Goal: Task Accomplishment & Management: Manage account settings

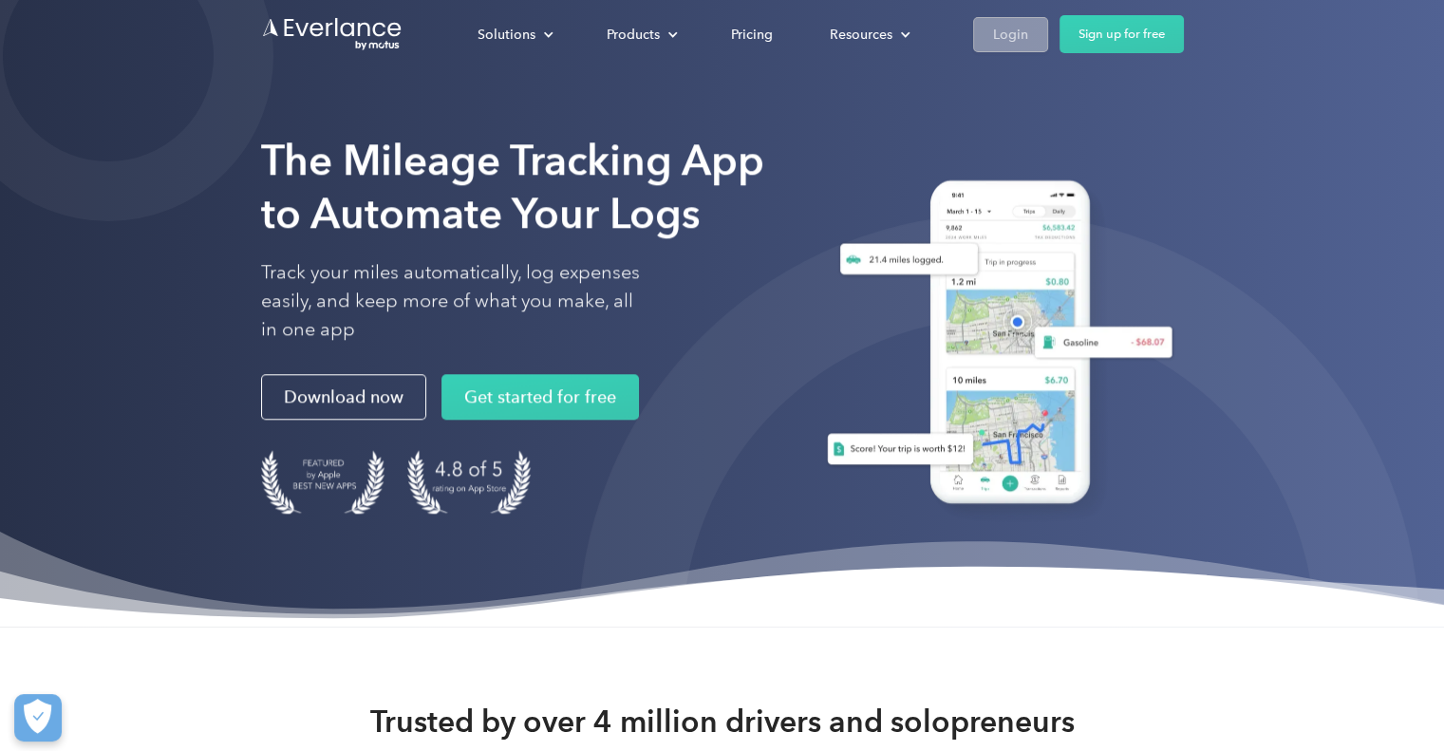
click at [1008, 31] on div "Login" at bounding box center [1010, 35] width 35 height 24
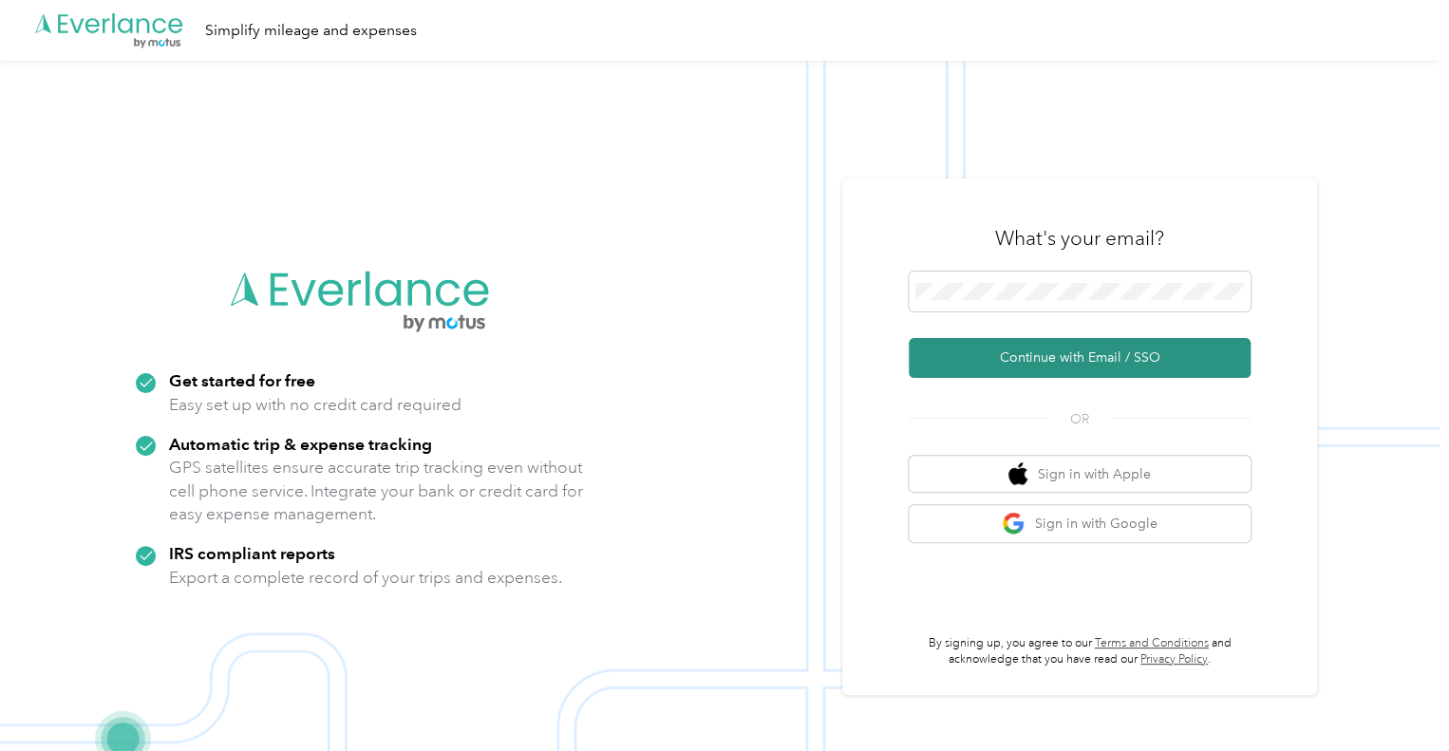
click at [993, 352] on button "Continue with Email / SSO" at bounding box center [1080, 358] width 342 height 40
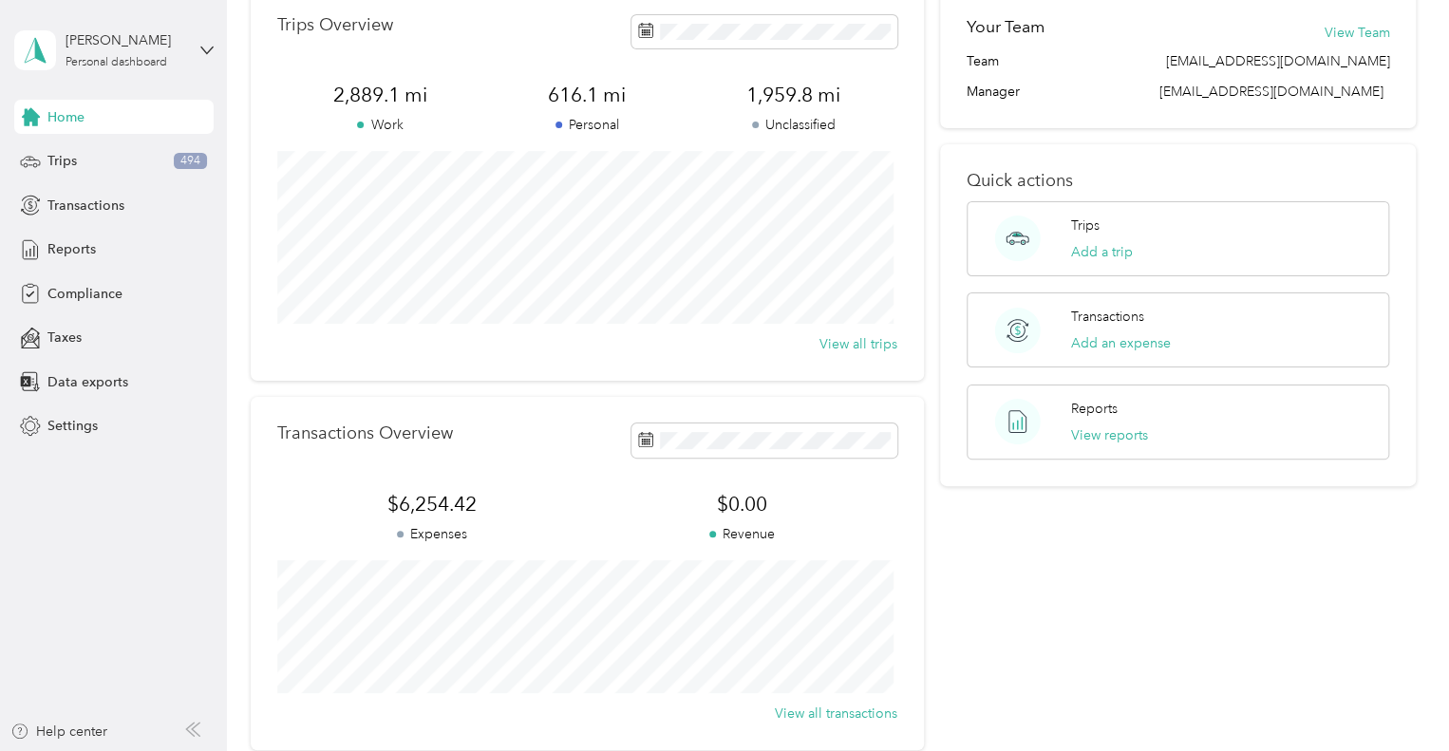
scroll to position [19, 0]
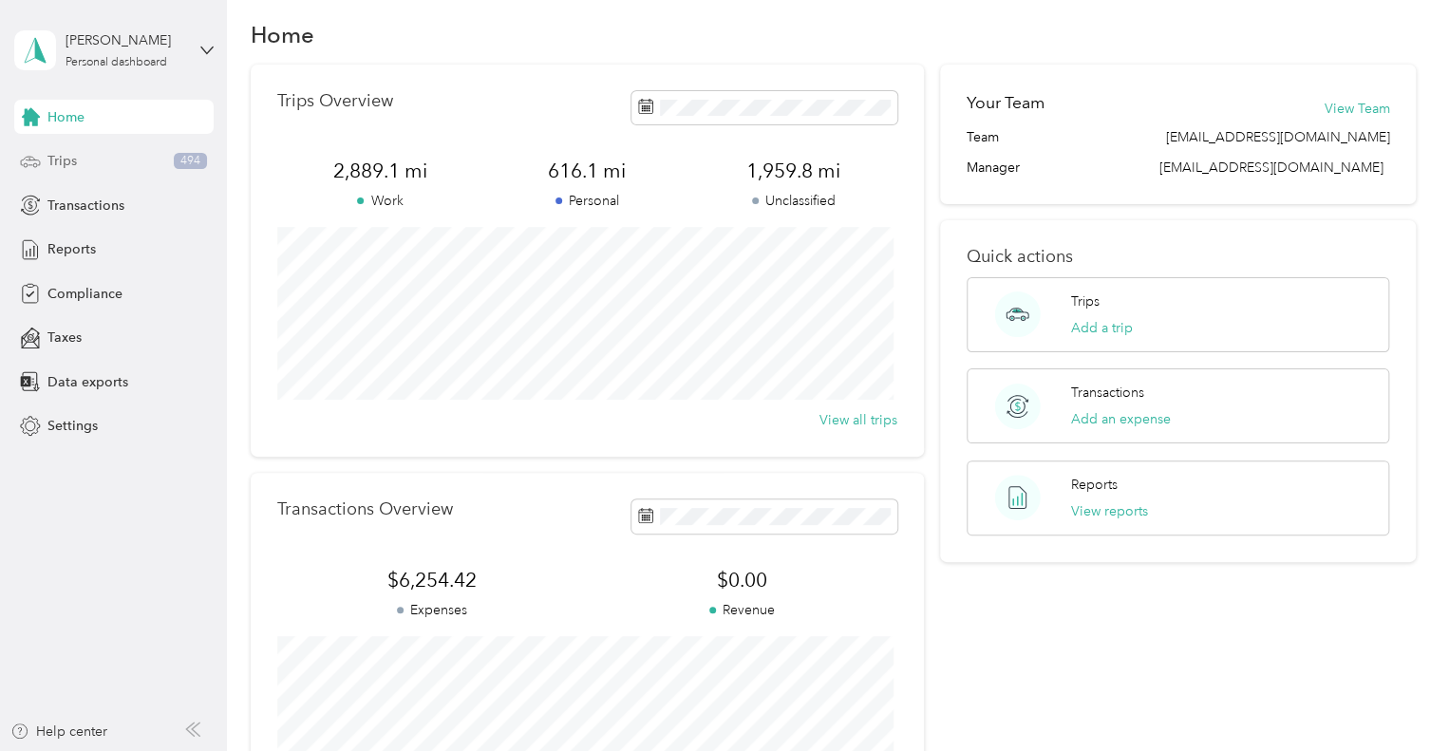
click at [134, 160] on div "Trips 494" at bounding box center [113, 161] width 199 height 34
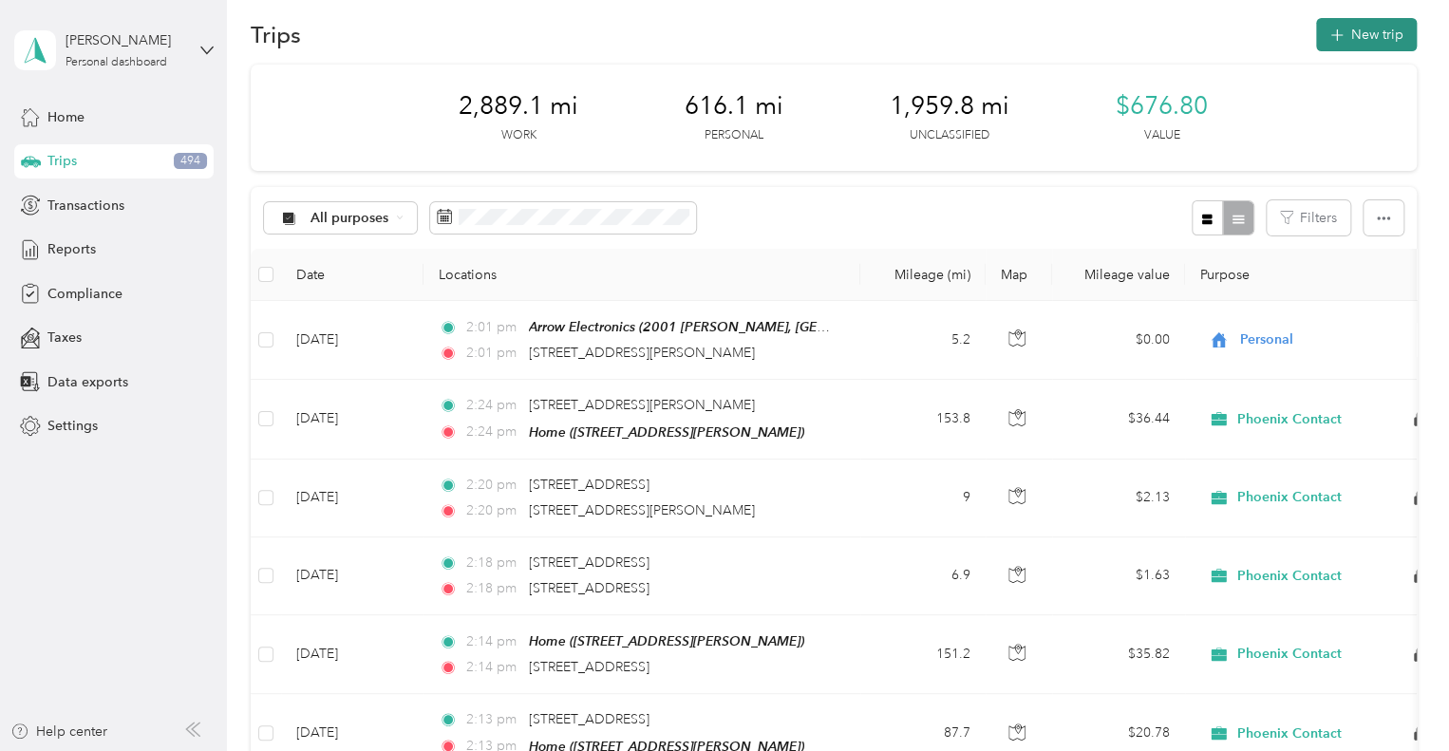
click at [1329, 32] on icon "button" at bounding box center [1337, 36] width 22 height 22
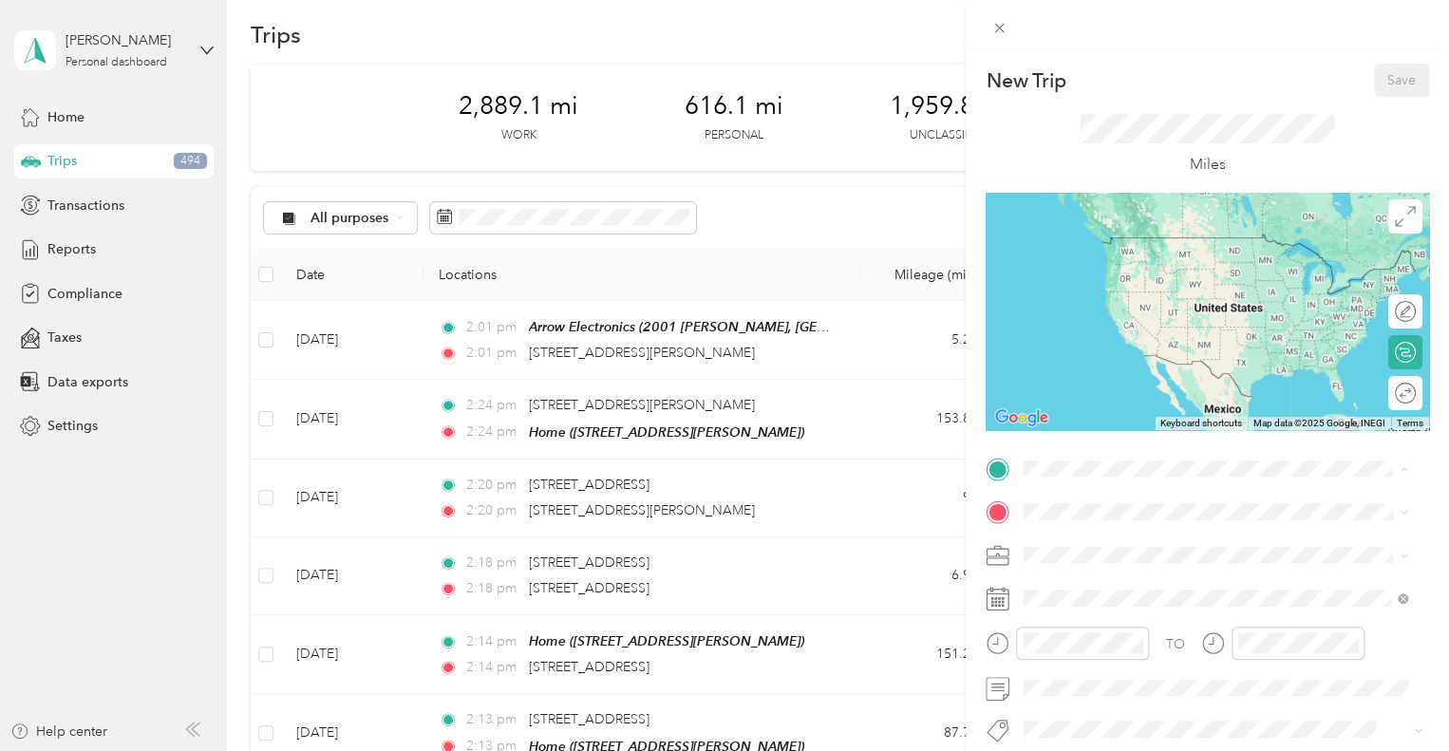
click at [1113, 273] on span "[STREET_ADDRESS][PERSON_NAME]" at bounding box center [1172, 265] width 226 height 16
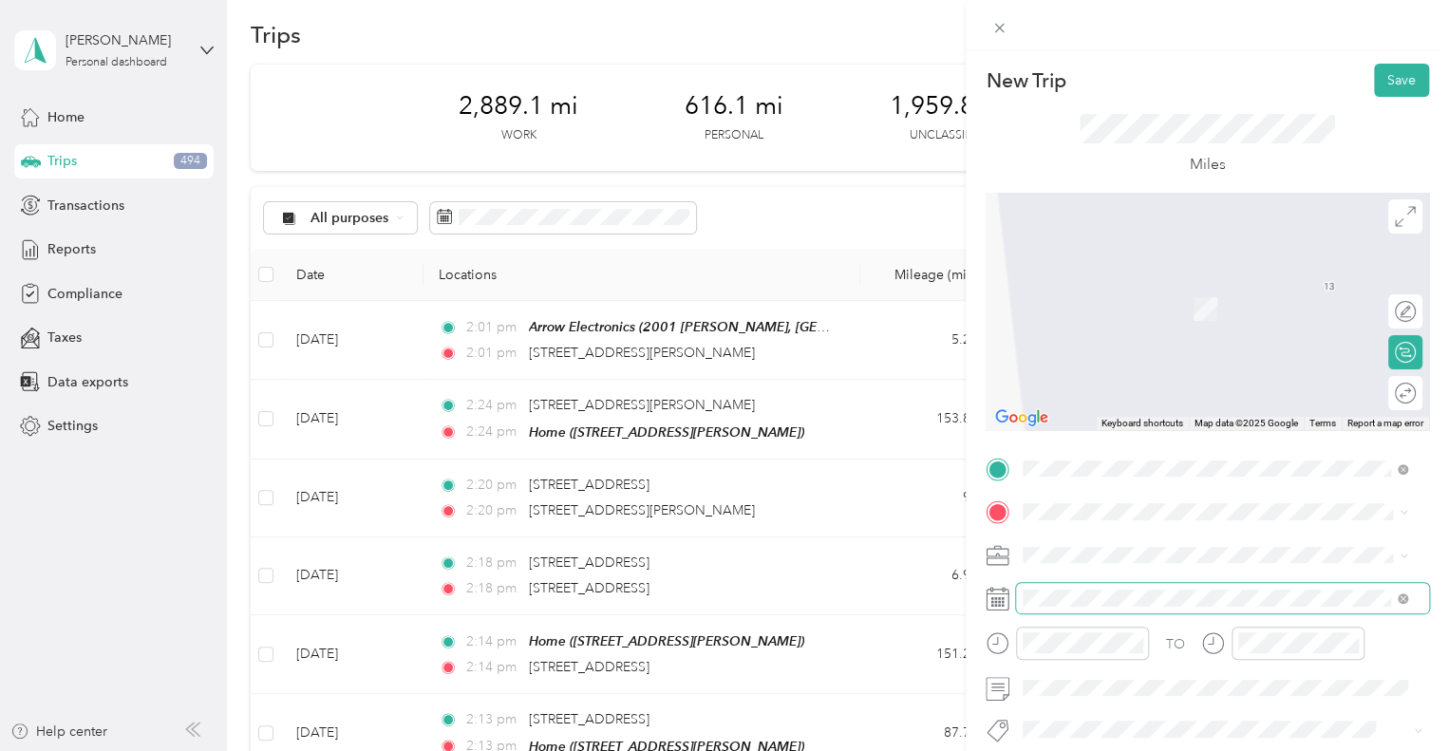
click at [1062, 586] on span at bounding box center [1222, 598] width 413 height 30
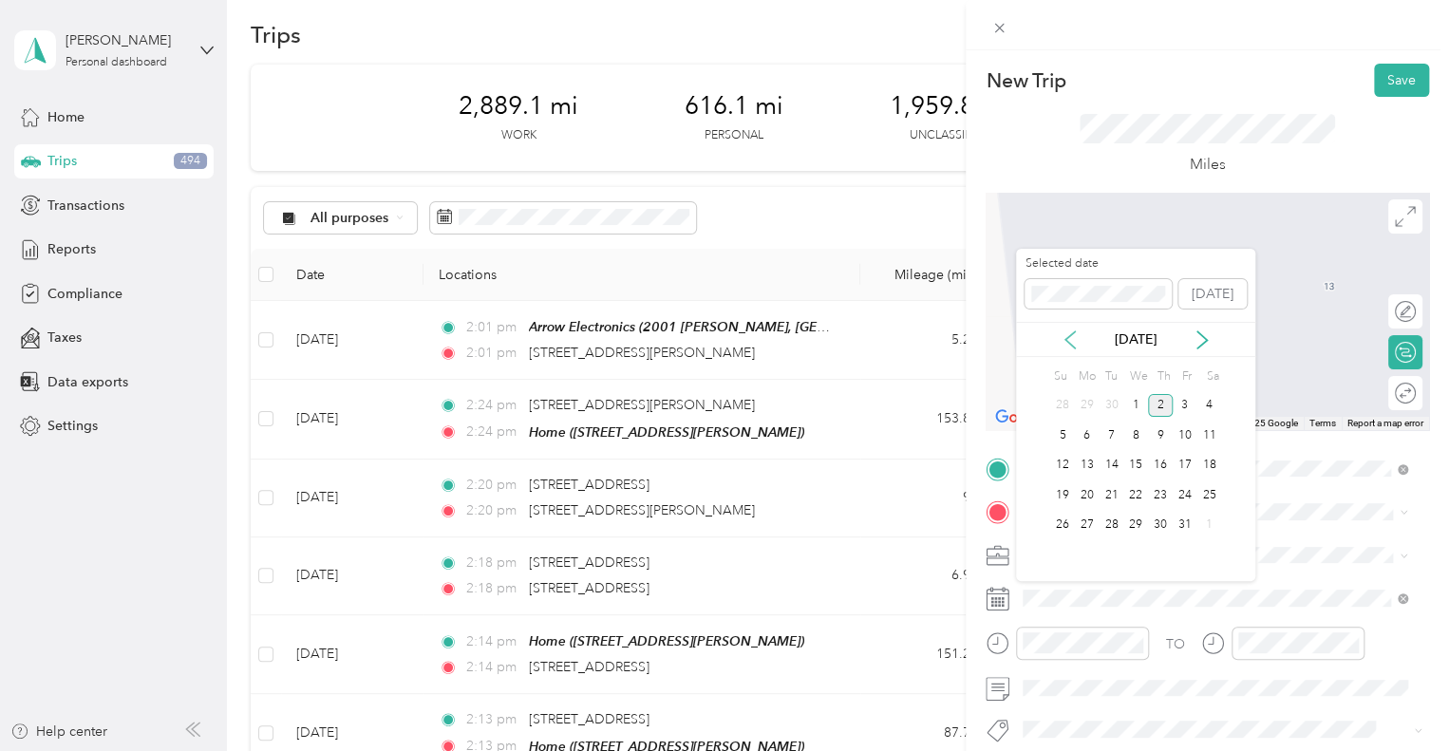
click at [1074, 333] on icon at bounding box center [1070, 339] width 19 height 19
click at [1154, 398] on div "4" at bounding box center [1160, 406] width 25 height 24
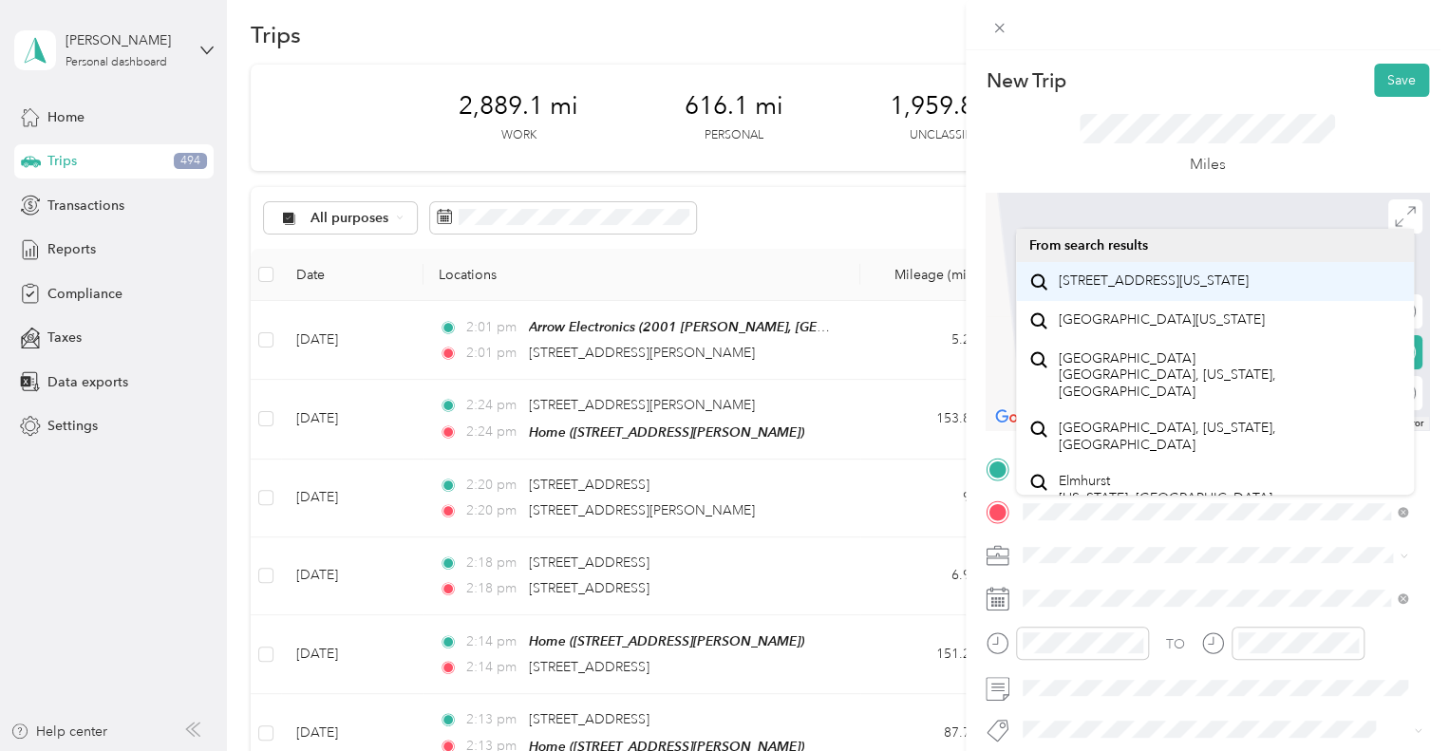
click at [1122, 301] on li "[STREET_ADDRESS][US_STATE]" at bounding box center [1215, 281] width 398 height 39
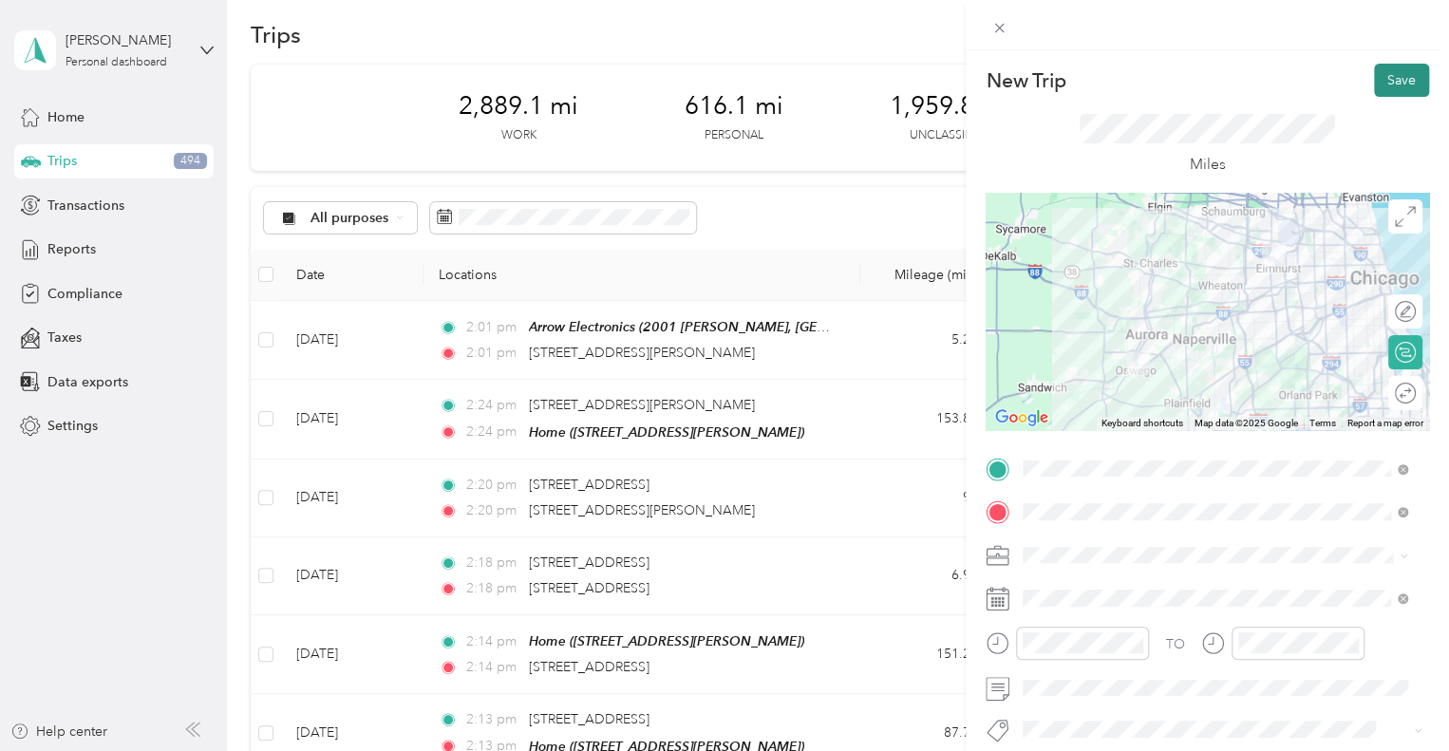
click at [1374, 76] on button "Save" at bounding box center [1401, 80] width 55 height 33
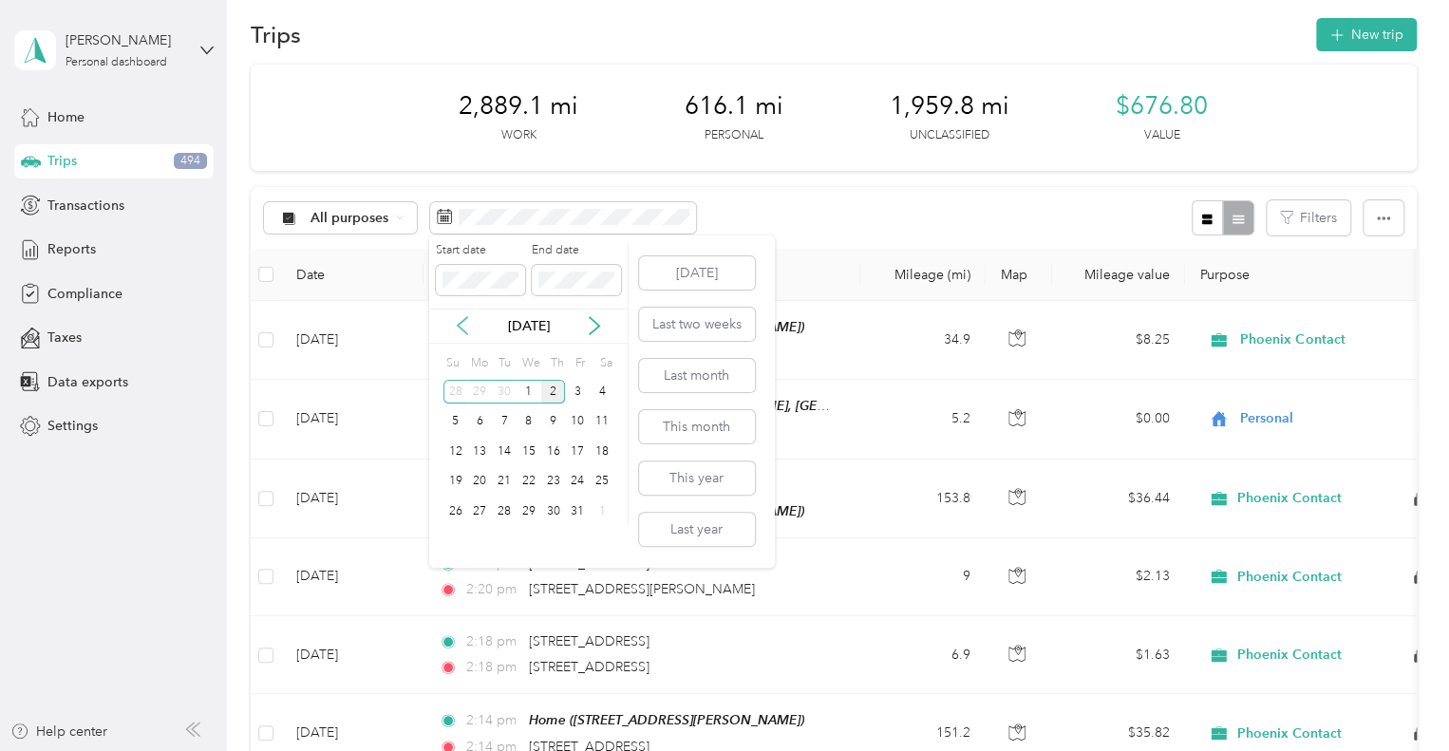
click at [463, 318] on icon at bounding box center [462, 325] width 19 height 19
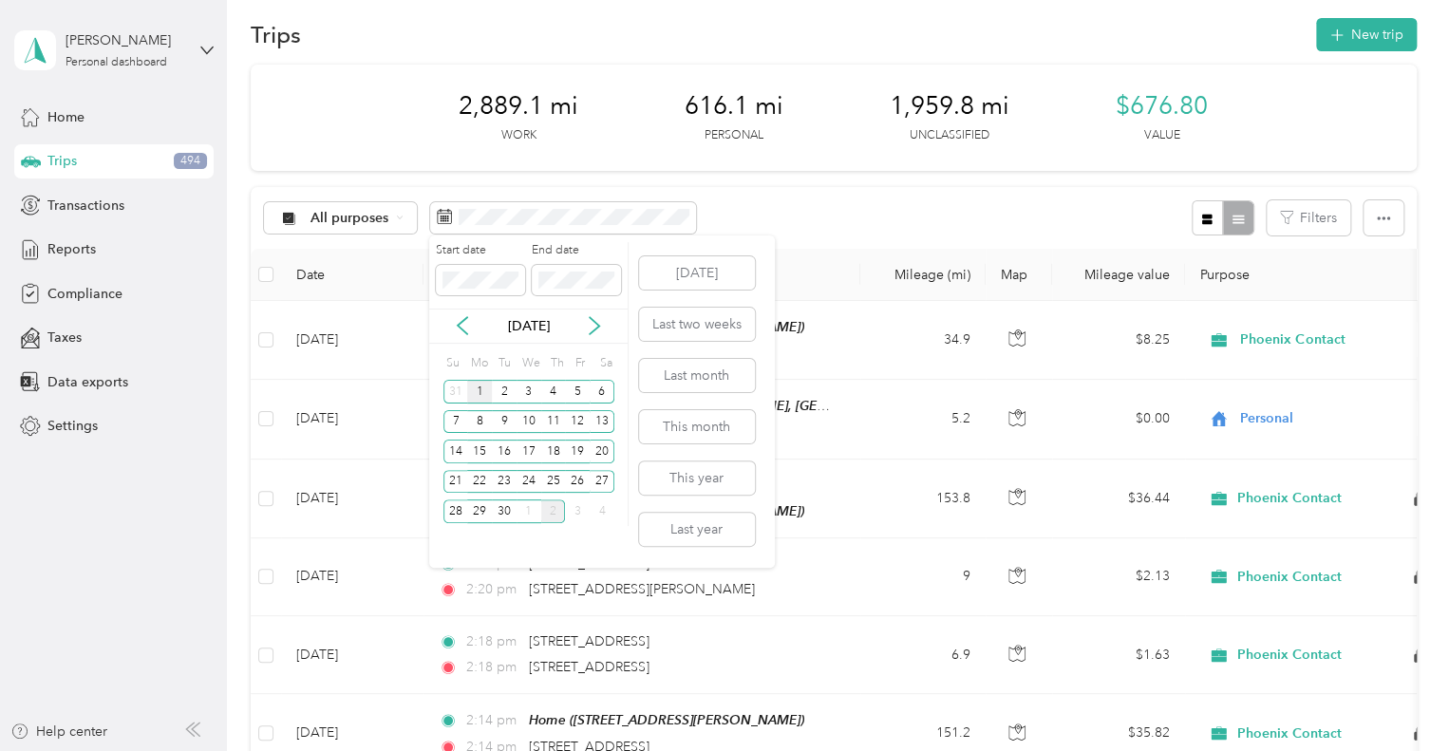
click at [479, 387] on div "1" at bounding box center [479, 392] width 25 height 24
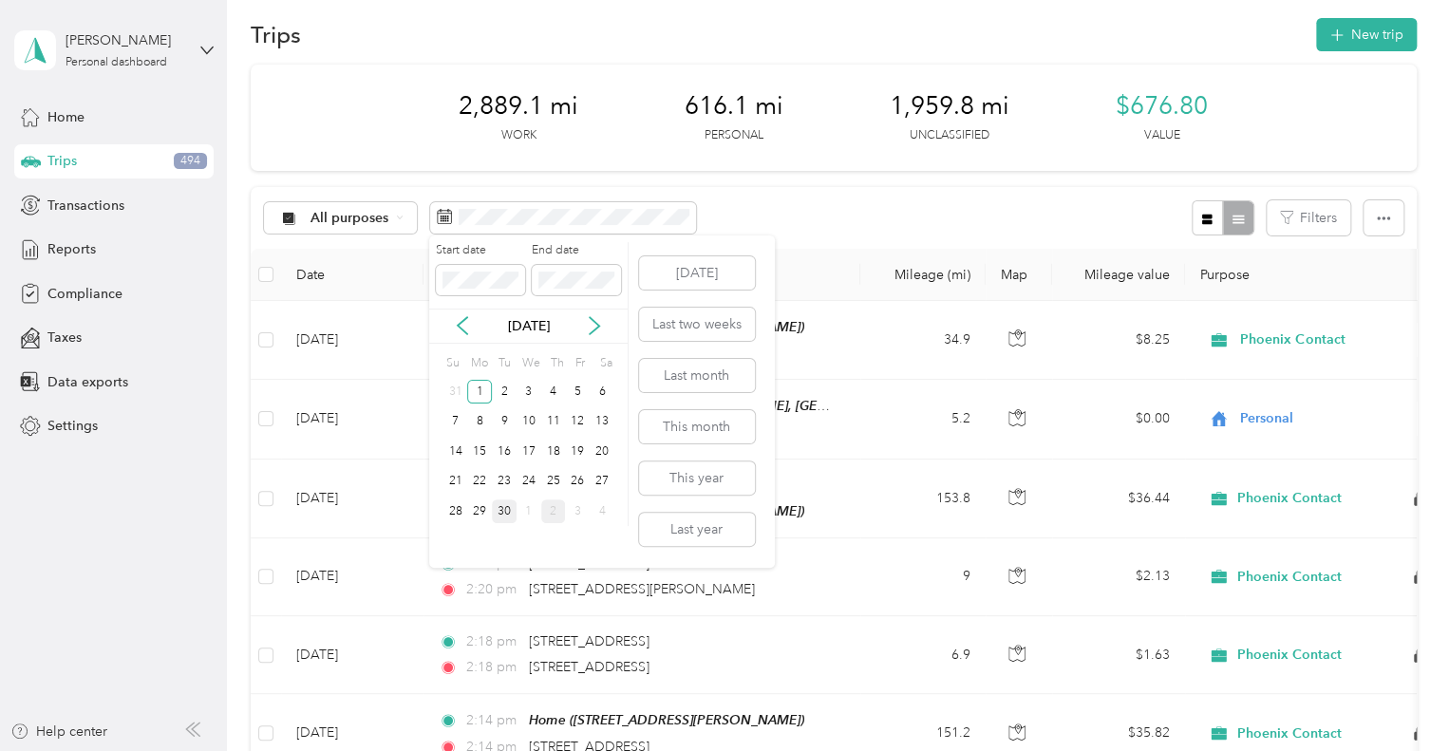
click at [510, 509] on div "30" at bounding box center [504, 512] width 25 height 24
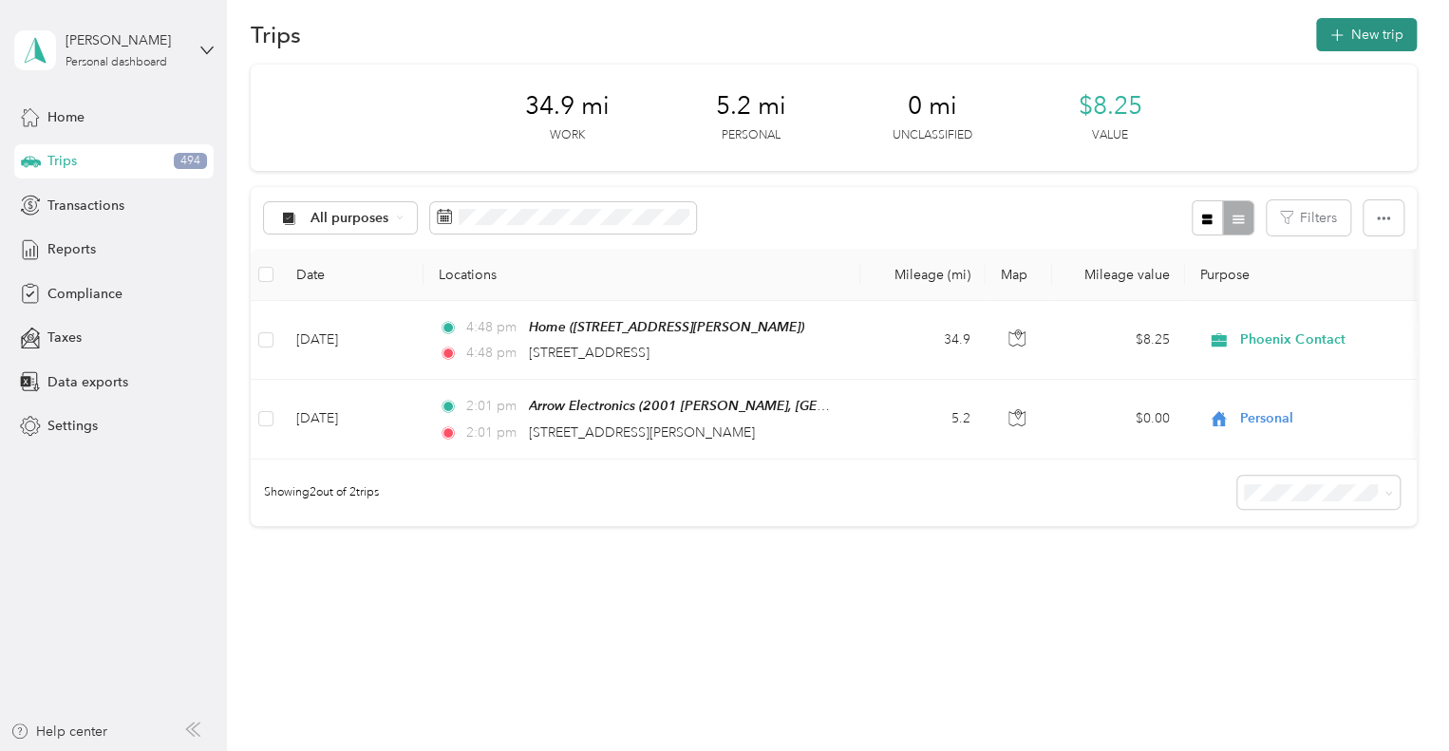
click at [1333, 32] on icon "button" at bounding box center [1337, 36] width 22 height 22
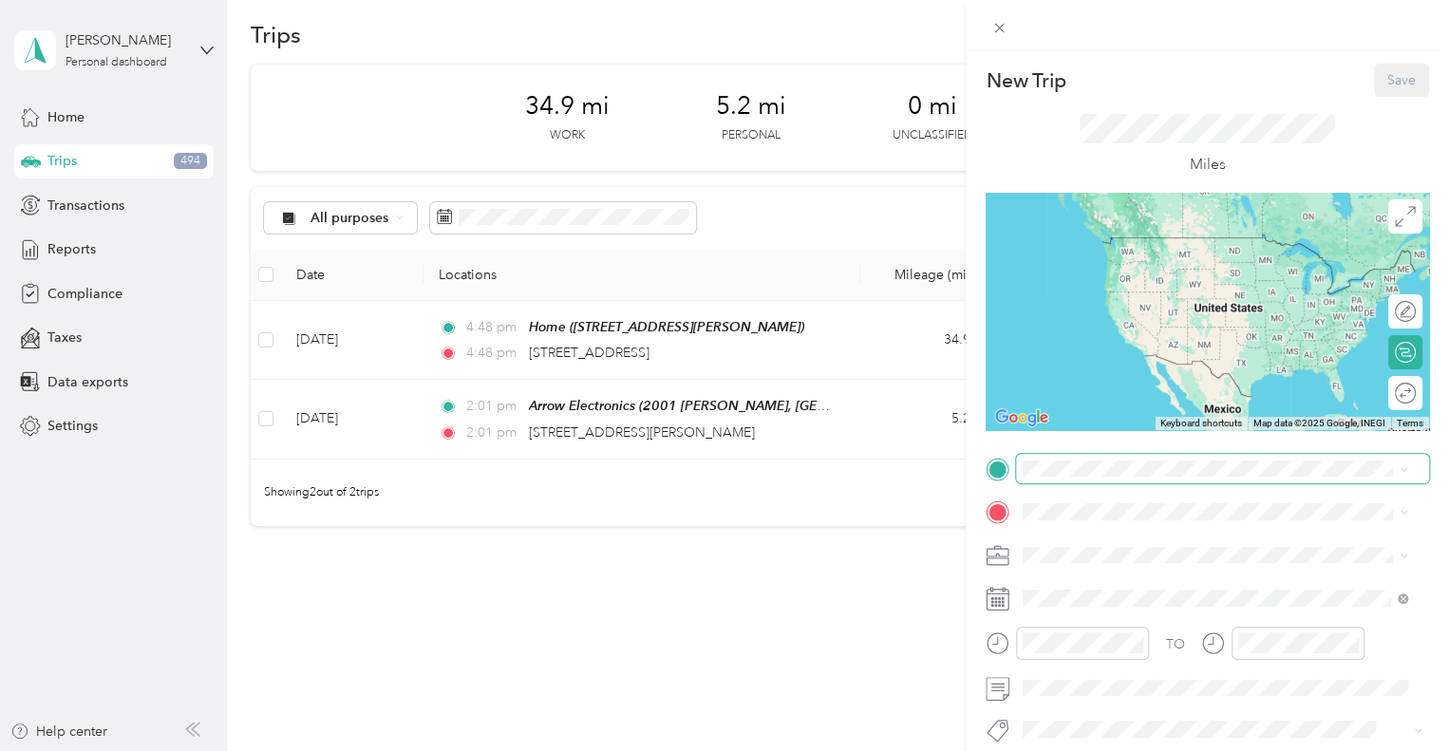
click at [1158, 482] on span at bounding box center [1222, 469] width 413 height 30
click at [1135, 270] on div "Home [STREET_ADDRESS][PERSON_NAME]" at bounding box center [1172, 256] width 226 height 40
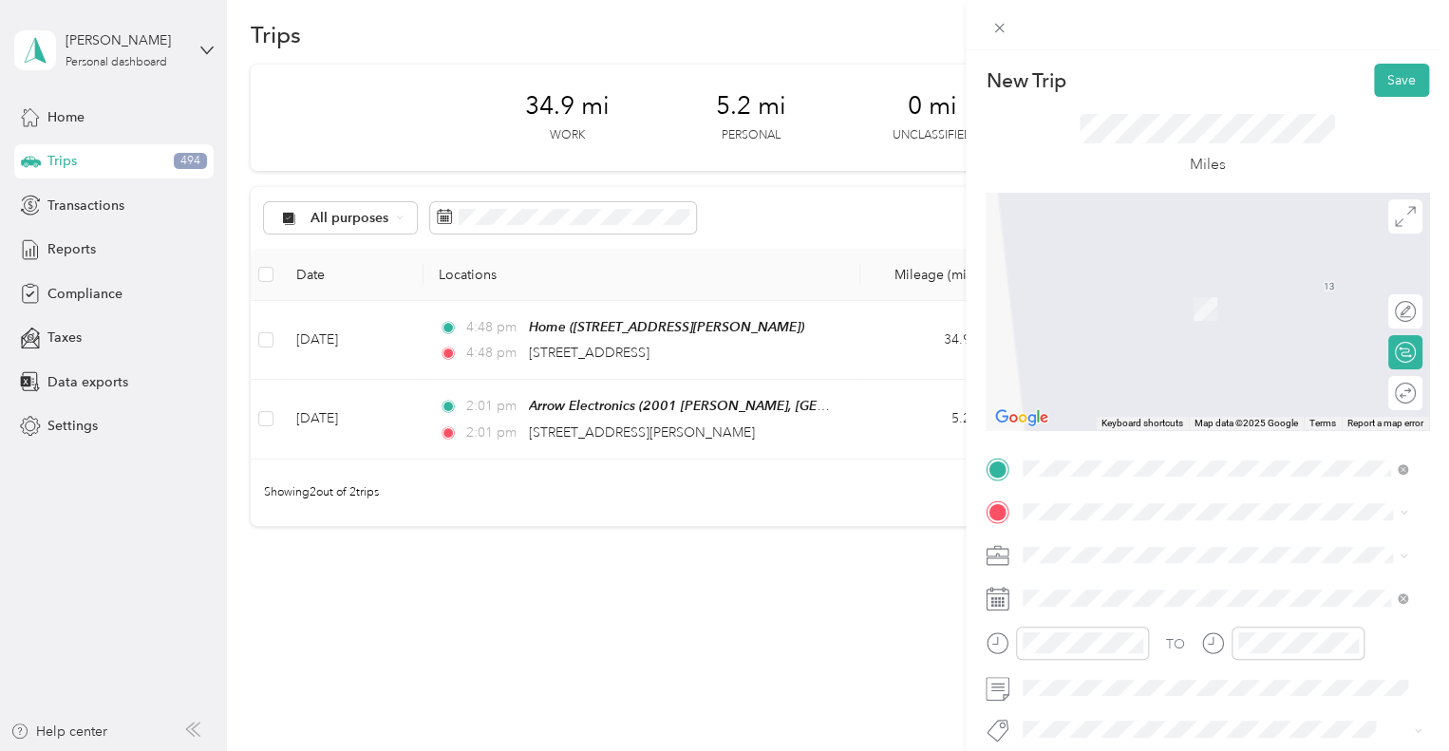
click at [830, 594] on div "New Trip Save This trip cannot be edited because it is either under review, app…" at bounding box center [724, 375] width 1449 height 751
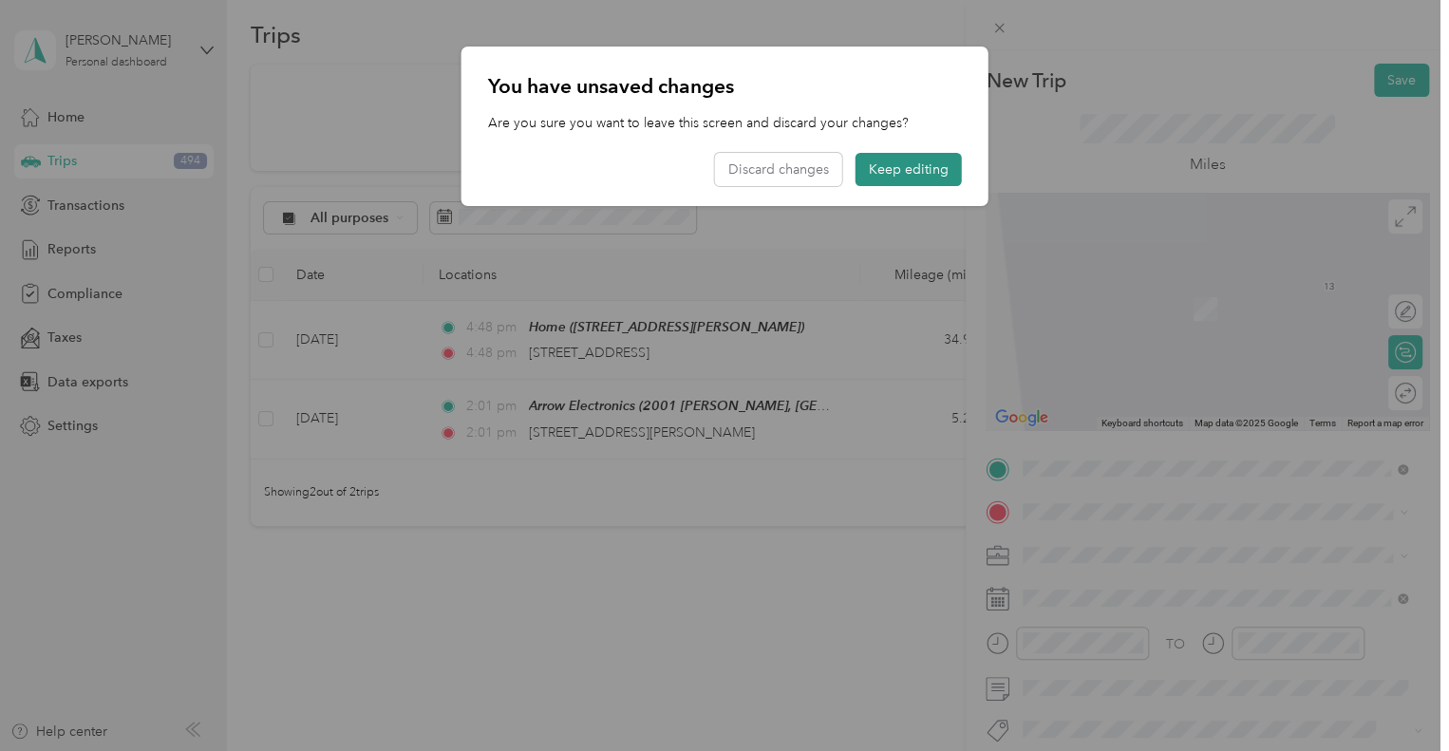
click at [882, 169] on button "Keep editing" at bounding box center [909, 169] width 106 height 33
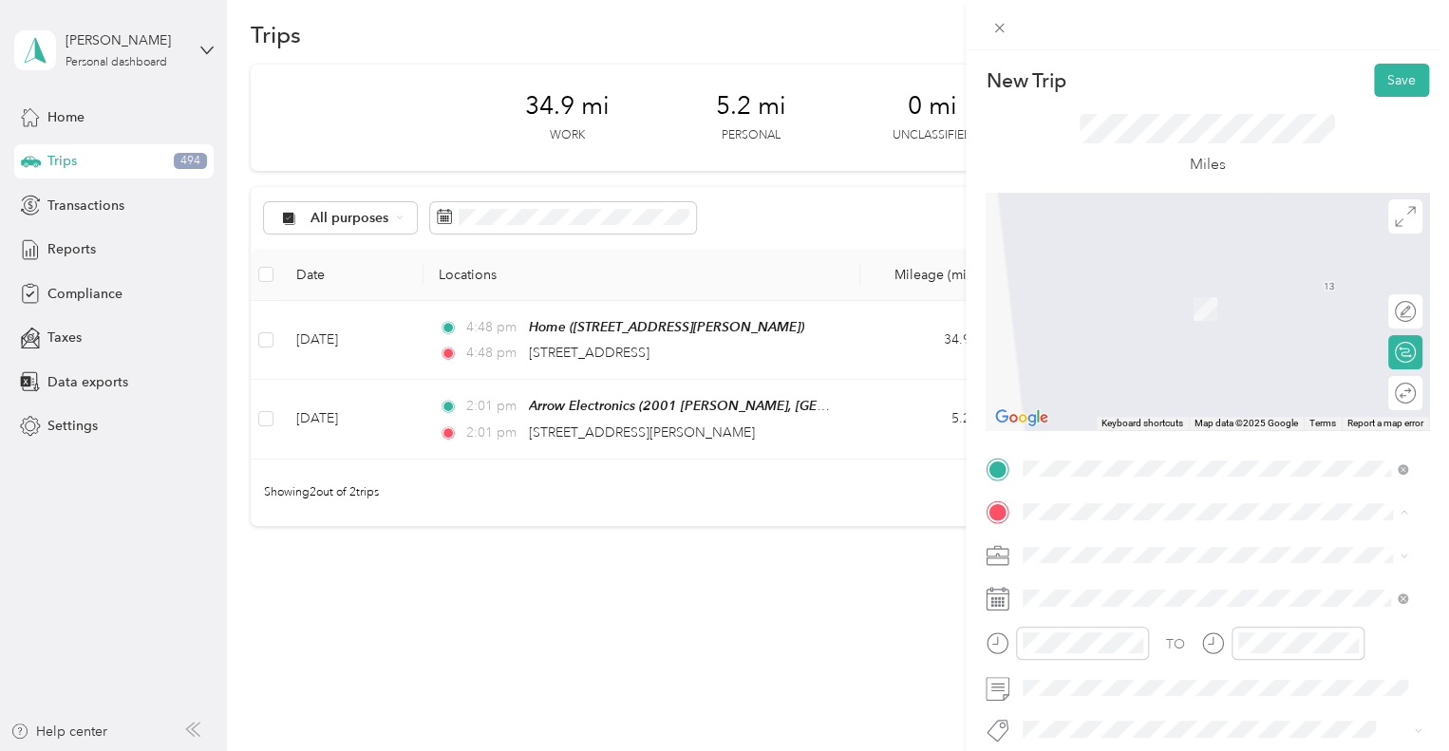
click at [911, 493] on div "New Trip Save This trip cannot be edited because it is either under review, app…" at bounding box center [724, 375] width 1449 height 751
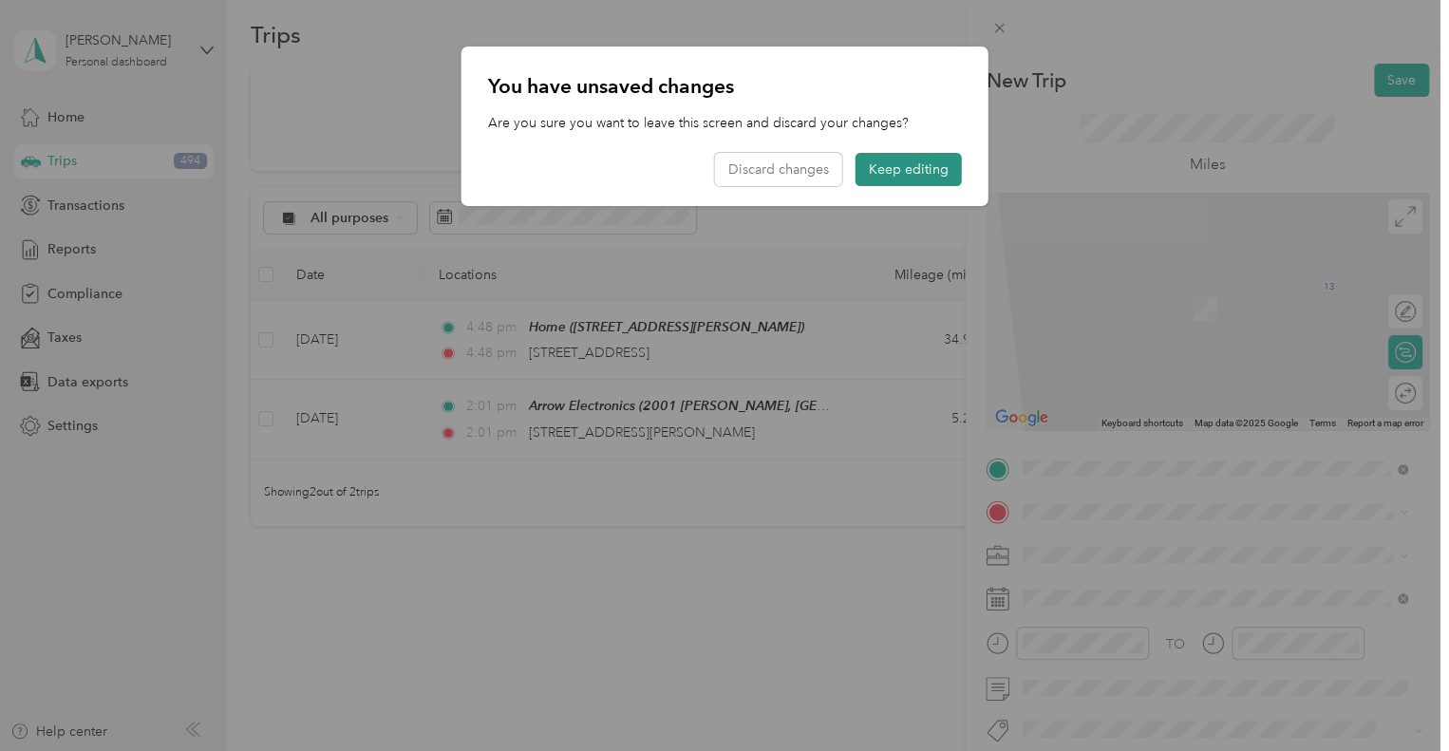
click at [913, 173] on button "Keep editing" at bounding box center [909, 169] width 106 height 33
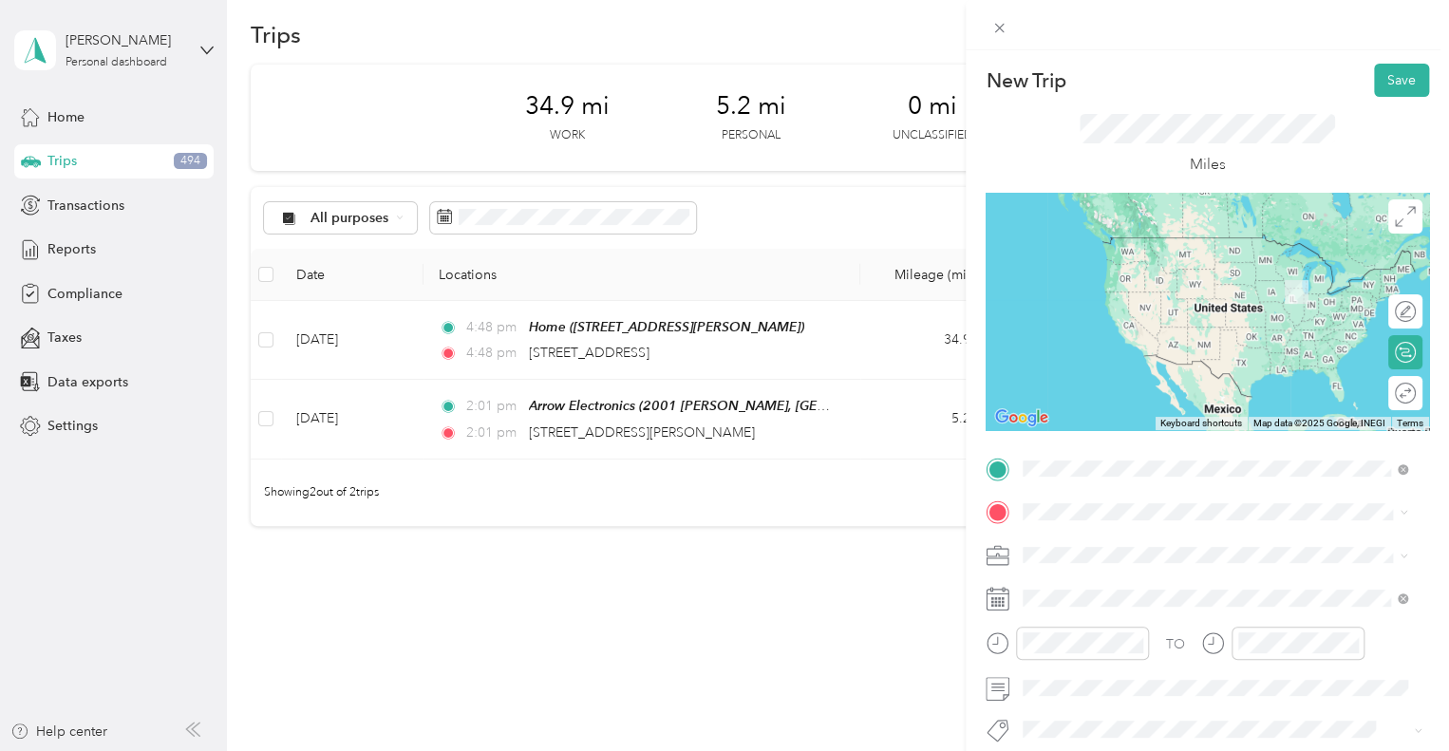
click at [1138, 252] on div "[STREET_ADDRESS][US_STATE]" at bounding box center [1214, 239] width 371 height 26
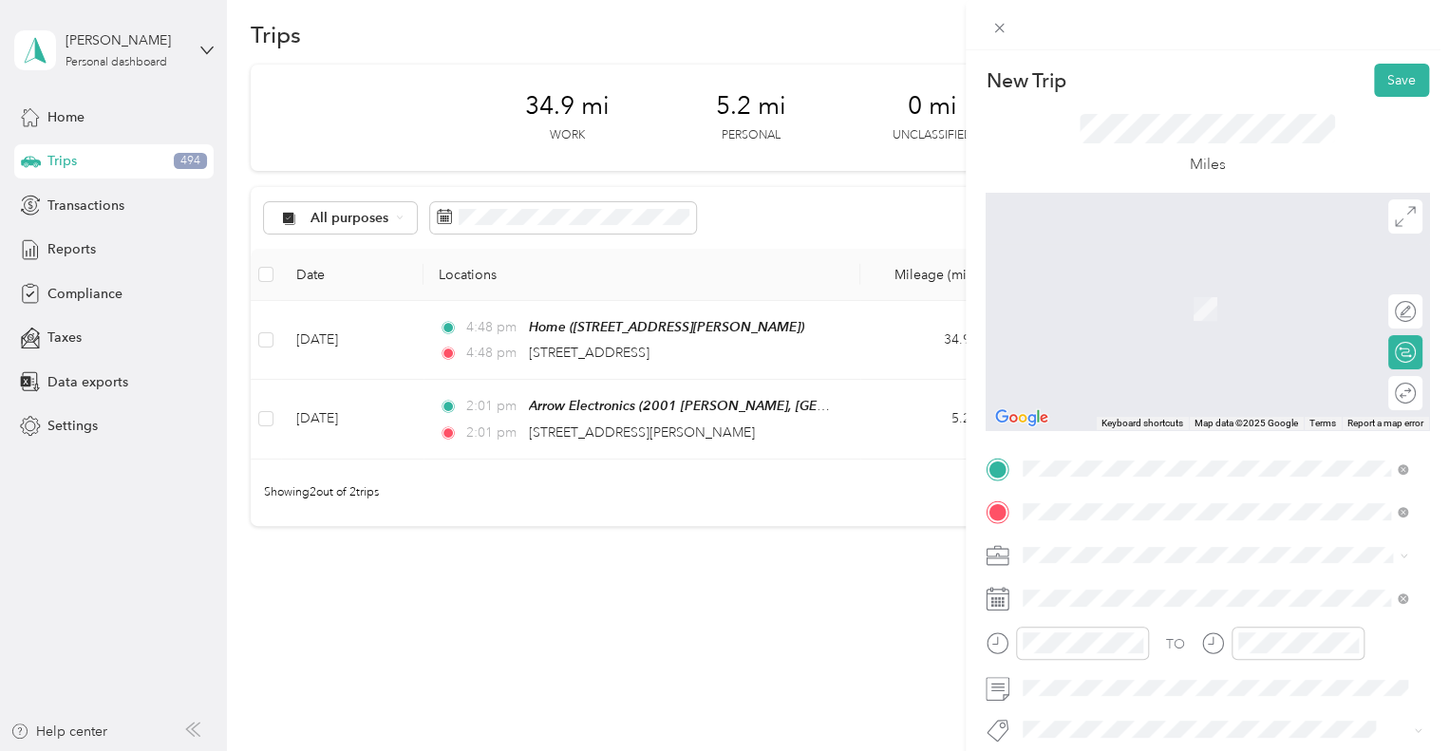
click at [1147, 302] on span "[STREET_ADDRESS][PERSON_NAME]" at bounding box center [1172, 309] width 226 height 16
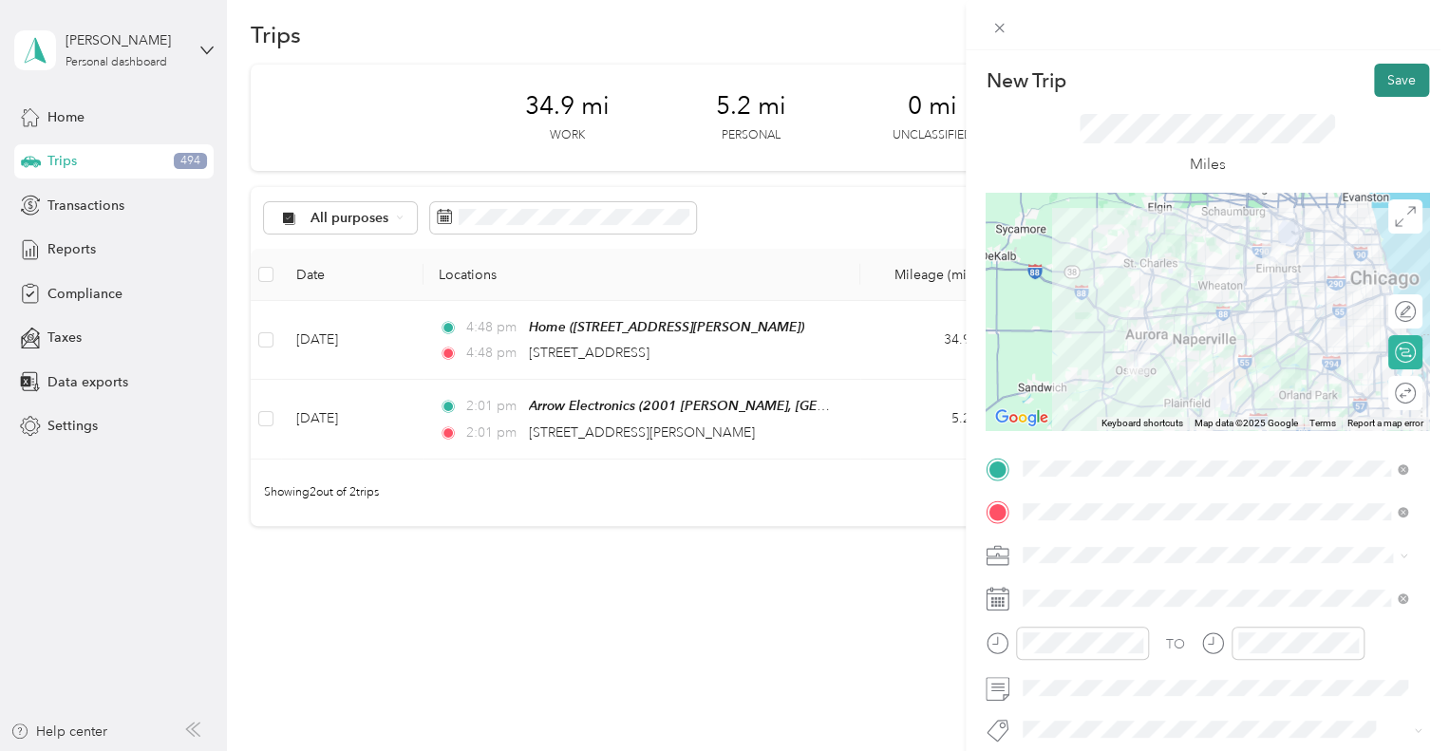
click at [1374, 94] on button "Save" at bounding box center [1401, 80] width 55 height 33
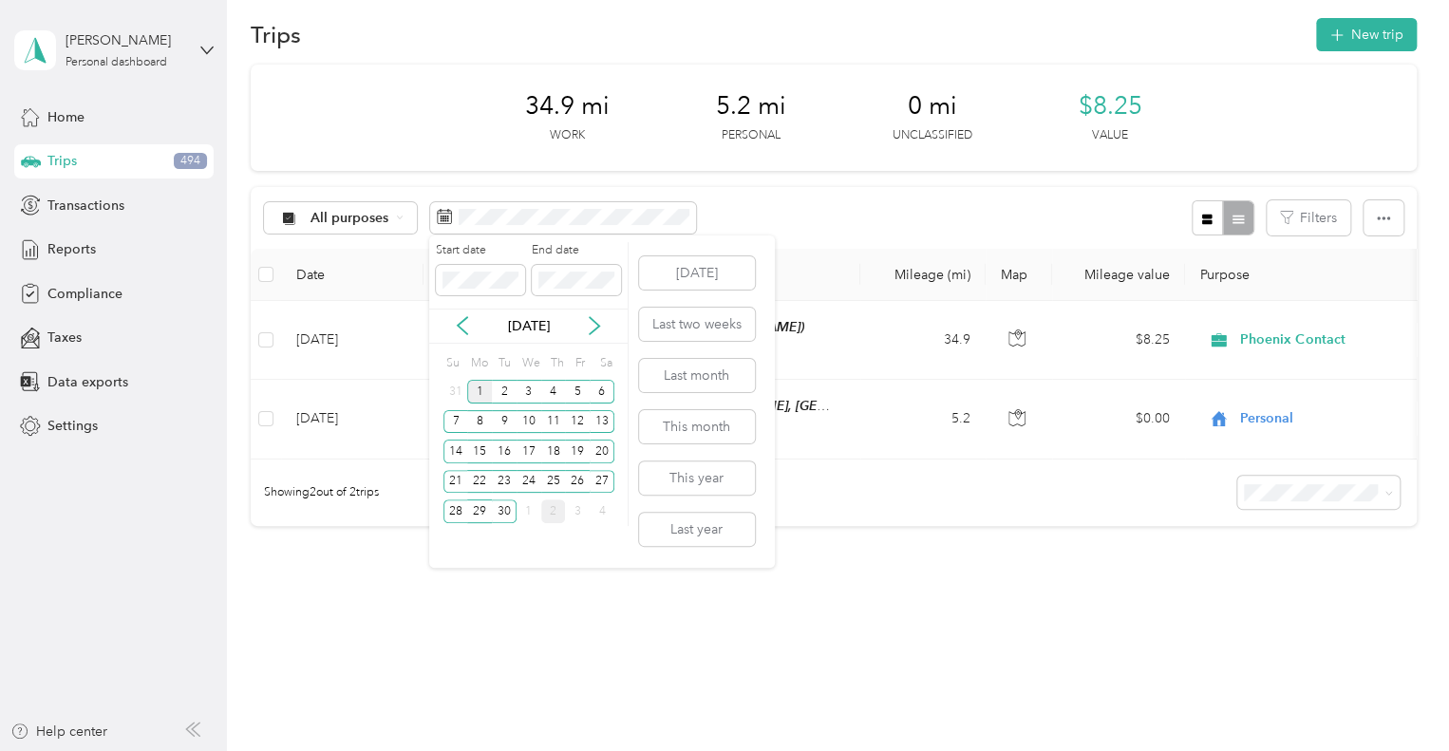
click at [482, 389] on div "1" at bounding box center [479, 392] width 25 height 24
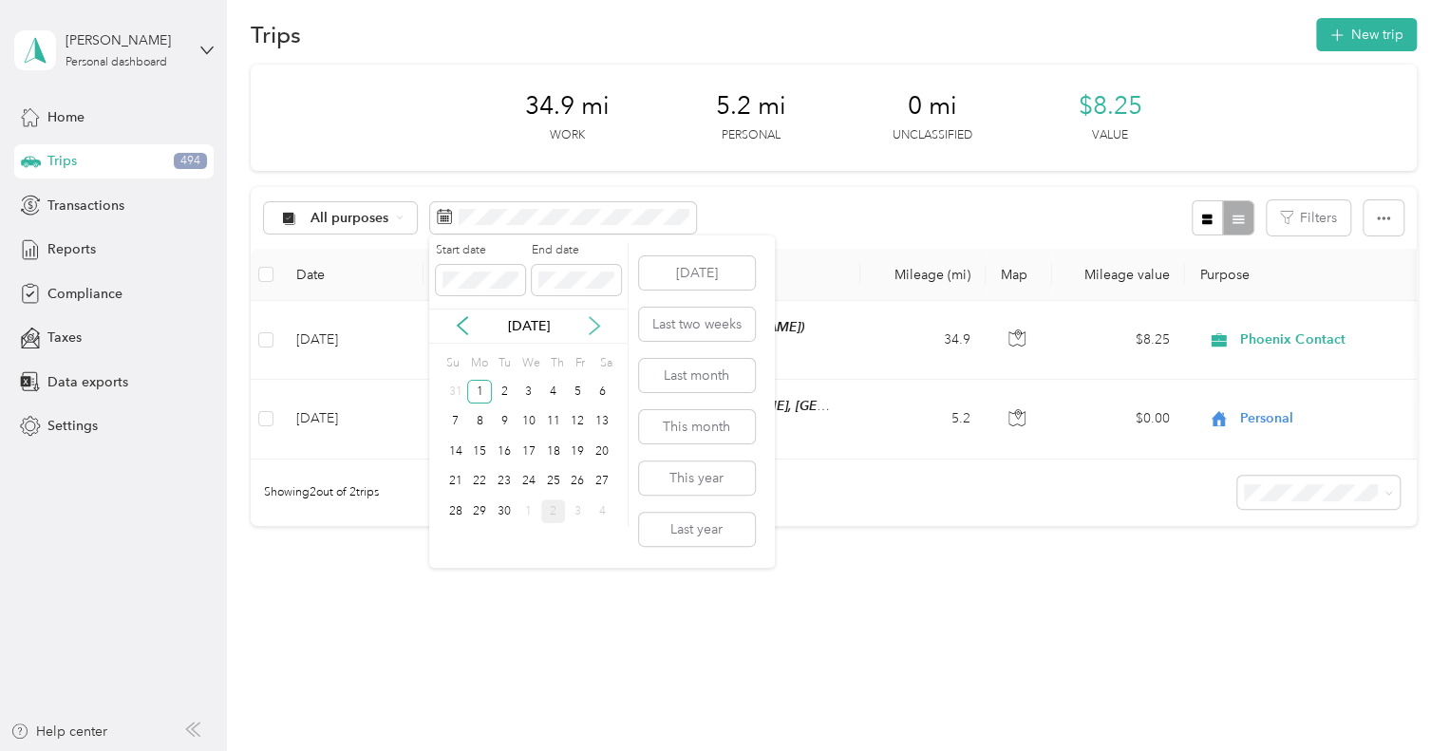
click at [594, 324] on icon at bounding box center [594, 325] width 19 height 19
click at [554, 389] on div "2" at bounding box center [553, 392] width 25 height 24
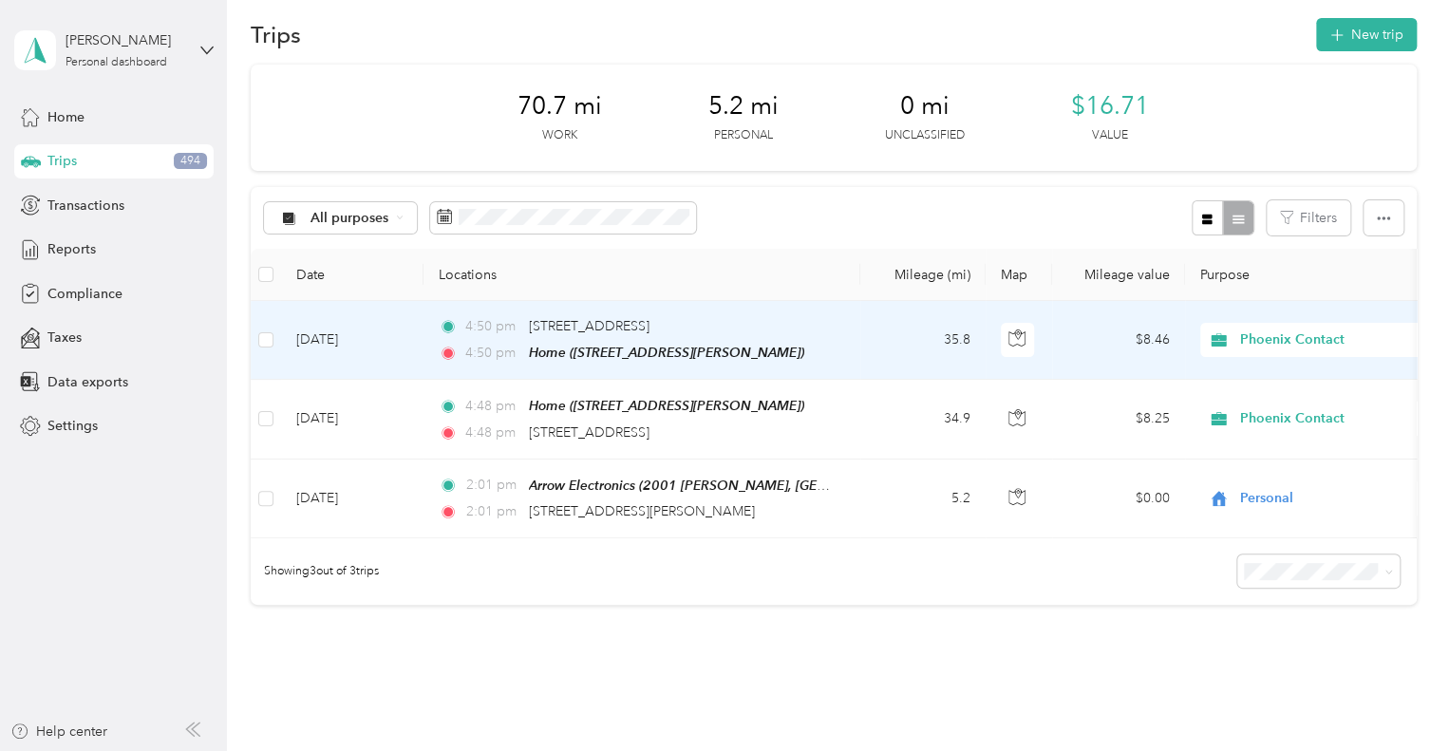
click at [372, 318] on td "[DATE]" at bounding box center [352, 340] width 142 height 79
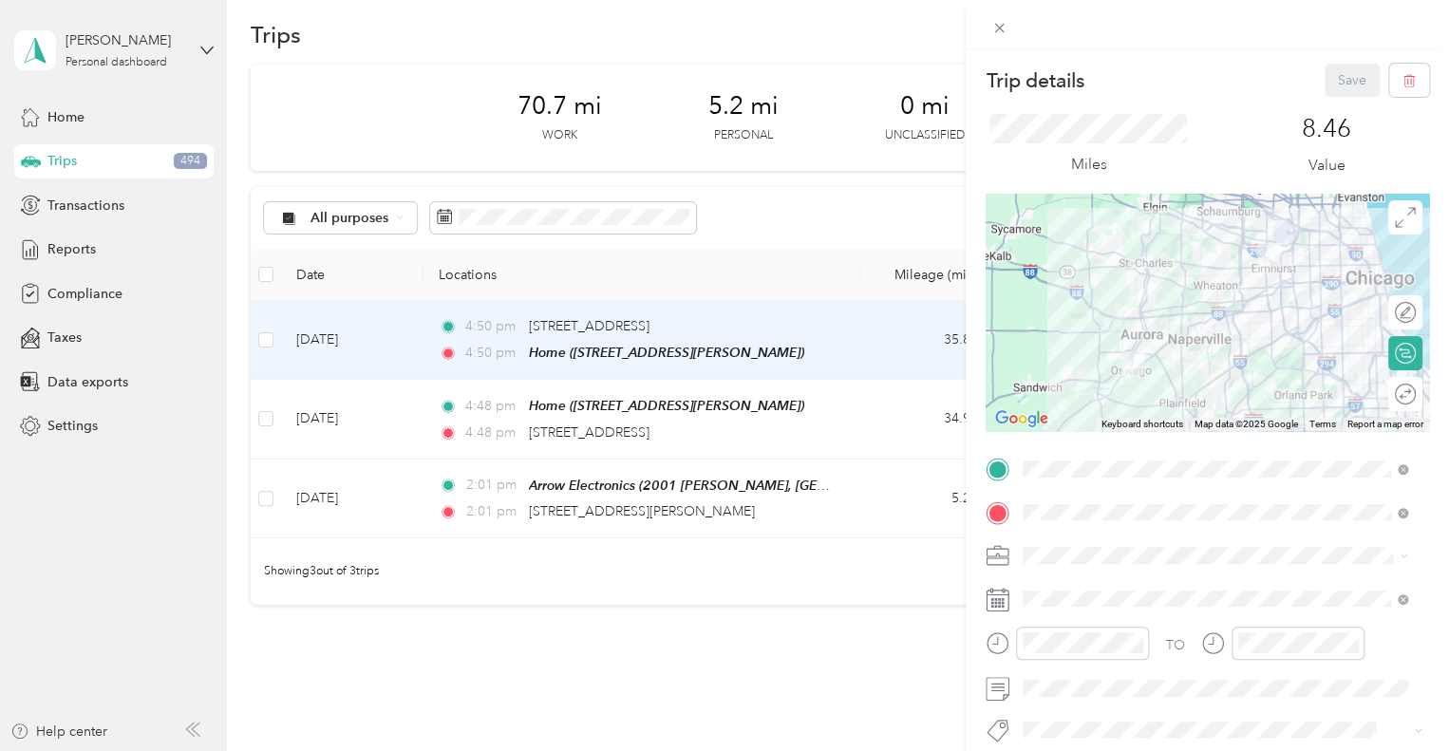
scroll to position [68, 0]
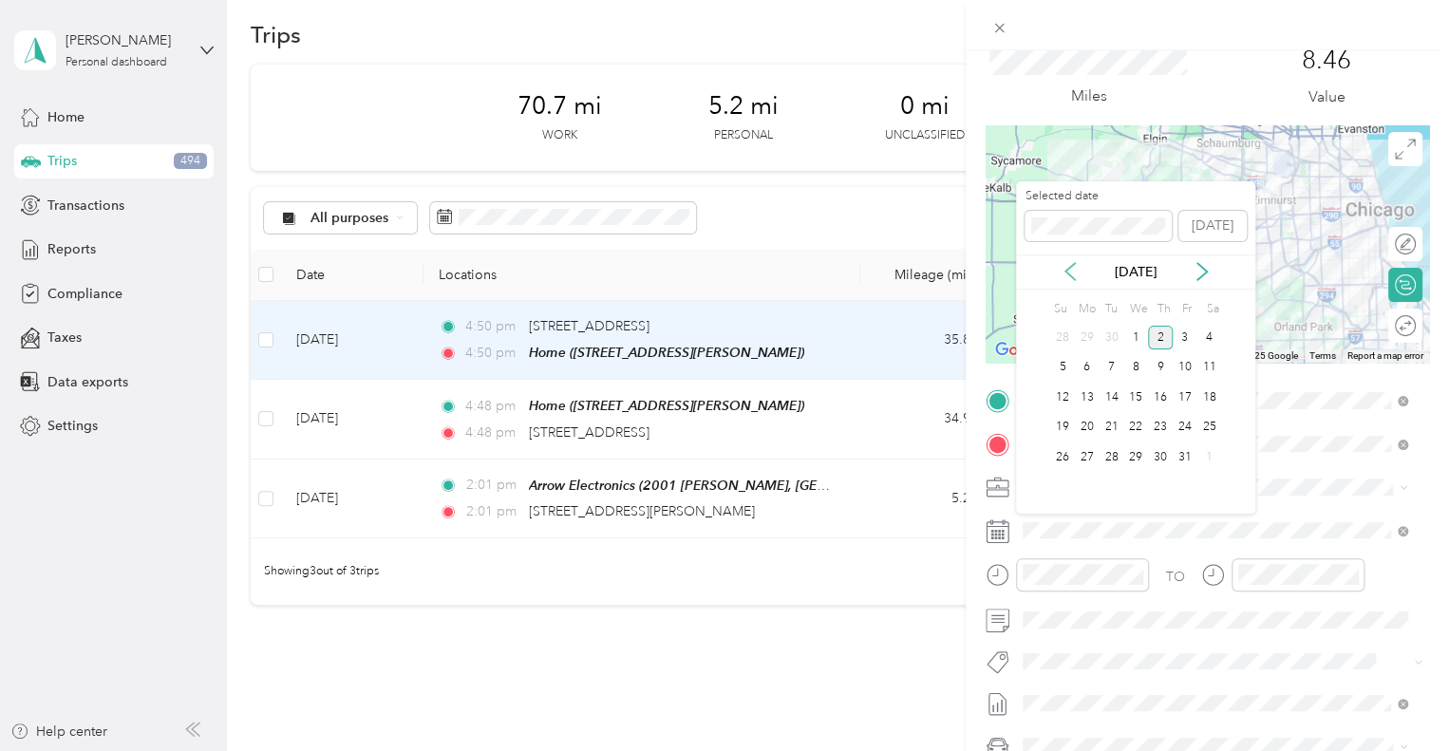
click at [1075, 273] on icon at bounding box center [1070, 271] width 19 height 19
click at [1160, 337] on div "4" at bounding box center [1160, 338] width 25 height 24
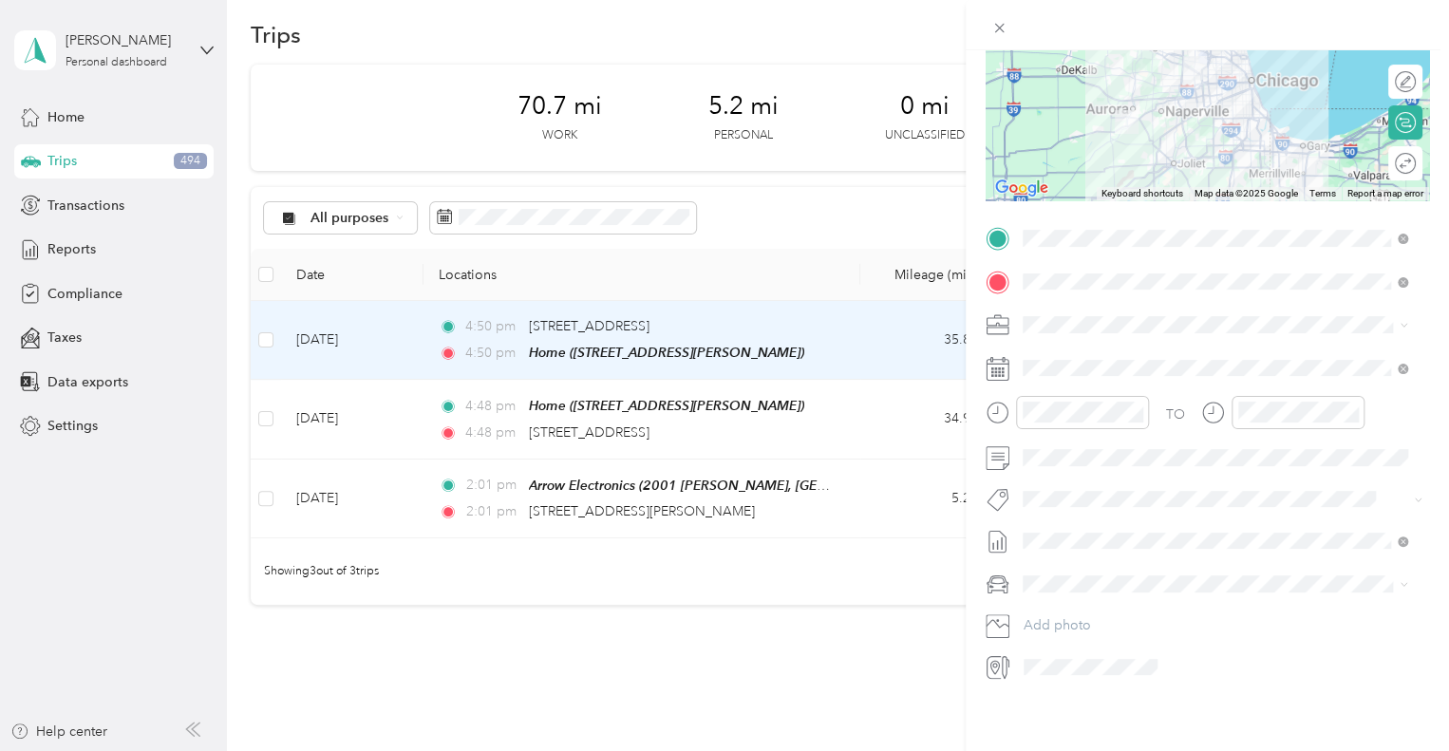
scroll to position [0, 0]
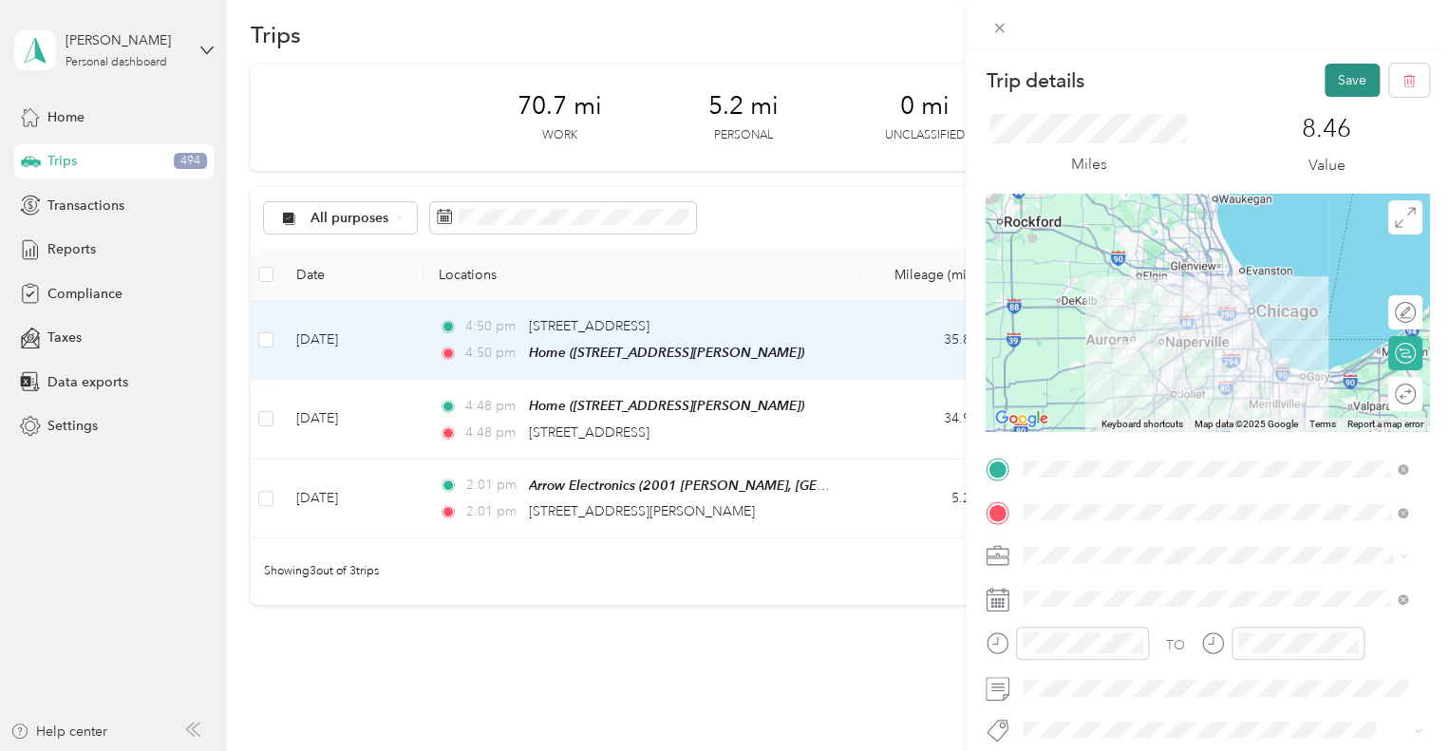
click at [1348, 85] on button "Save" at bounding box center [1352, 80] width 55 height 33
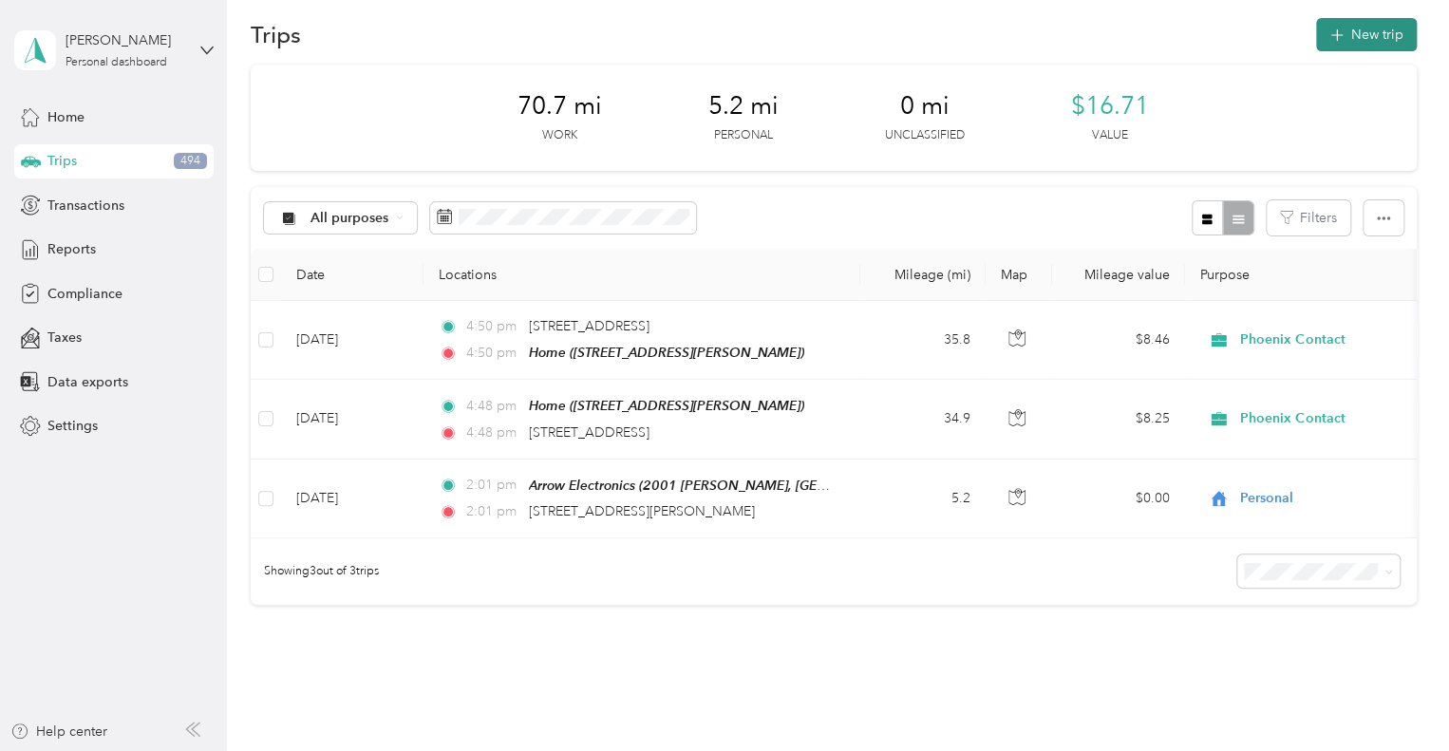
click at [1345, 37] on button "New trip" at bounding box center [1366, 34] width 101 height 33
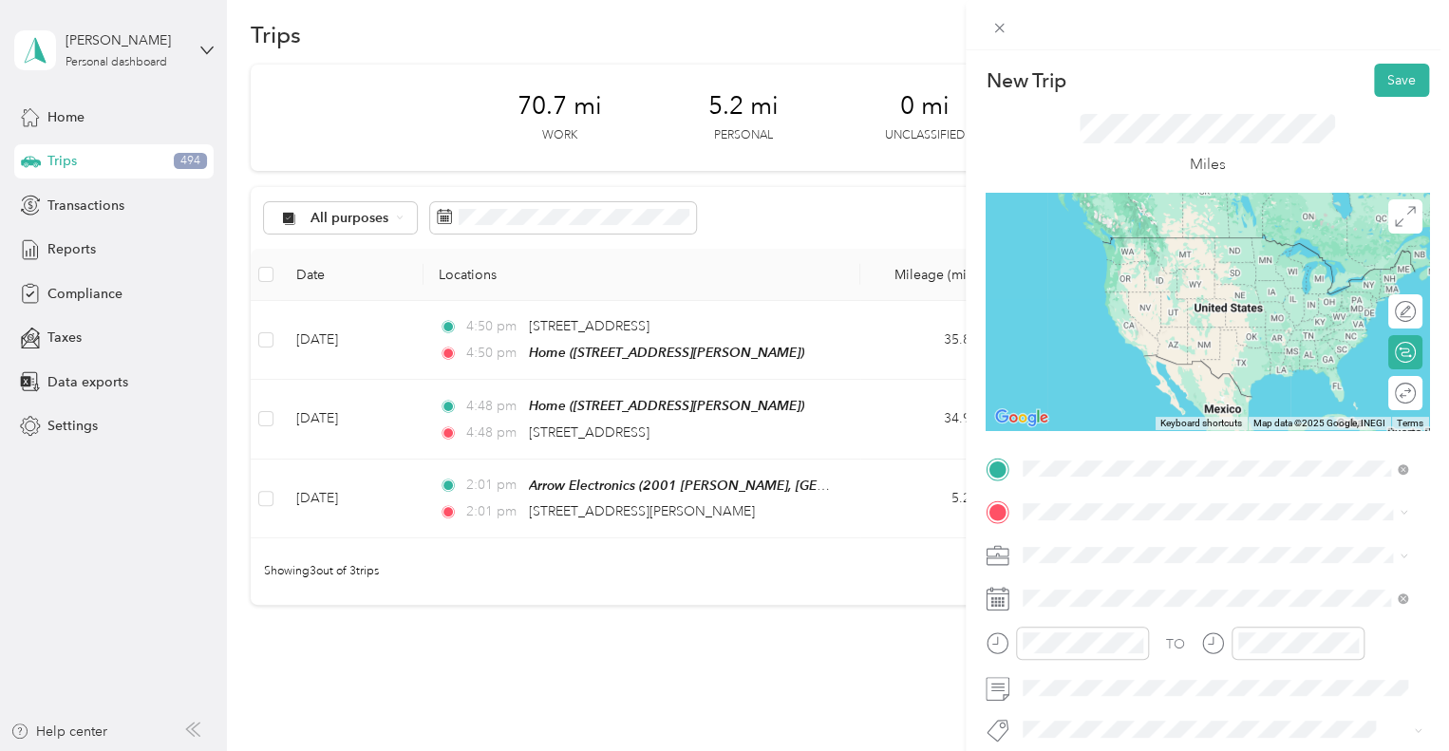
click at [1123, 255] on div "Home [STREET_ADDRESS][PERSON_NAME]" at bounding box center [1172, 256] width 226 height 40
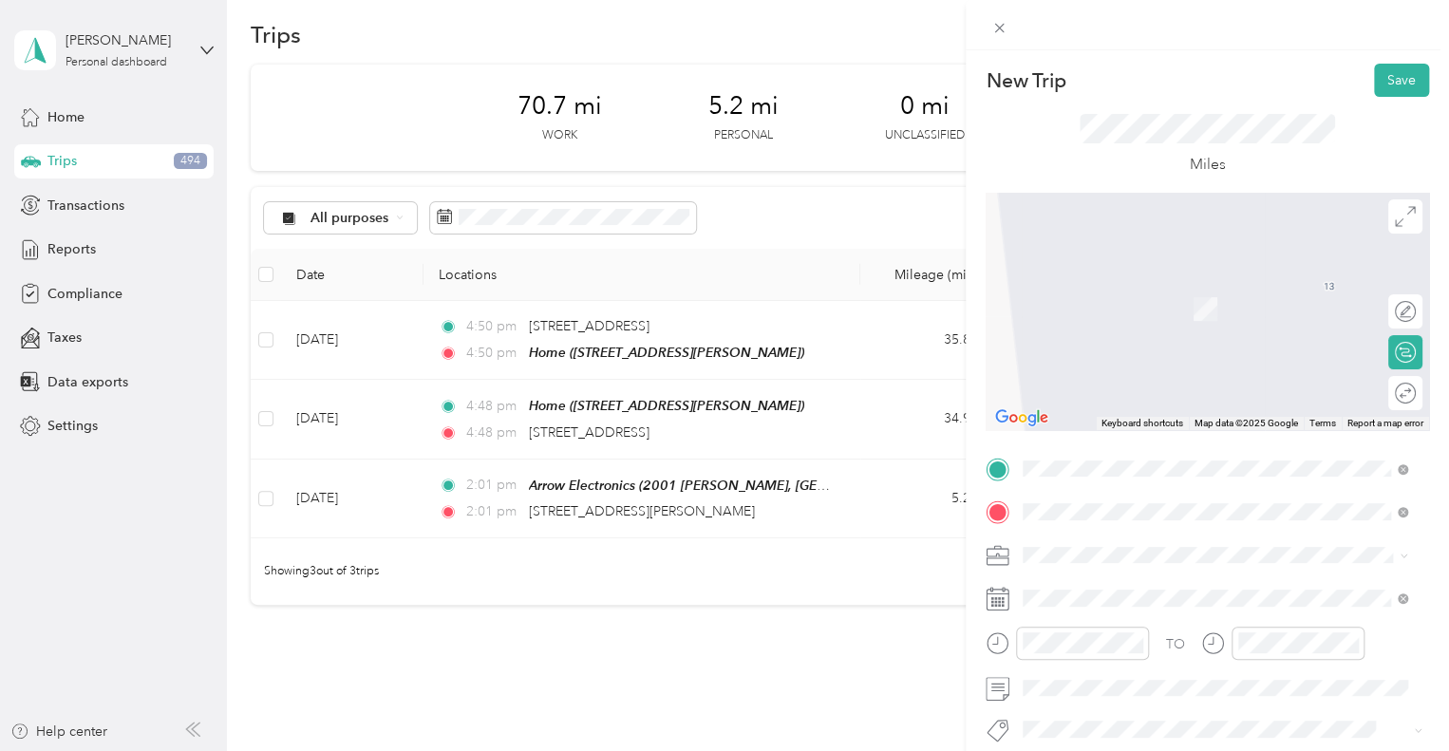
click at [1120, 584] on div "Fiberfin" at bounding box center [1230, 586] width 343 height 17
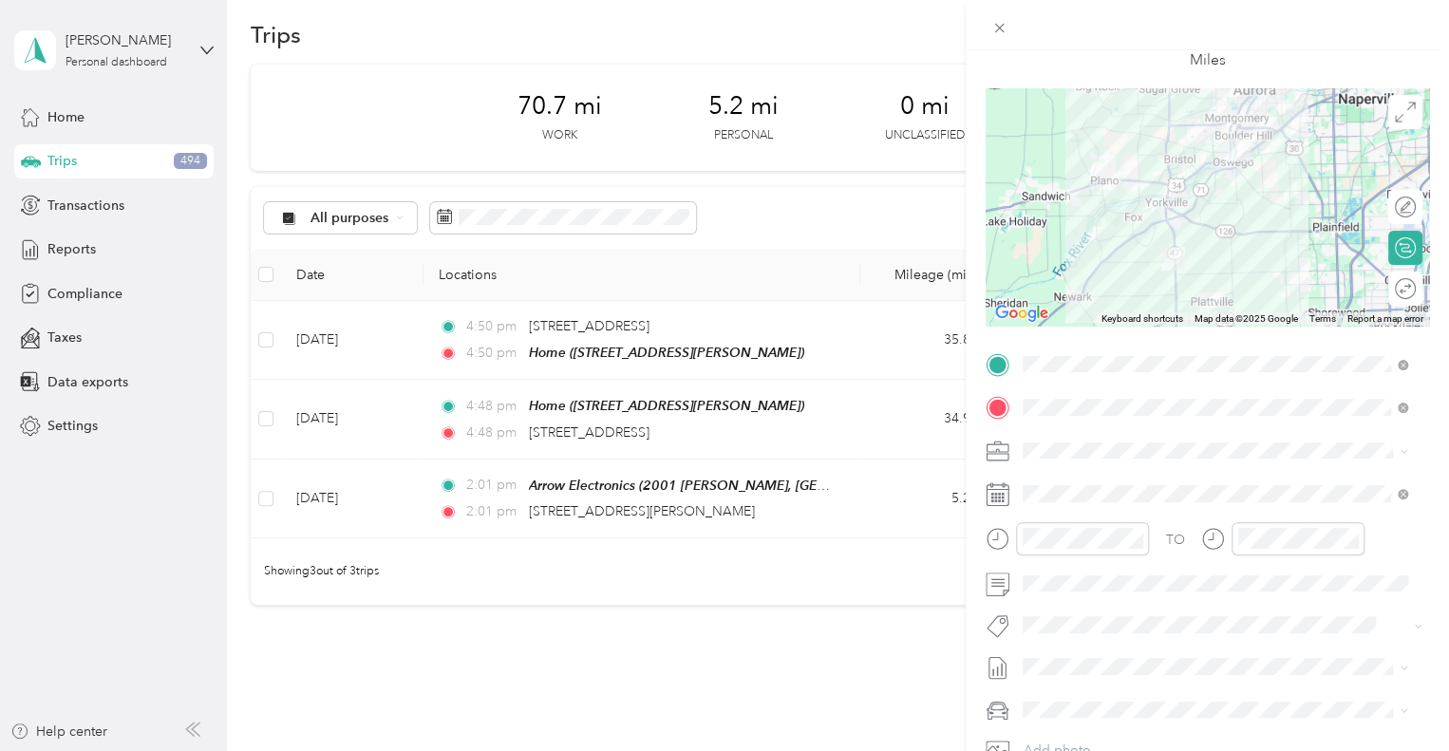
scroll to position [105, 0]
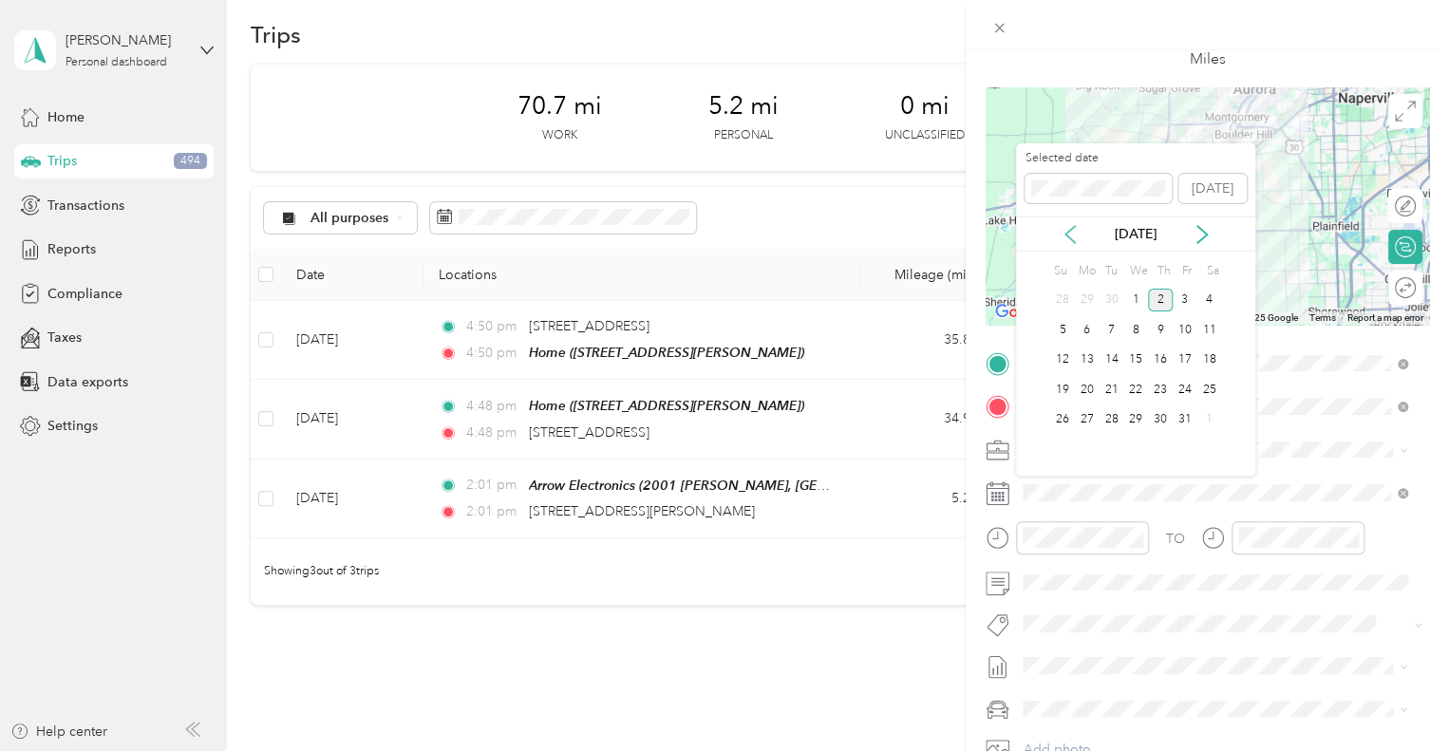
click at [1067, 230] on icon at bounding box center [1069, 234] width 9 height 17
click at [1136, 355] on div "17" at bounding box center [1135, 361] width 25 height 24
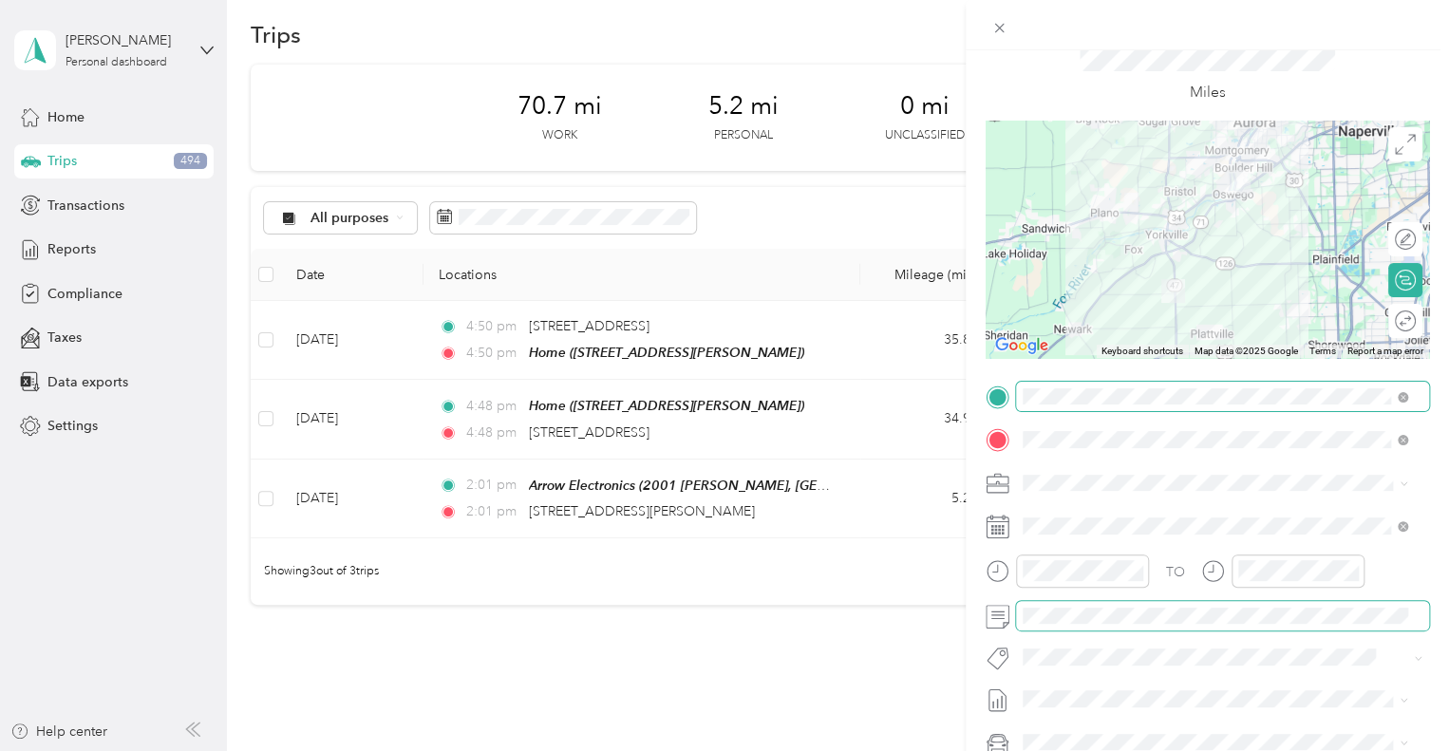
scroll to position [0, 0]
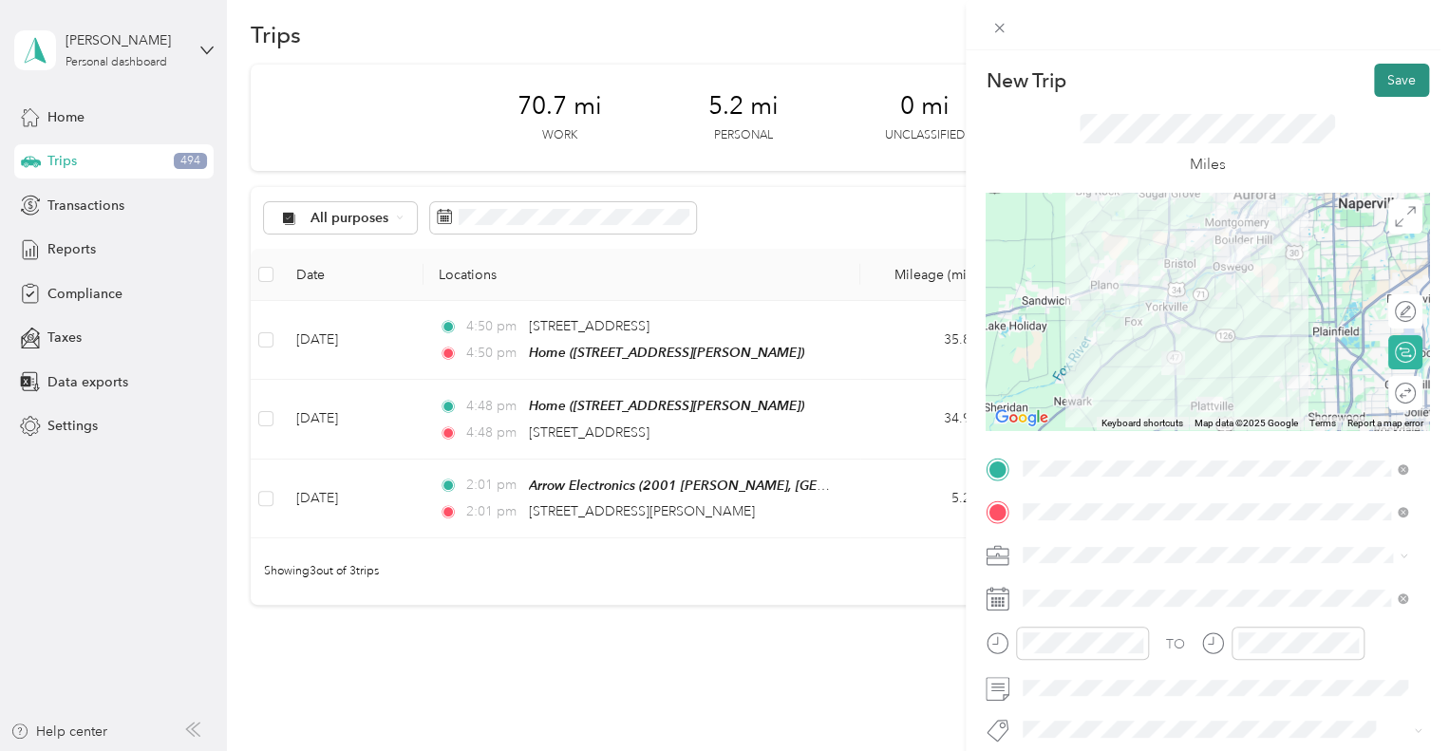
click at [1384, 85] on button "Save" at bounding box center [1401, 80] width 55 height 33
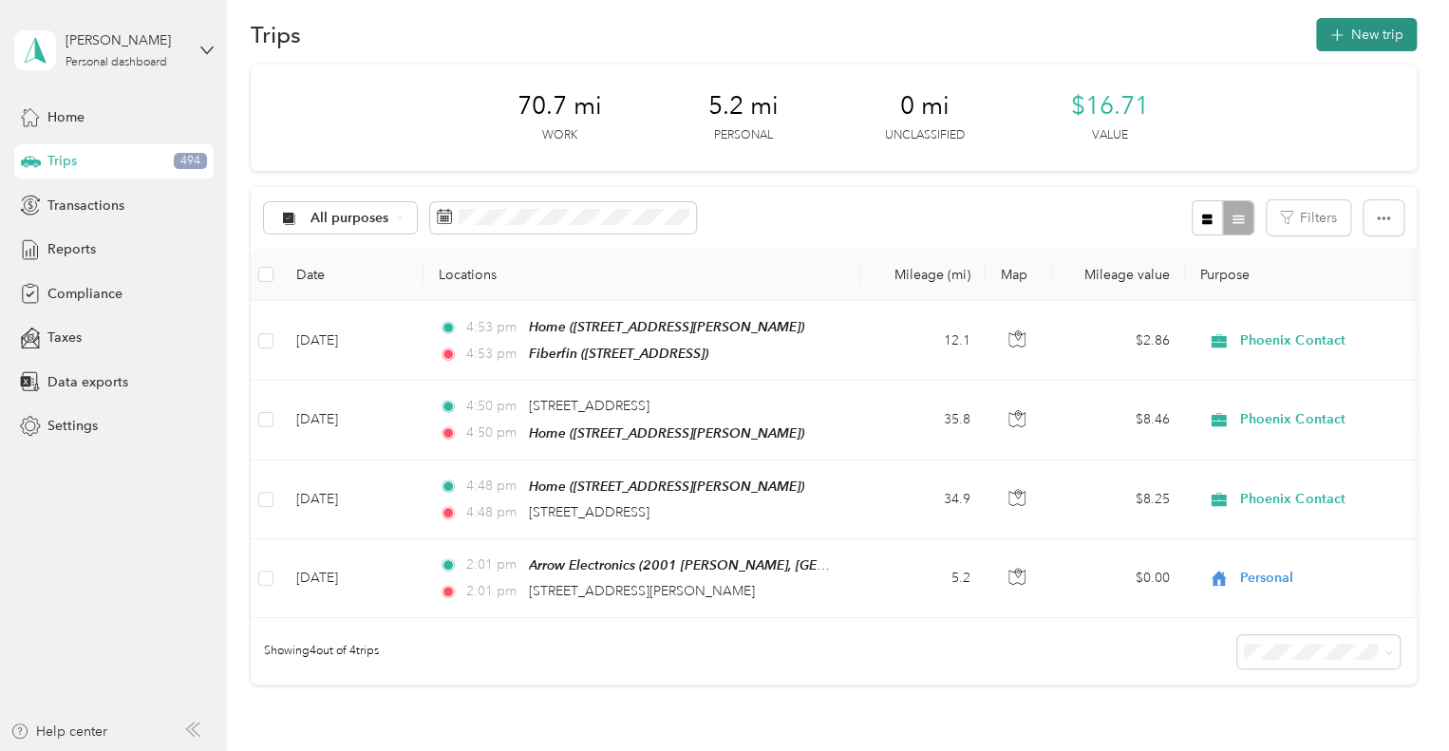
click at [1340, 35] on icon "button" at bounding box center [1337, 36] width 22 height 22
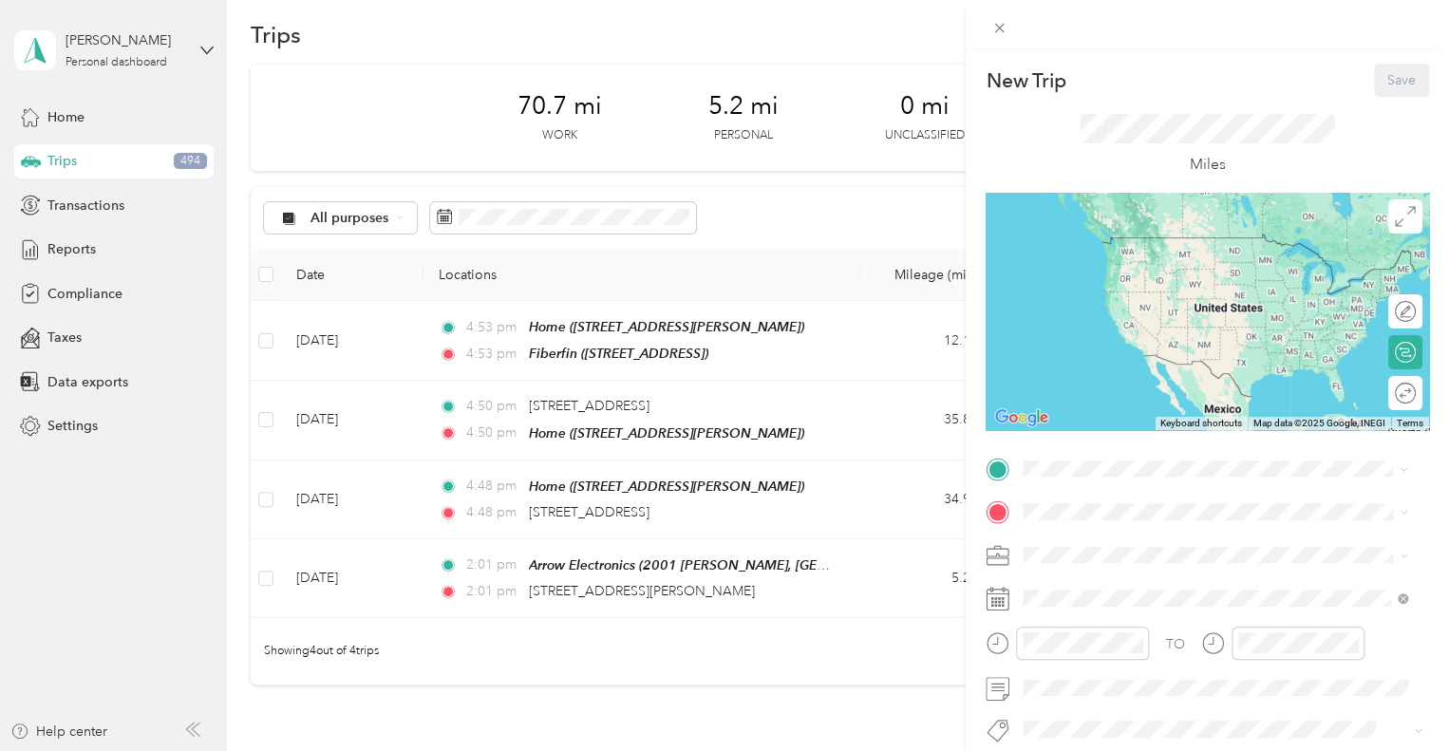
click at [1027, 490] on div "TO Add photo" at bounding box center [1207, 683] width 443 height 459
click at [582, 342] on div "New Trip Save This trip cannot be edited because it is either under review, app…" at bounding box center [724, 375] width 1449 height 751
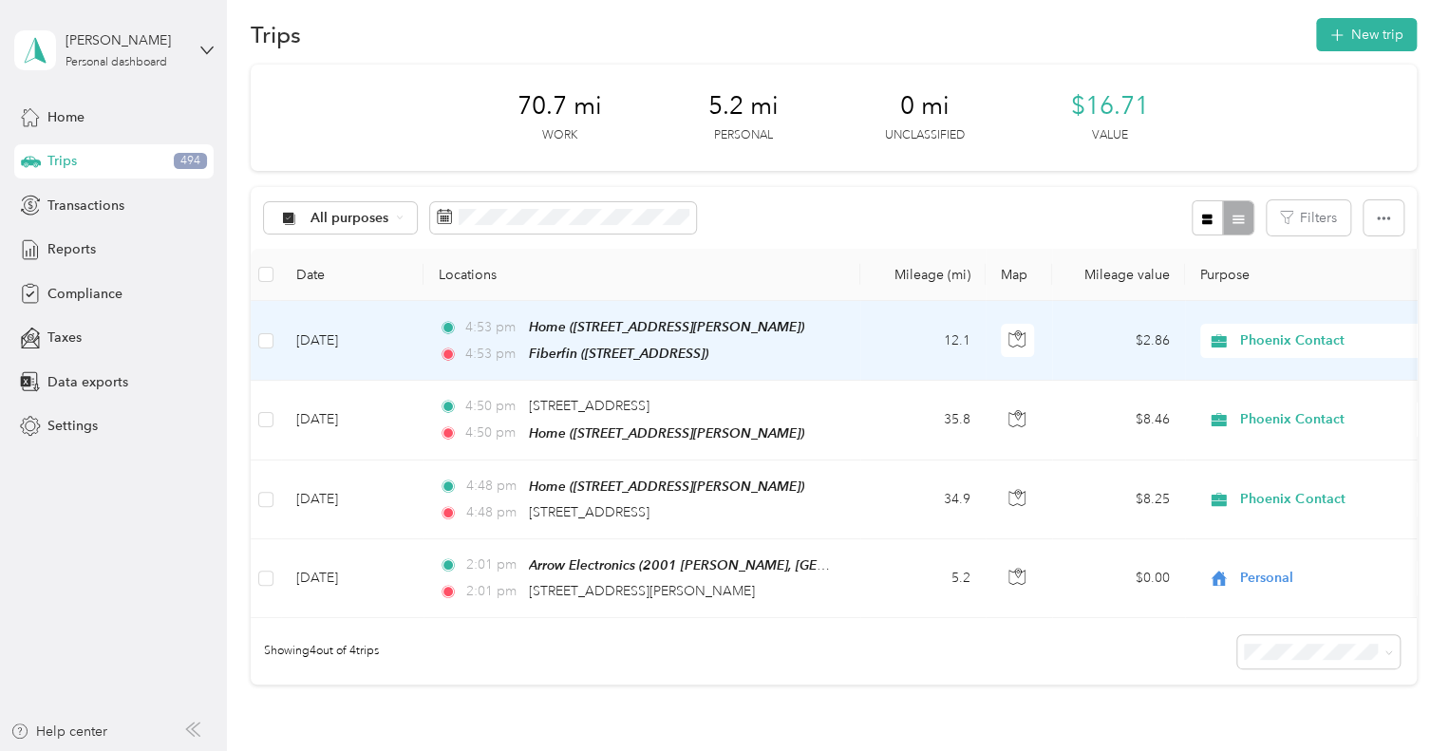
click at [582, 346] on span "Fiberfin ([STREET_ADDRESS])" at bounding box center [618, 353] width 179 height 15
click at [377, 348] on td "[DATE]" at bounding box center [352, 341] width 142 height 80
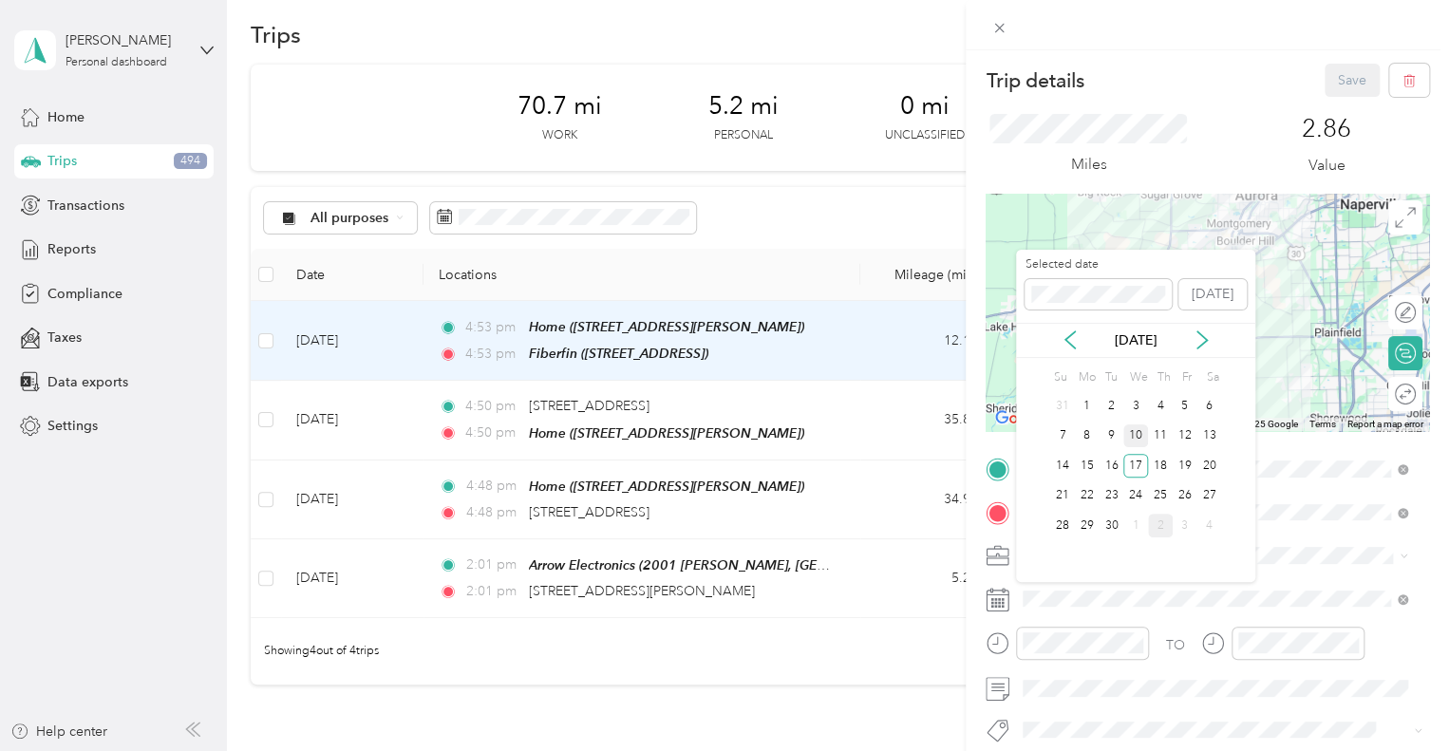
click at [1139, 434] on div "10" at bounding box center [1135, 436] width 25 height 24
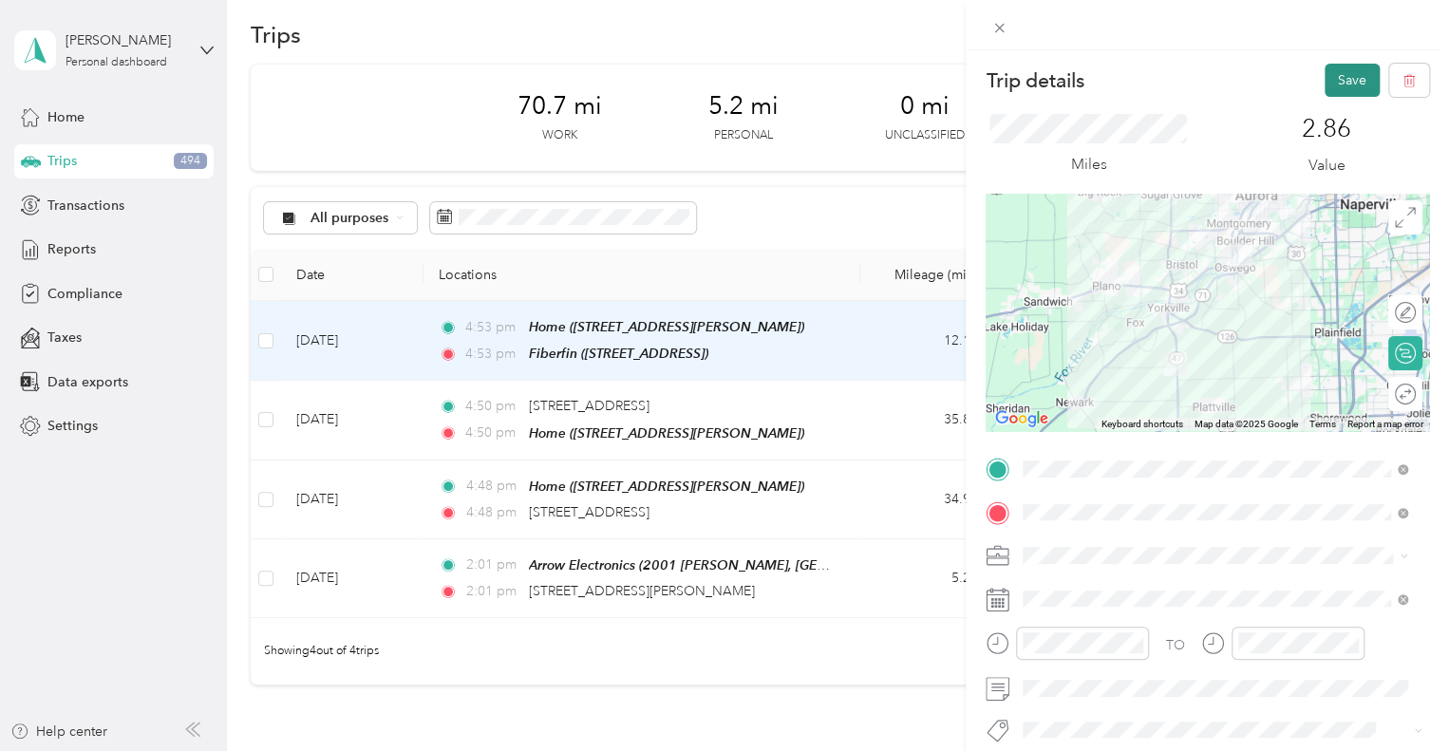
click at [1333, 85] on button "Save" at bounding box center [1352, 80] width 55 height 33
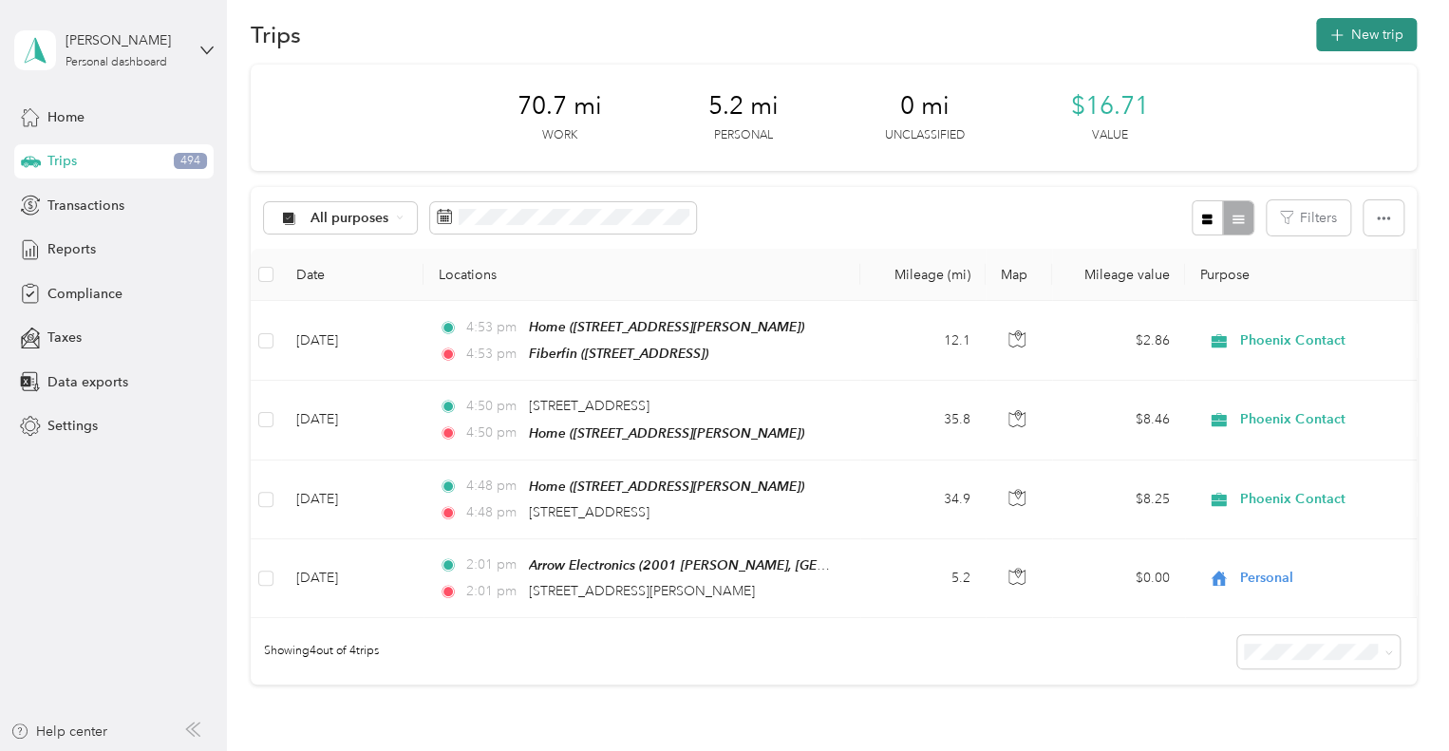
click at [1365, 20] on button "New trip" at bounding box center [1366, 34] width 101 height 33
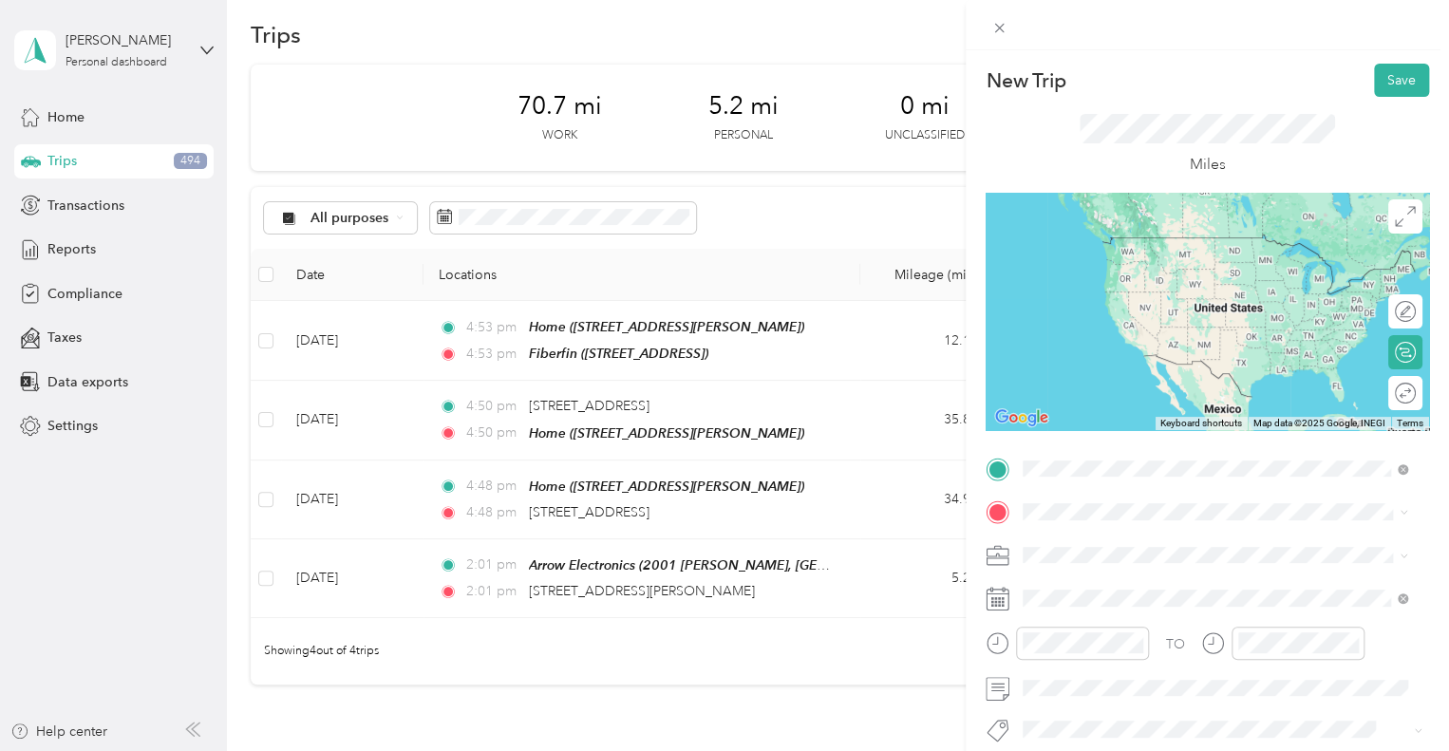
click at [1108, 544] on div "Fiberfin" at bounding box center [1230, 544] width 343 height 17
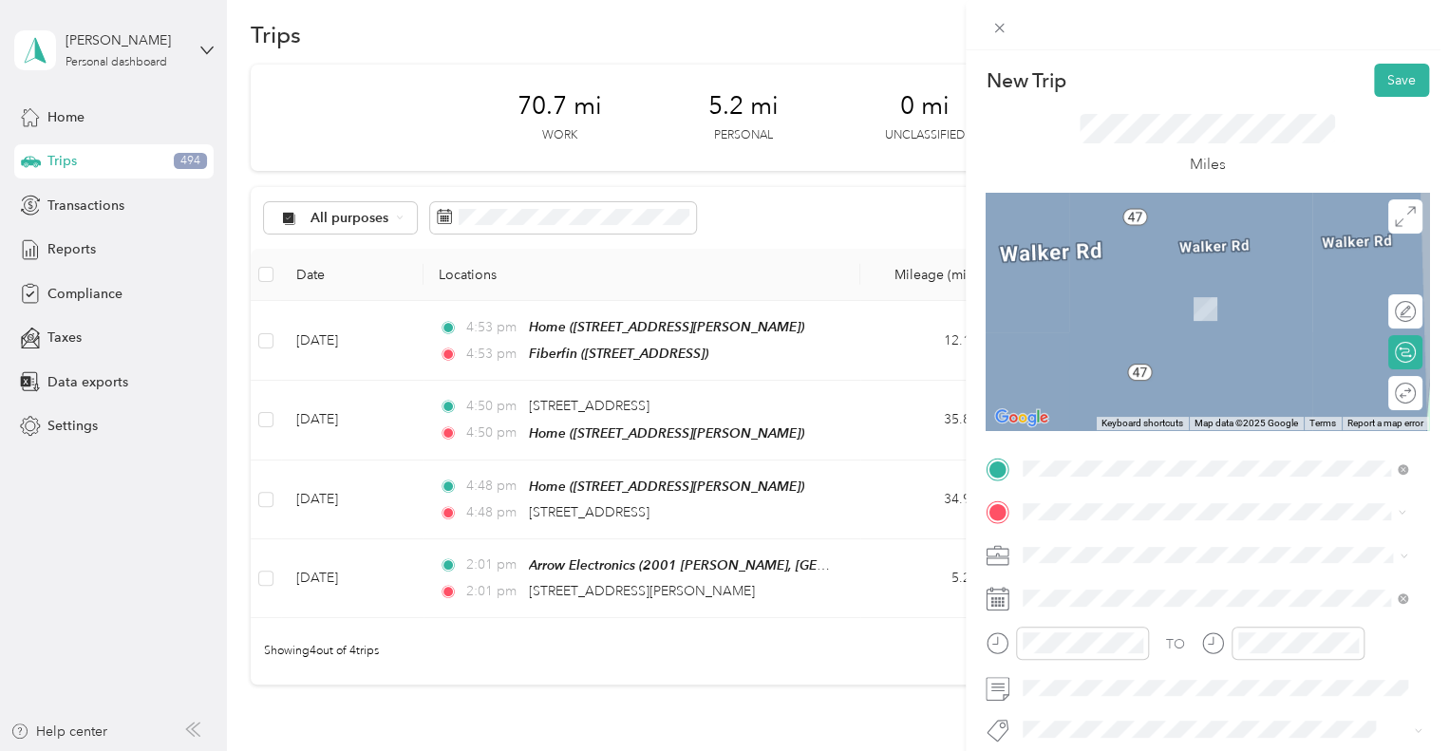
click at [1146, 317] on span "[STREET_ADDRESS][PERSON_NAME]" at bounding box center [1172, 309] width 226 height 16
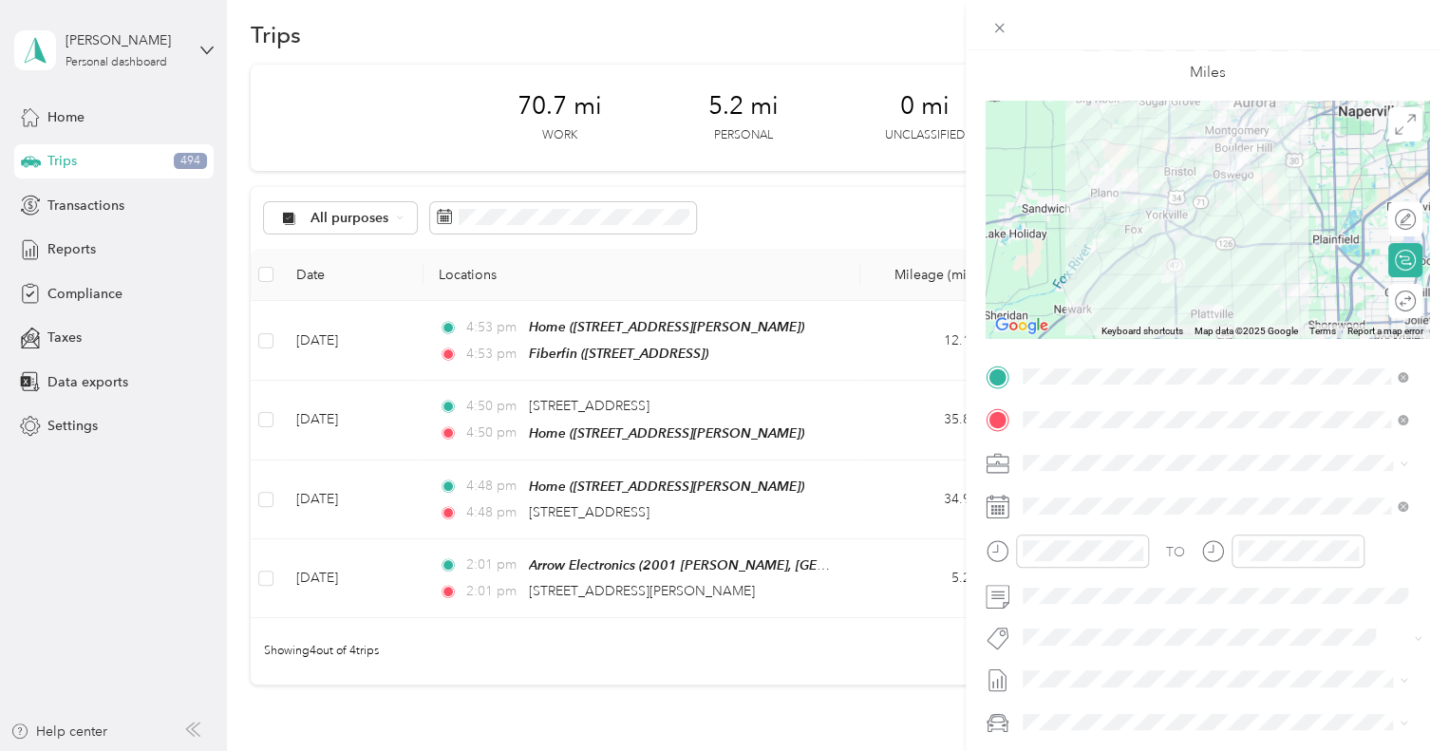
scroll to position [53, 0]
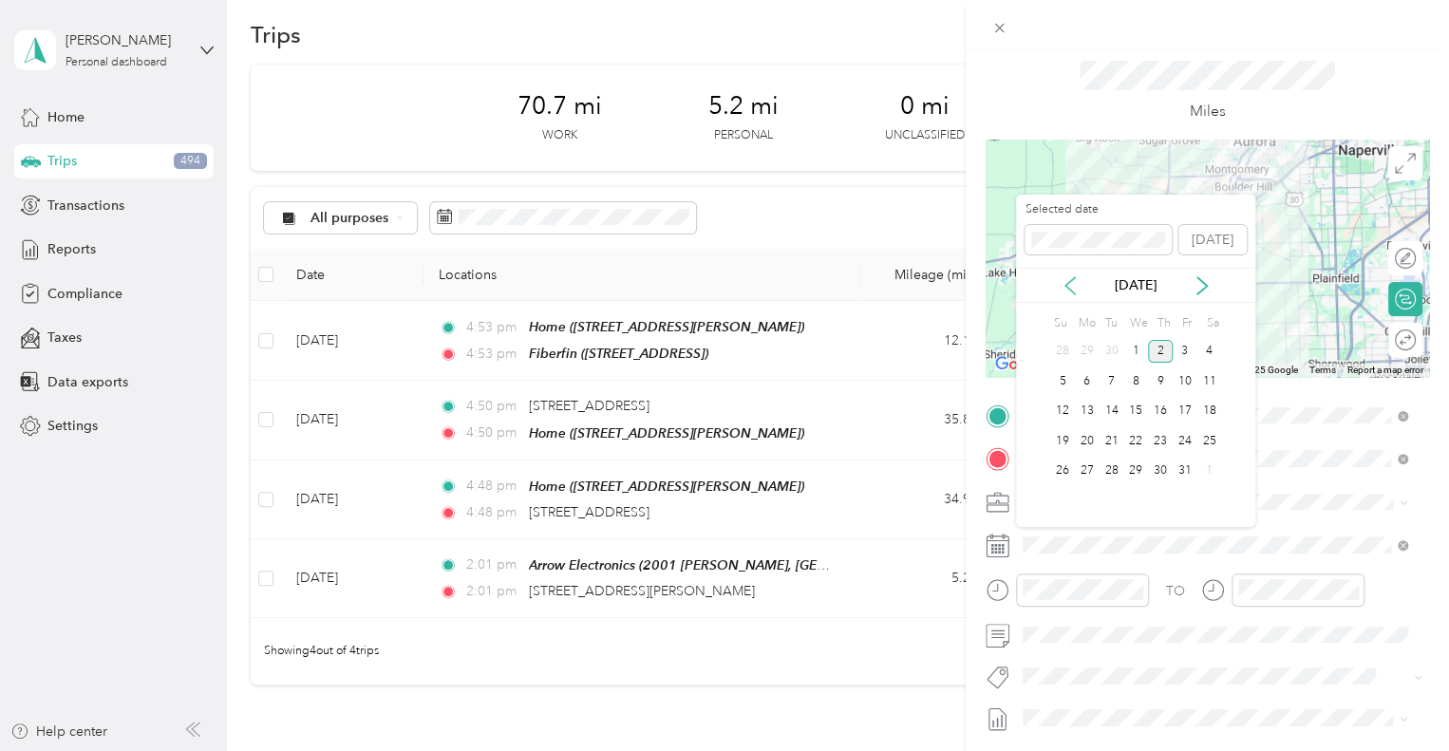
click at [1067, 280] on icon at bounding box center [1070, 285] width 19 height 19
click at [1137, 377] on div "10" at bounding box center [1135, 381] width 25 height 24
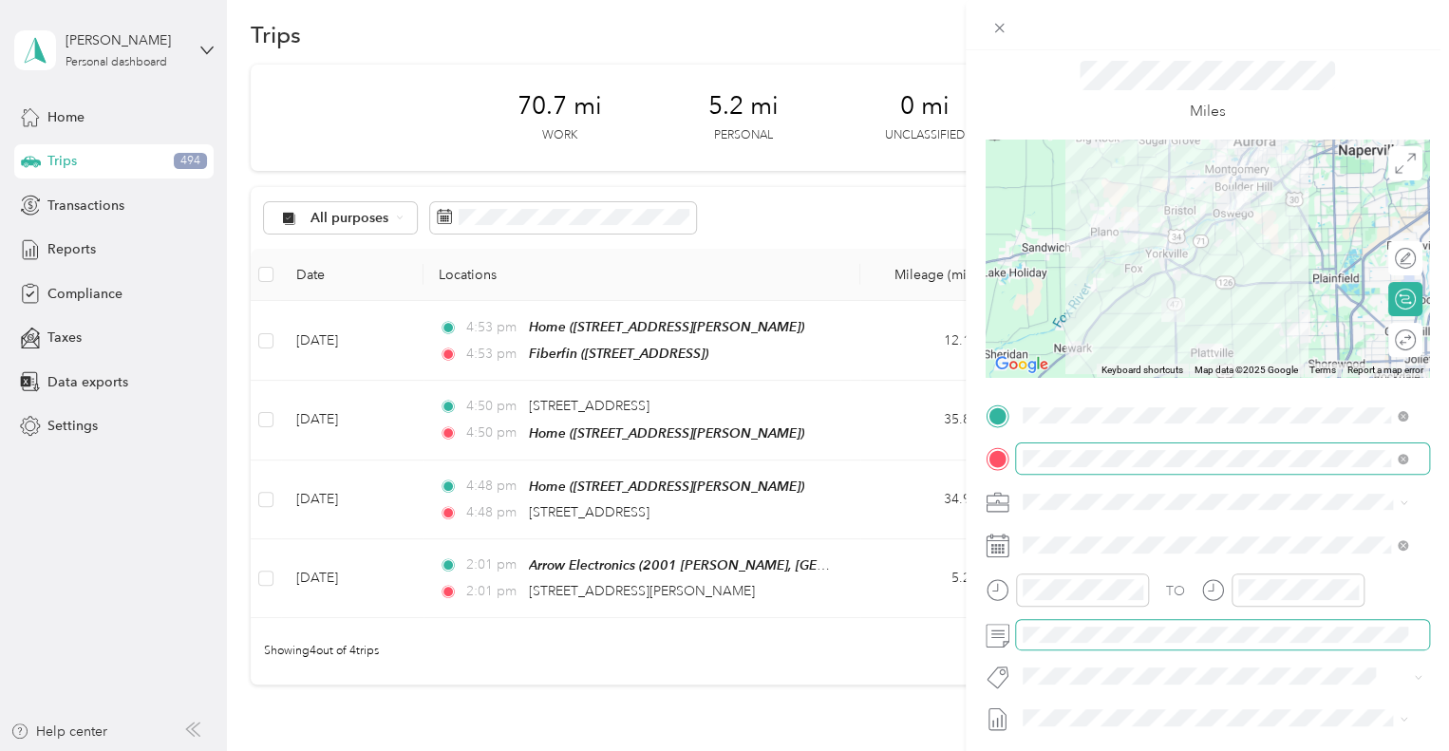
scroll to position [0, 0]
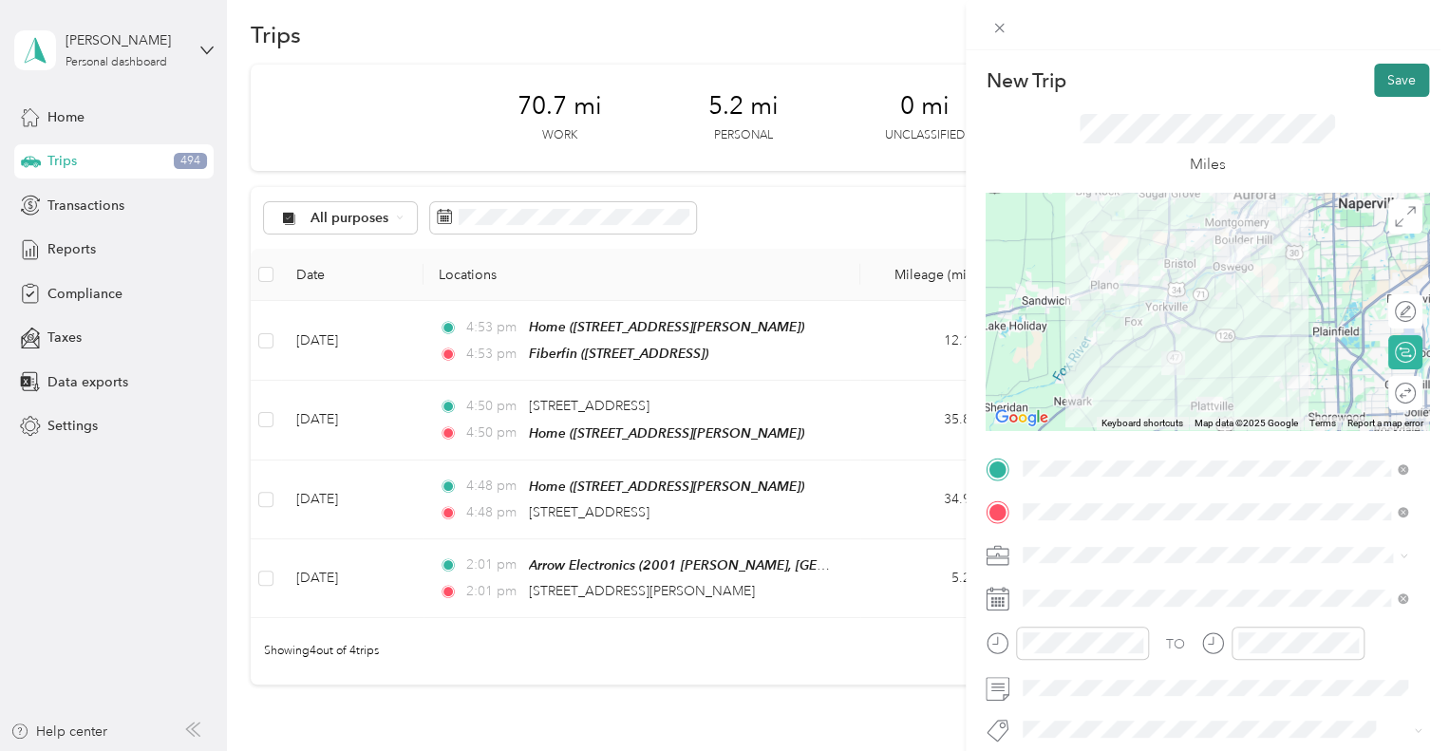
click at [1387, 86] on button "Save" at bounding box center [1401, 80] width 55 height 33
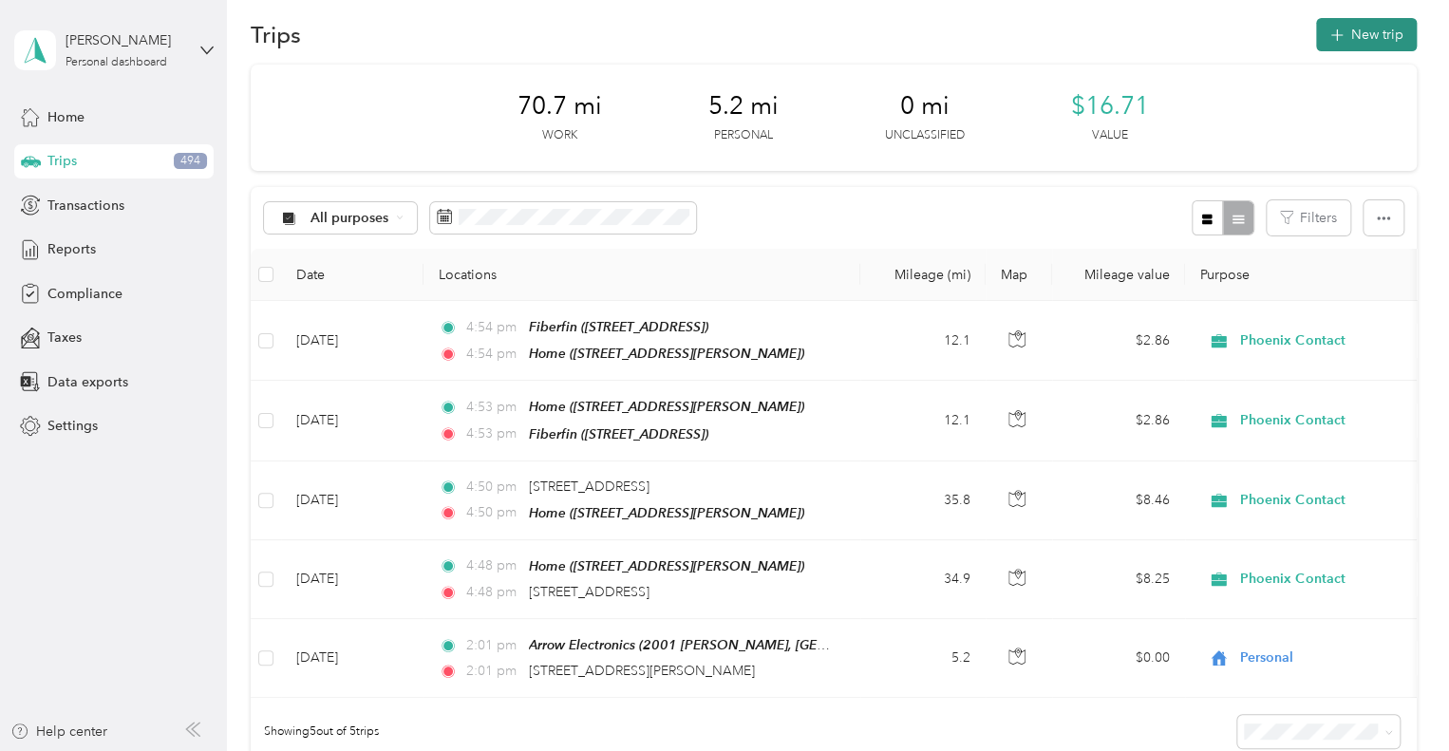
click at [1351, 41] on button "New trip" at bounding box center [1366, 34] width 101 height 33
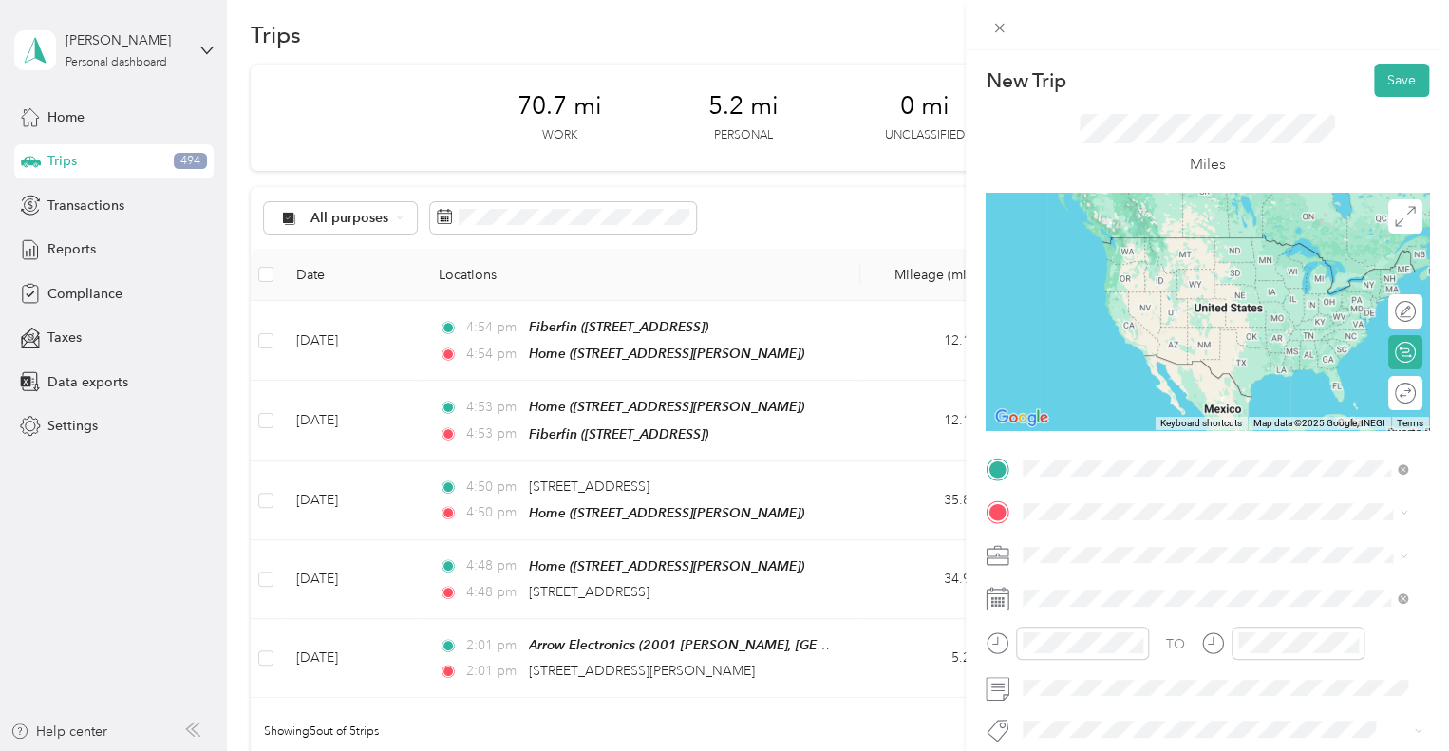
click at [1139, 257] on span "[STREET_ADDRESS][PERSON_NAME]" at bounding box center [1172, 265] width 226 height 16
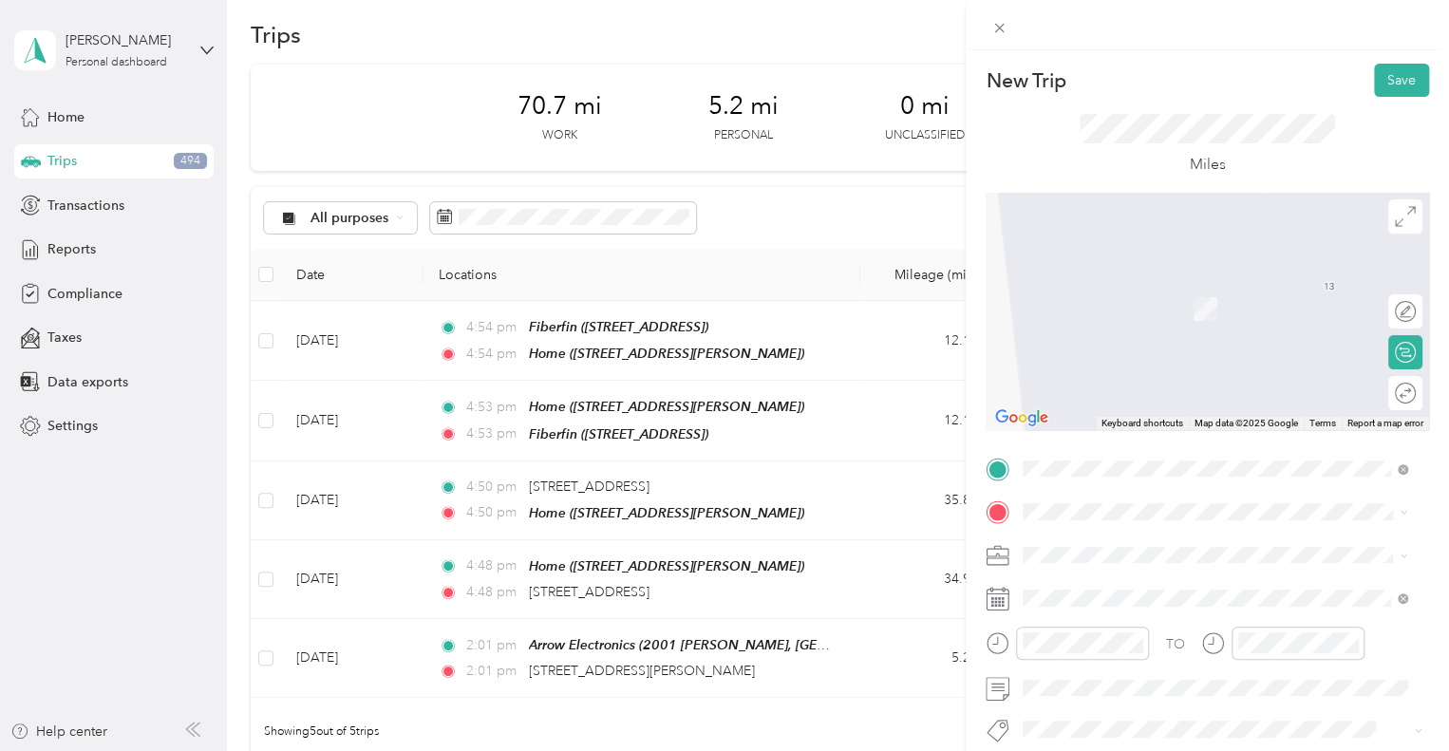
click at [1143, 285] on div "[STREET_ADDRESS][US_STATE][US_STATE]" at bounding box center [1214, 272] width 371 height 26
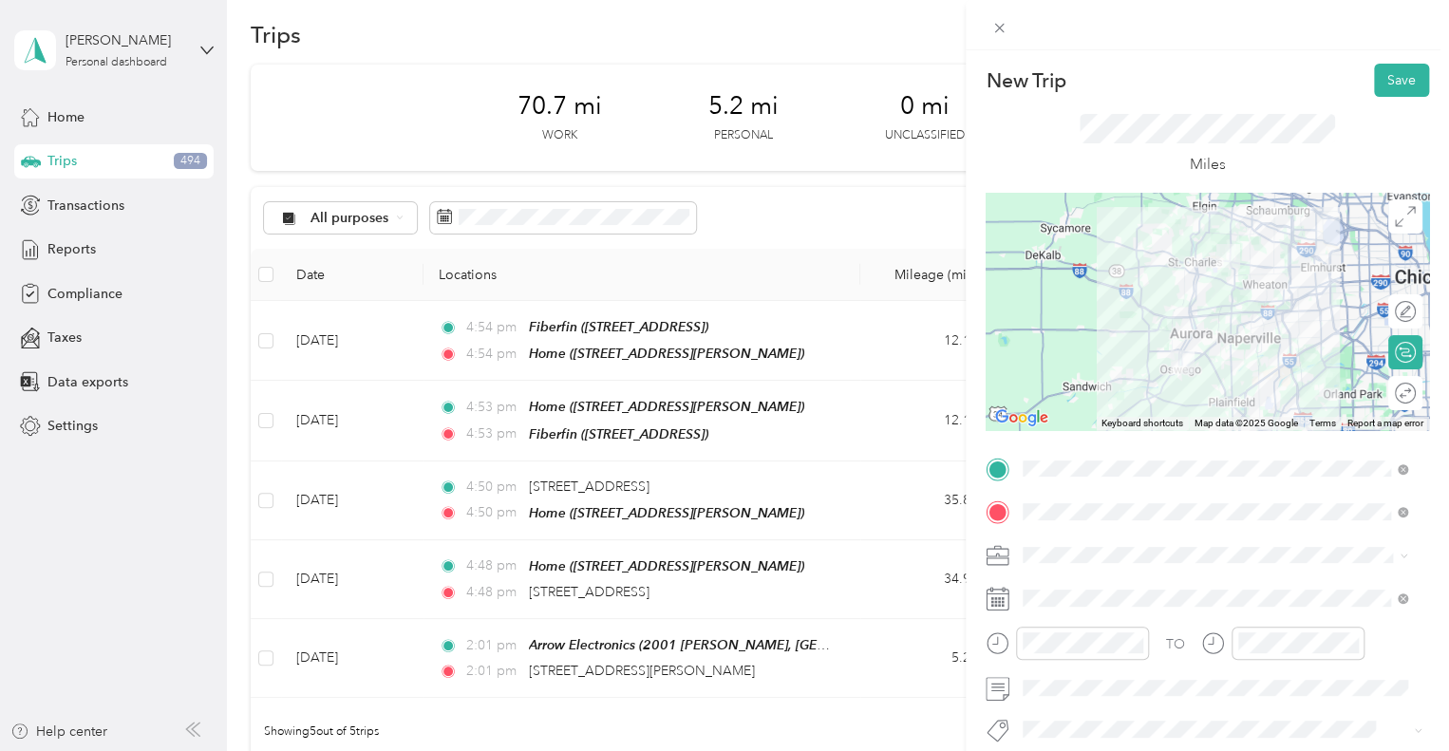
scroll to position [106, 0]
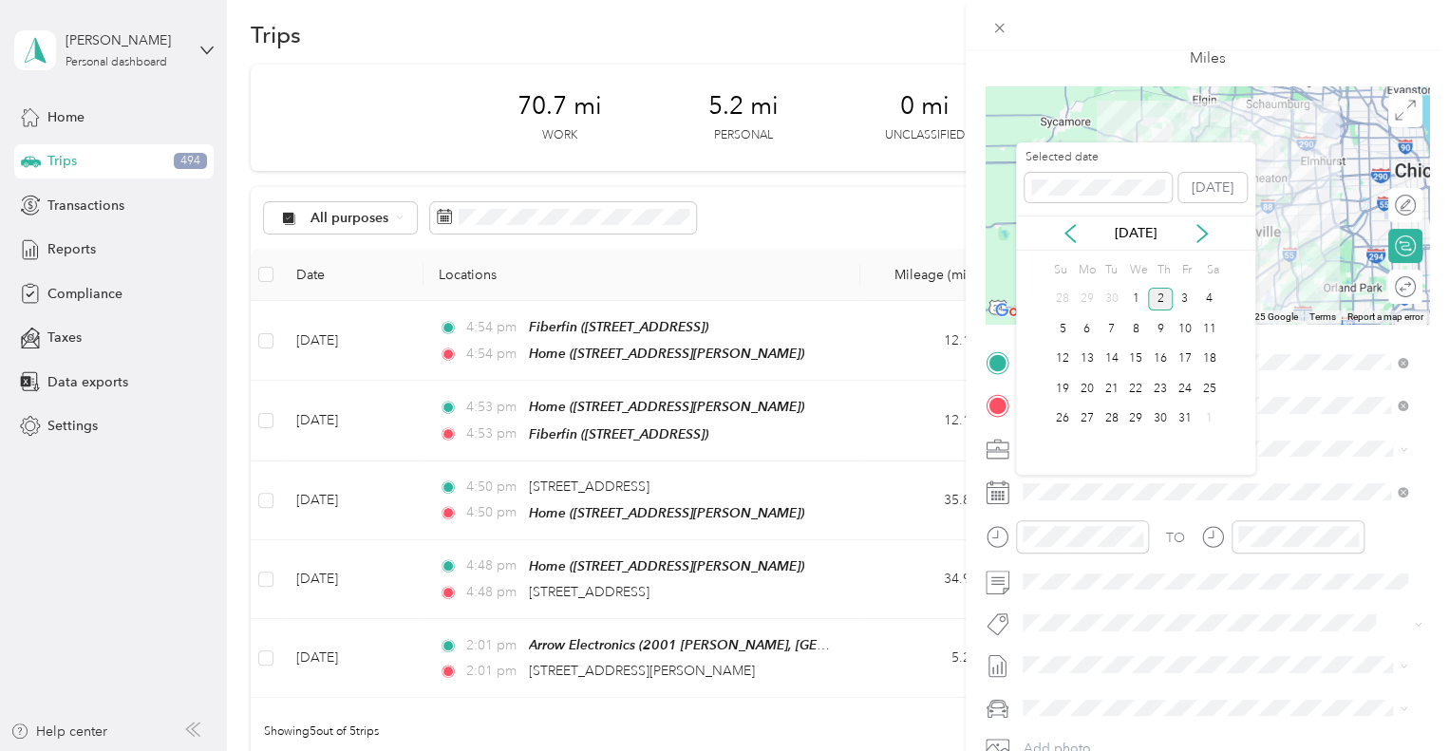
click at [1076, 217] on div "[DATE]" at bounding box center [1135, 233] width 239 height 35
click at [1070, 235] on icon at bounding box center [1070, 233] width 19 height 19
click at [1186, 333] on div "12" at bounding box center [1185, 329] width 25 height 24
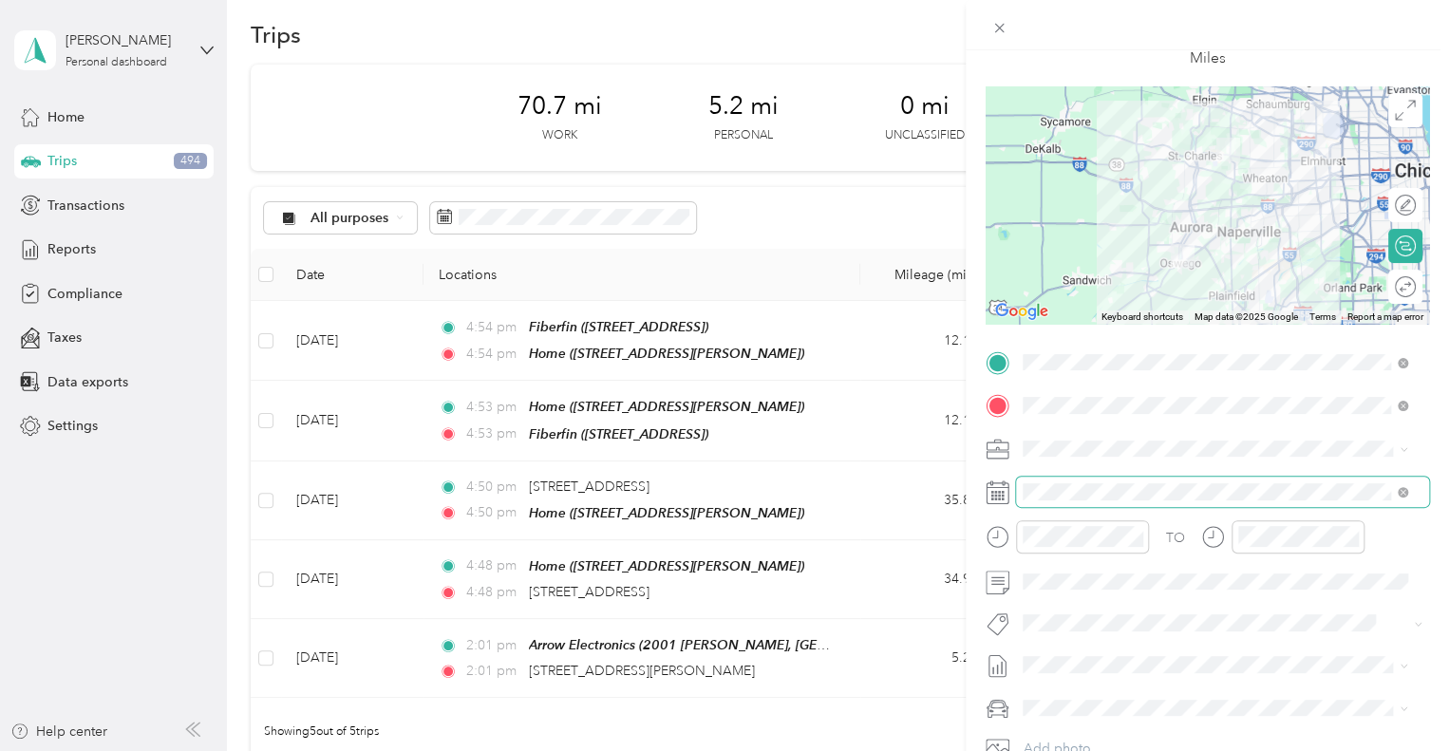
scroll to position [148, 0]
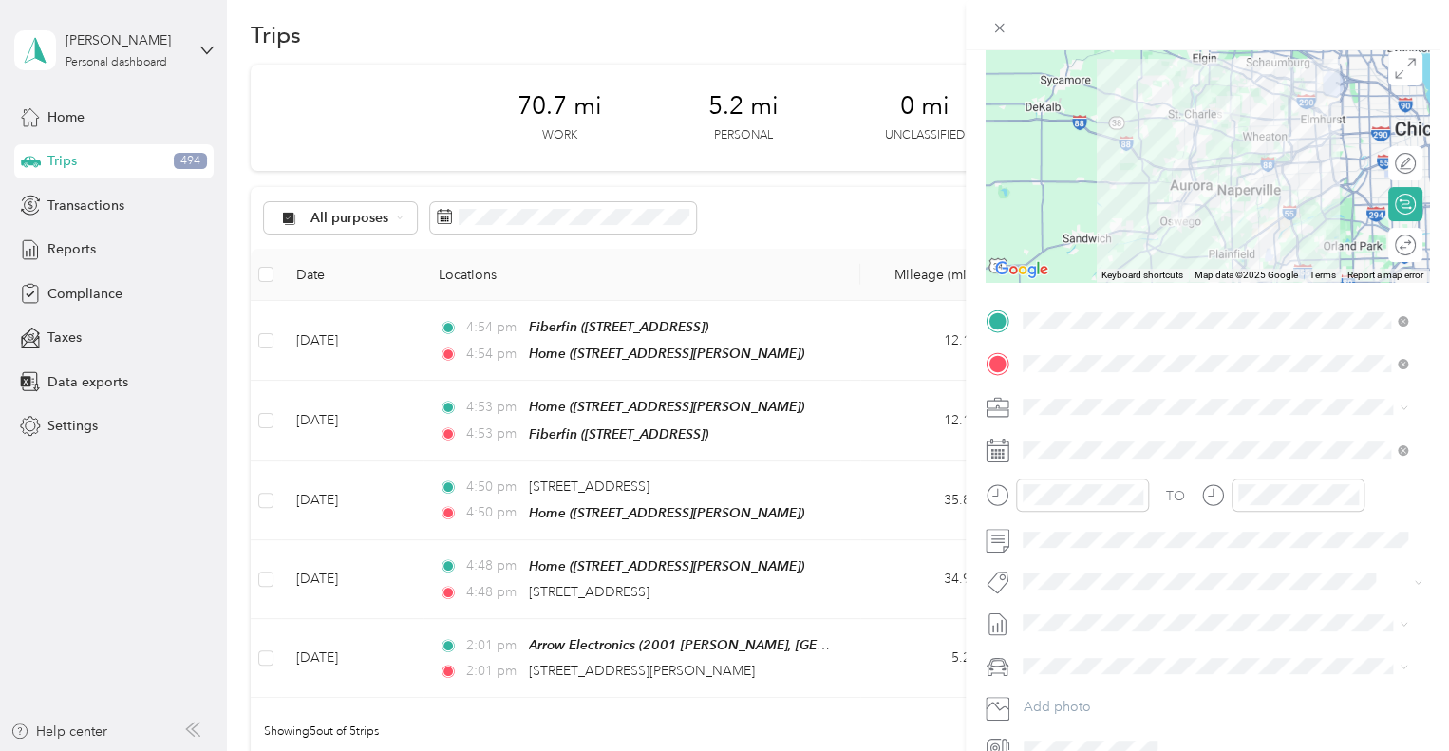
click at [1085, 565] on div "TO Add photo" at bounding box center [1207, 535] width 443 height 459
click at [1105, 550] on span at bounding box center [1222, 540] width 413 height 30
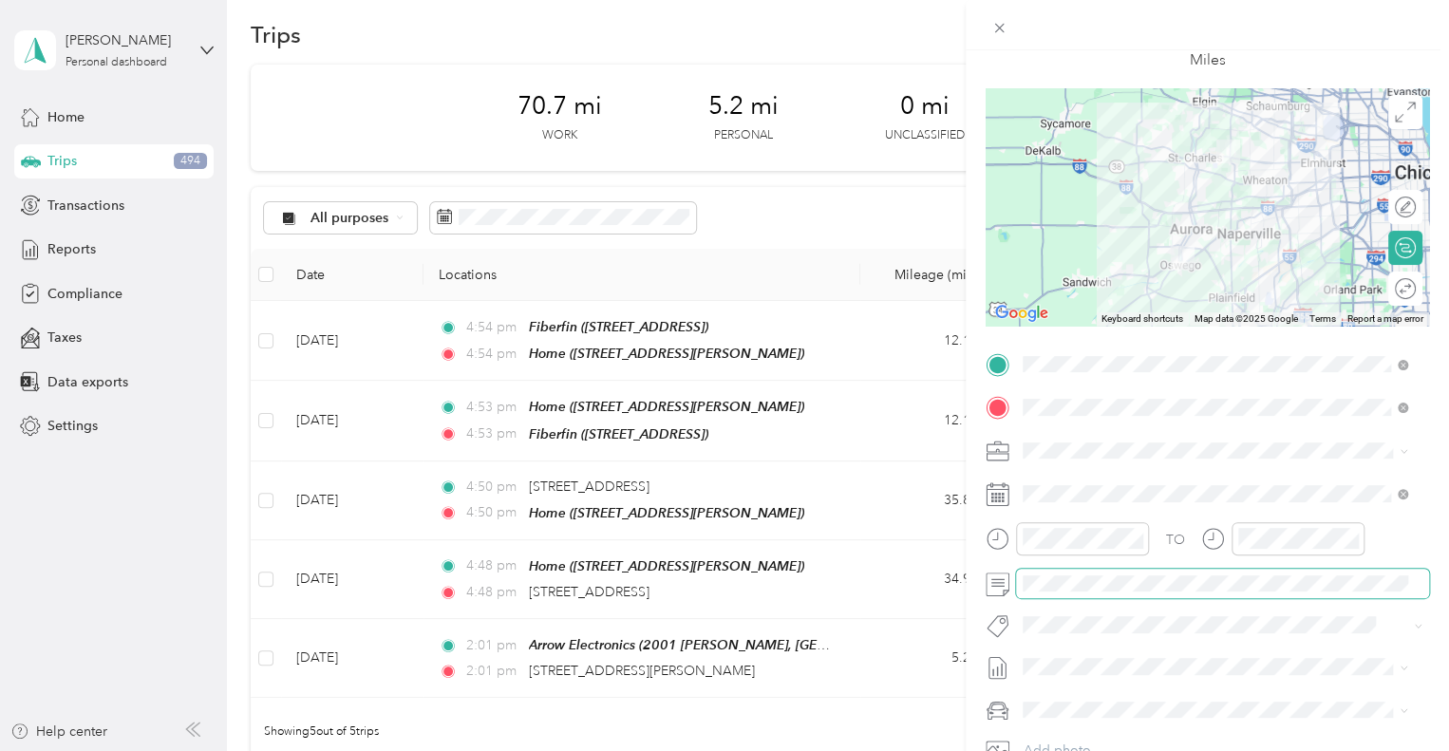
scroll to position [0, 0]
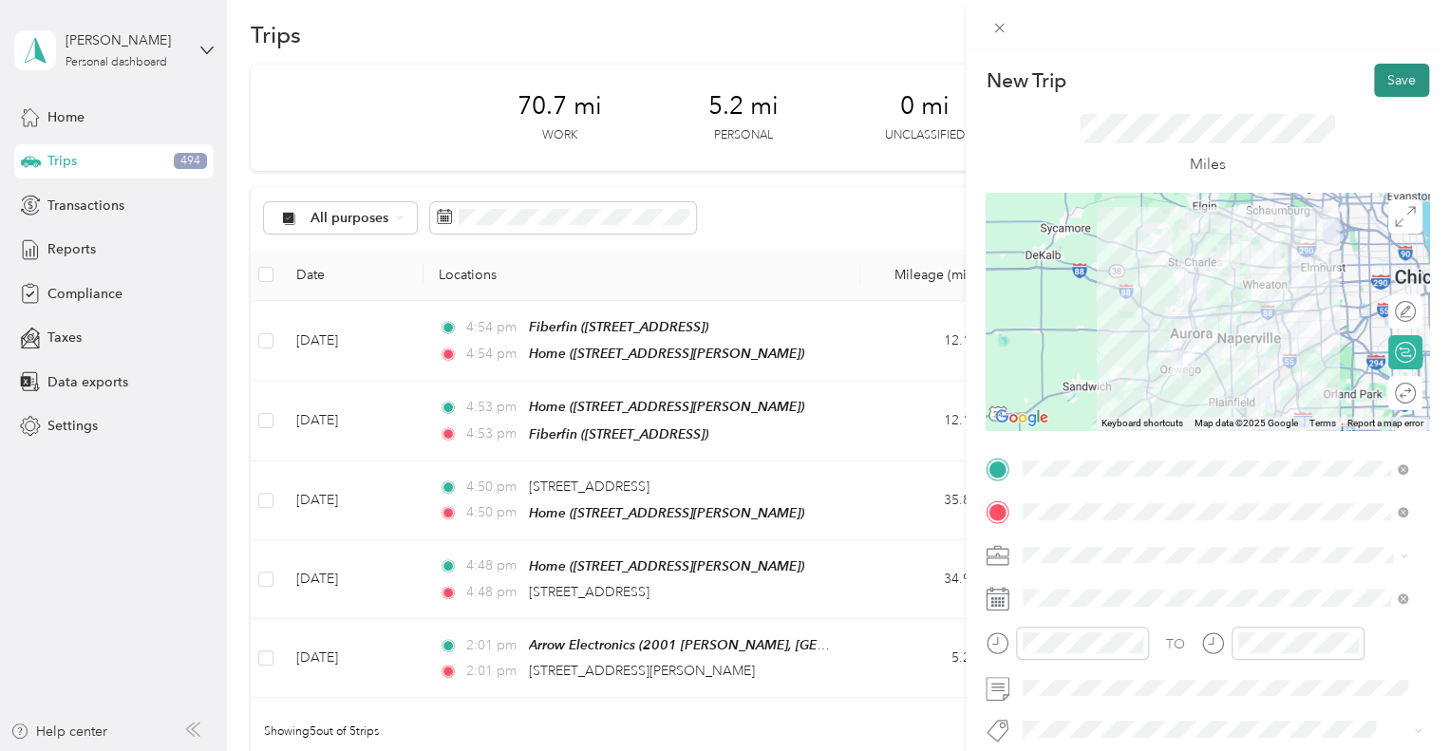
click at [1385, 73] on button "Save" at bounding box center [1401, 80] width 55 height 33
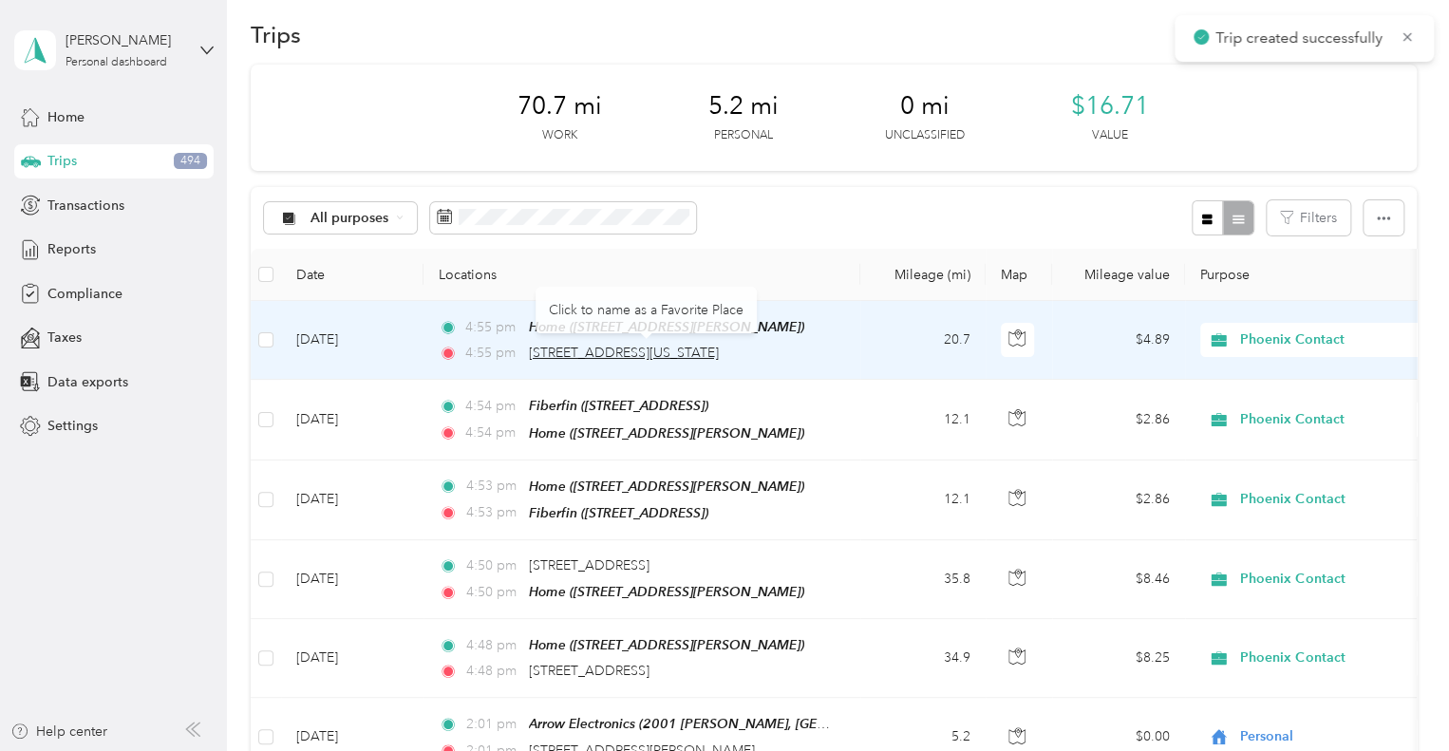
click at [669, 349] on span "[STREET_ADDRESS][US_STATE]" at bounding box center [624, 353] width 190 height 16
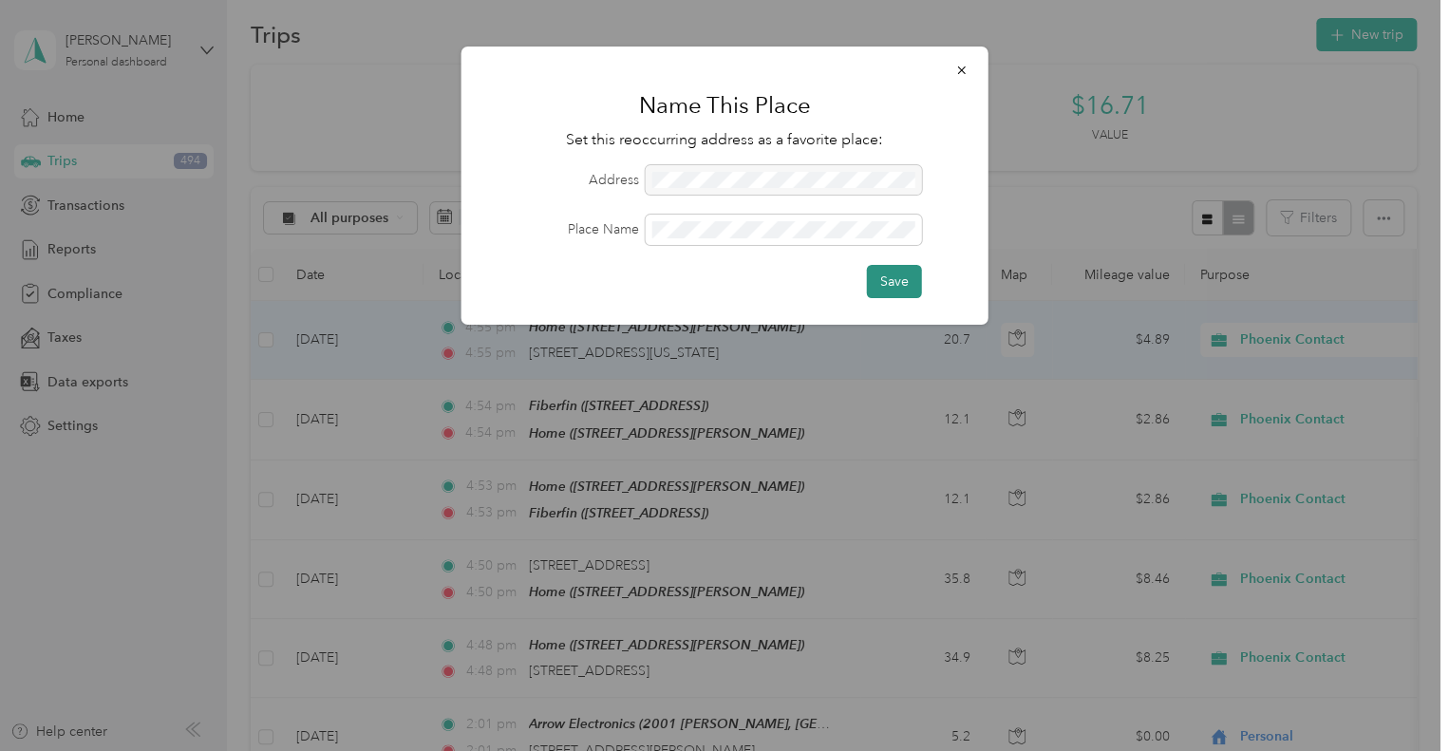
click at [881, 282] on button "Save" at bounding box center [894, 281] width 55 height 33
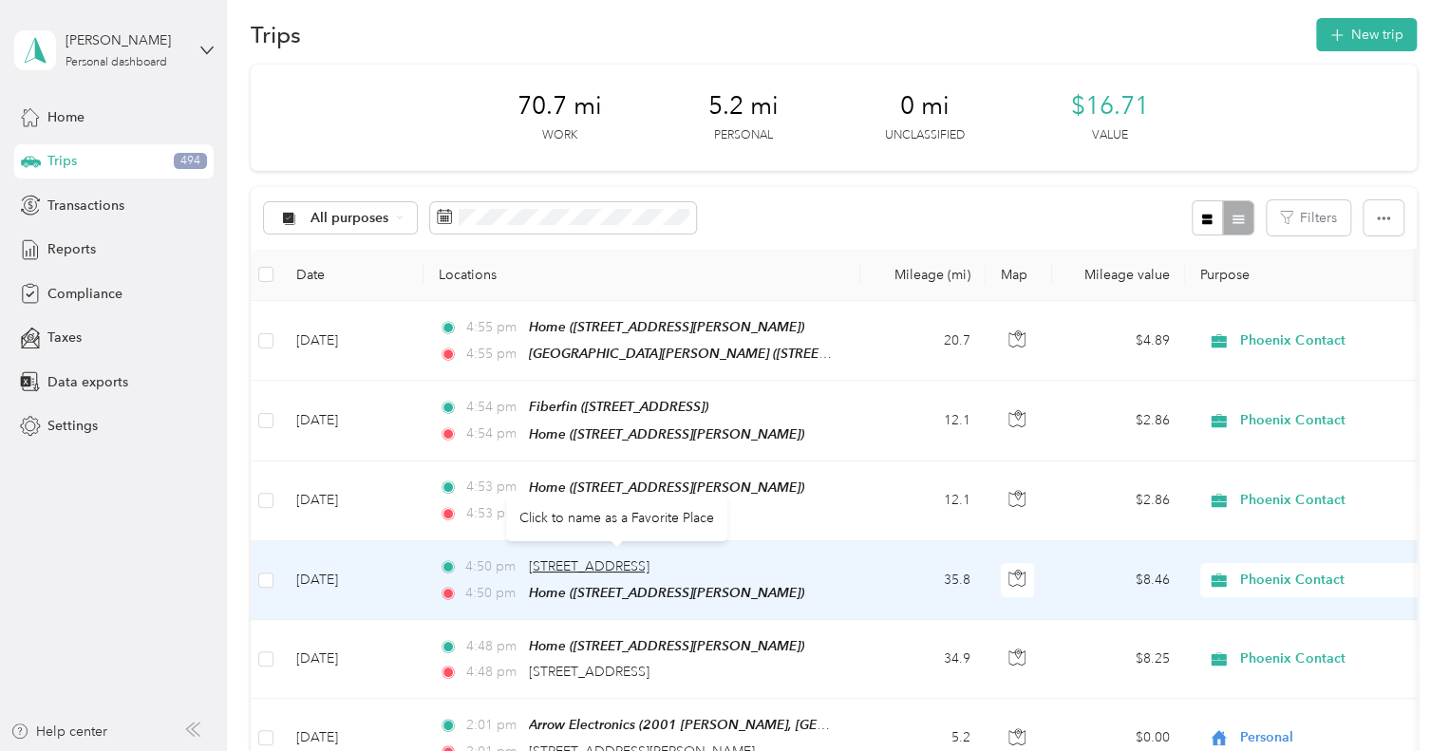
click at [612, 558] on span "[STREET_ADDRESS]" at bounding box center [589, 566] width 121 height 16
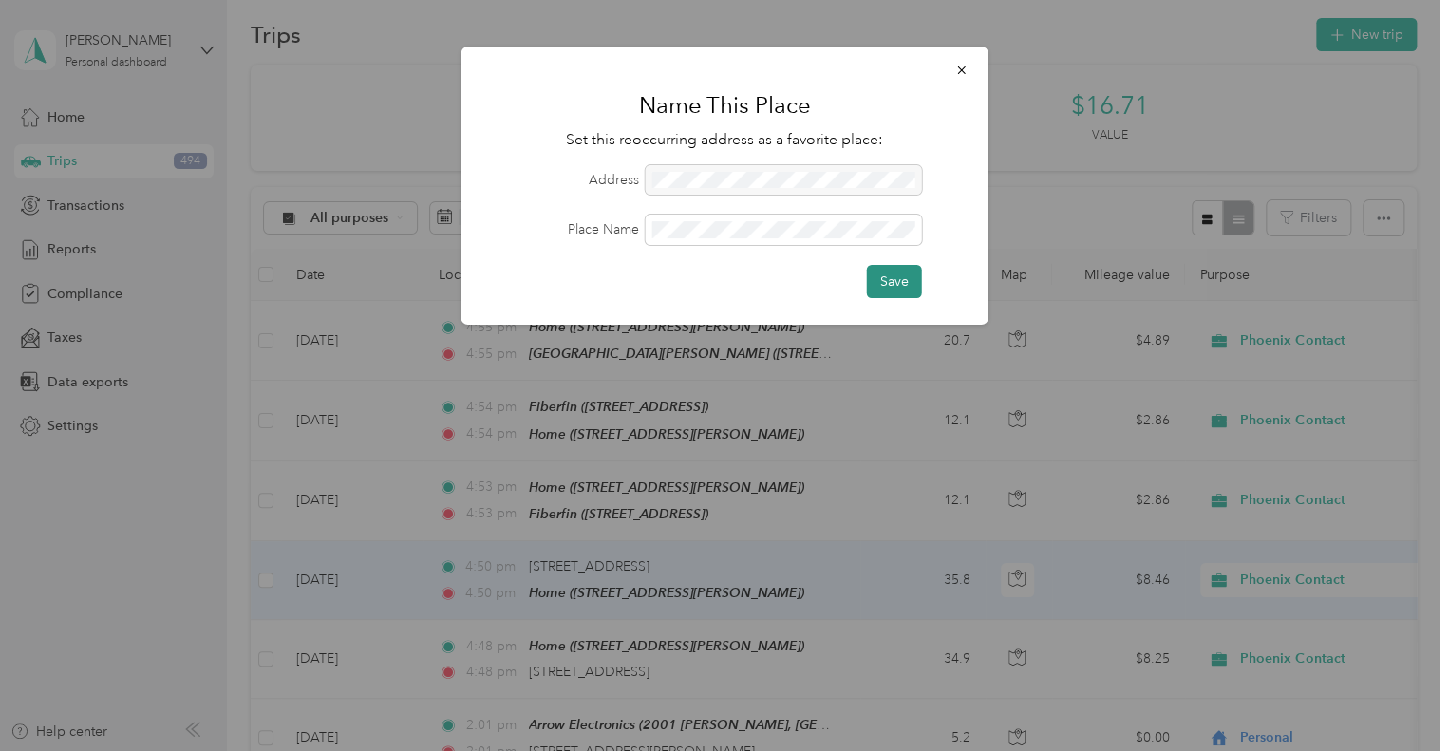
click at [893, 287] on button "Save" at bounding box center [894, 281] width 55 height 33
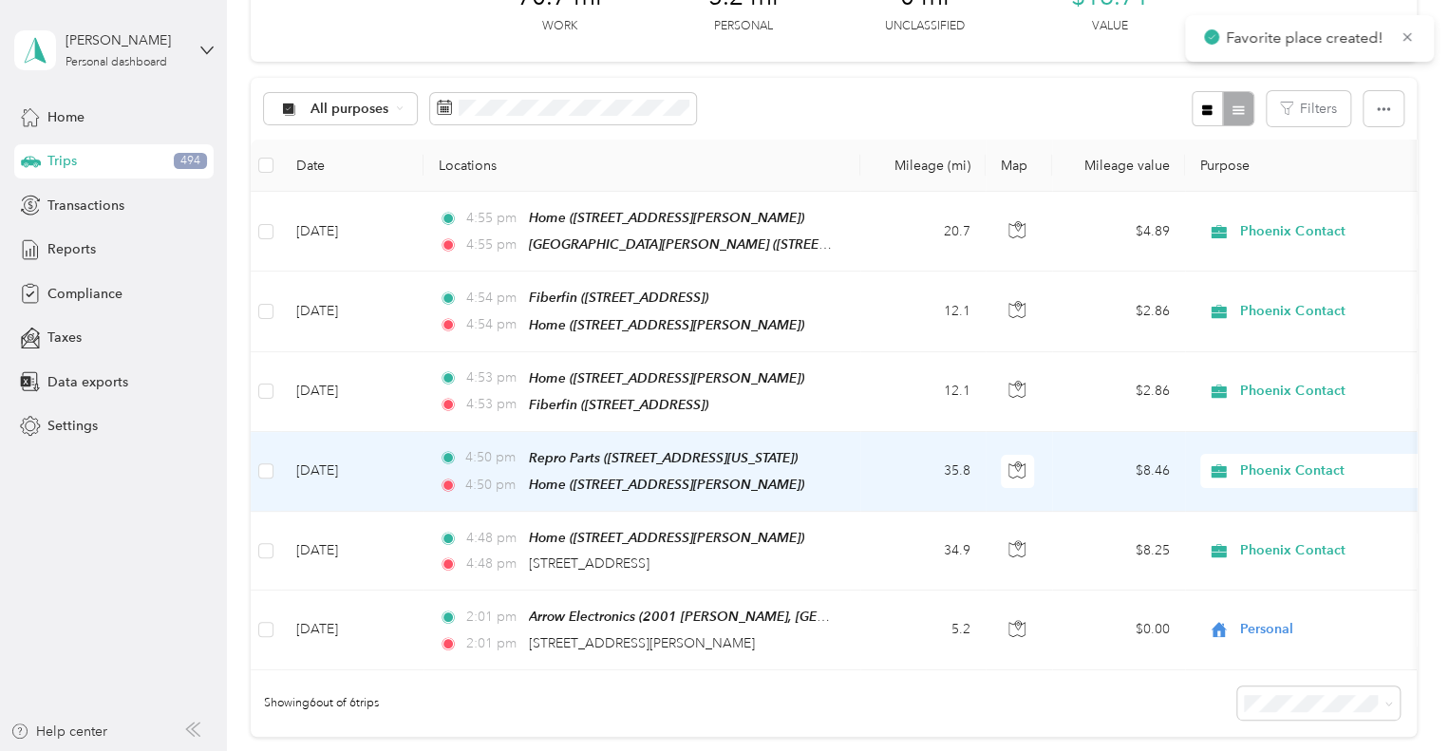
scroll to position [129, 0]
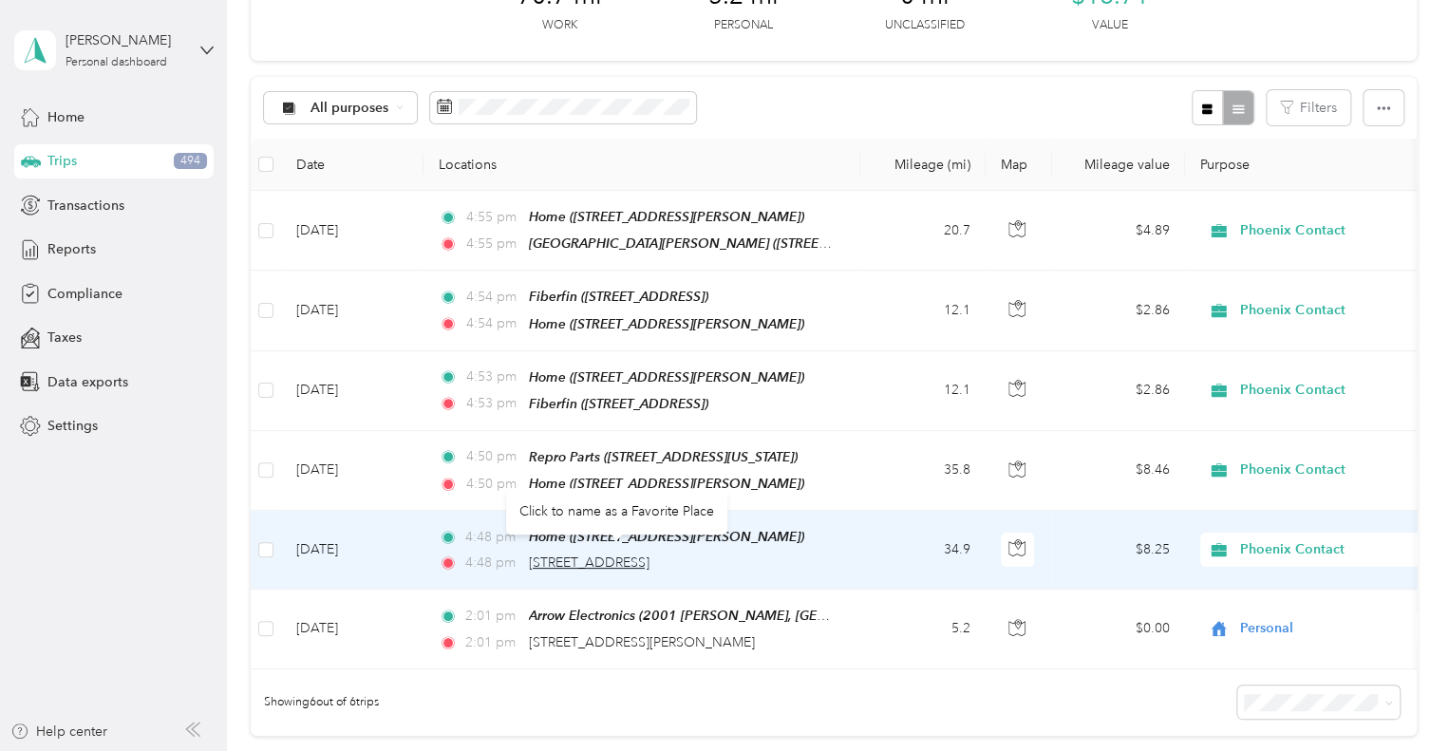
click at [650, 555] on span "[STREET_ADDRESS]" at bounding box center [589, 563] width 121 height 16
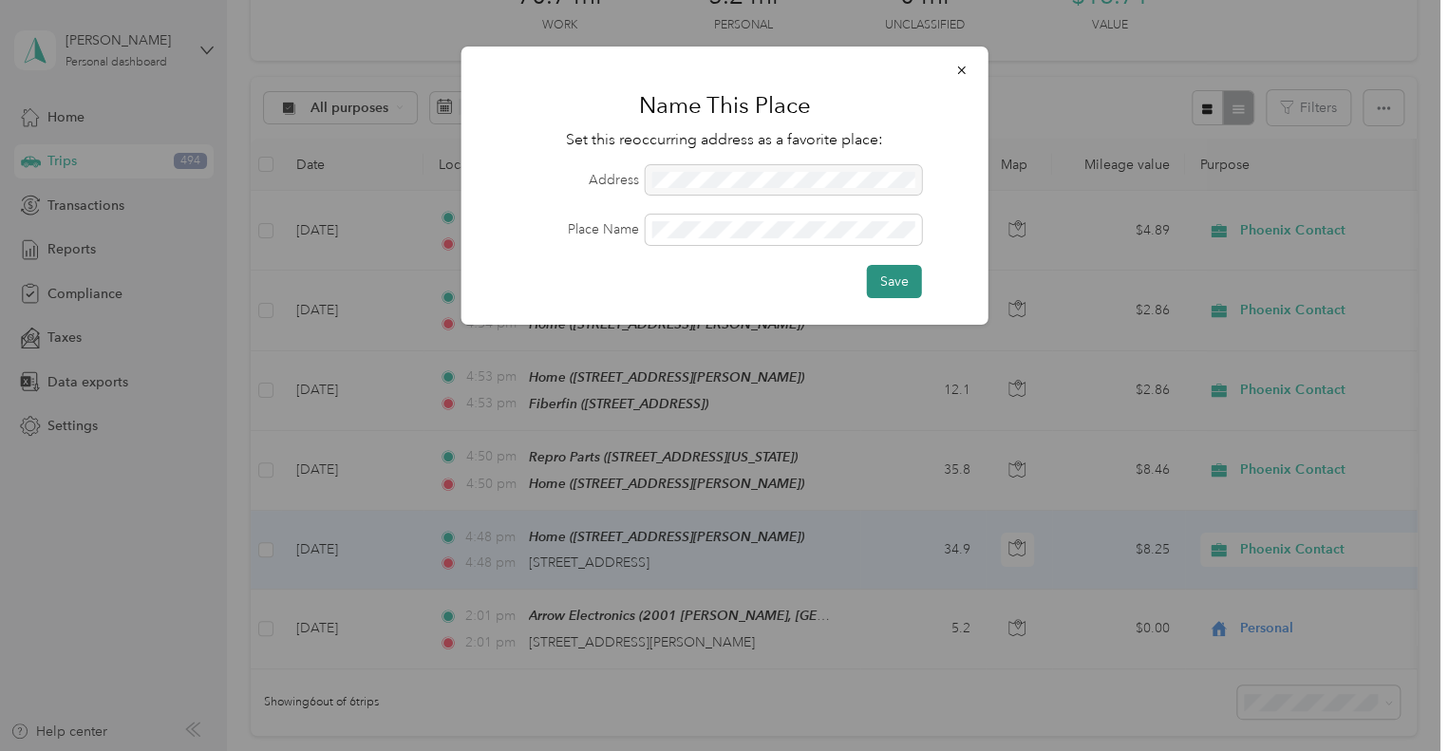
click at [885, 277] on button "Save" at bounding box center [894, 281] width 55 height 33
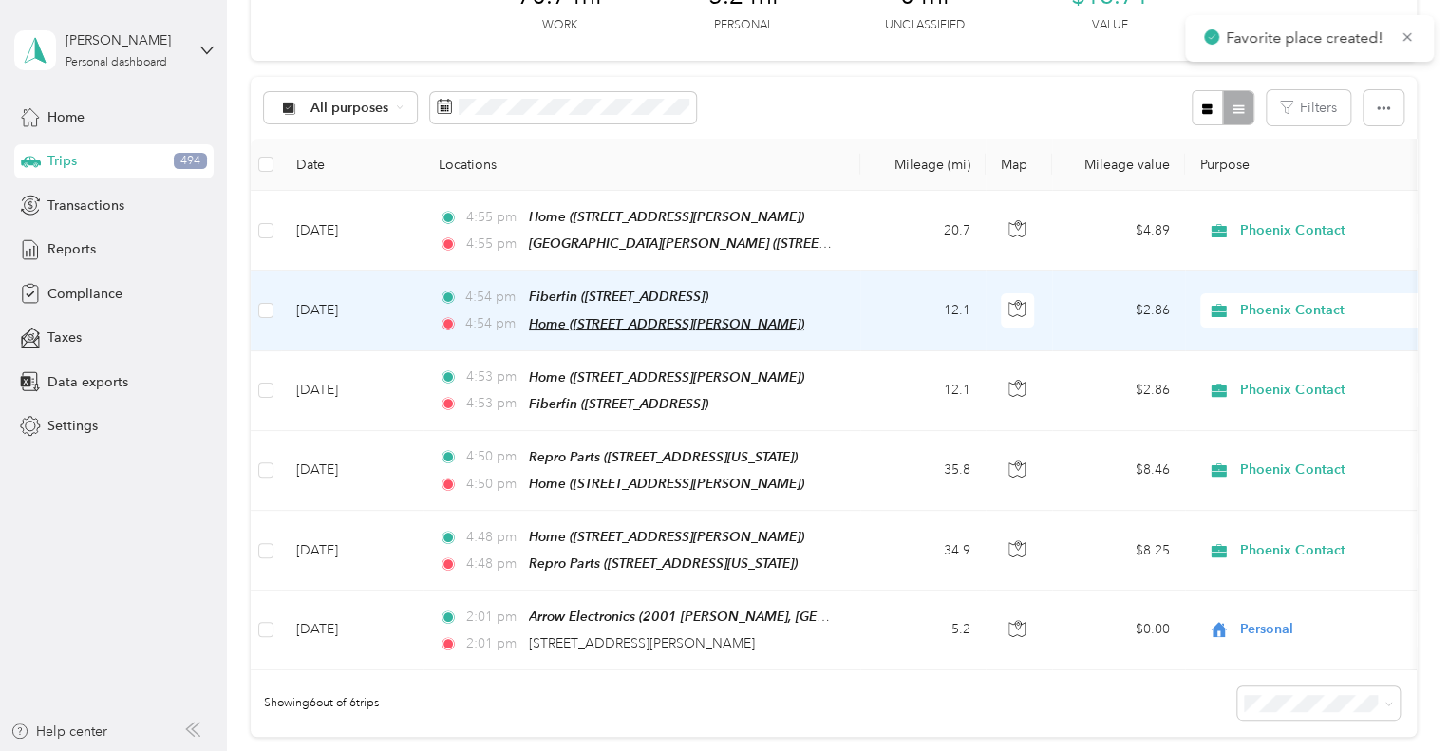
scroll to position [0, 0]
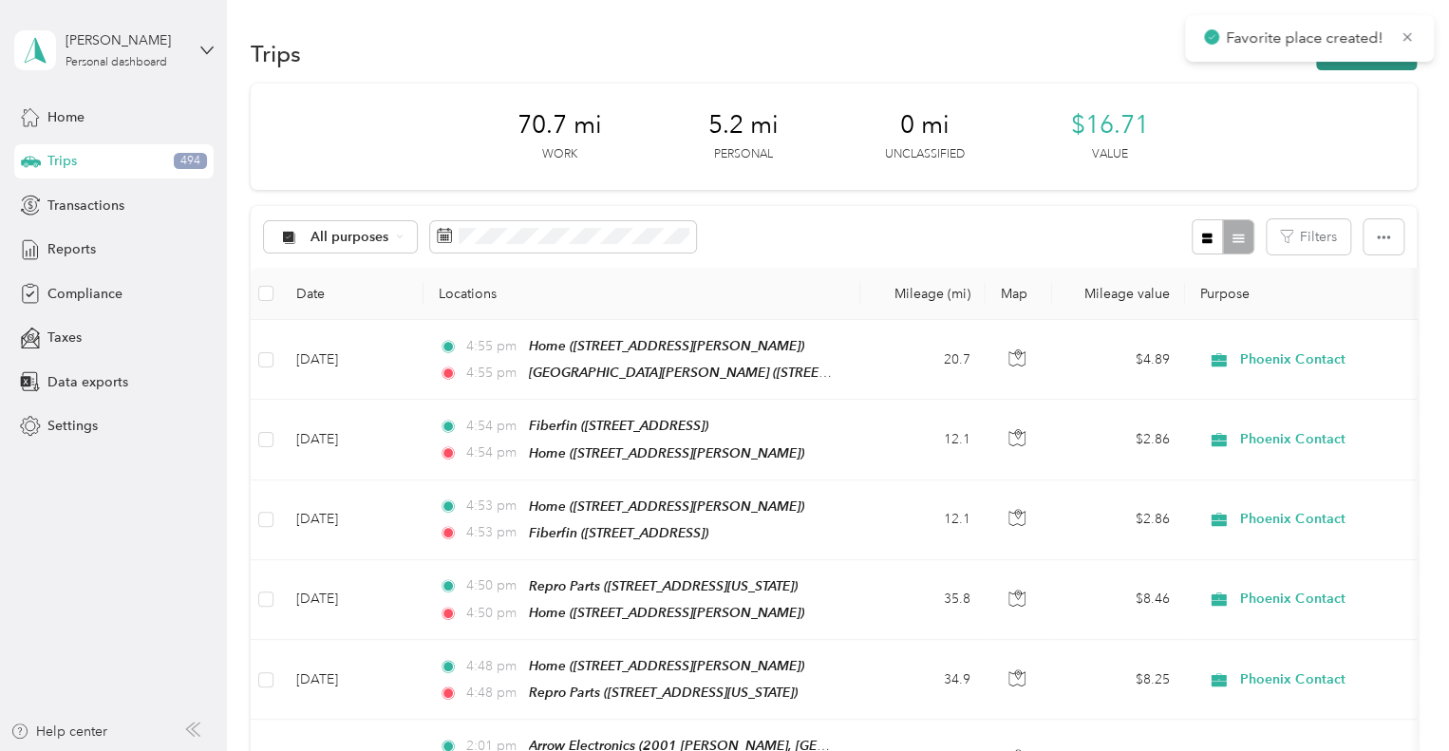
click at [1349, 63] on button "New trip" at bounding box center [1366, 53] width 101 height 33
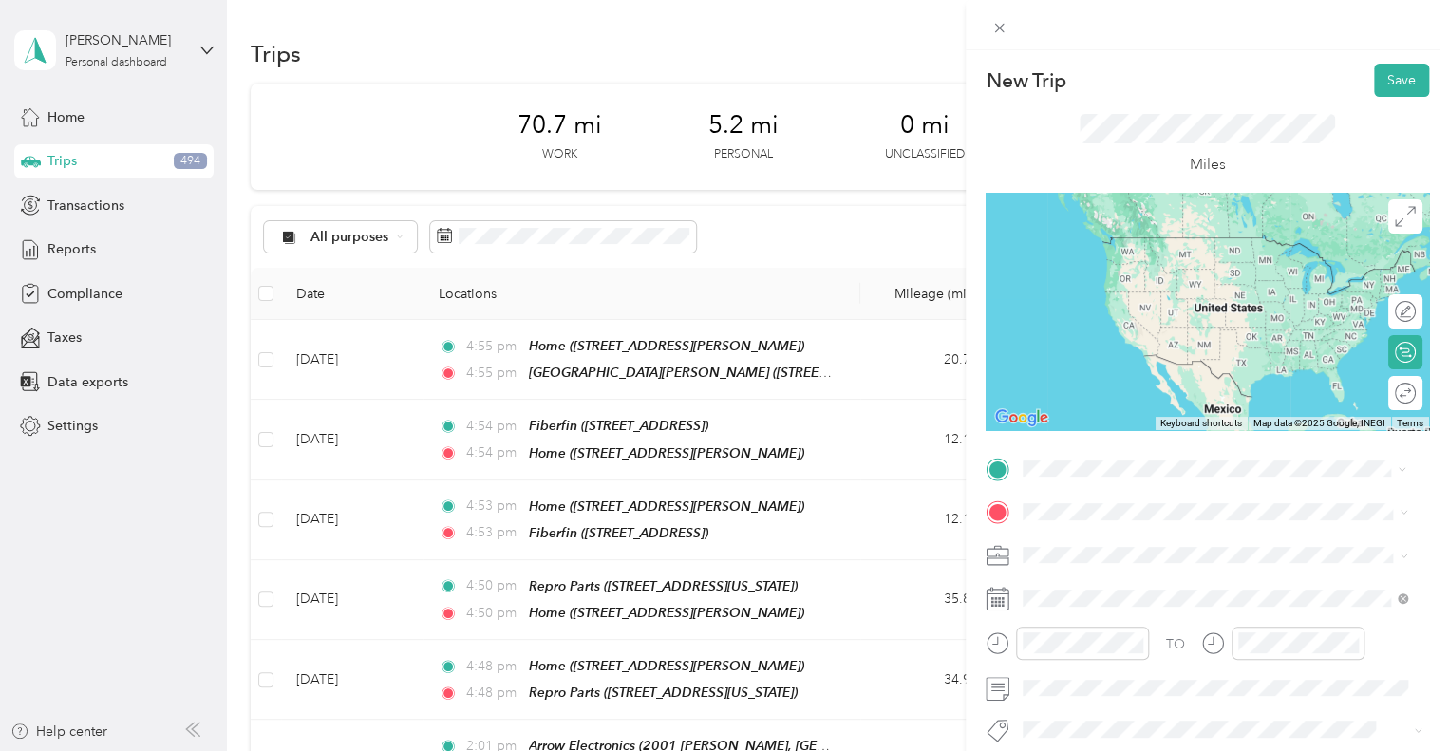
click at [1140, 398] on strong "St. [PERSON_NAME] Golf and Country Club" at bounding box center [1197, 403] width 277 height 17
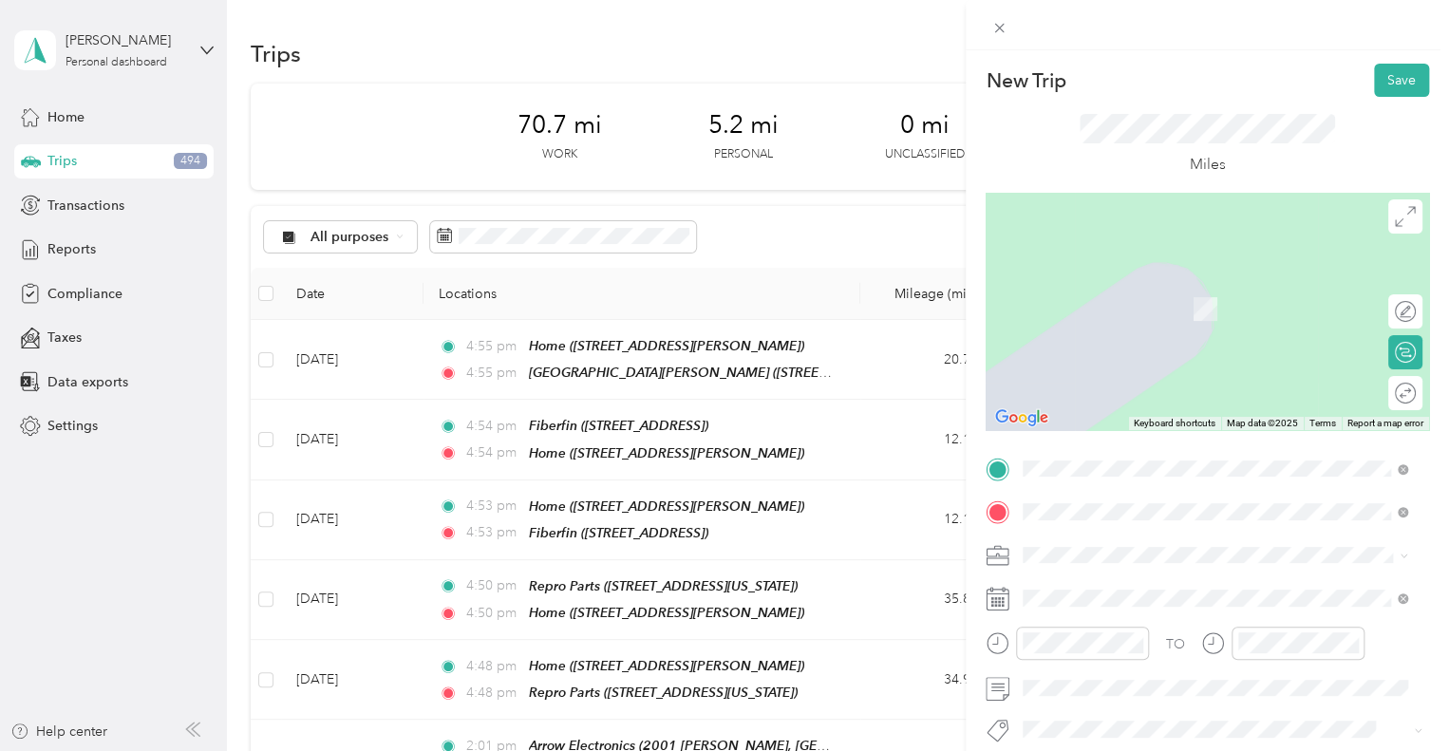
click at [1134, 322] on div "Home [STREET_ADDRESS][PERSON_NAME]" at bounding box center [1214, 298] width 371 height 47
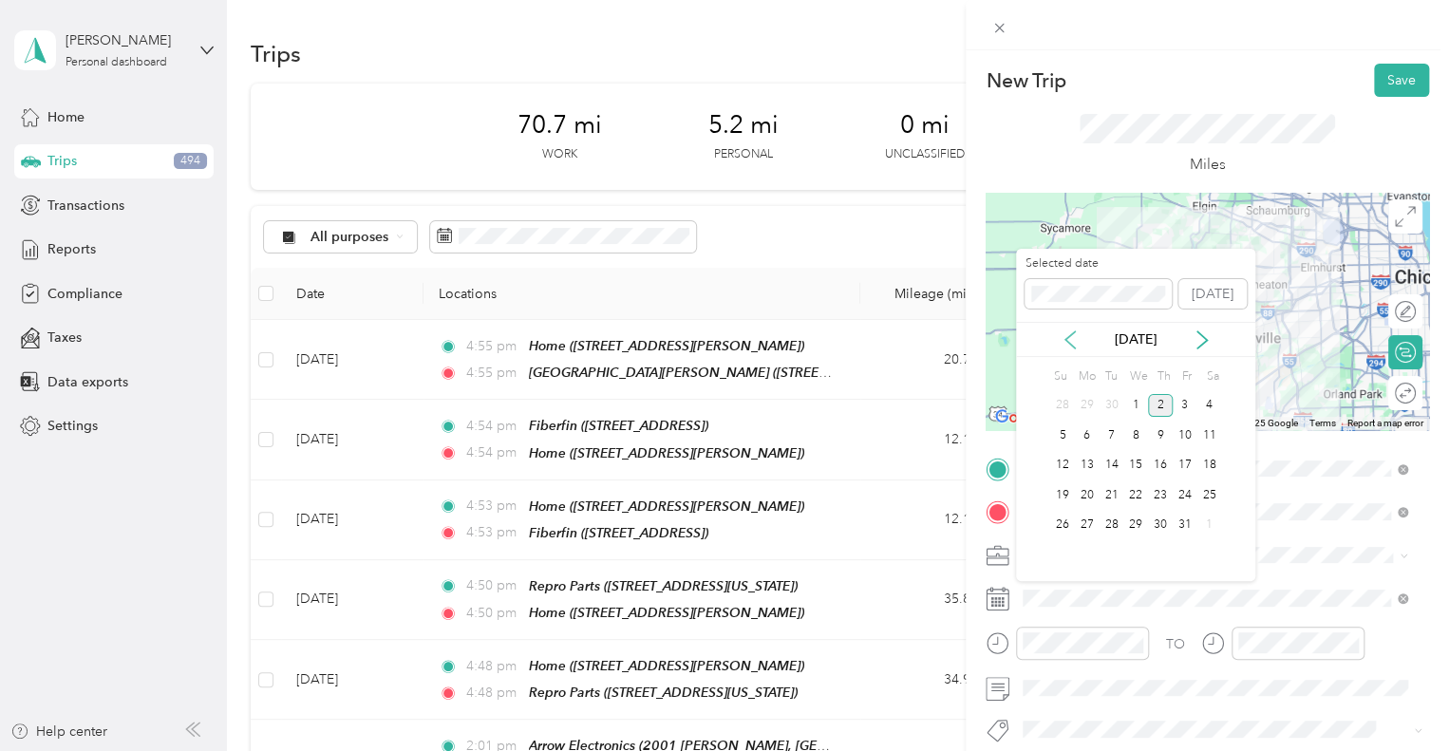
click at [1072, 342] on icon at bounding box center [1070, 339] width 19 height 19
click at [1183, 439] on div "12" at bounding box center [1185, 436] width 25 height 24
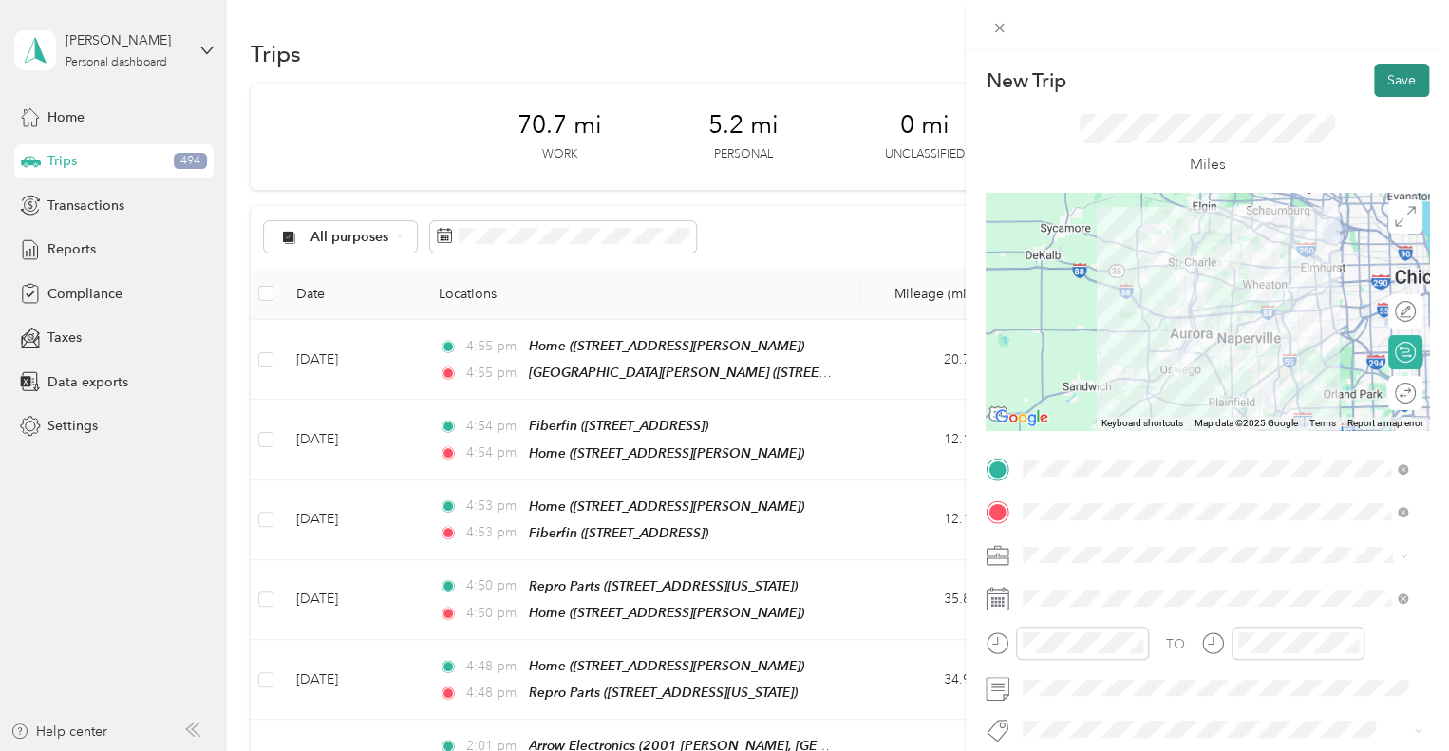
click at [1388, 95] on button "Save" at bounding box center [1401, 80] width 55 height 33
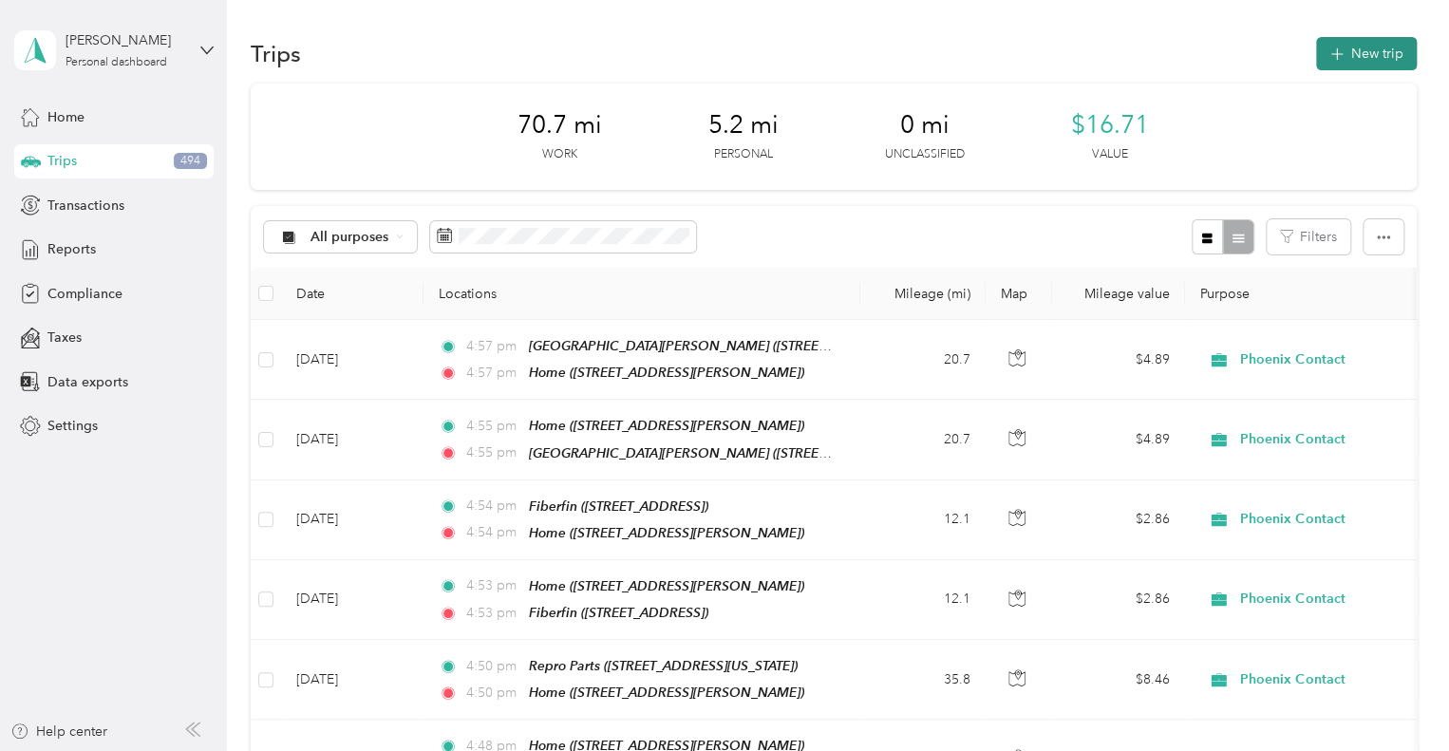
click at [1348, 58] on button "New trip" at bounding box center [1366, 53] width 101 height 33
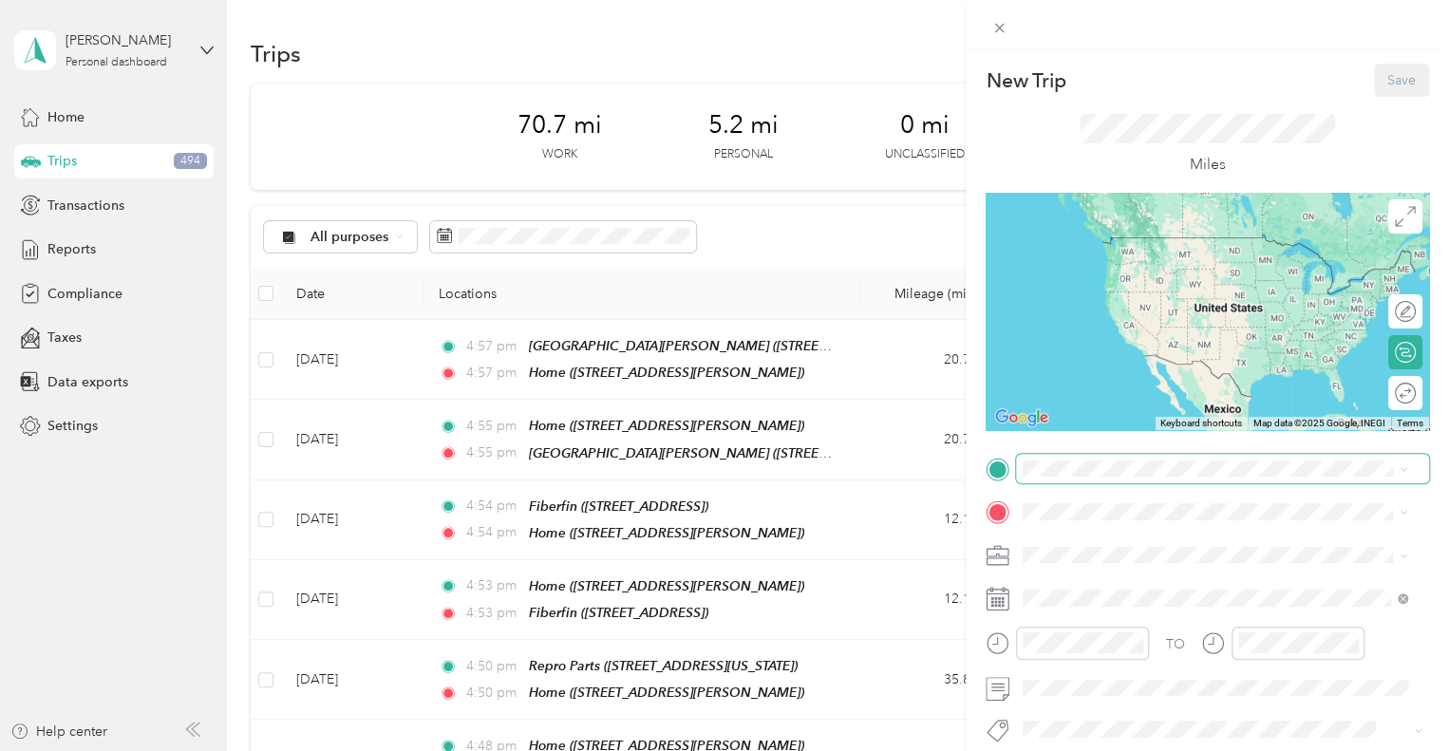
click at [1197, 456] on span at bounding box center [1222, 469] width 413 height 30
click at [1153, 273] on span "[STREET_ADDRESS][PERSON_NAME]" at bounding box center [1172, 265] width 226 height 16
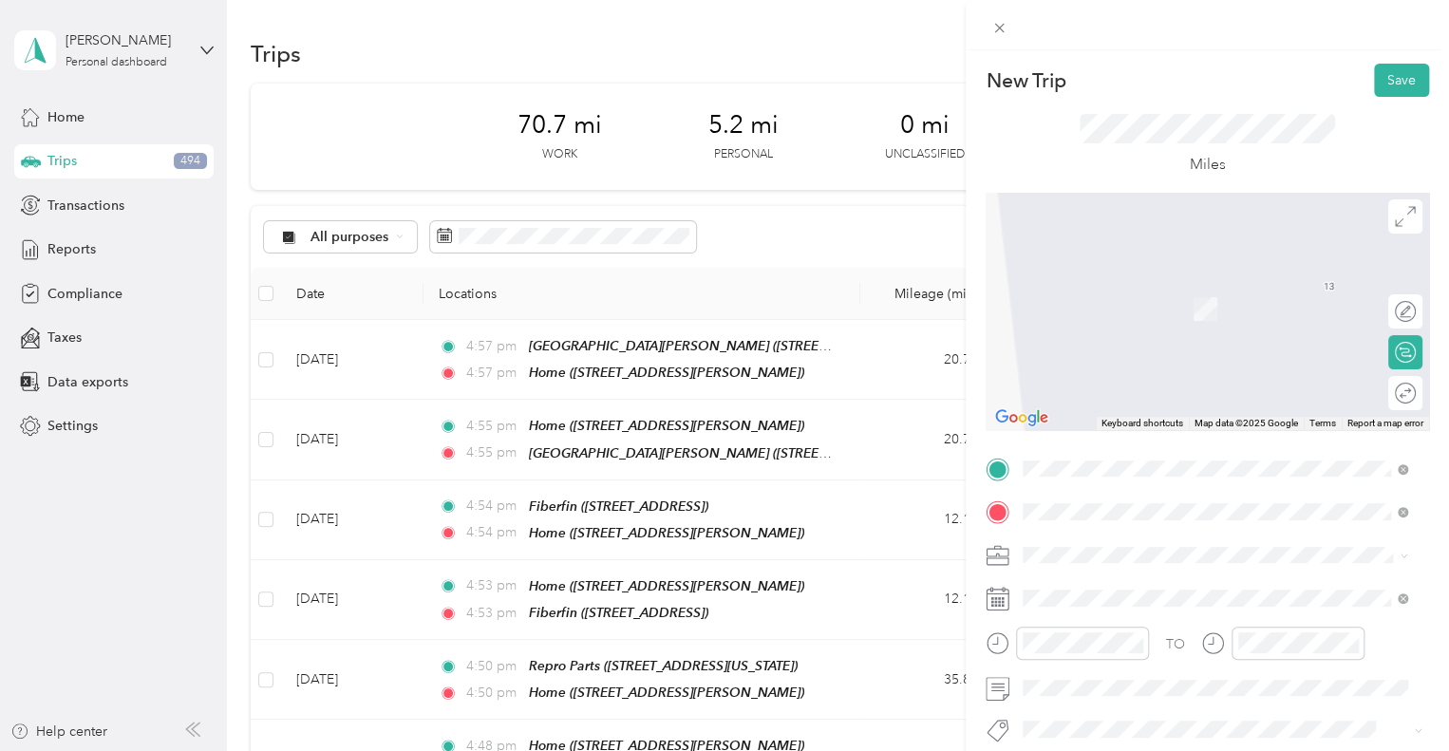
click at [1164, 311] on span "[STREET_ADDRESS][PERSON_NAME][PERSON_NAME]" at bounding box center [1224, 309] width 331 height 16
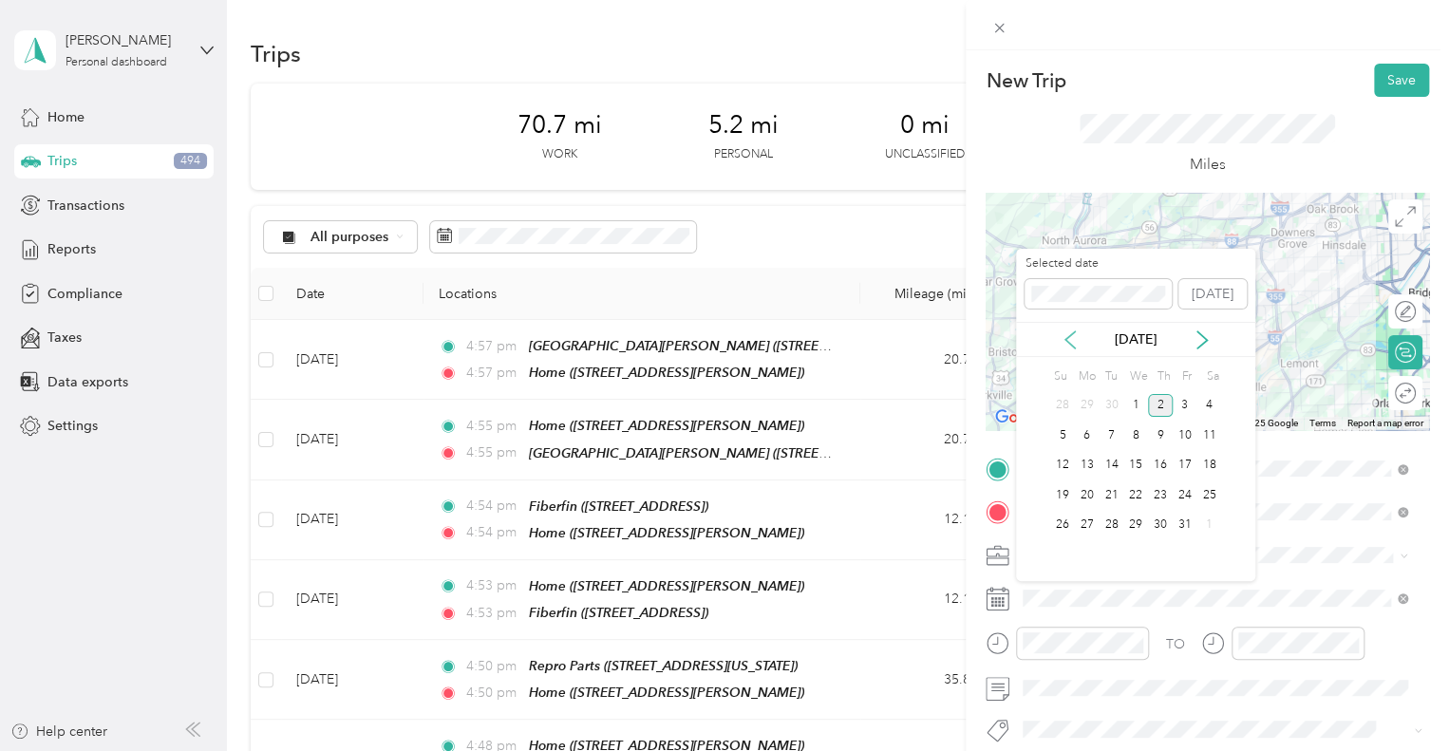
click at [1068, 341] on icon at bounding box center [1069, 339] width 9 height 17
click at [1130, 462] on div "17" at bounding box center [1135, 466] width 25 height 24
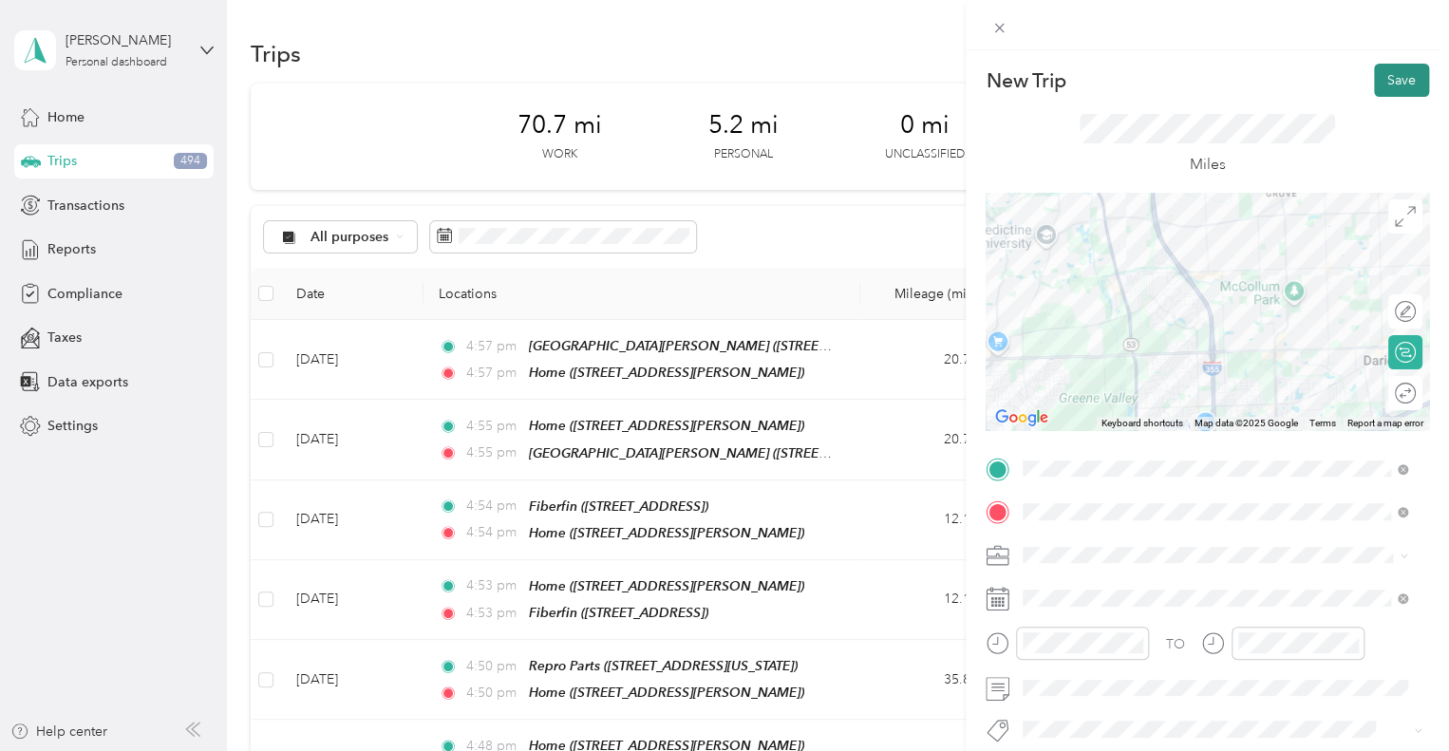
click at [1377, 89] on button "Save" at bounding box center [1401, 80] width 55 height 33
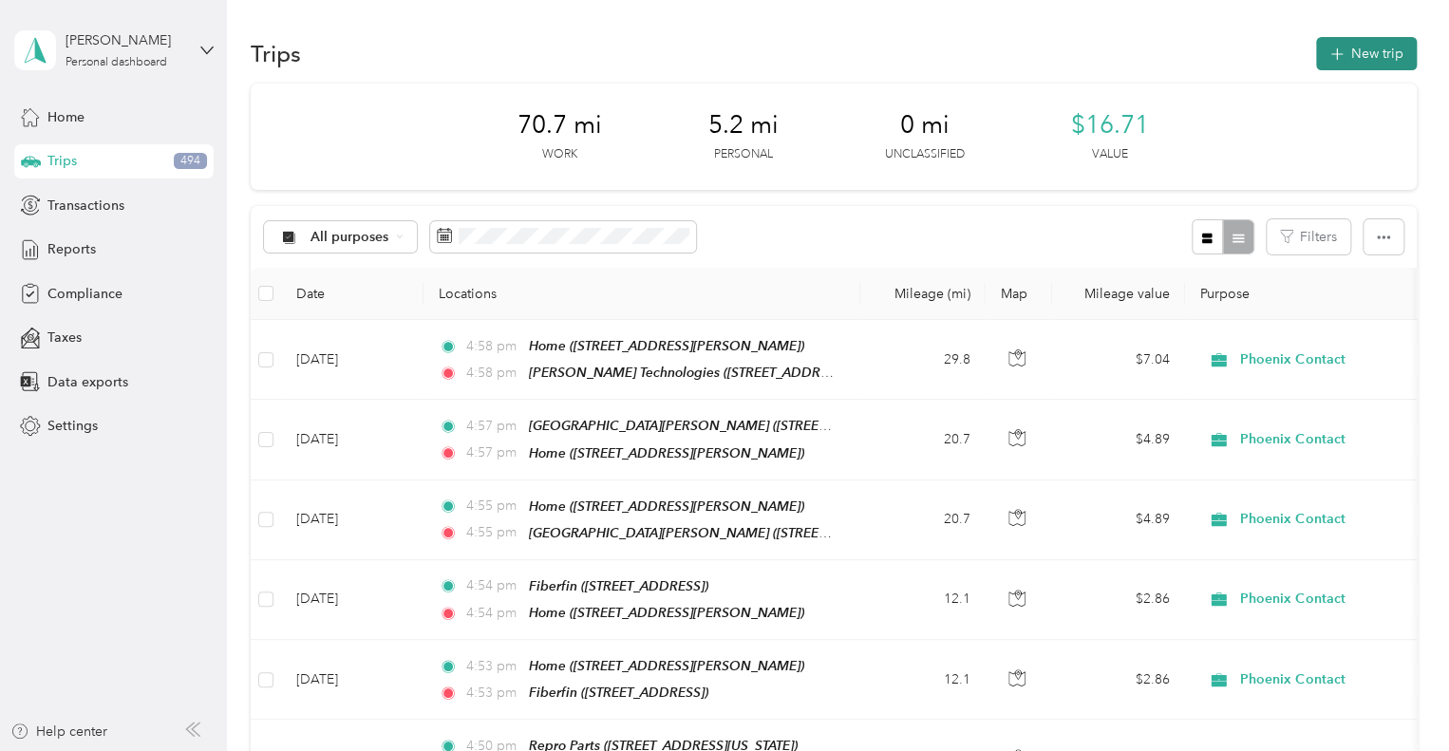
click at [1334, 52] on icon "button" at bounding box center [1337, 55] width 22 height 22
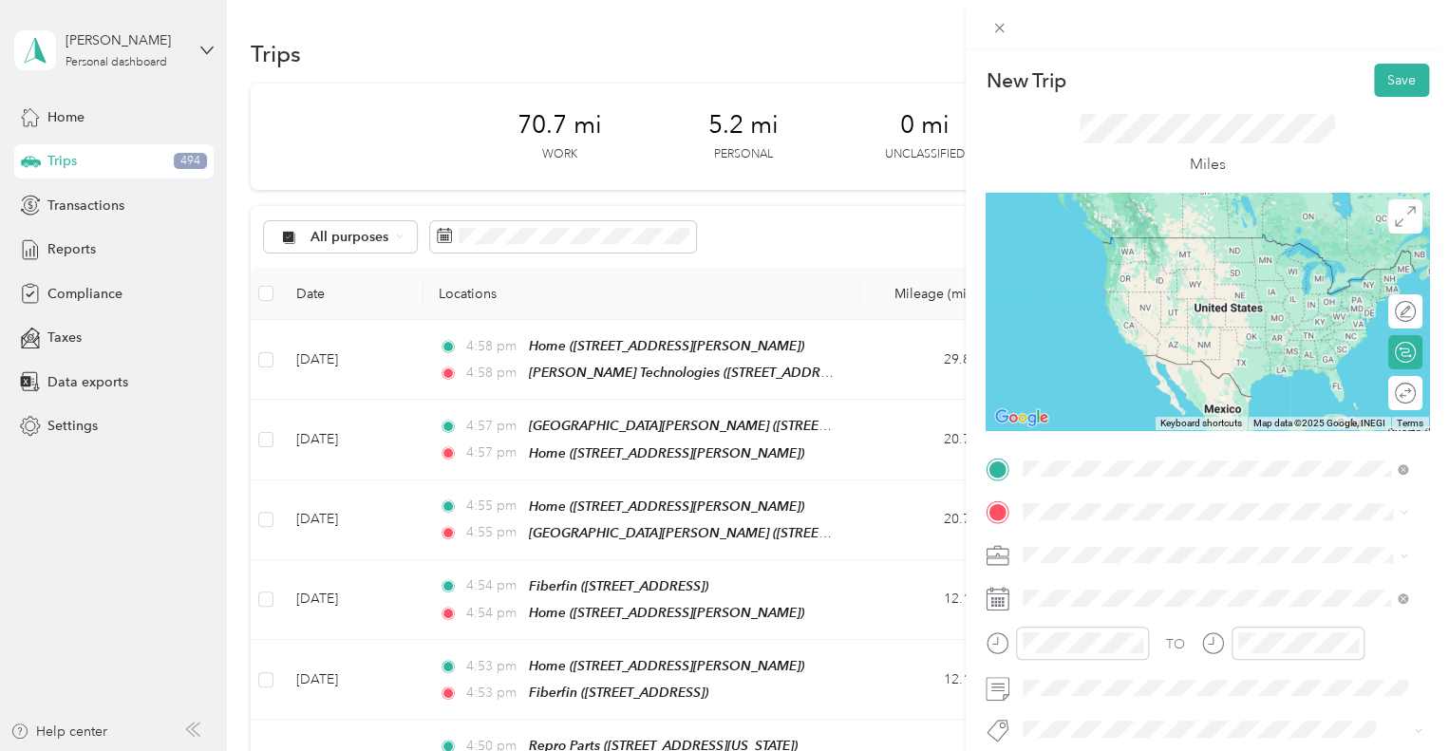
click at [1178, 273] on span "[STREET_ADDRESS][PERSON_NAME][PERSON_NAME]" at bounding box center [1224, 265] width 331 height 16
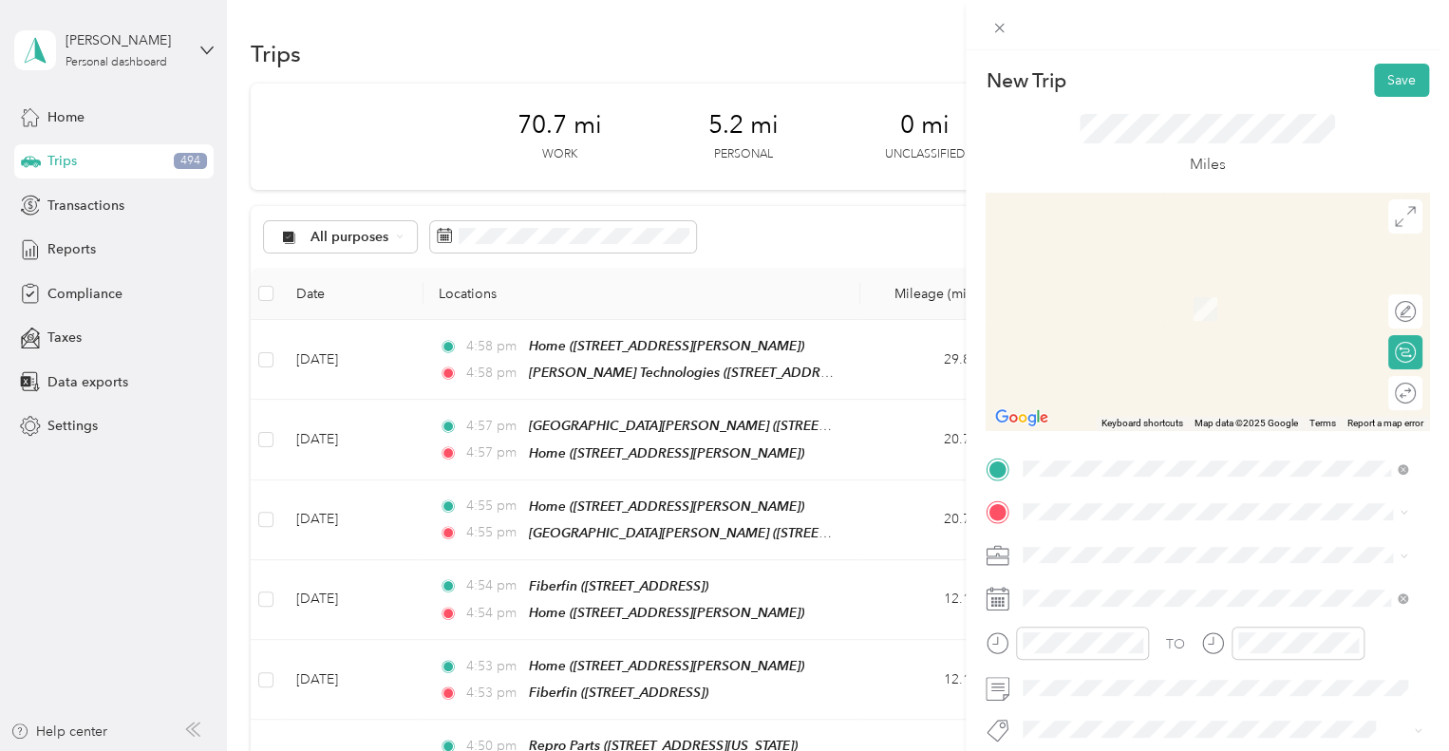
click at [1142, 305] on span "[STREET_ADDRESS][PERSON_NAME]" at bounding box center [1172, 307] width 226 height 16
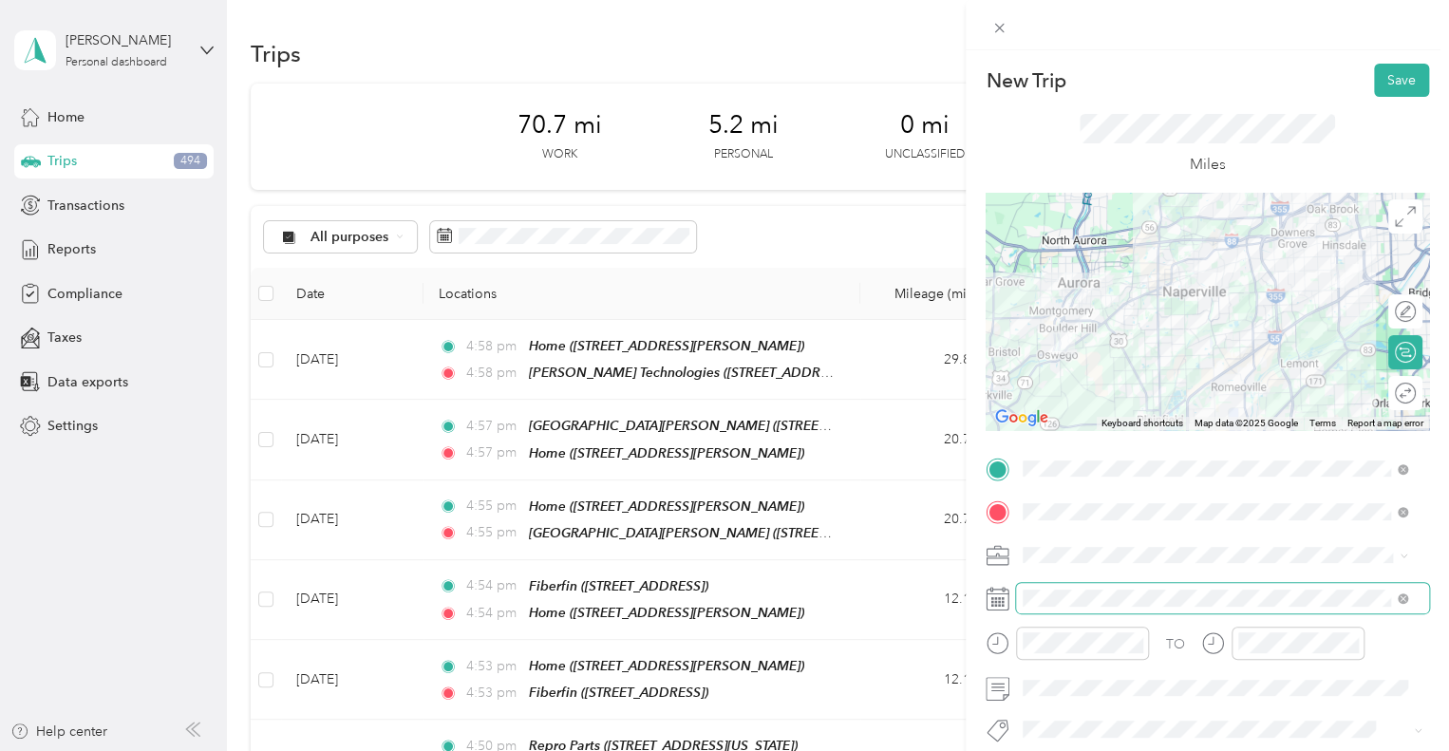
click at [1092, 609] on span at bounding box center [1222, 598] width 413 height 30
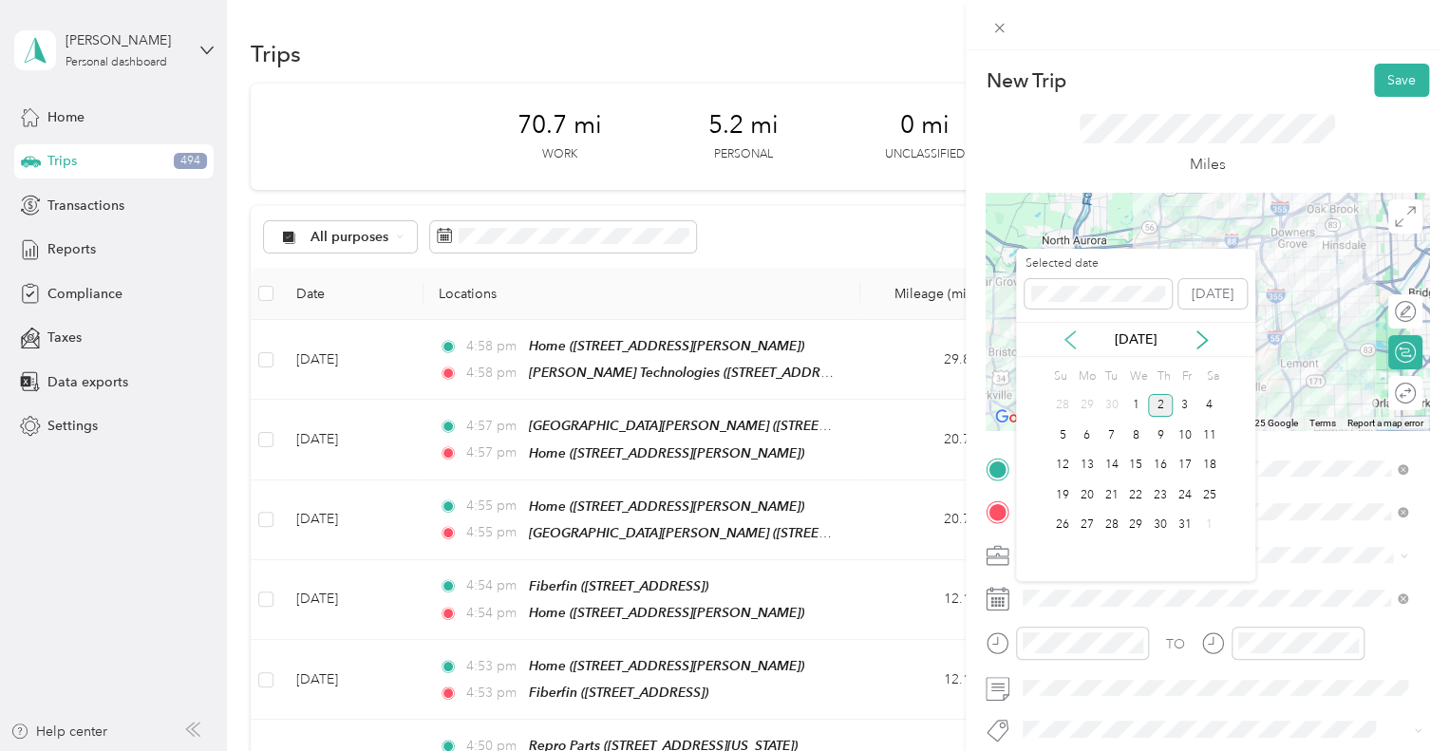
click at [1067, 346] on icon at bounding box center [1070, 339] width 19 height 19
click at [1139, 464] on div "17" at bounding box center [1135, 466] width 25 height 24
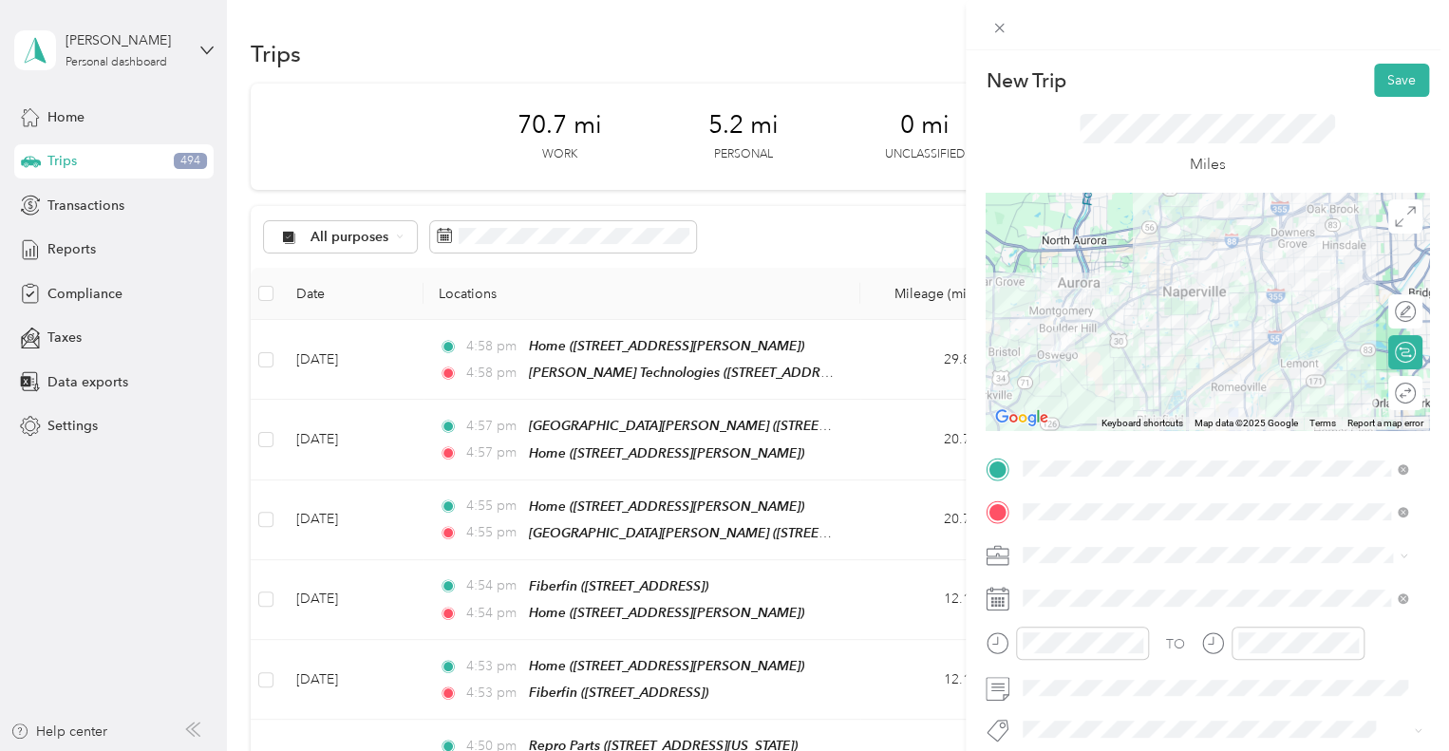
click at [906, 244] on div "New Trip Save This trip cannot be edited because it is either under review, app…" at bounding box center [724, 375] width 1449 height 751
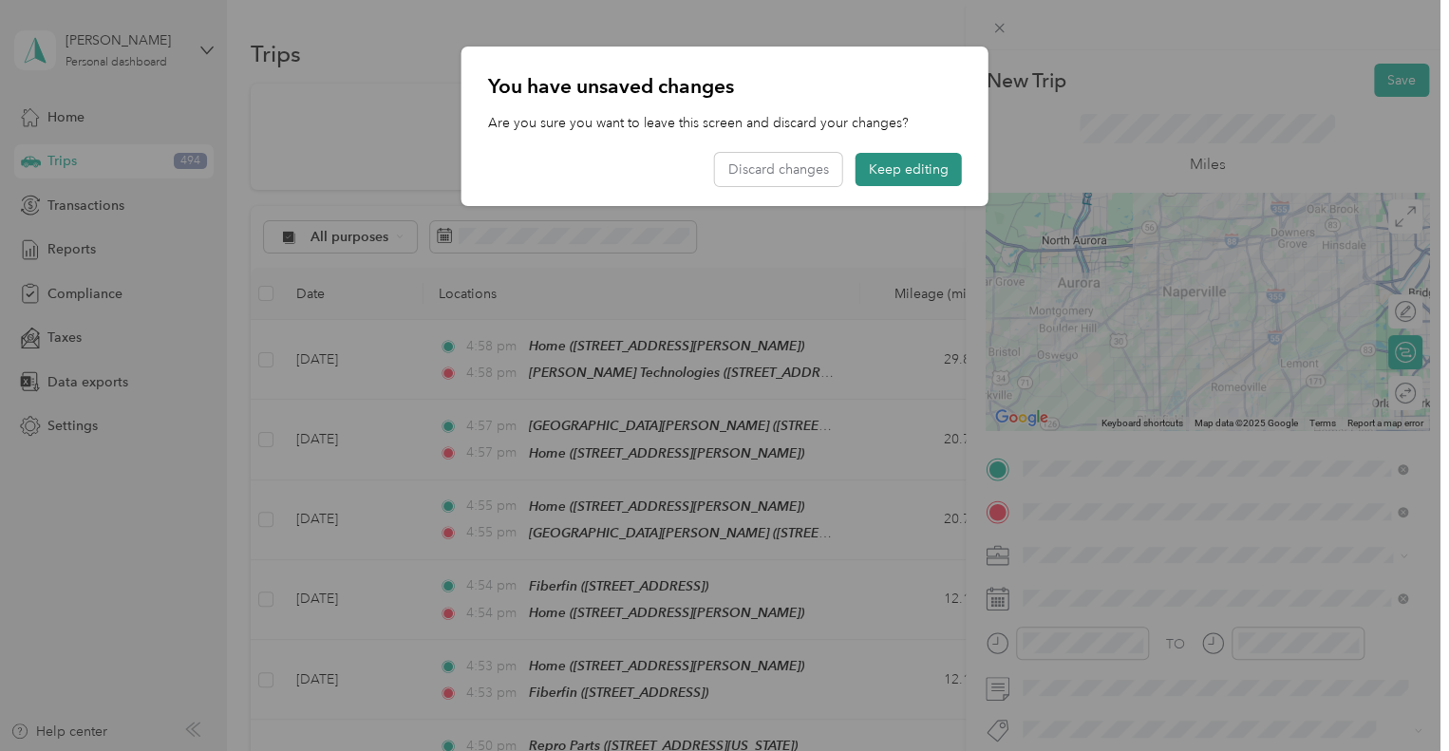
click at [912, 161] on button "Keep editing" at bounding box center [909, 169] width 106 height 33
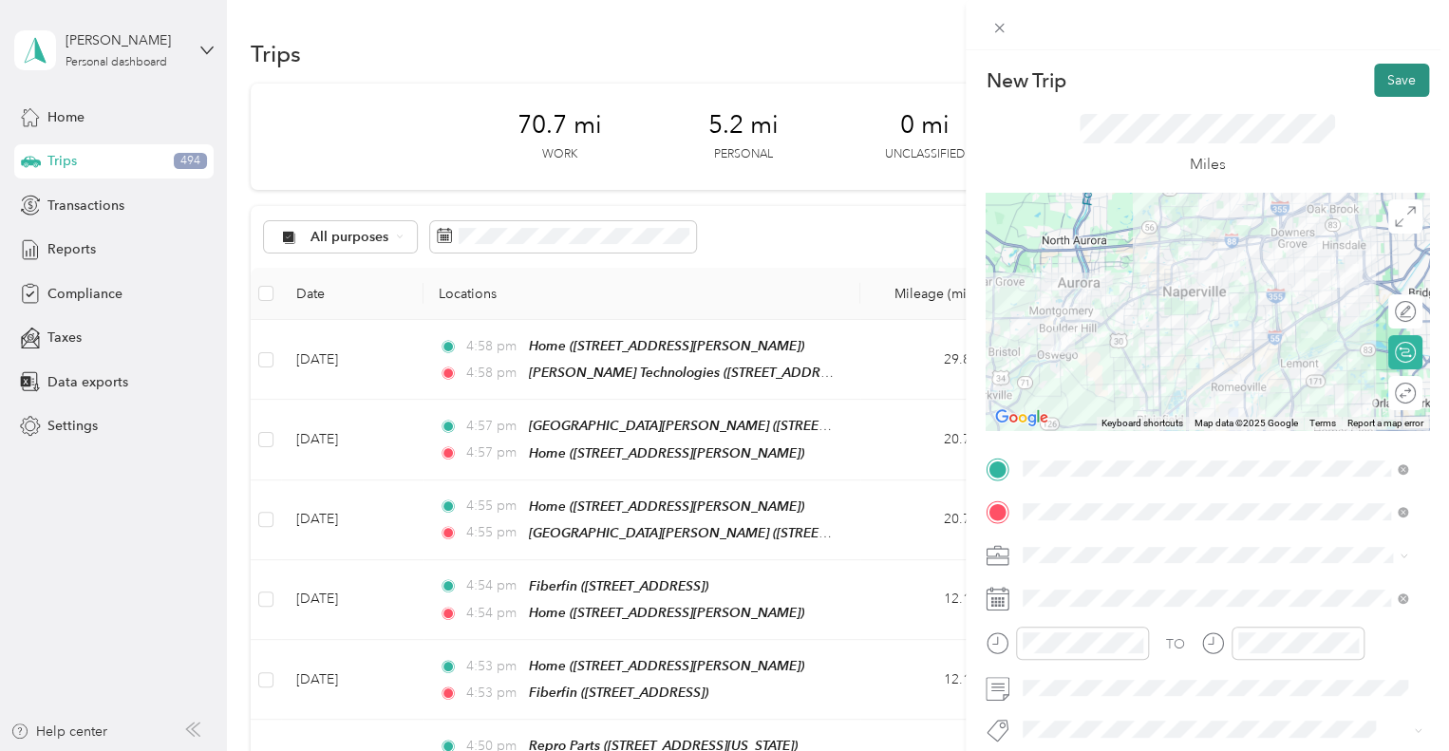
click at [1404, 80] on button "Save" at bounding box center [1401, 80] width 55 height 33
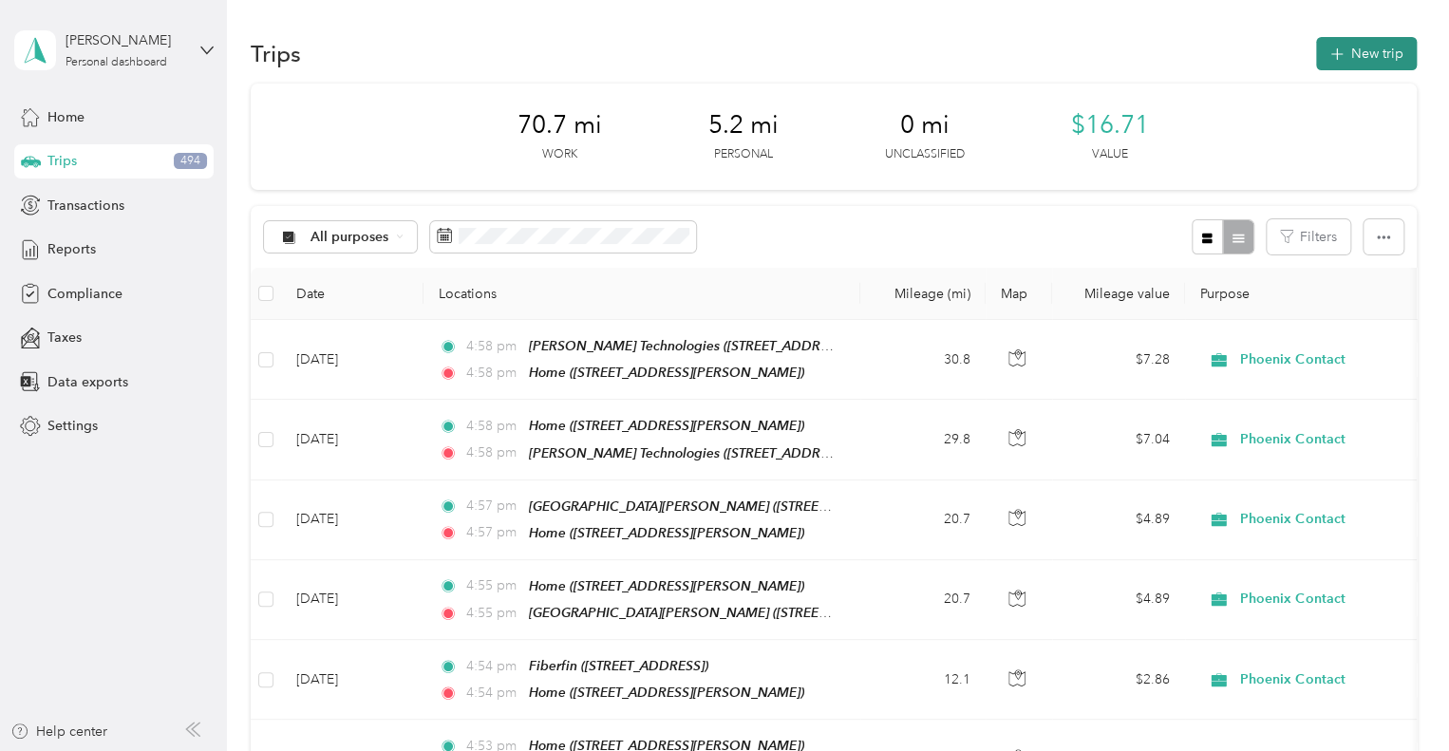
click at [1360, 46] on button "New trip" at bounding box center [1366, 53] width 101 height 33
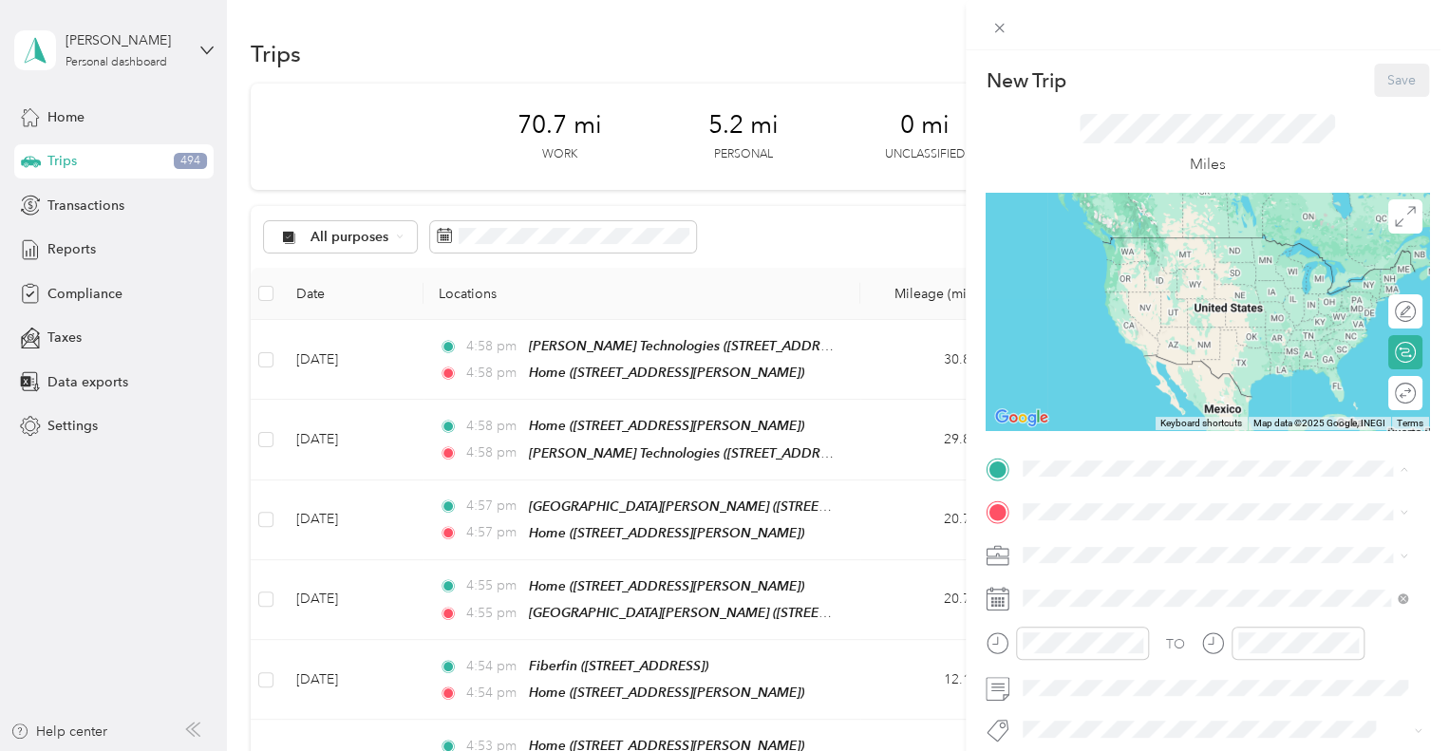
click at [1162, 254] on div "Home [STREET_ADDRESS][PERSON_NAME]" at bounding box center [1172, 256] width 226 height 40
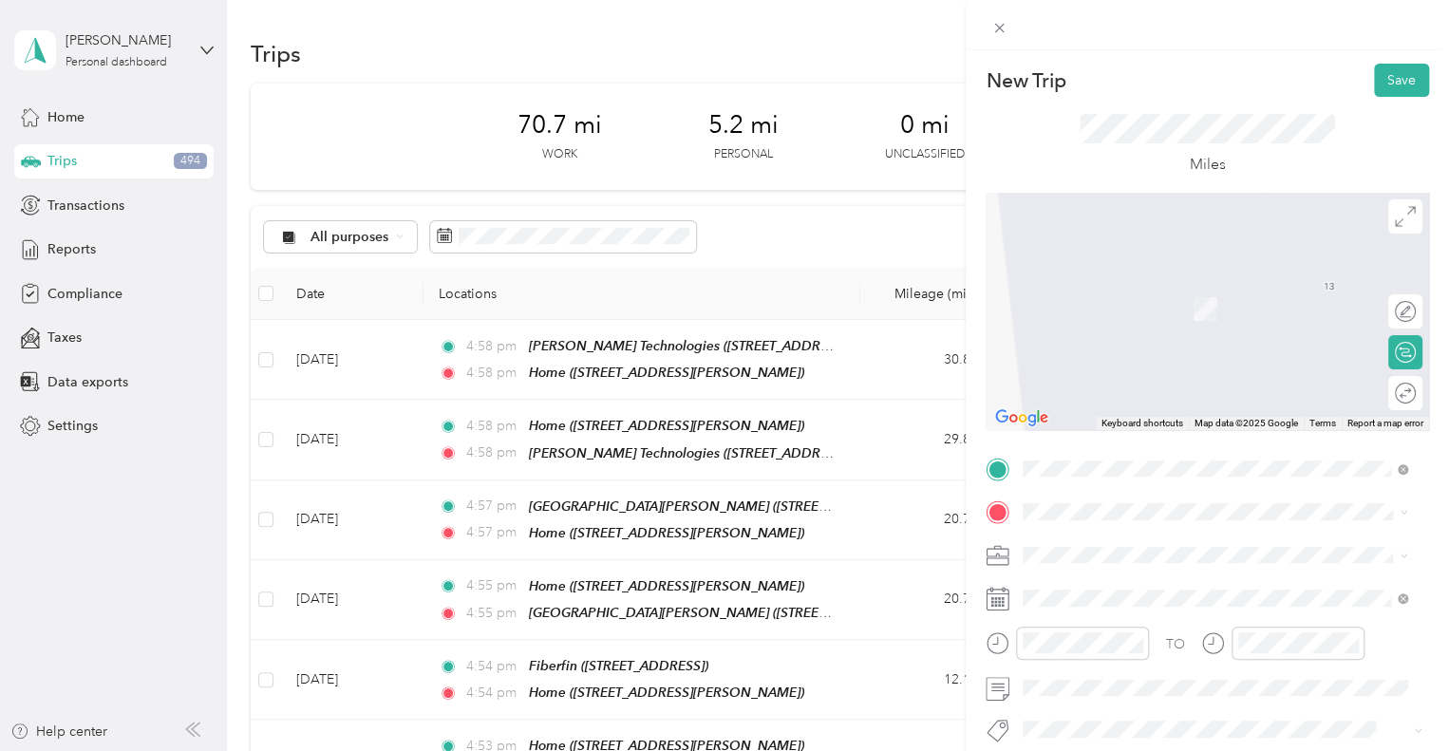
click at [1140, 289] on span "[PERSON_NAME][GEOGRAPHIC_DATA][US_STATE]" at bounding box center [1214, 280] width 311 height 17
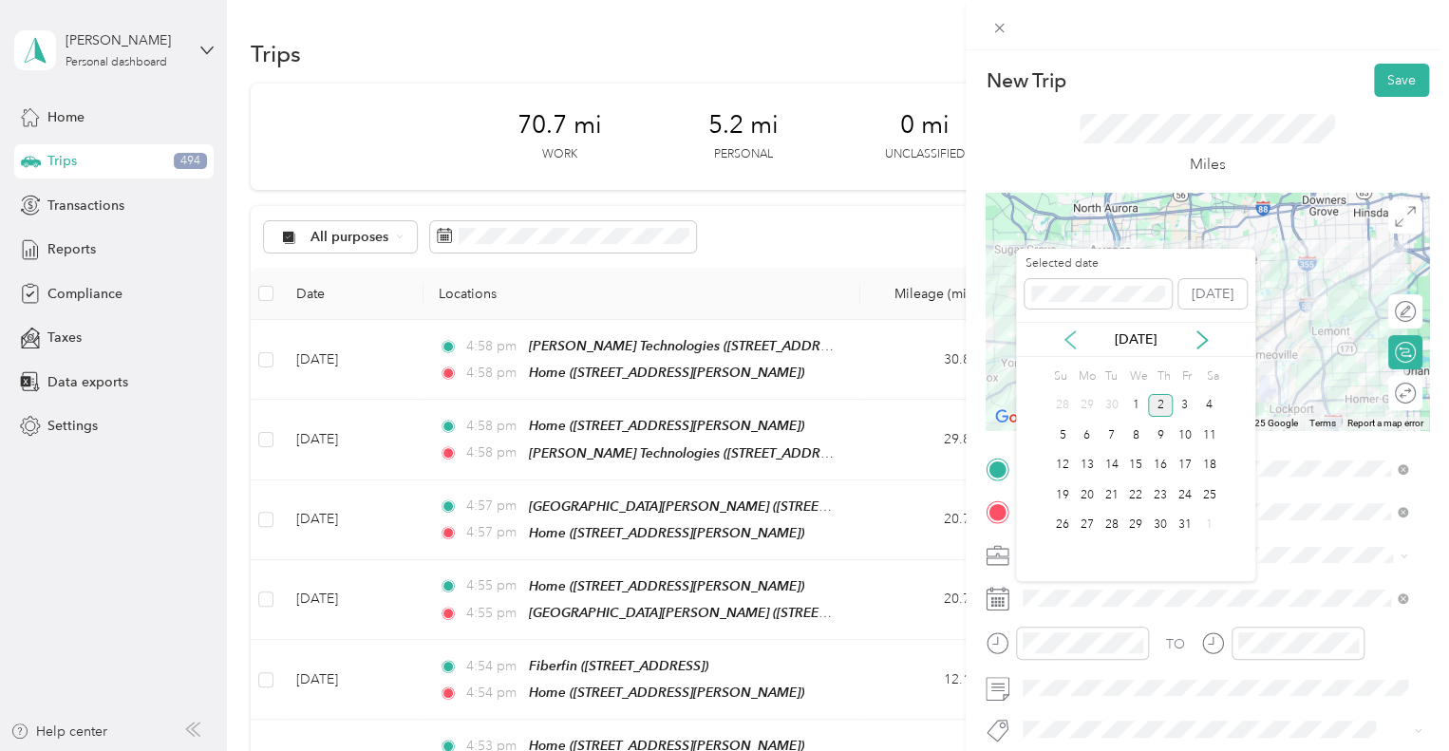
click at [1071, 338] on icon at bounding box center [1070, 339] width 19 height 19
click at [1160, 489] on div "25" at bounding box center [1160, 495] width 25 height 24
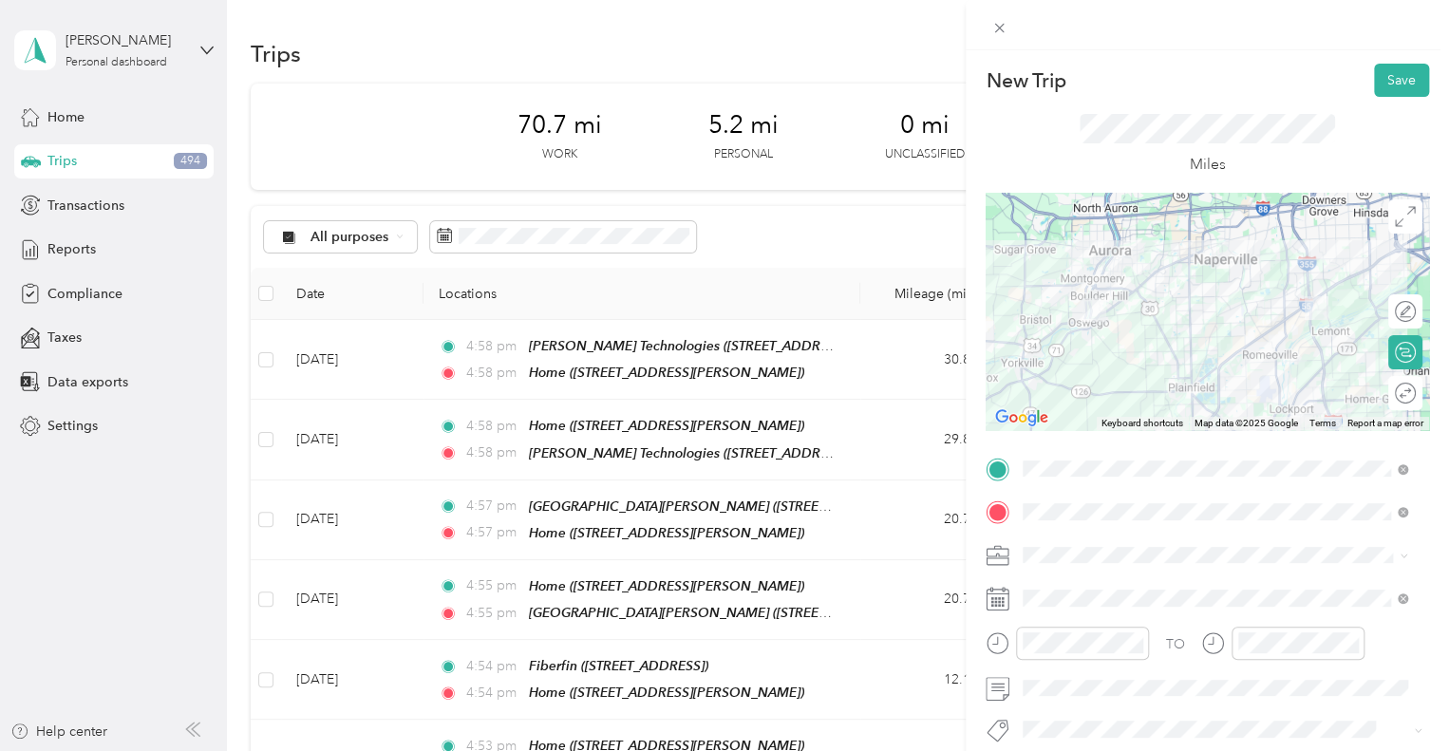
click at [1127, 584] on span "Phoenix Contact" at bounding box center [1078, 588] width 99 height 16
click at [1382, 74] on button "Save" at bounding box center [1401, 80] width 55 height 33
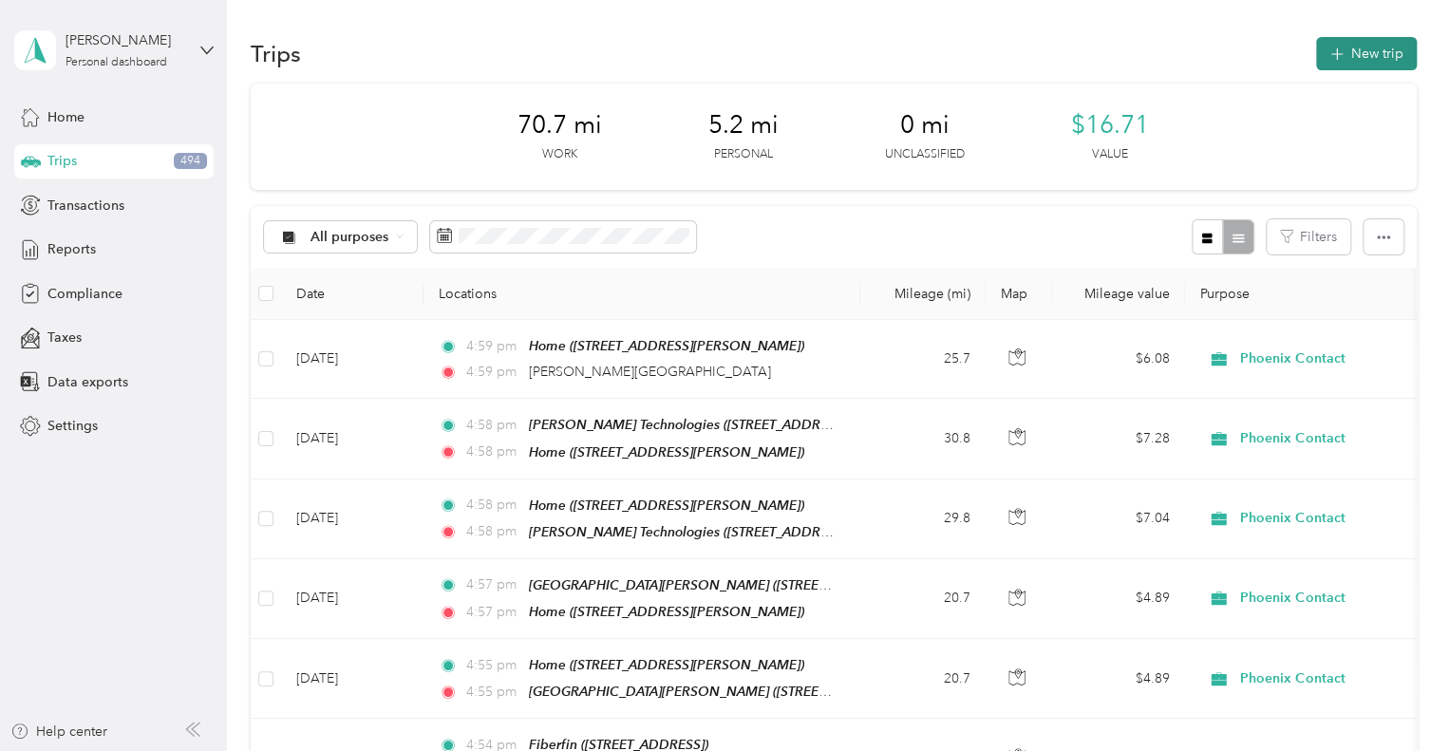
click at [1373, 42] on button "New trip" at bounding box center [1366, 53] width 101 height 33
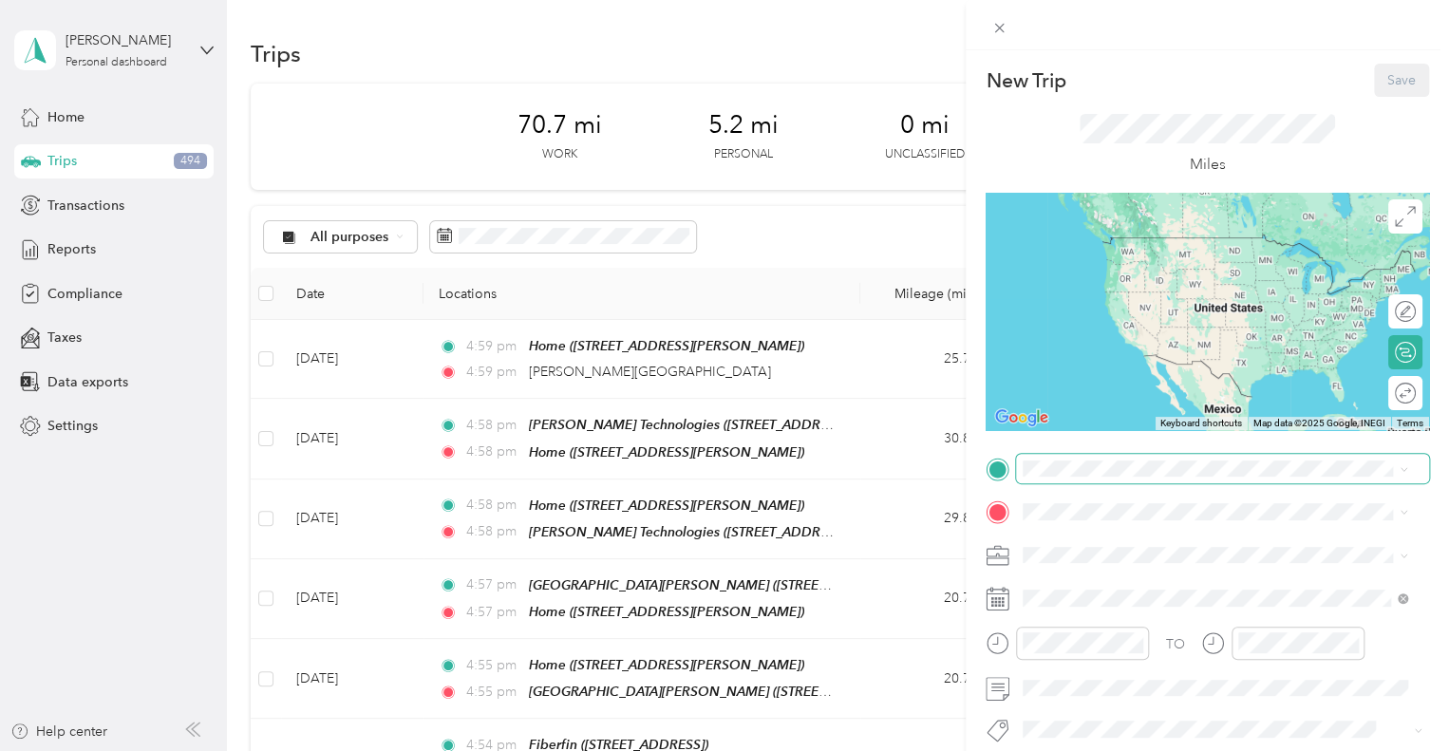
click at [1098, 480] on span at bounding box center [1222, 469] width 413 height 30
click at [1158, 273] on span "[STREET_ADDRESS][PERSON_NAME]" at bounding box center [1172, 265] width 226 height 16
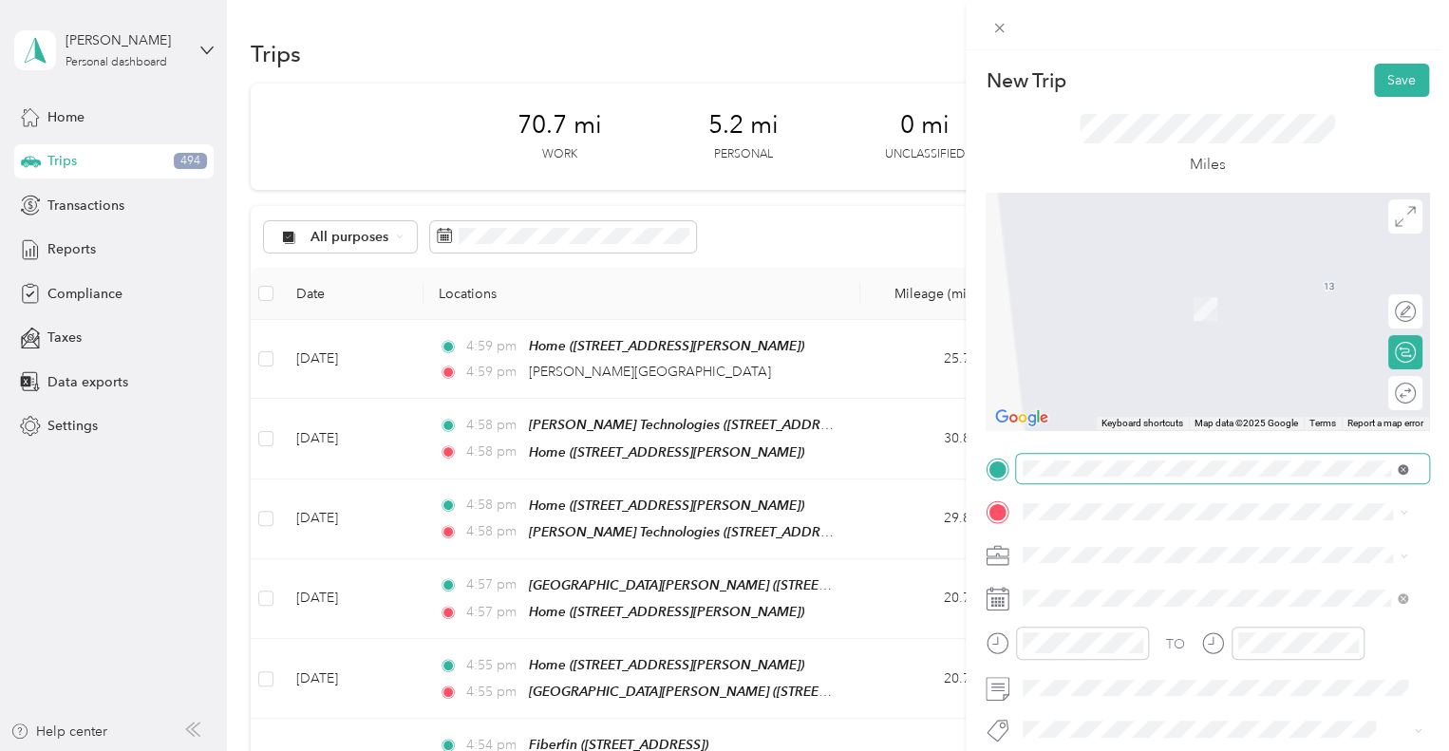
click at [1402, 473] on icon at bounding box center [1403, 469] width 10 height 10
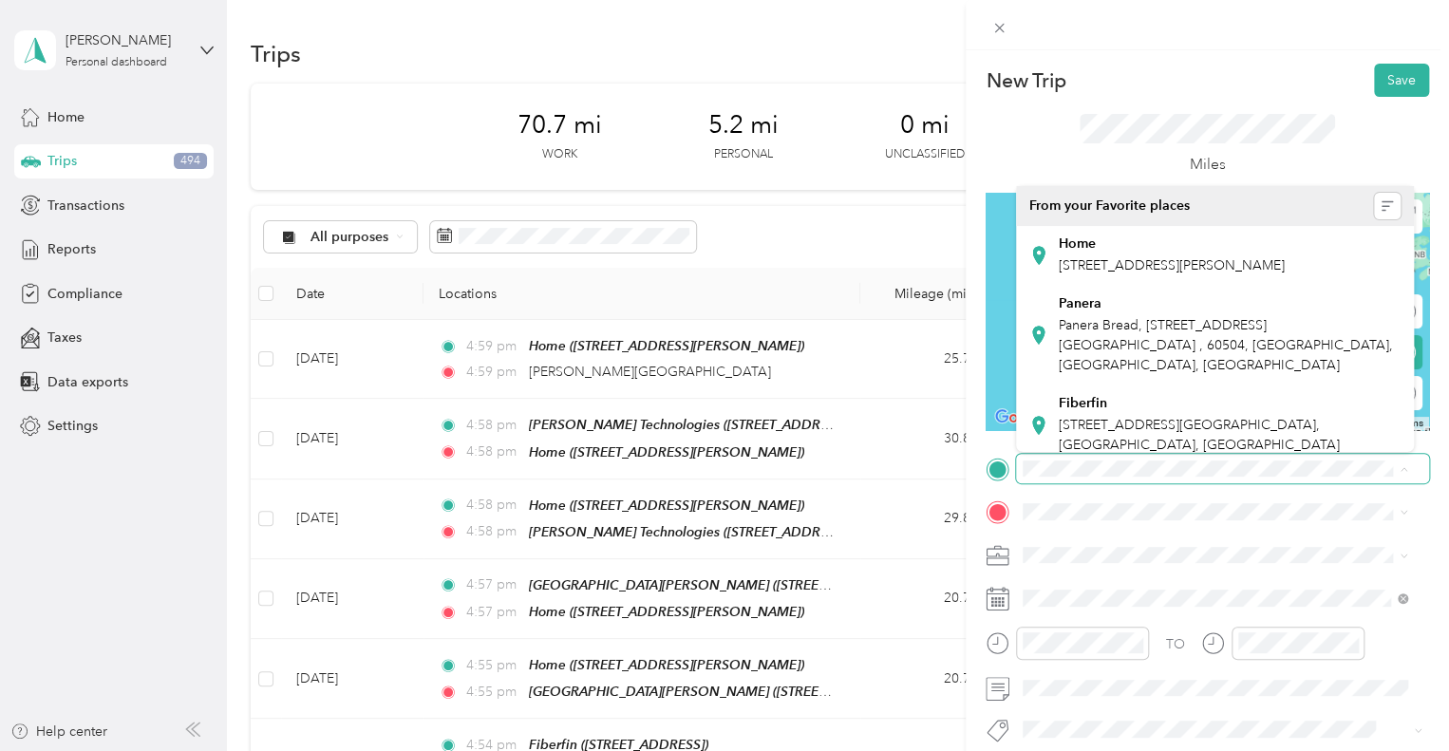
click at [1001, 41] on div at bounding box center [1207, 25] width 483 height 50
click at [998, 28] on icon at bounding box center [998, 28] width 9 height 9
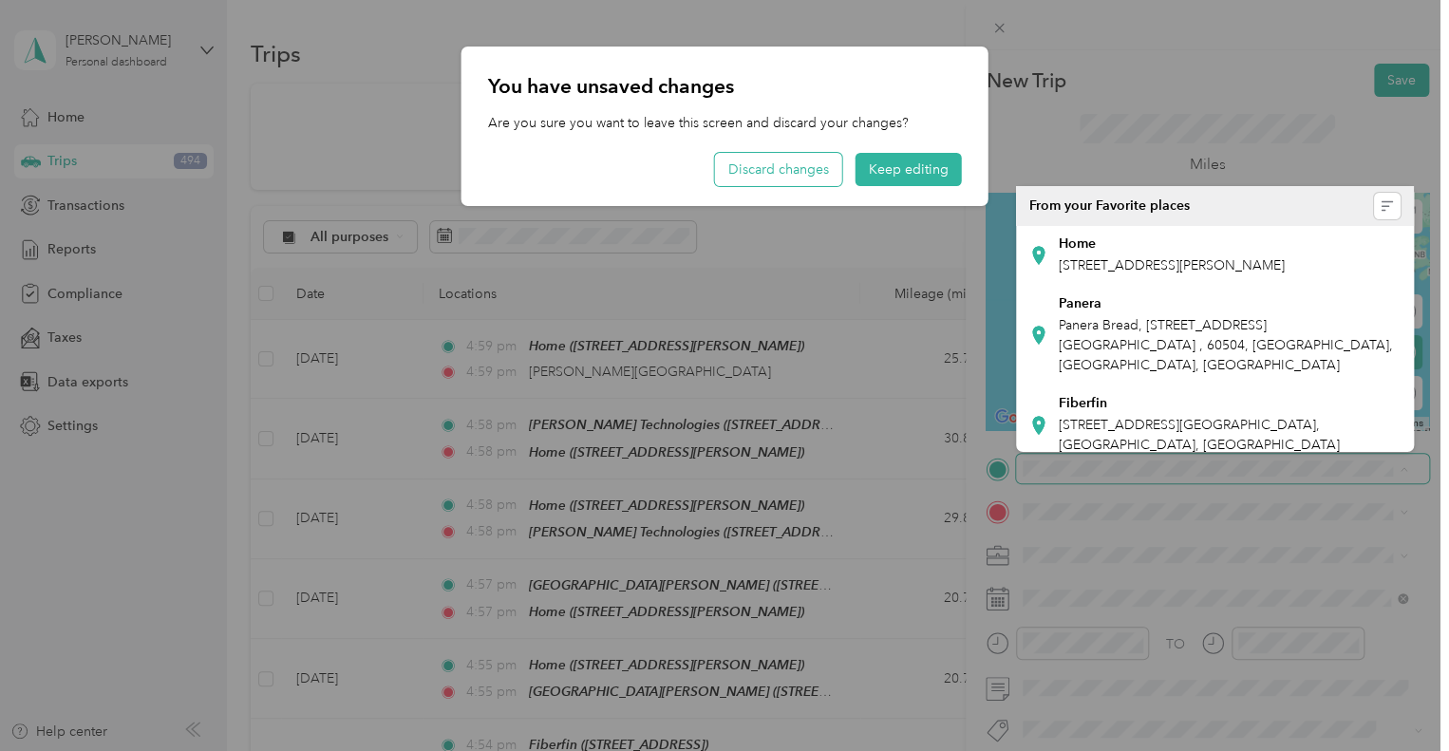
click at [775, 165] on button "Discard changes" at bounding box center [778, 169] width 127 height 33
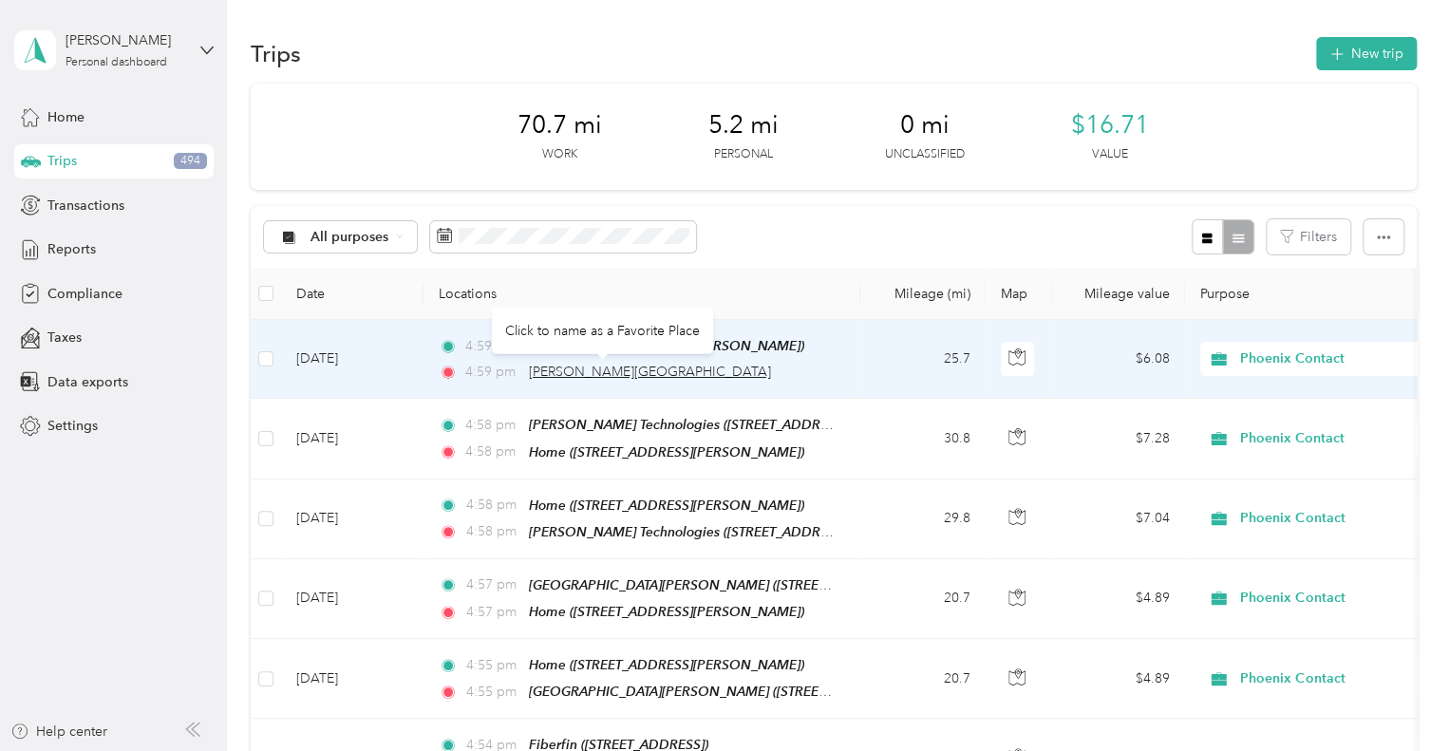
click at [625, 370] on span "[PERSON_NAME][GEOGRAPHIC_DATA]" at bounding box center [650, 372] width 242 height 16
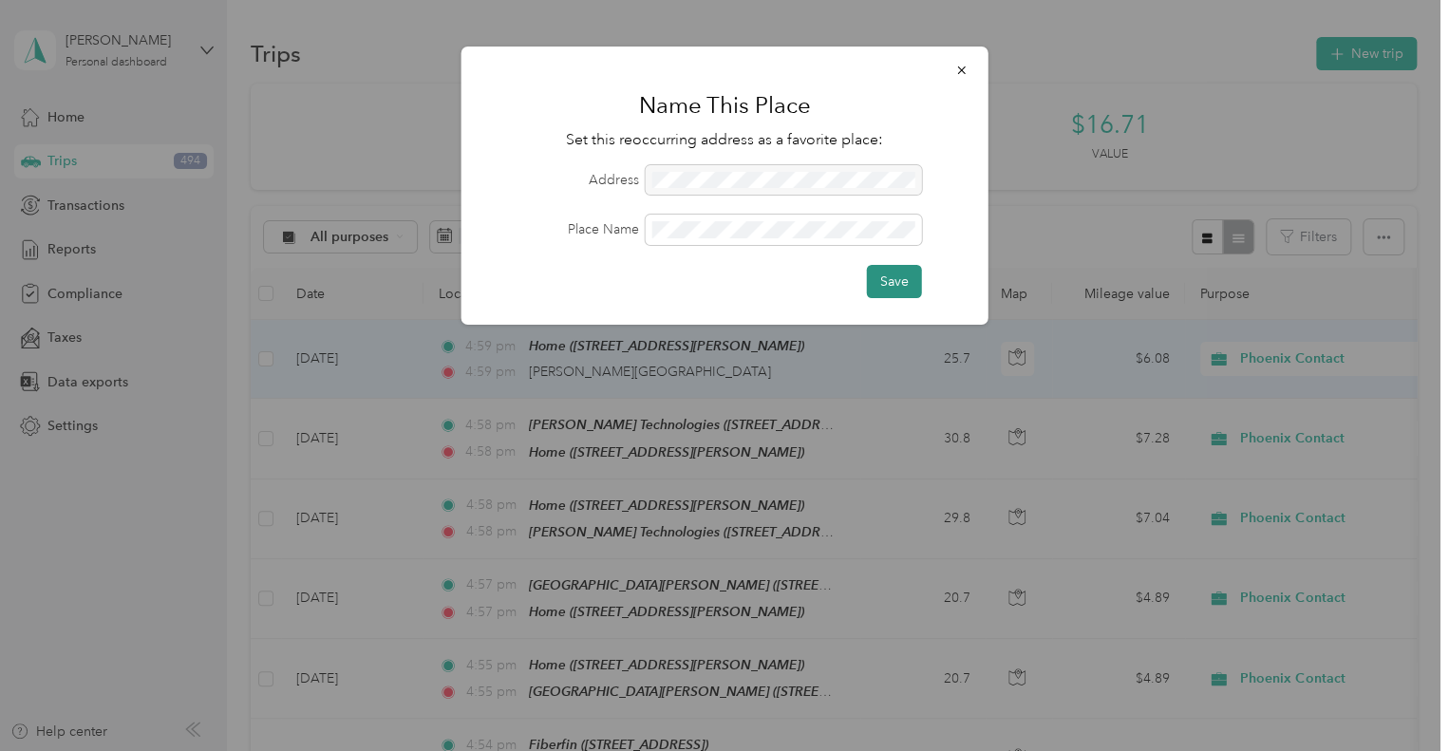
click at [897, 291] on button "Save" at bounding box center [894, 281] width 55 height 33
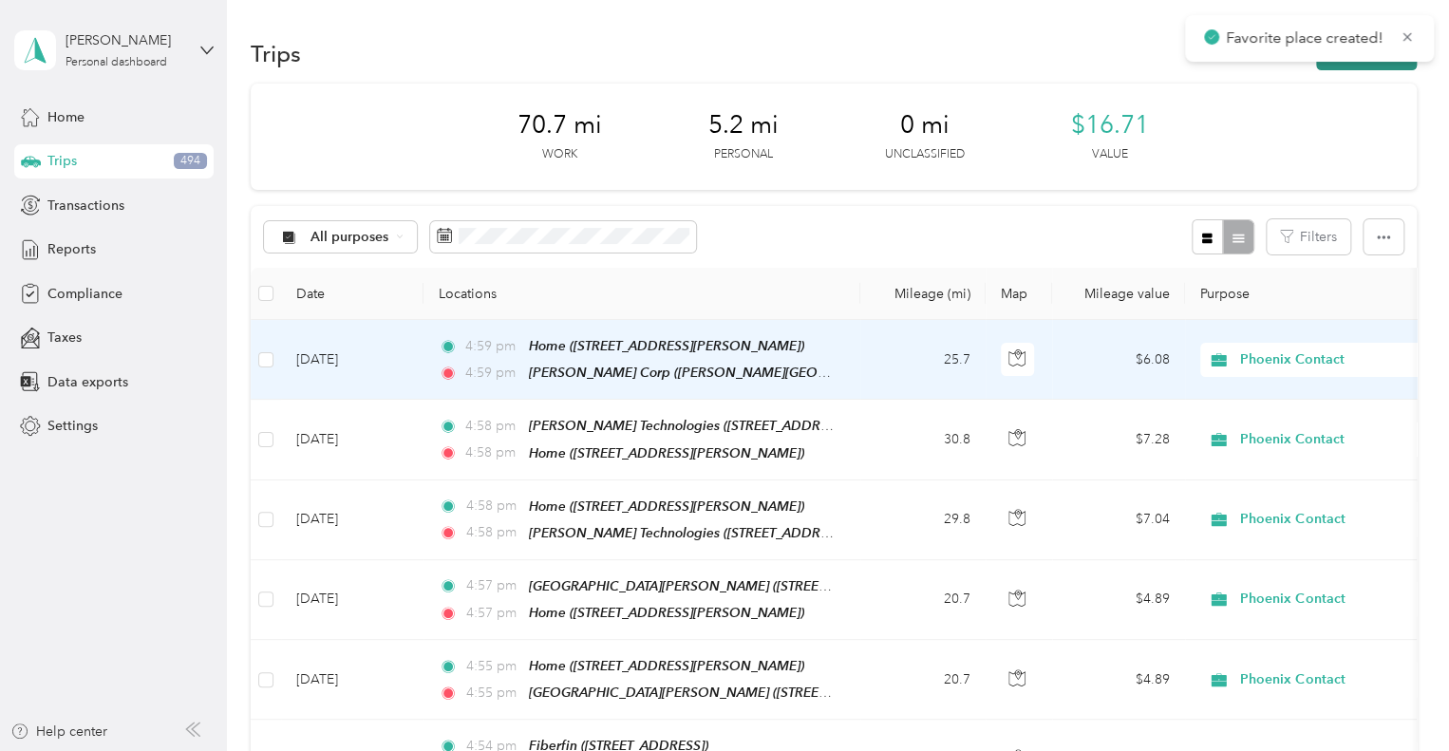
click at [1335, 66] on button "New trip" at bounding box center [1366, 53] width 101 height 33
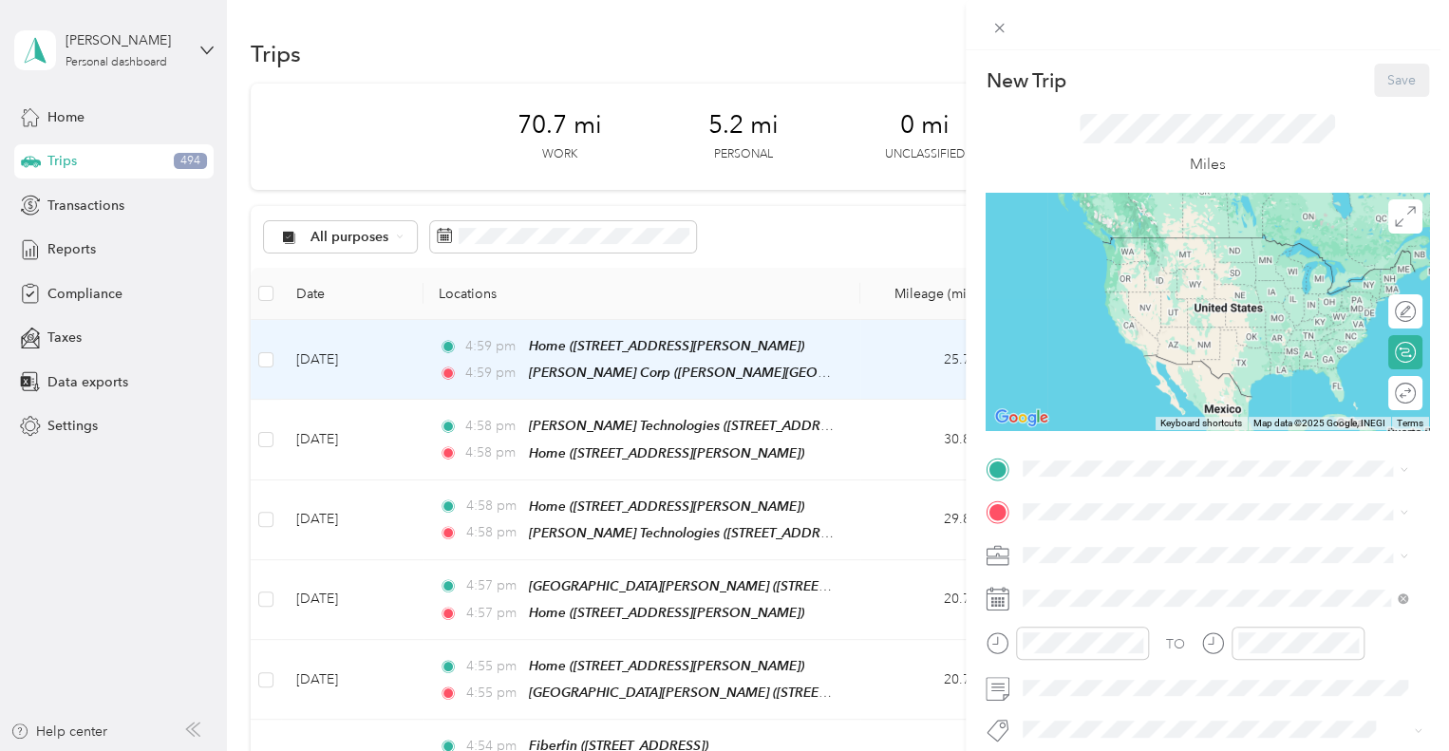
click at [1171, 451] on div "New Trip Save This trip cannot be edited because it is either under review, app…" at bounding box center [1207, 488] width 443 height 849
click at [1134, 250] on div "[PERSON_NAME] Corp" at bounding box center [1206, 244] width 295 height 17
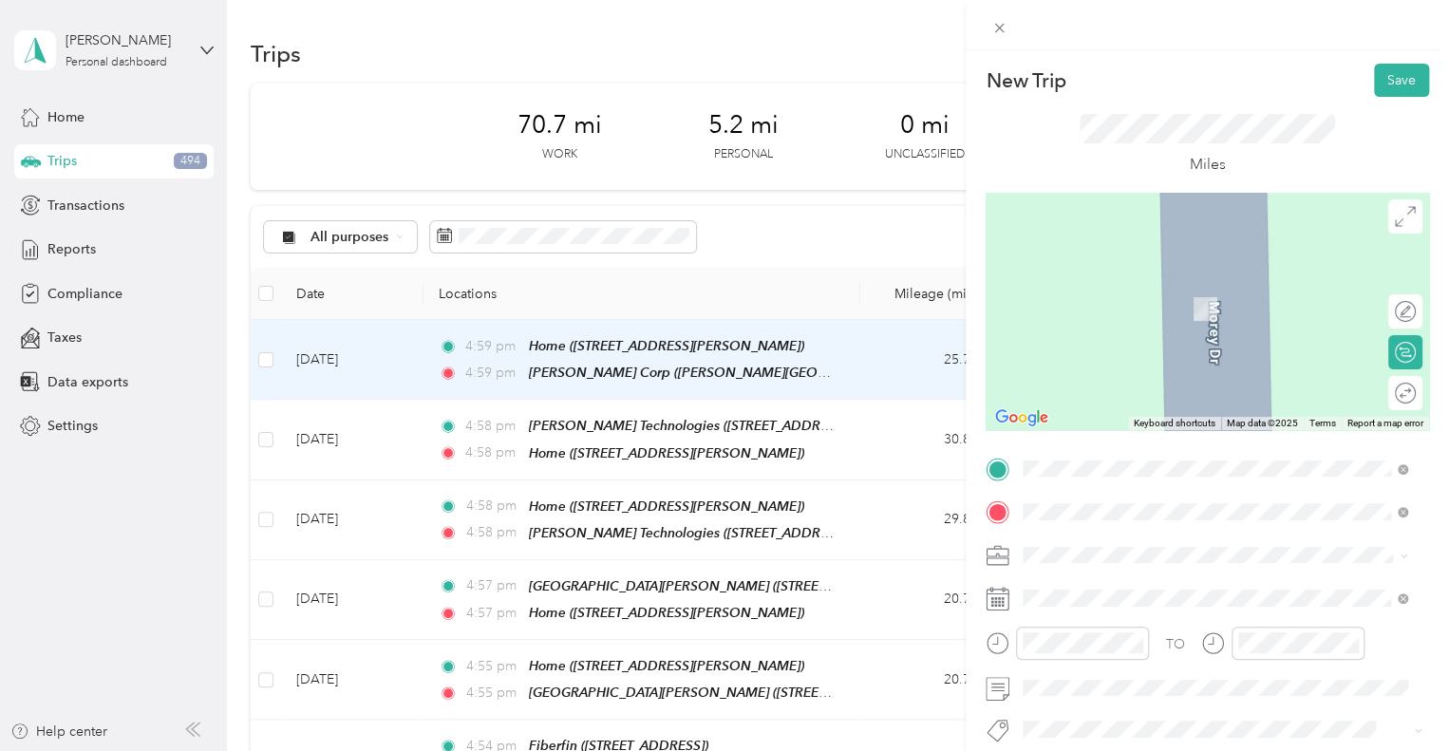
click at [1151, 317] on span "[STREET_ADDRESS][PERSON_NAME]" at bounding box center [1172, 309] width 226 height 16
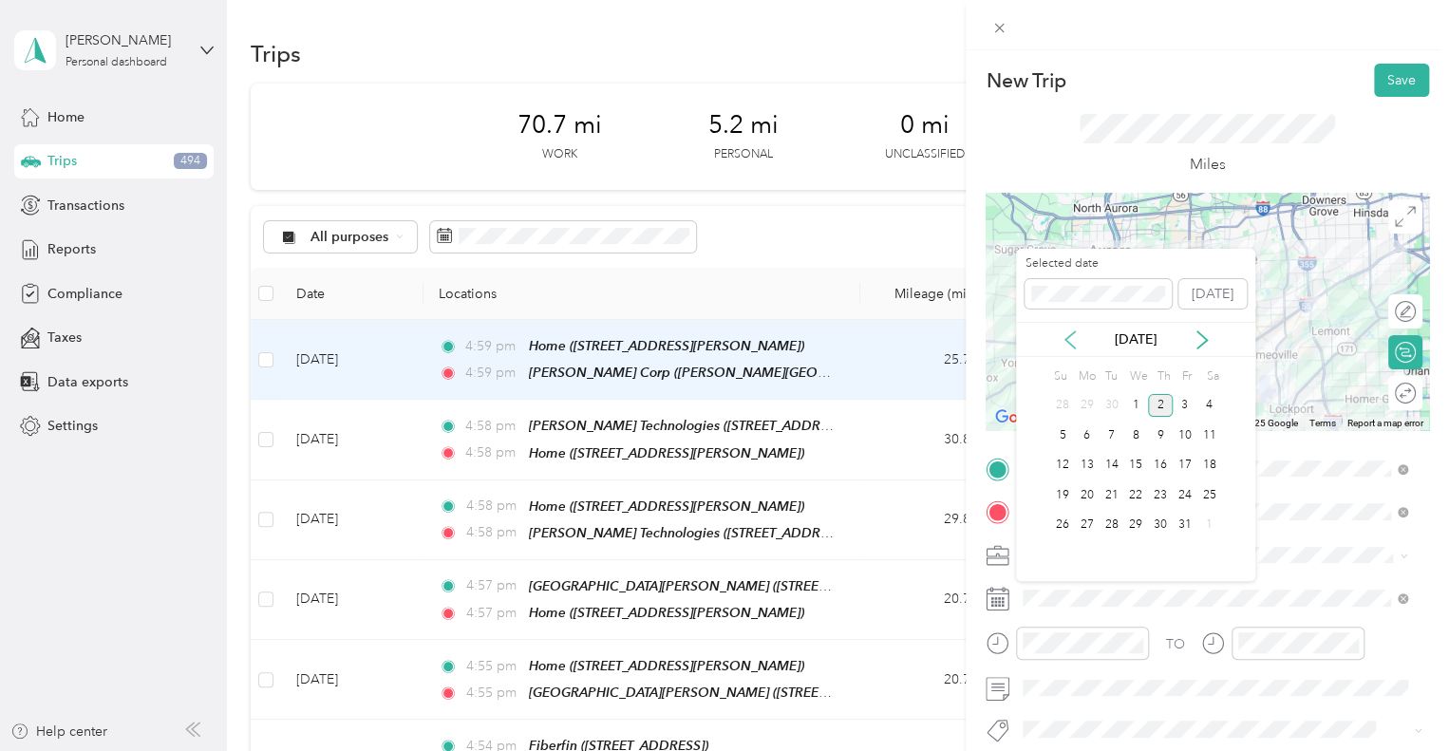
click at [1069, 330] on icon at bounding box center [1070, 339] width 19 height 19
click at [1162, 498] on div "25" at bounding box center [1160, 495] width 25 height 24
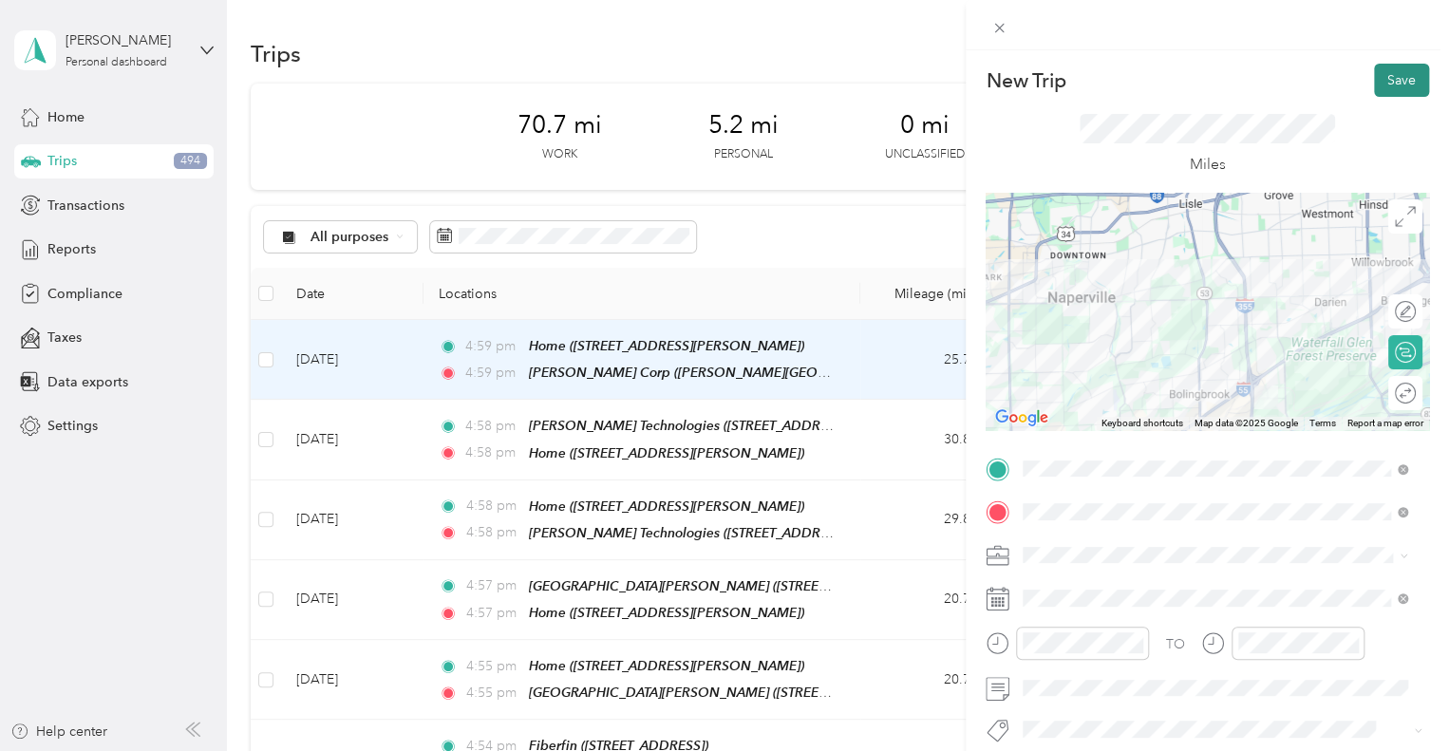
click at [1390, 90] on button "Save" at bounding box center [1401, 80] width 55 height 33
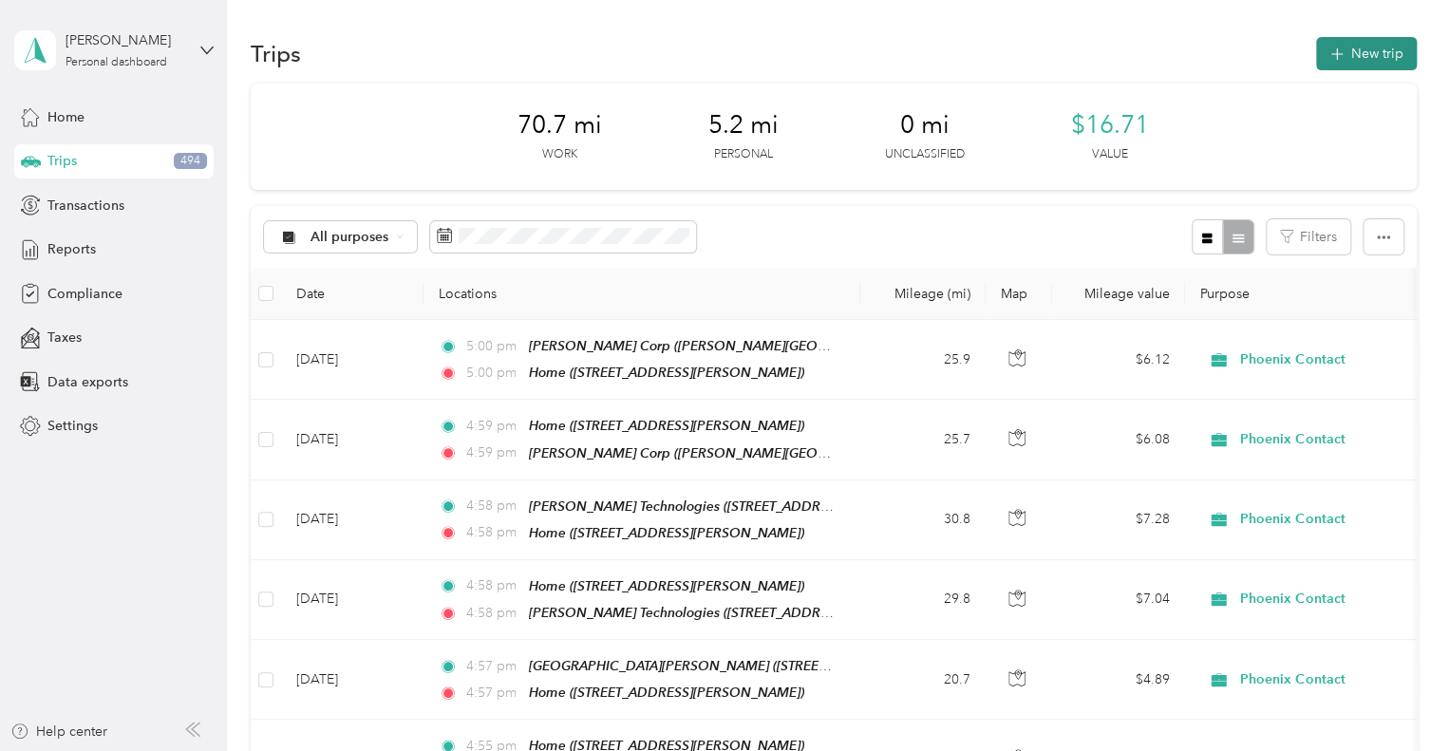
click at [1353, 45] on button "New trip" at bounding box center [1366, 53] width 101 height 33
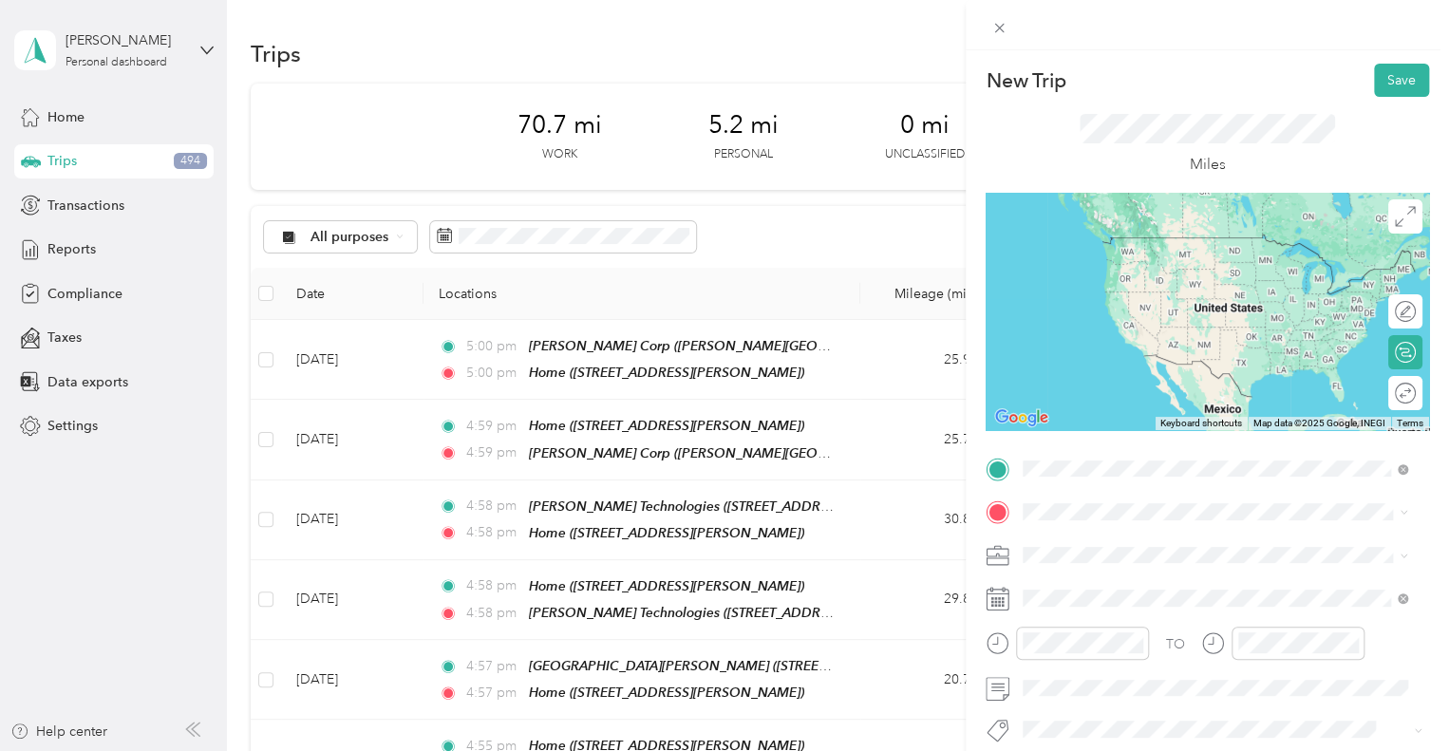
click at [1159, 236] on div "Home" at bounding box center [1172, 244] width 226 height 17
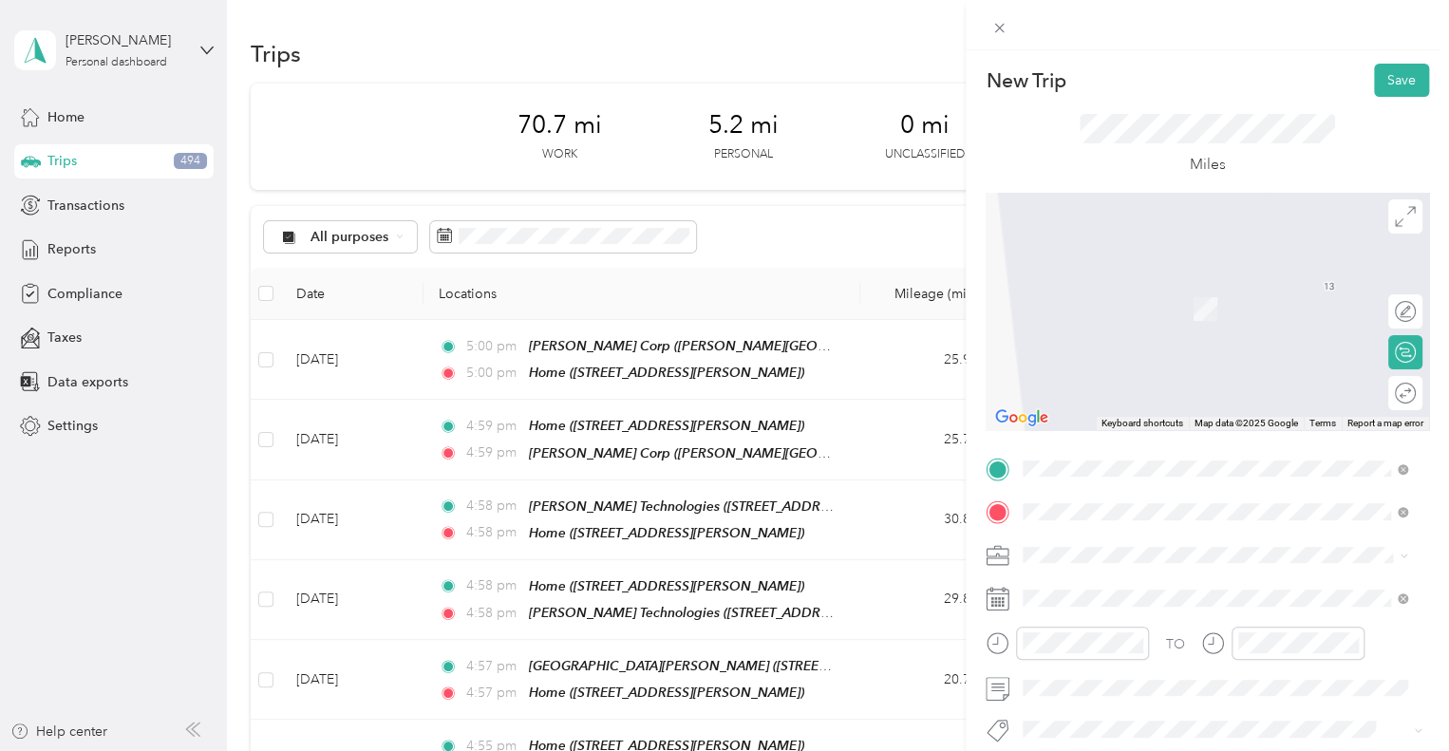
click at [1160, 329] on li "Cobo [STREET_ADDRESS][US_STATE]" at bounding box center [1215, 299] width 398 height 60
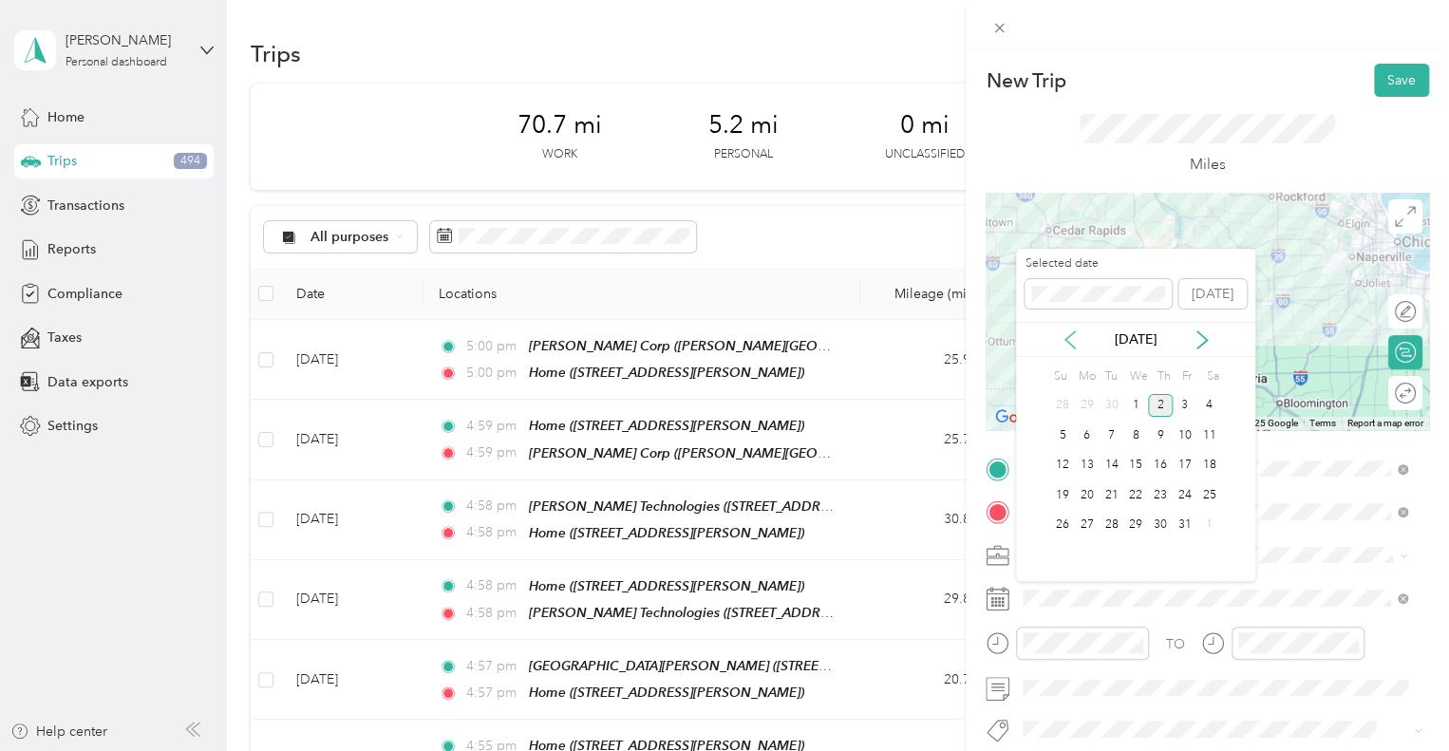
click at [1076, 341] on icon at bounding box center [1070, 339] width 19 height 19
click at [1135, 498] on div "24" at bounding box center [1135, 495] width 25 height 24
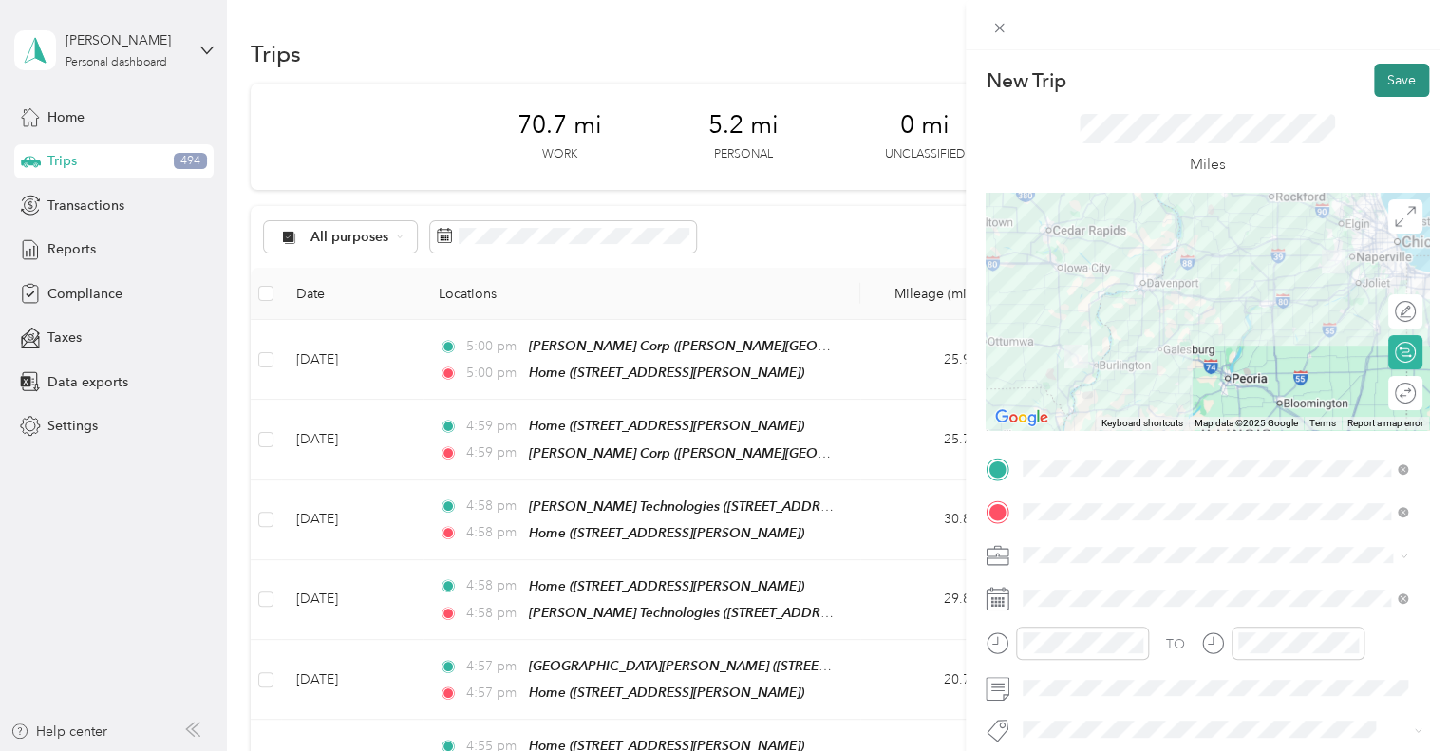
click at [1405, 64] on button "Save" at bounding box center [1401, 80] width 55 height 33
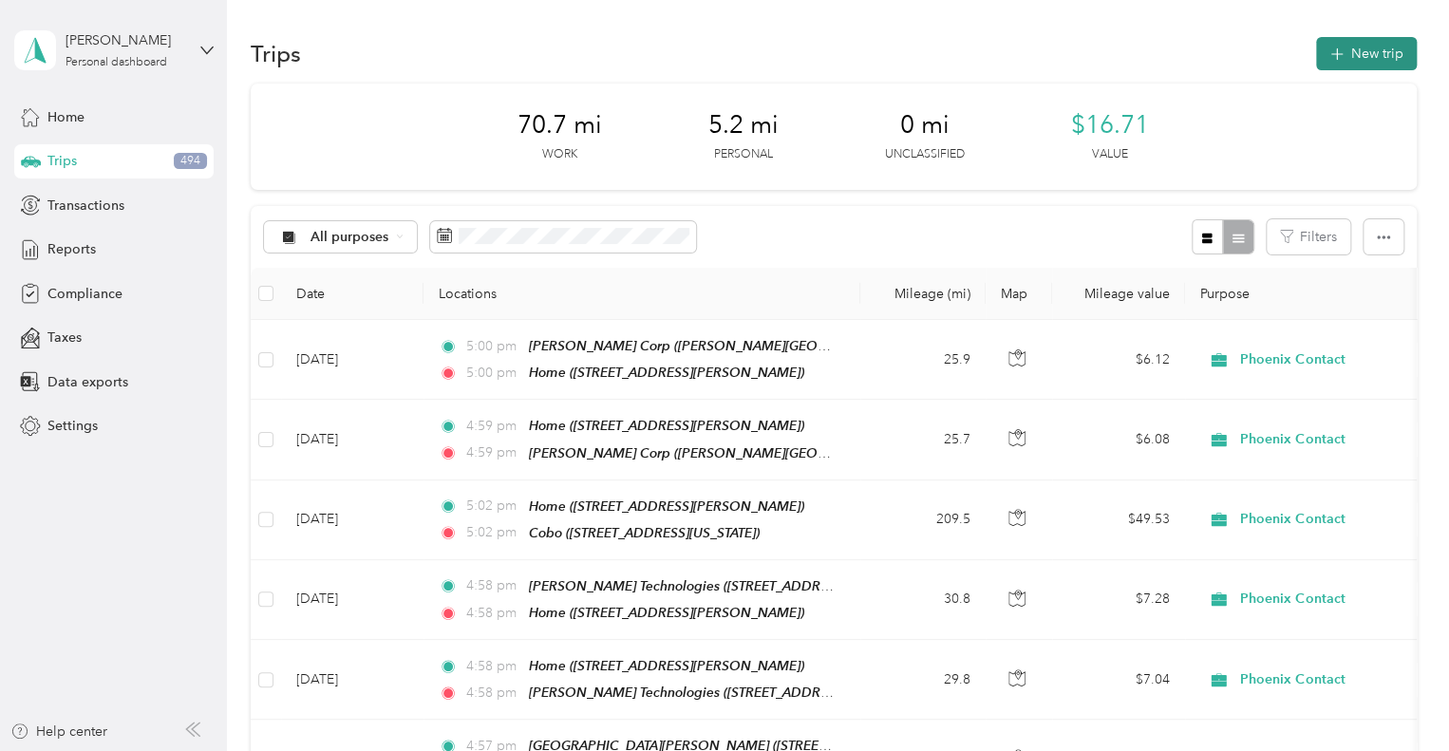
click at [1335, 66] on button "New trip" at bounding box center [1366, 53] width 101 height 33
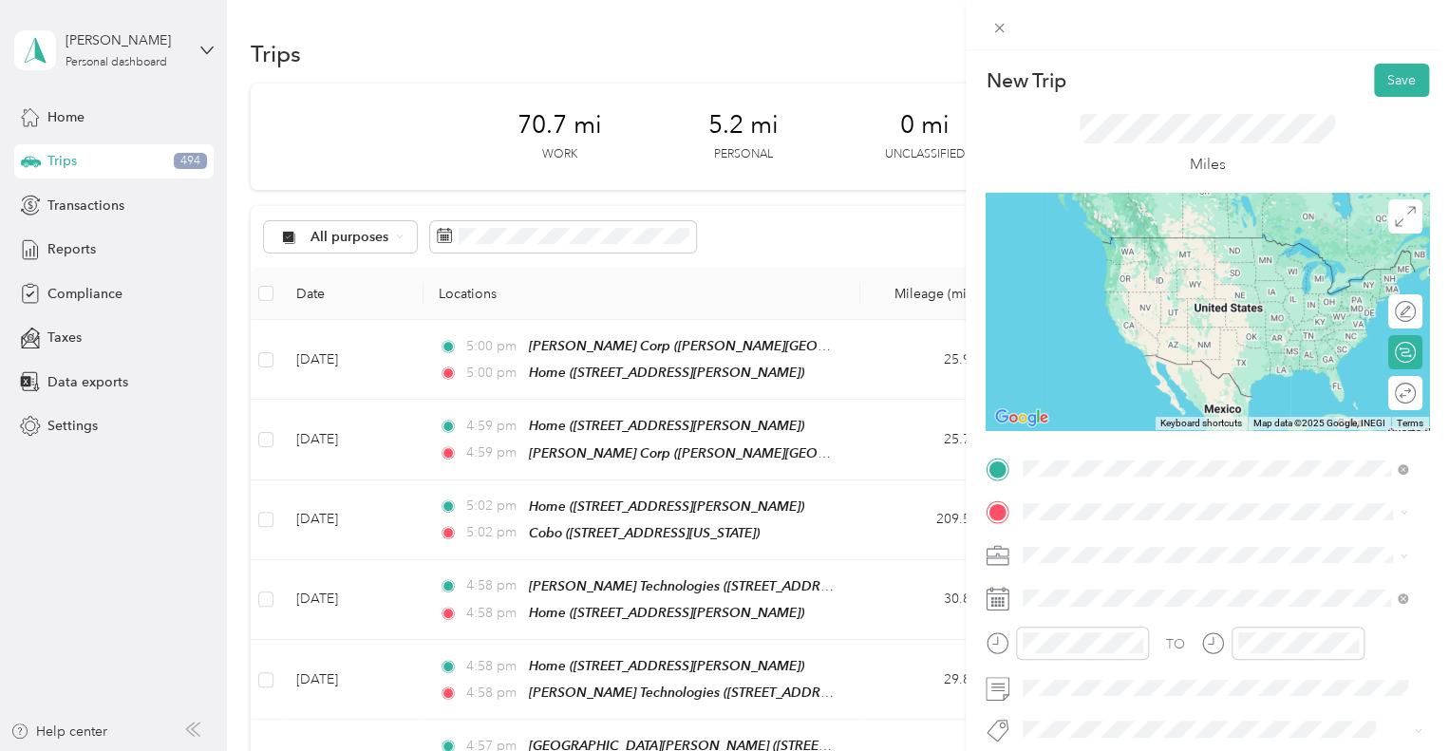
click at [1132, 273] on span "[STREET_ADDRESS][US_STATE]" at bounding box center [1154, 265] width 190 height 16
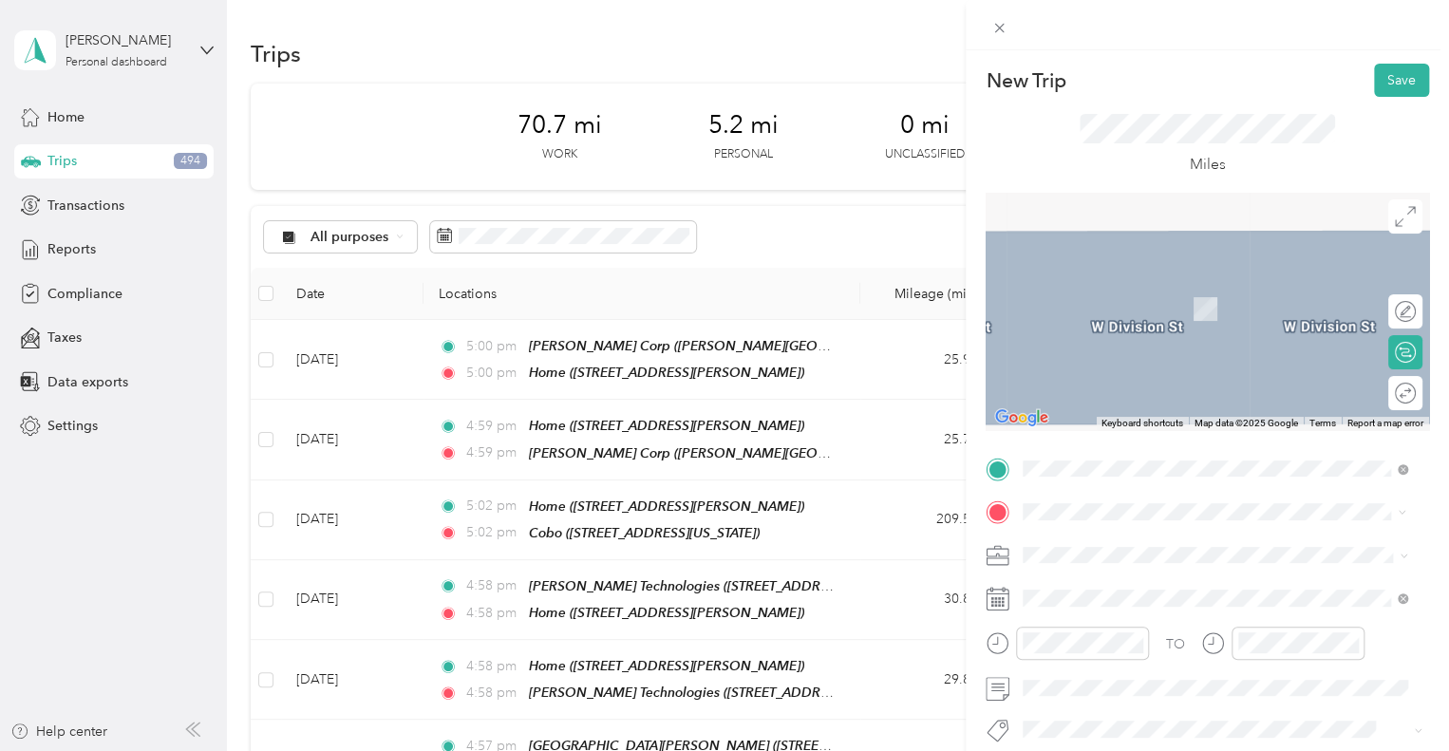
click at [1160, 317] on span "[STREET_ADDRESS][PERSON_NAME]" at bounding box center [1172, 309] width 226 height 16
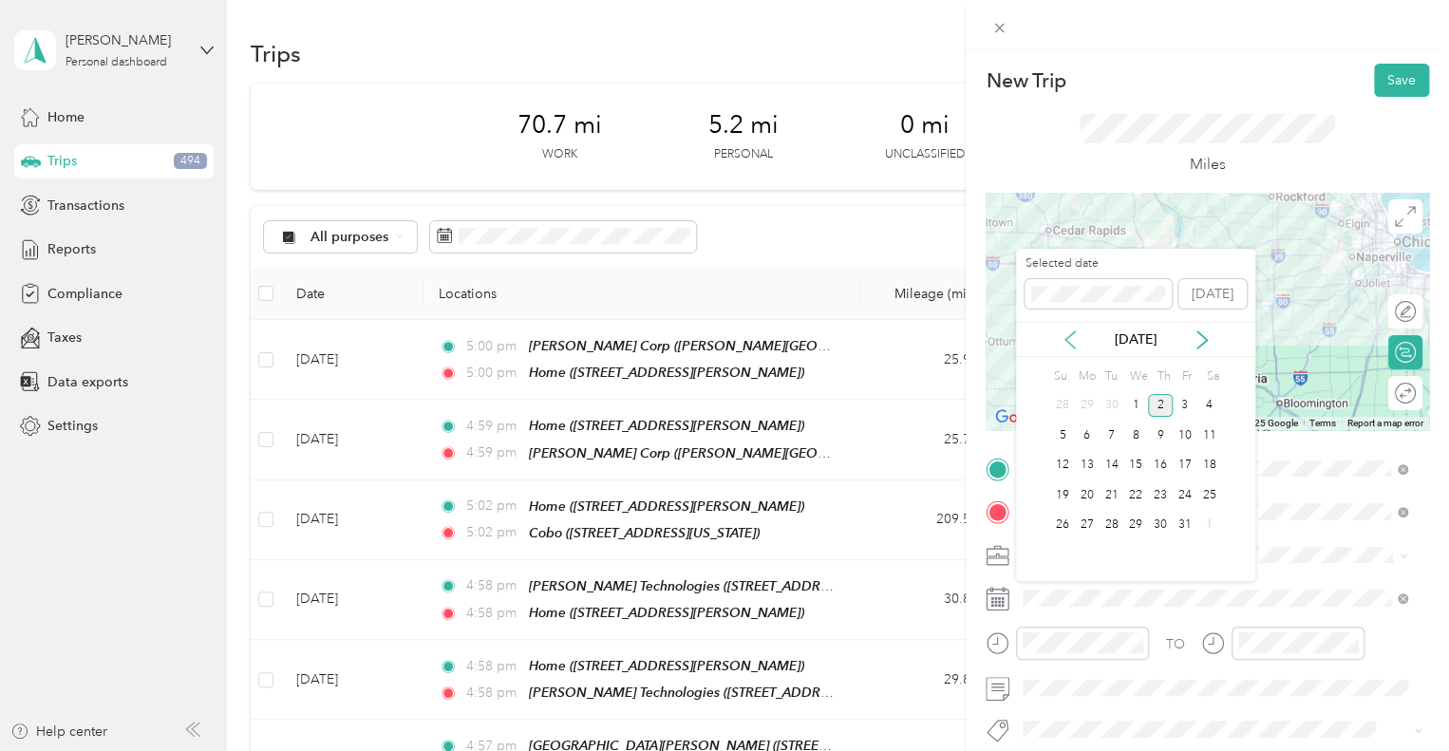
click at [1078, 342] on icon at bounding box center [1070, 339] width 19 height 19
click at [1141, 495] on div "24" at bounding box center [1135, 495] width 25 height 24
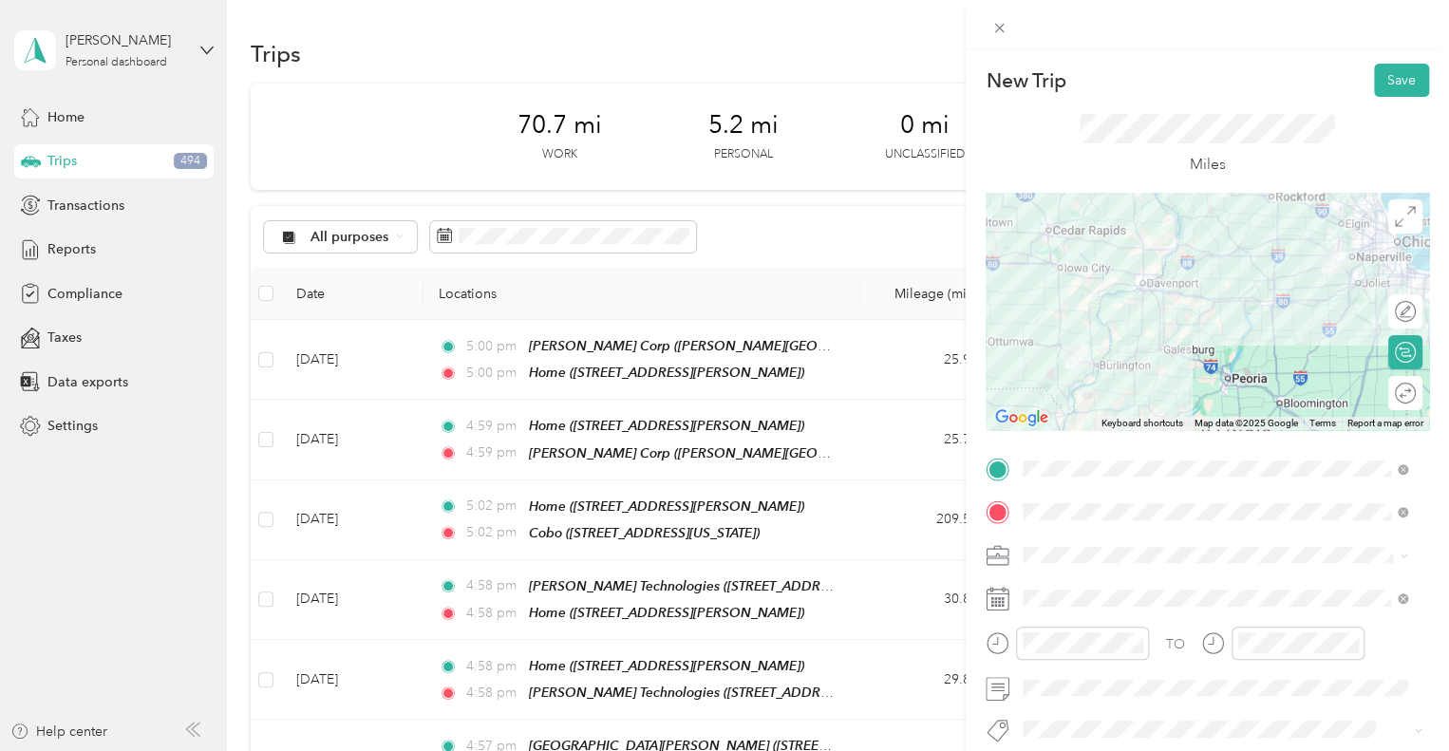
scroll to position [103, 0]
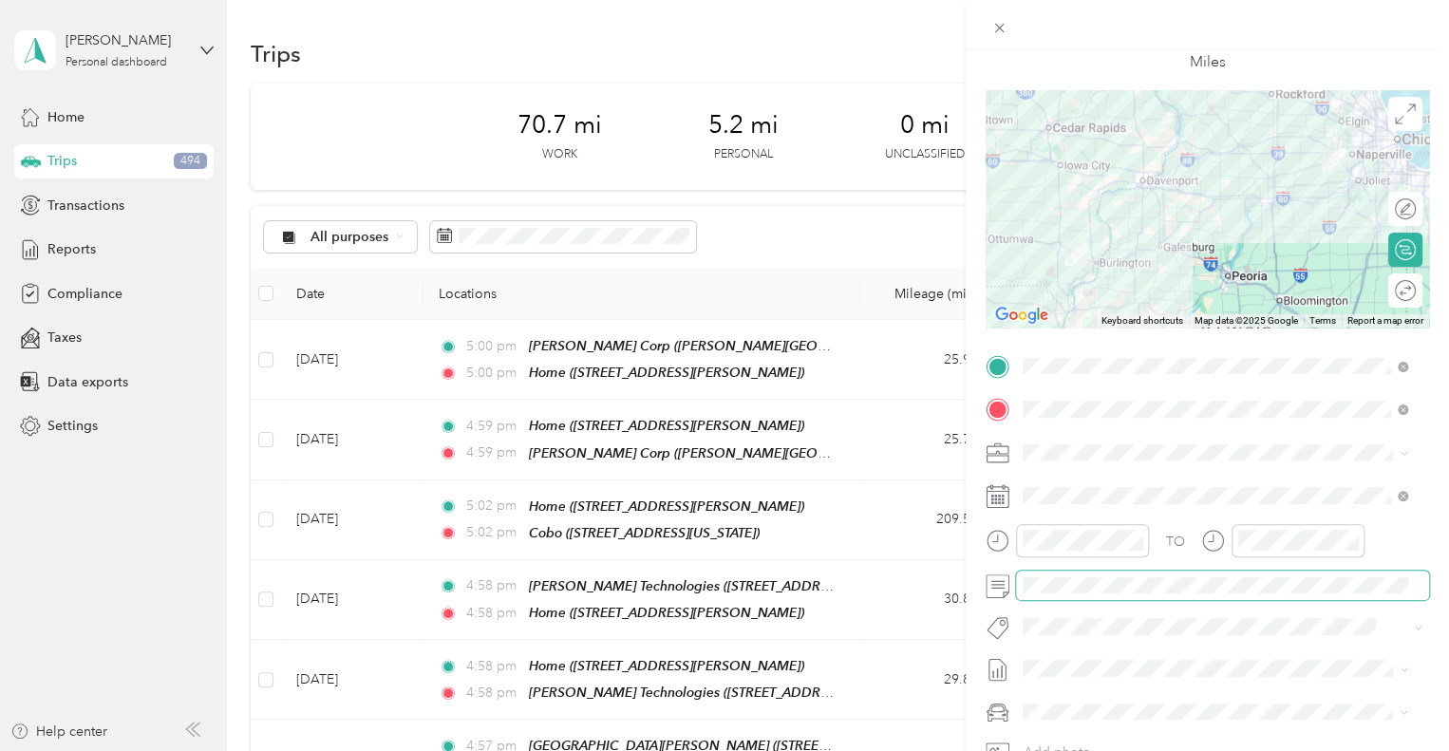
click at [1102, 593] on span at bounding box center [1222, 586] width 413 height 30
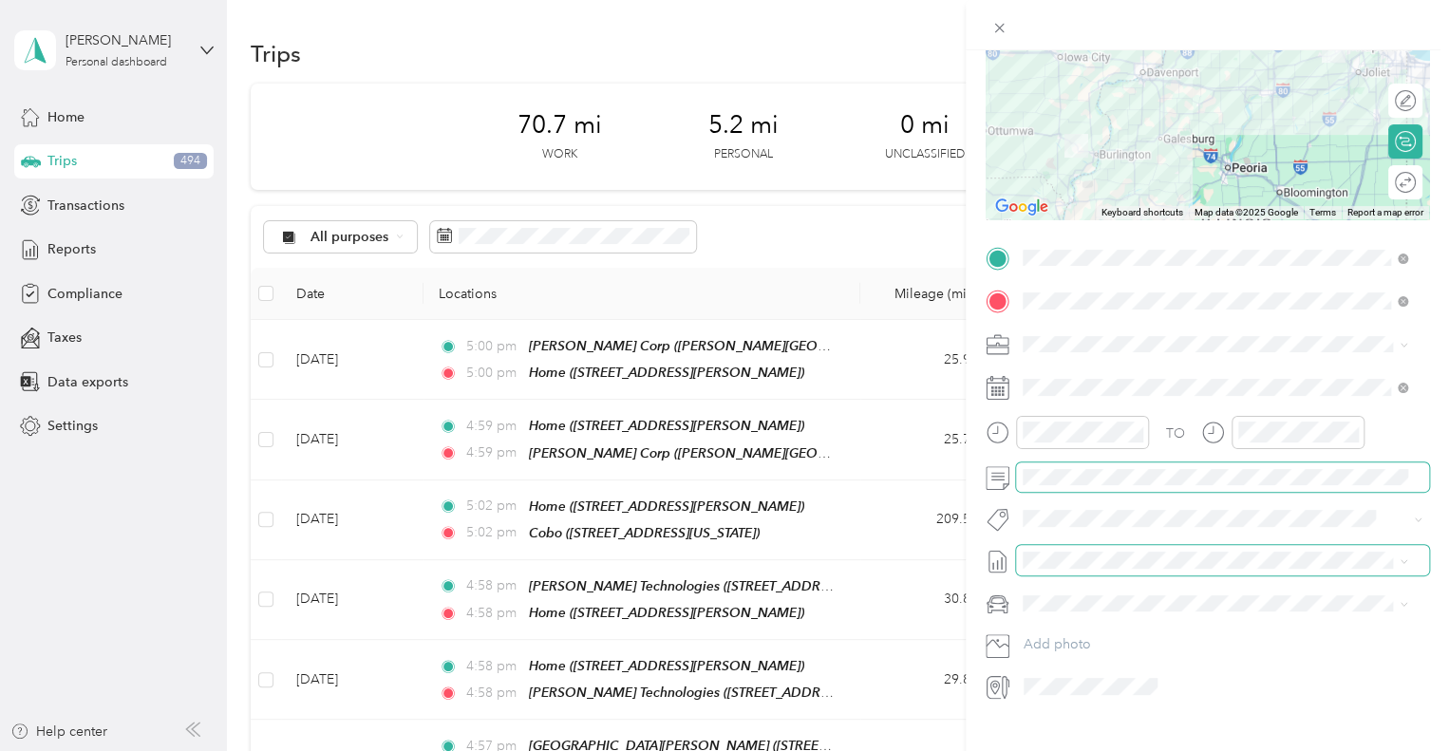
scroll to position [0, 0]
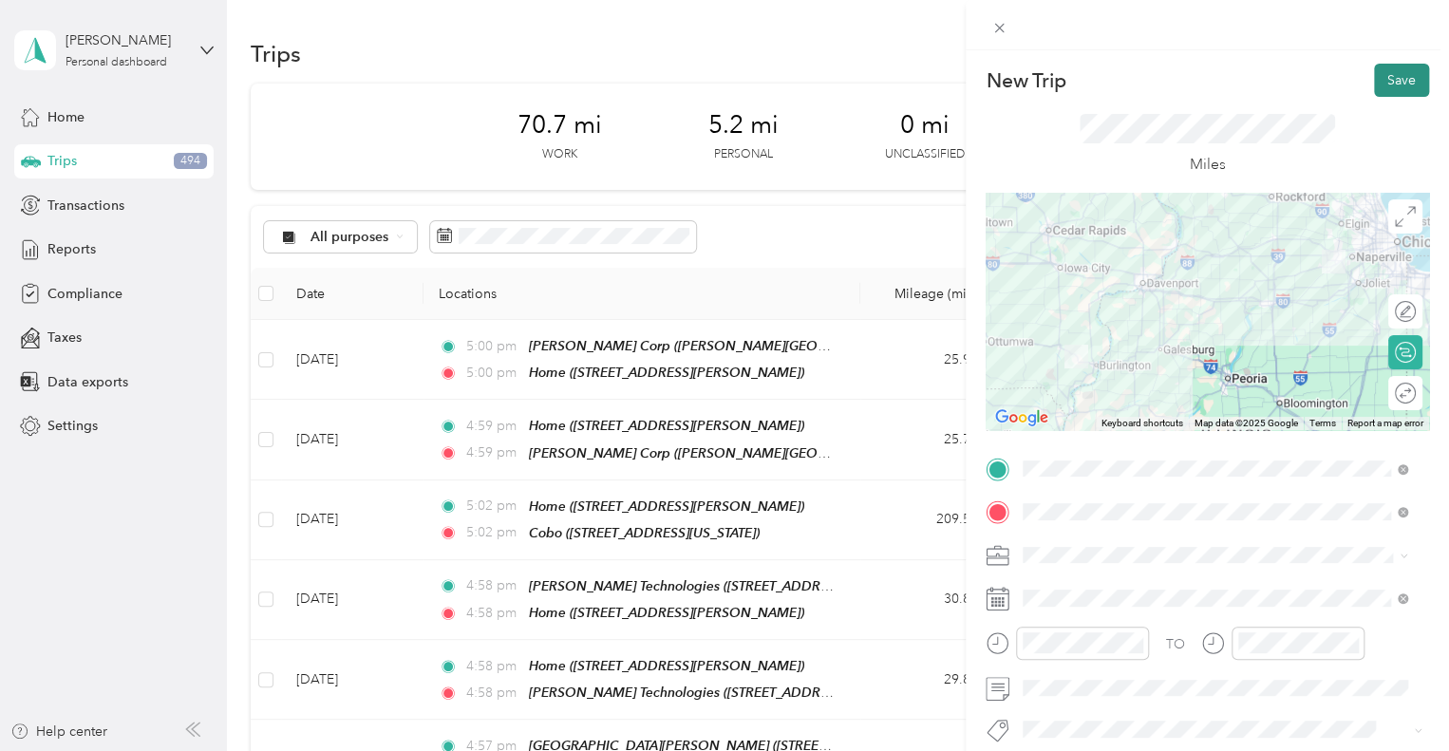
click at [1396, 86] on button "Save" at bounding box center [1401, 80] width 55 height 33
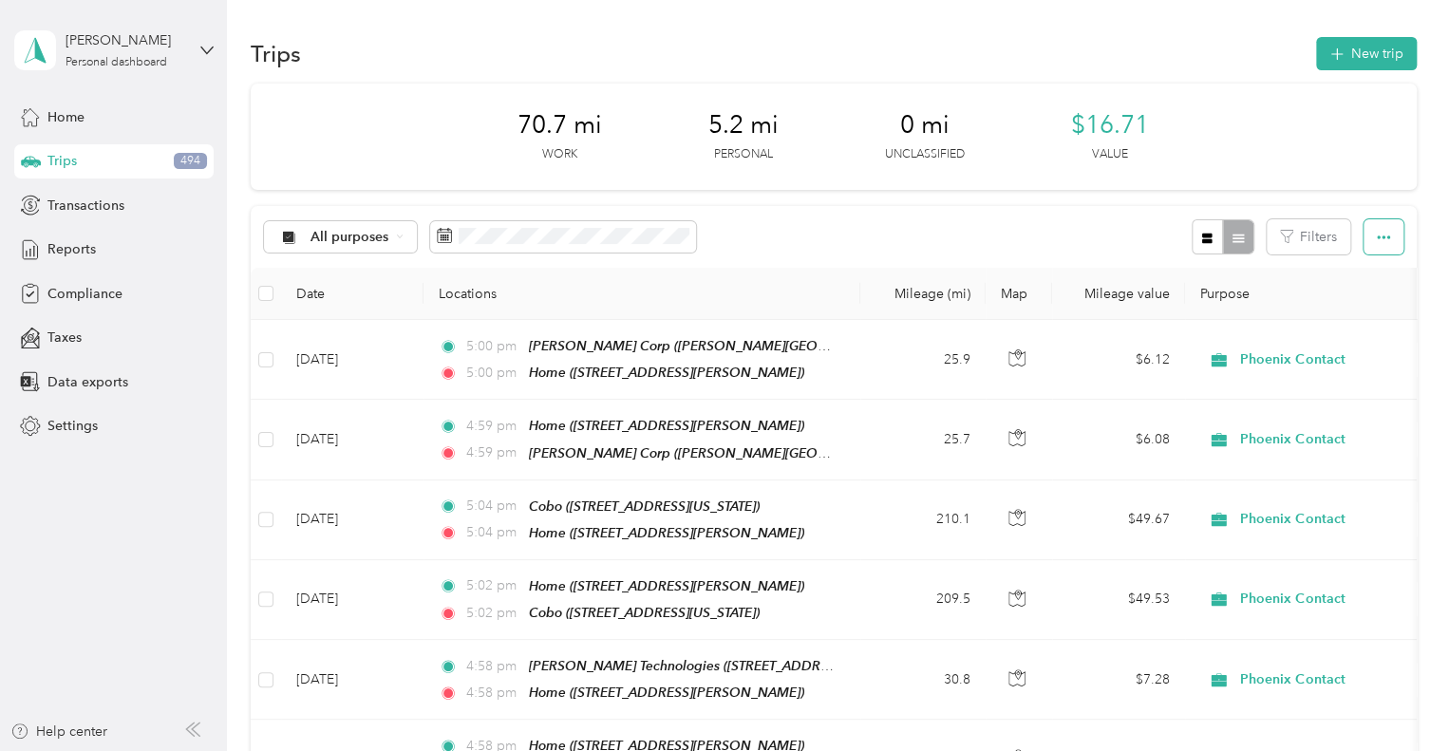
click at [1367, 242] on button "button" at bounding box center [1384, 236] width 40 height 35
click at [1347, 270] on span "Select all" at bounding box center [1357, 273] width 52 height 16
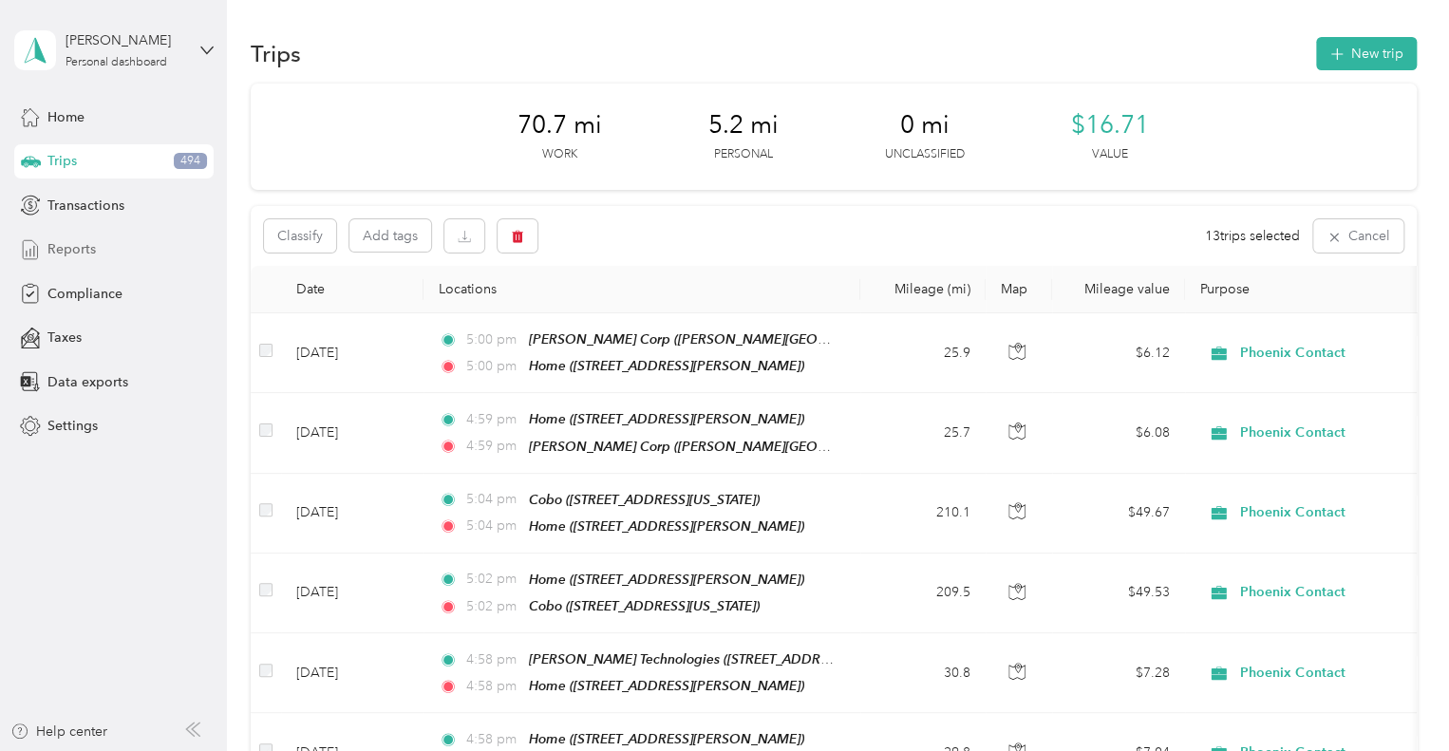
click at [106, 247] on div "Reports" at bounding box center [113, 250] width 199 height 34
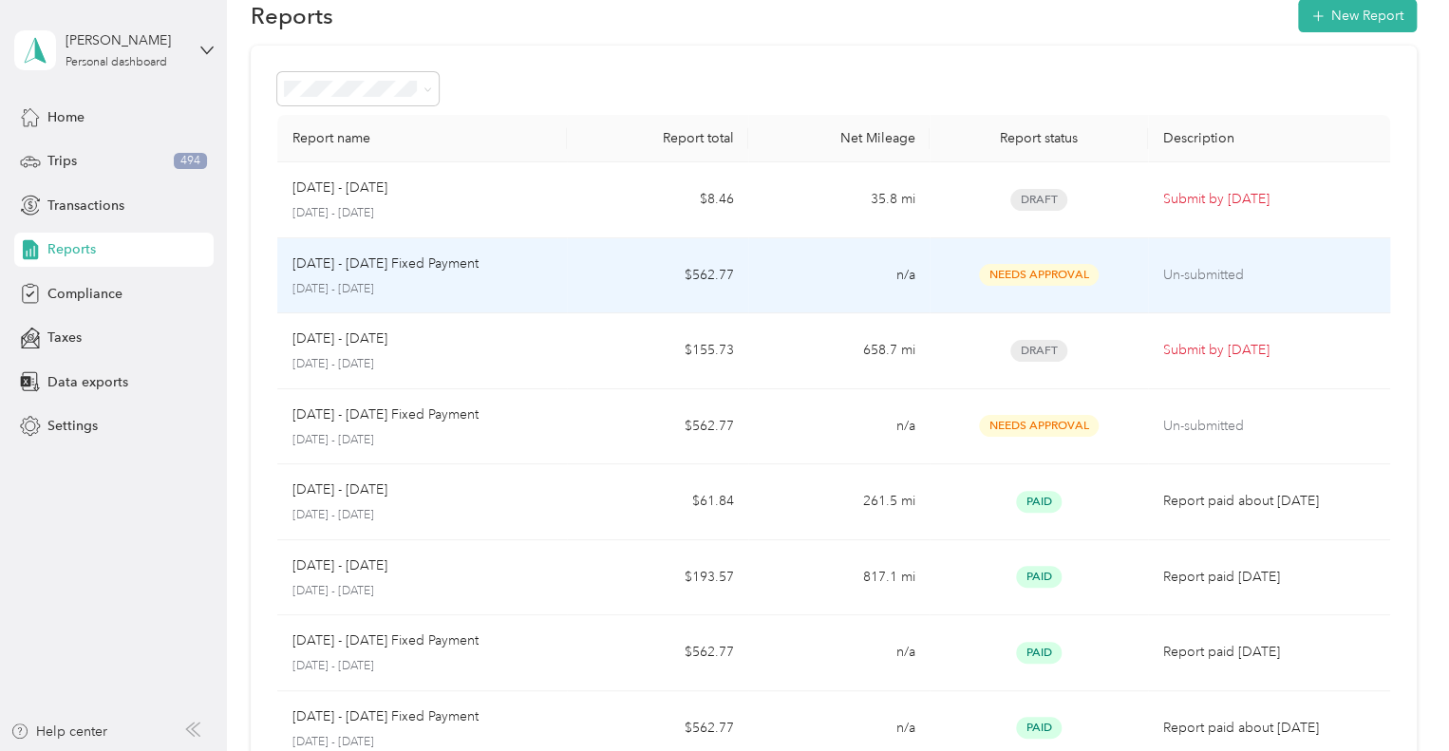
scroll to position [38, 0]
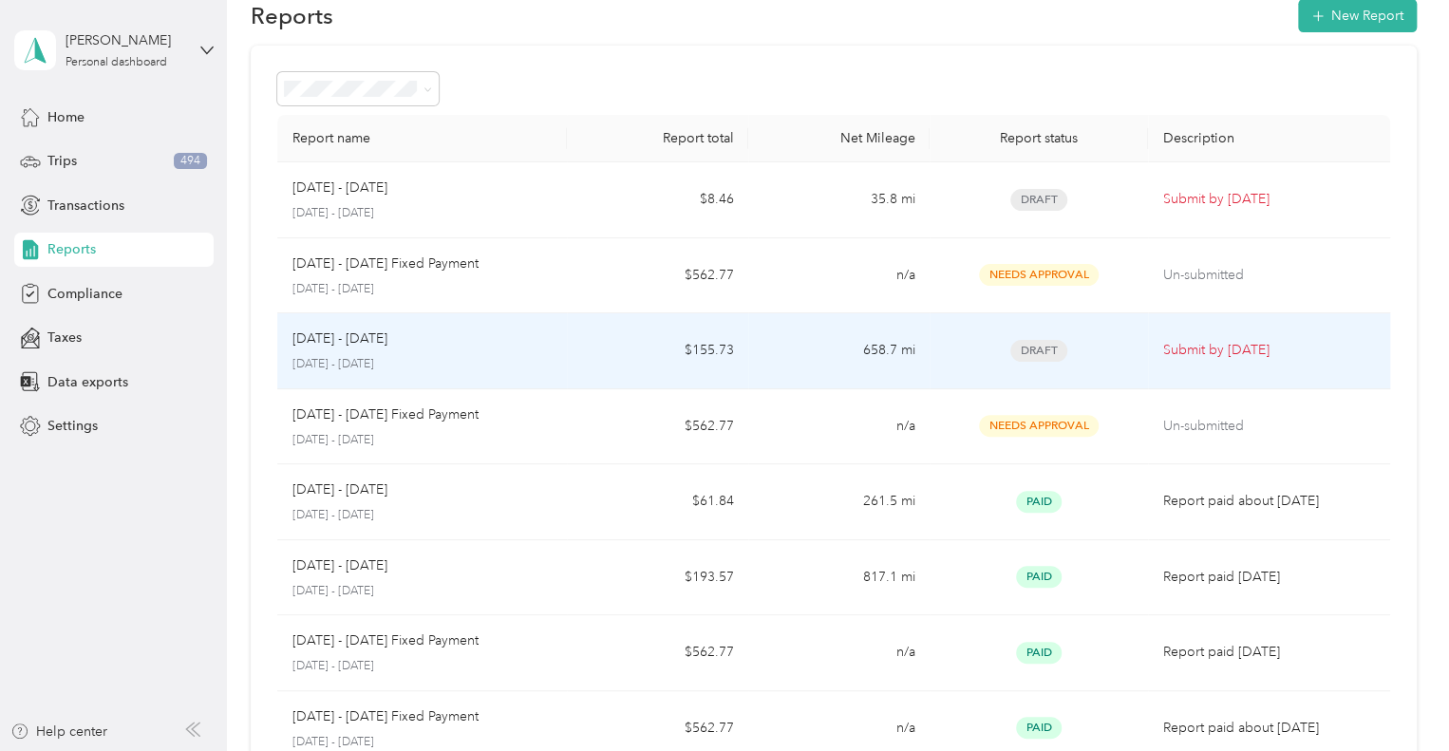
click at [546, 365] on p "[DATE] - [DATE]" at bounding box center [422, 364] width 260 height 17
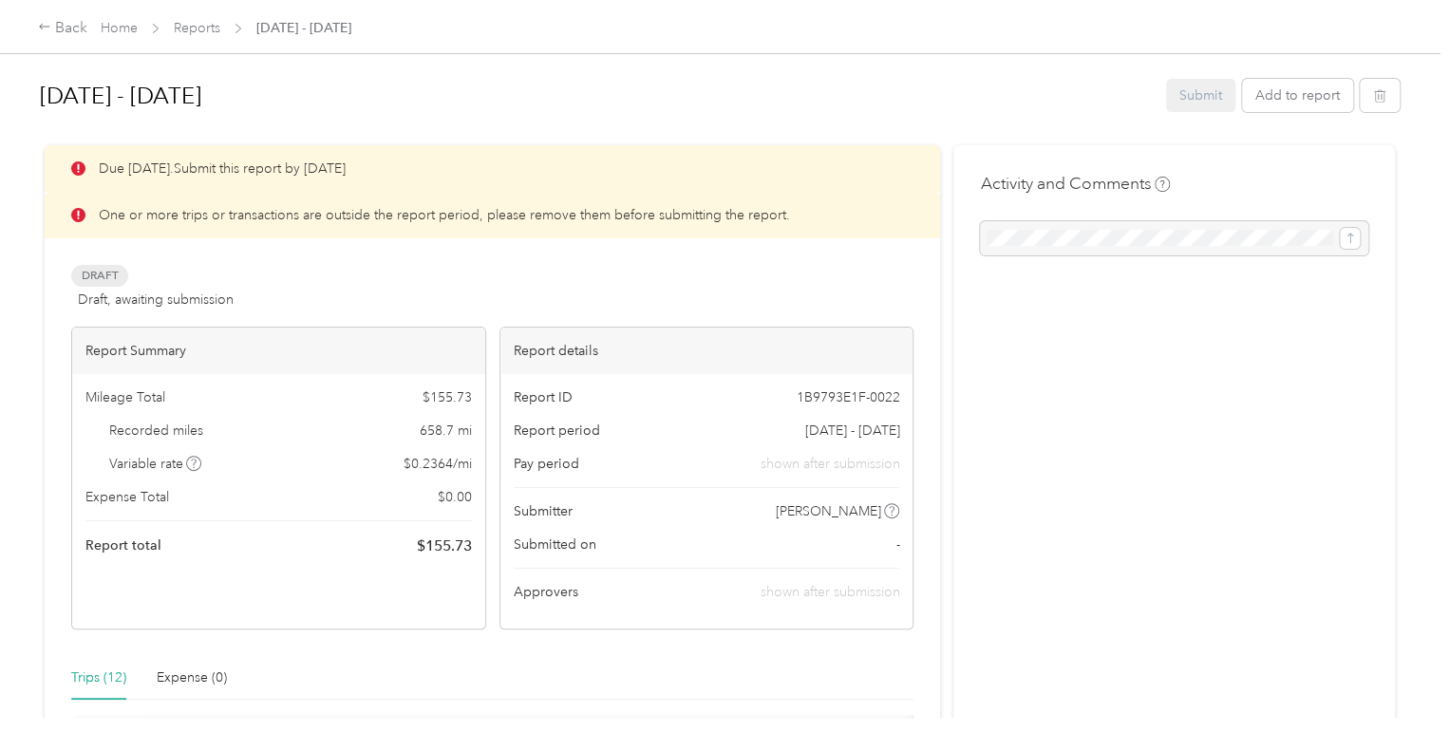
scroll to position [14, 0]
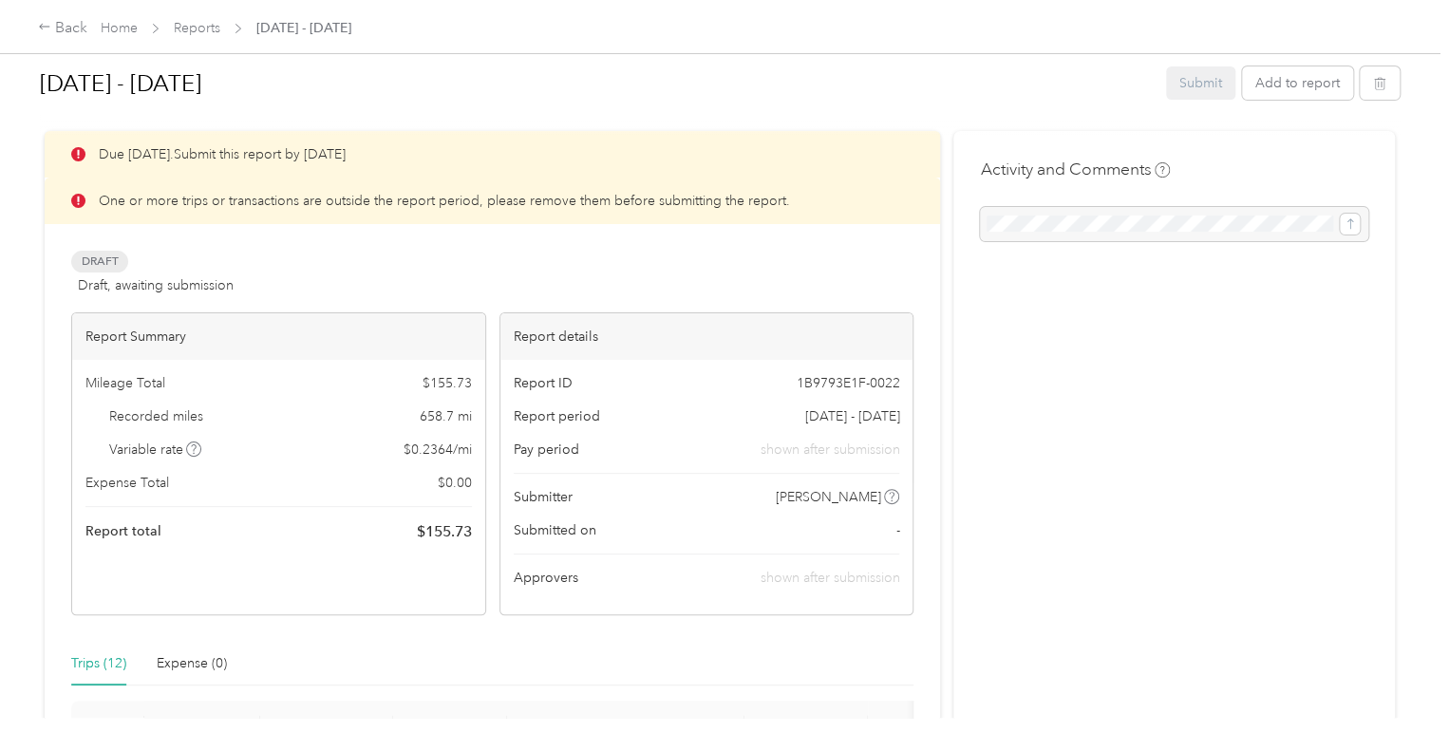
click at [80, 203] on icon at bounding box center [78, 201] width 14 height 14
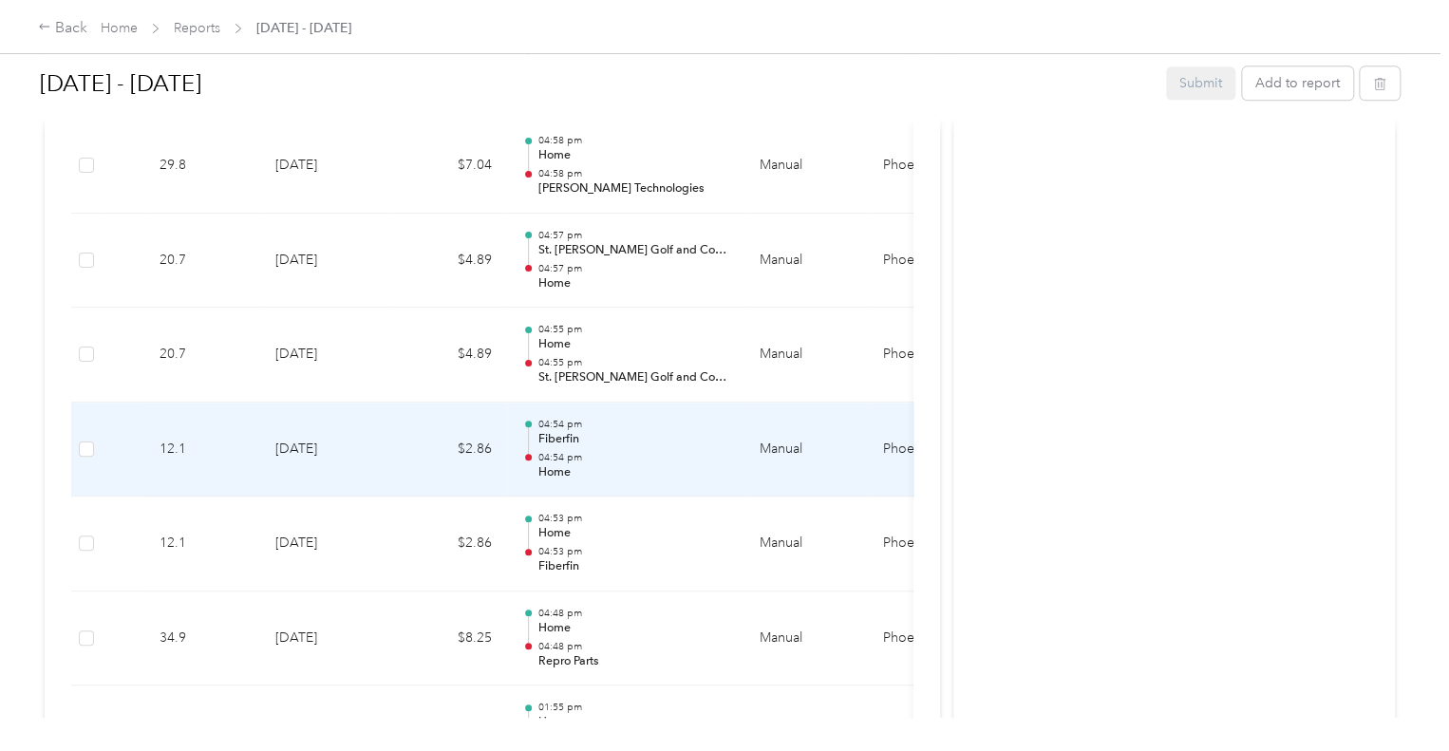
scroll to position [1335, 0]
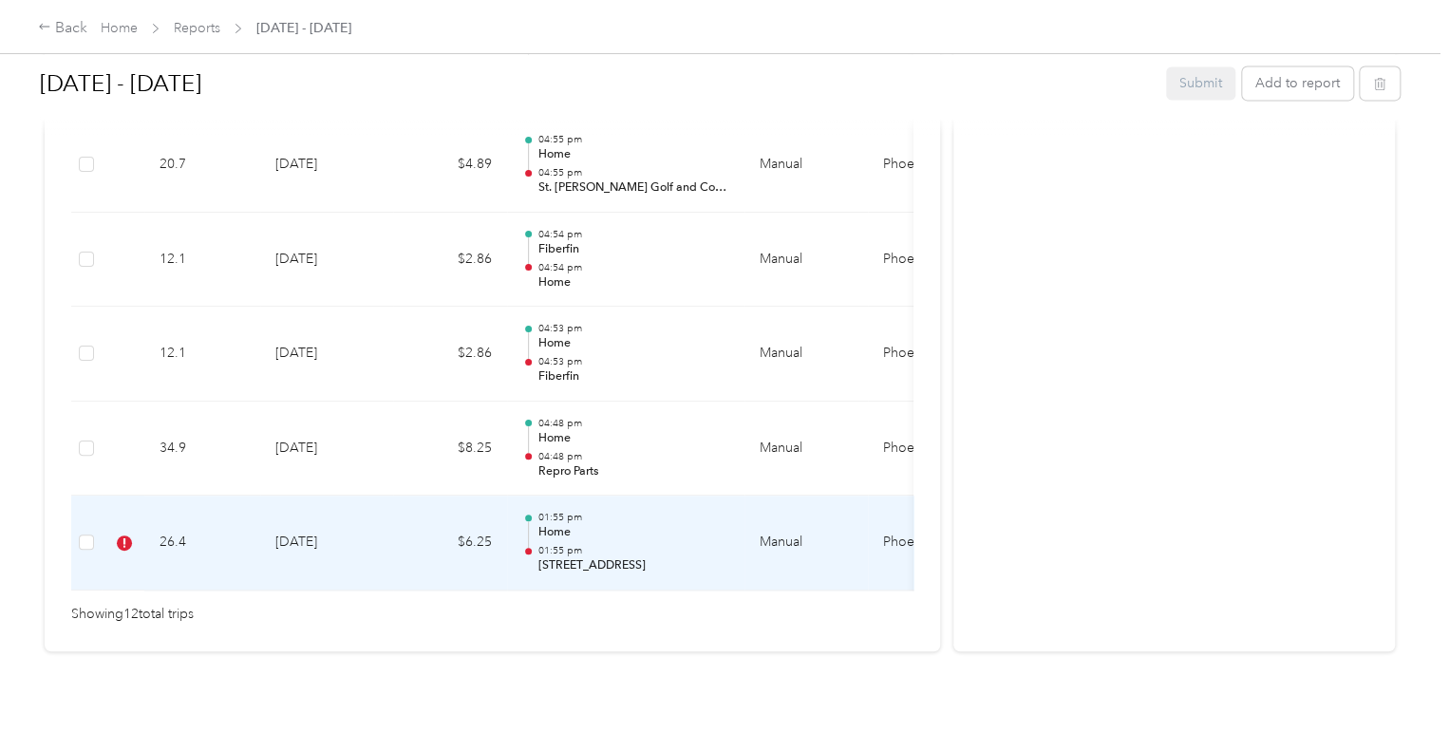
click at [703, 524] on p "Home" at bounding box center [633, 532] width 192 height 17
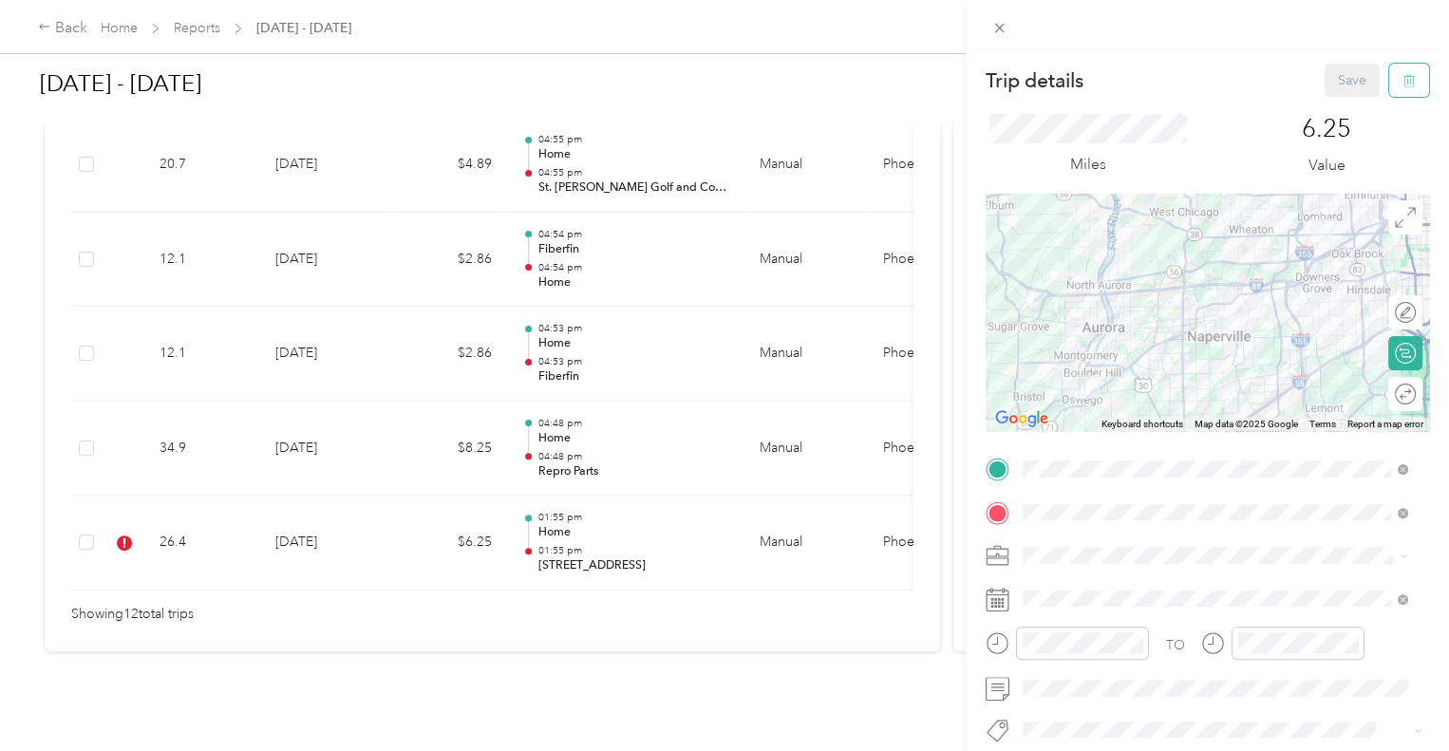
click at [1398, 88] on button "button" at bounding box center [1409, 80] width 40 height 33
click at [1330, 104] on button "Yes" at bounding box center [1338, 103] width 37 height 30
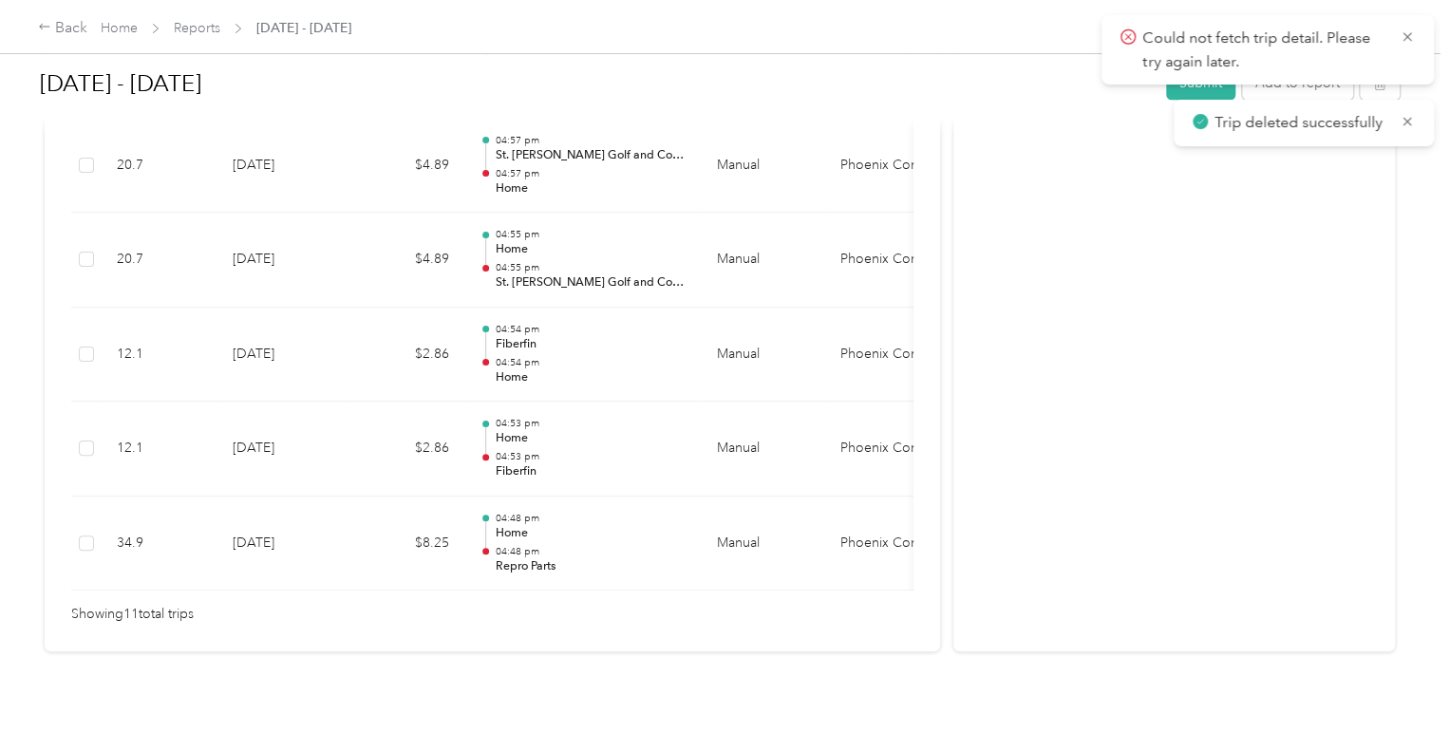
scroll to position [1195, 0]
click at [1405, 38] on icon at bounding box center [1407, 36] width 9 height 9
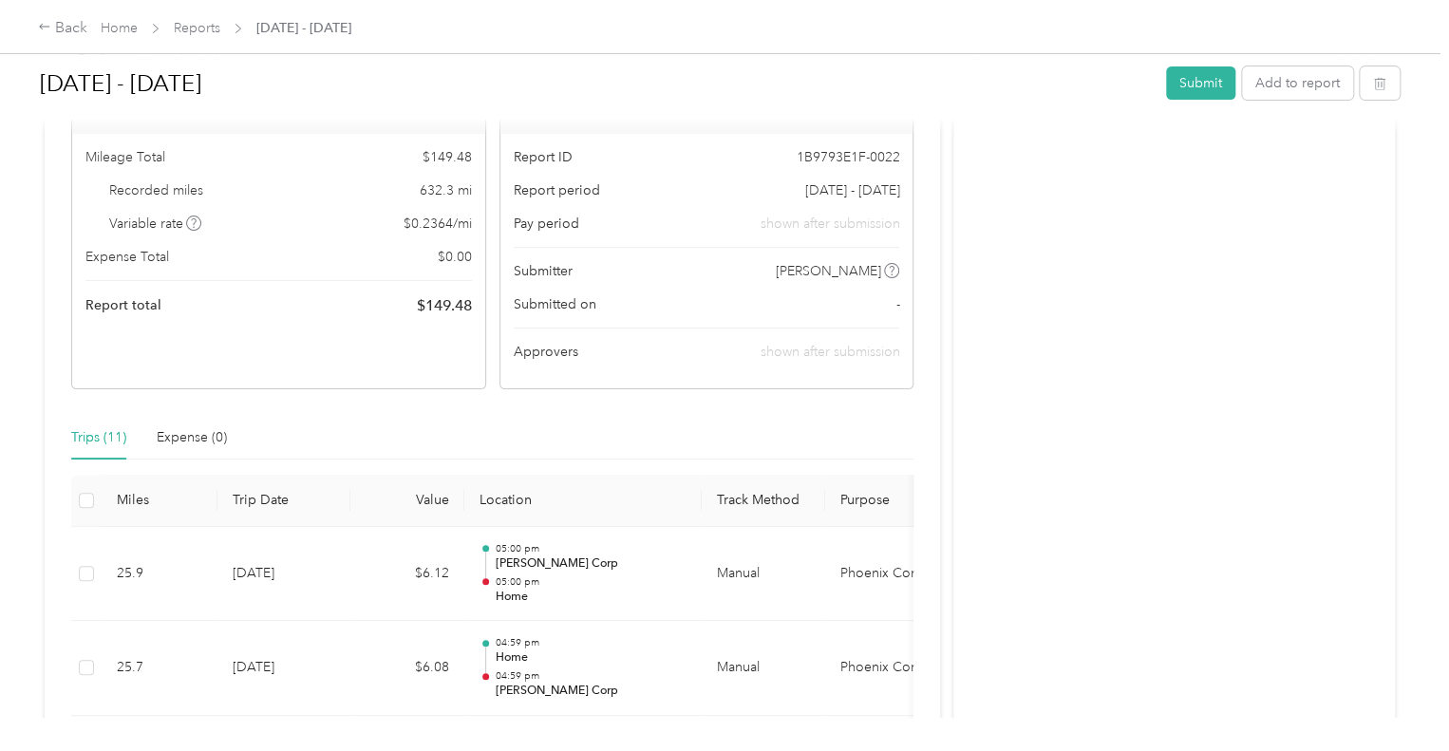
scroll to position [0, 0]
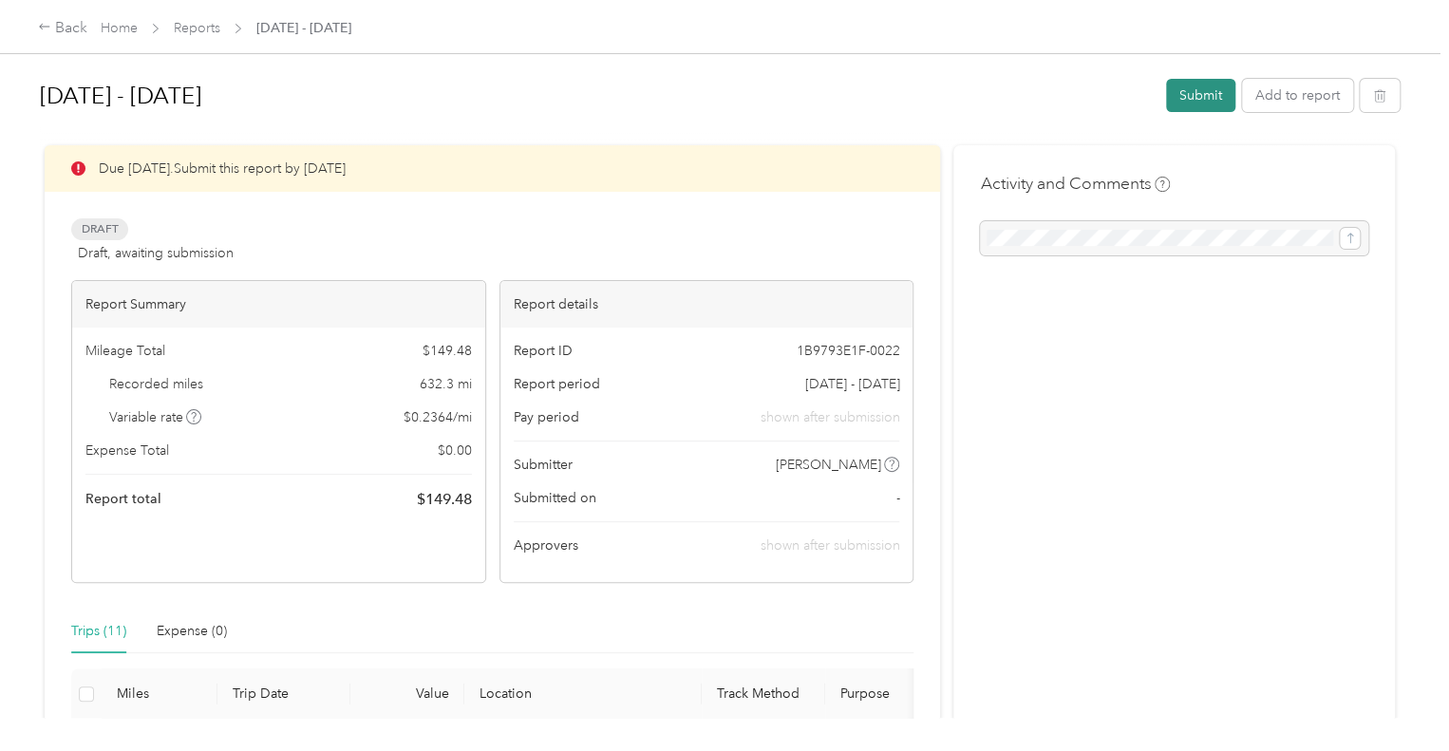
click at [1210, 94] on button "Submit" at bounding box center [1200, 95] width 69 height 33
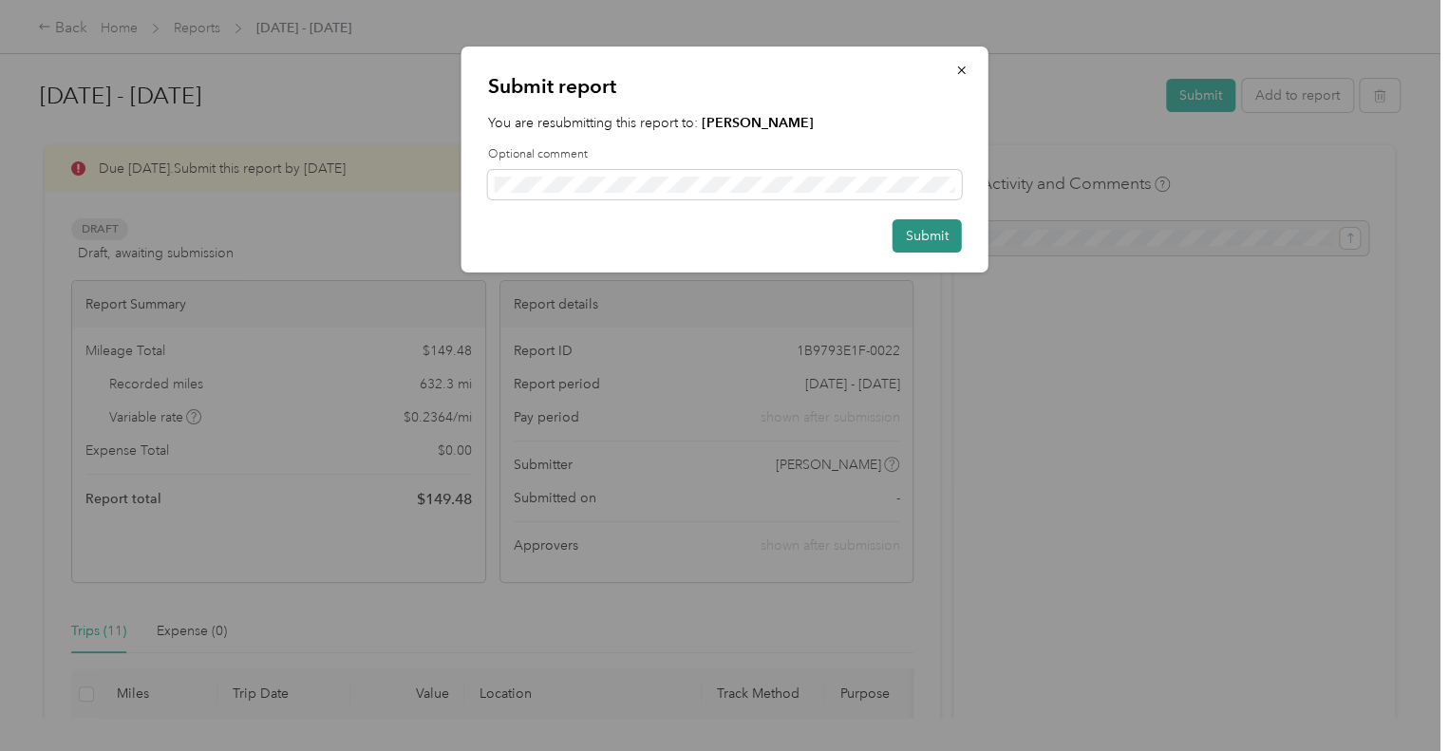
click at [923, 231] on button "Submit" at bounding box center [927, 235] width 69 height 33
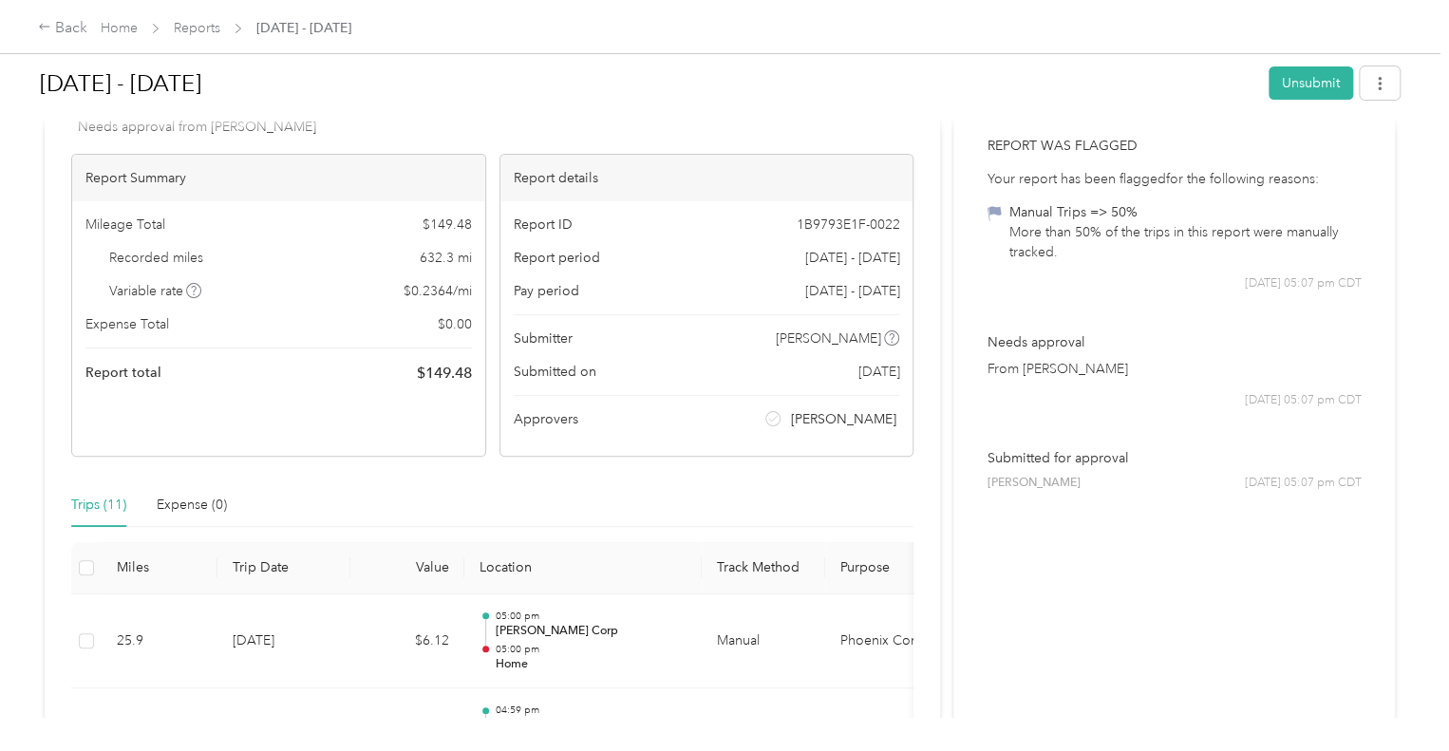
scroll to position [147, 0]
click at [1406, 450] on div "[DATE] - [DATE] Unsubmit 1 flag has been detected on this report Unsubmit the r…" at bounding box center [720, 359] width 1440 height 718
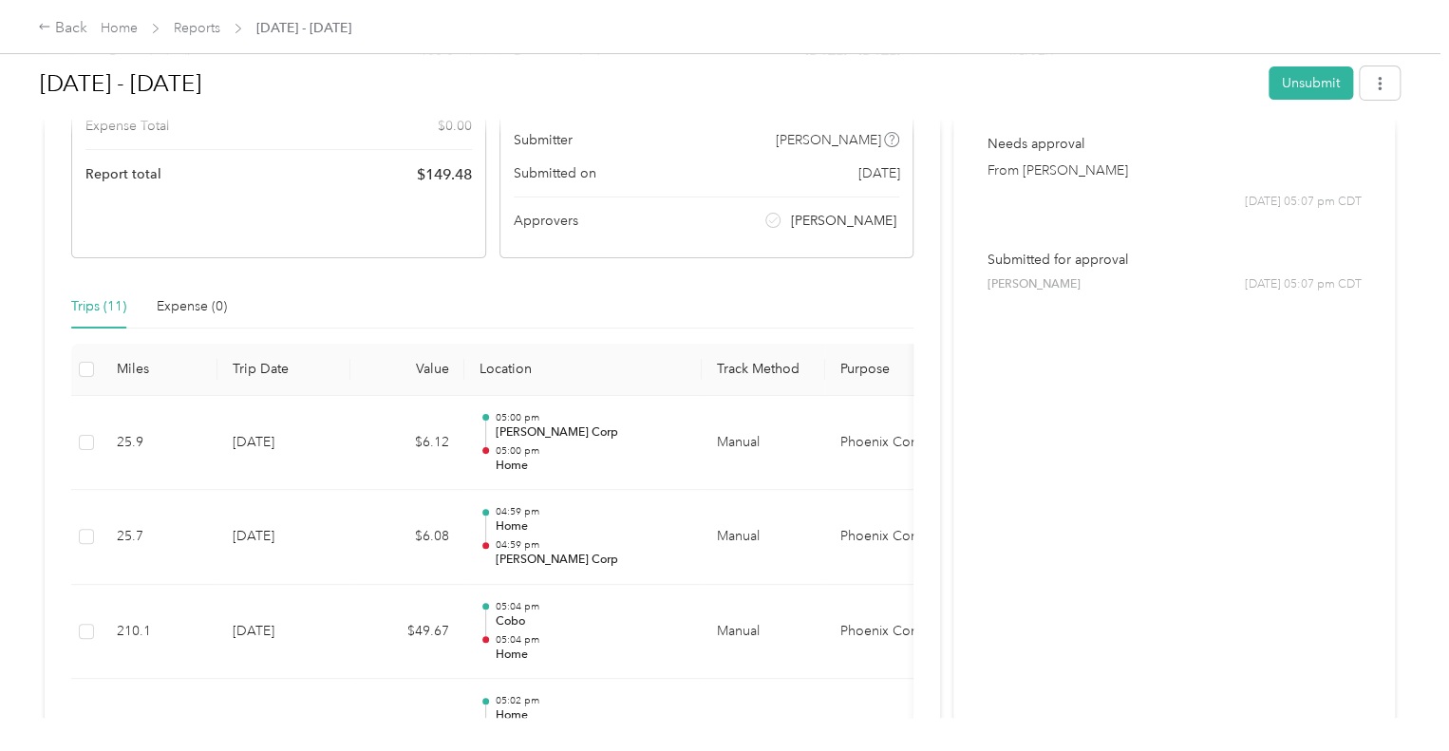
scroll to position [0, 0]
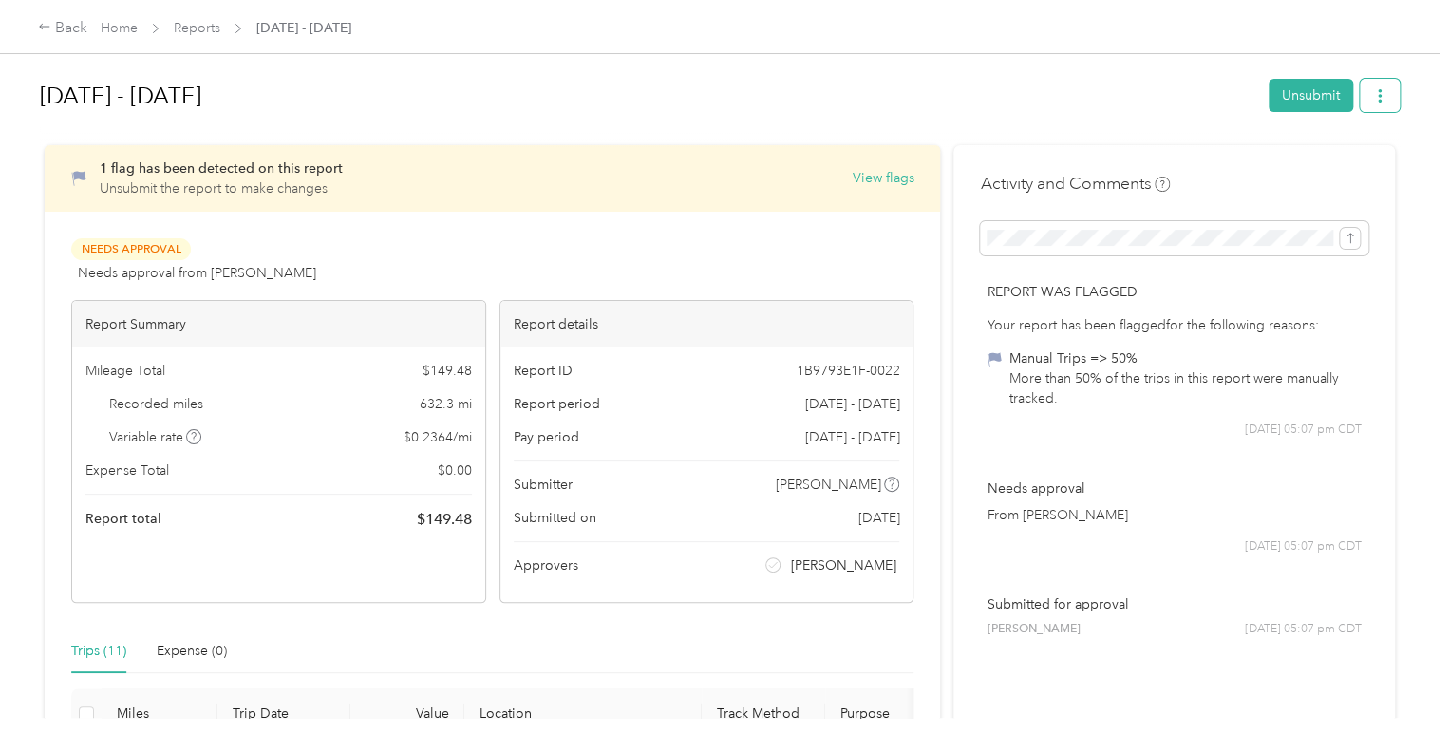
click at [1379, 103] on icon "button" at bounding box center [1379, 95] width 13 height 13
click at [1079, 114] on h1 "[DATE] - [DATE]" at bounding box center [648, 96] width 1216 height 46
click at [870, 178] on button "View flags" at bounding box center [883, 178] width 62 height 20
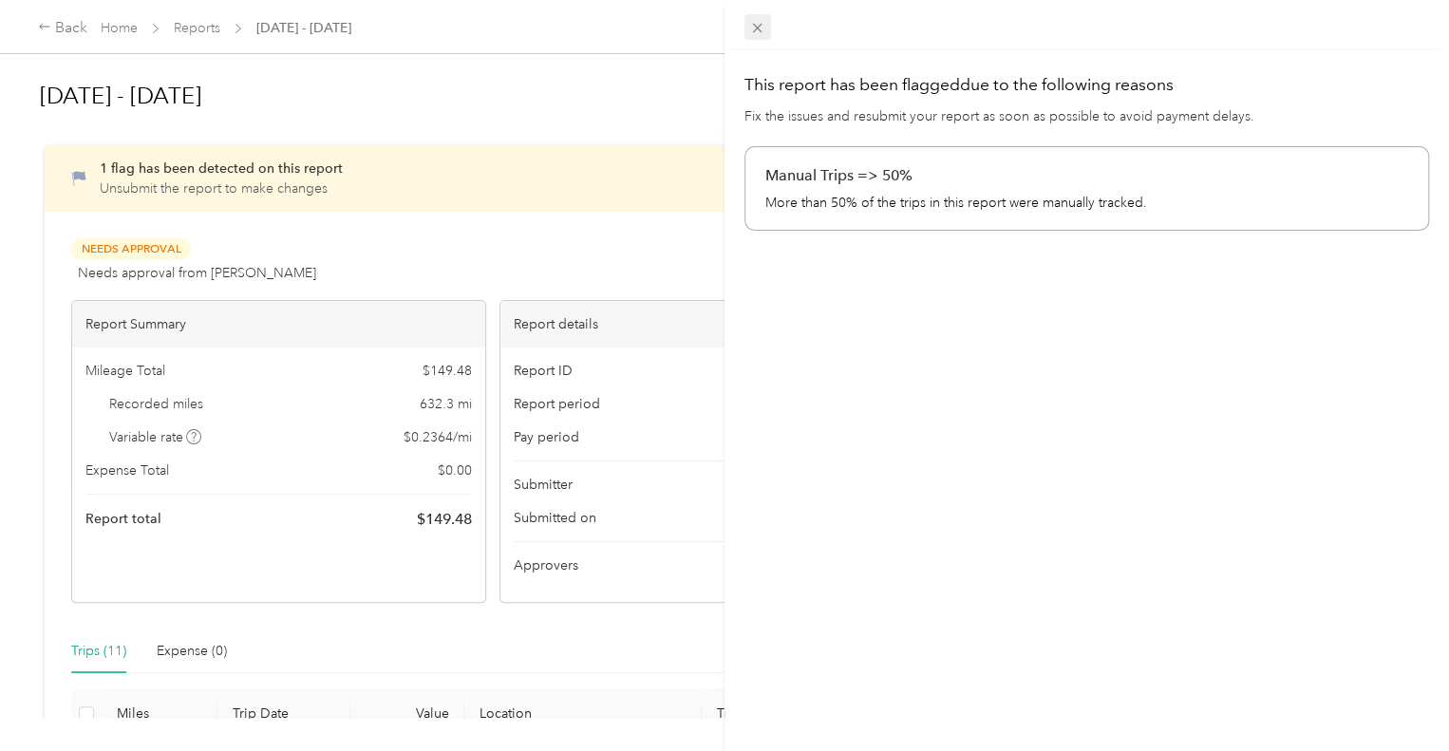
click at [756, 26] on icon at bounding box center [757, 28] width 16 height 16
